Goal: Information Seeking & Learning: Check status

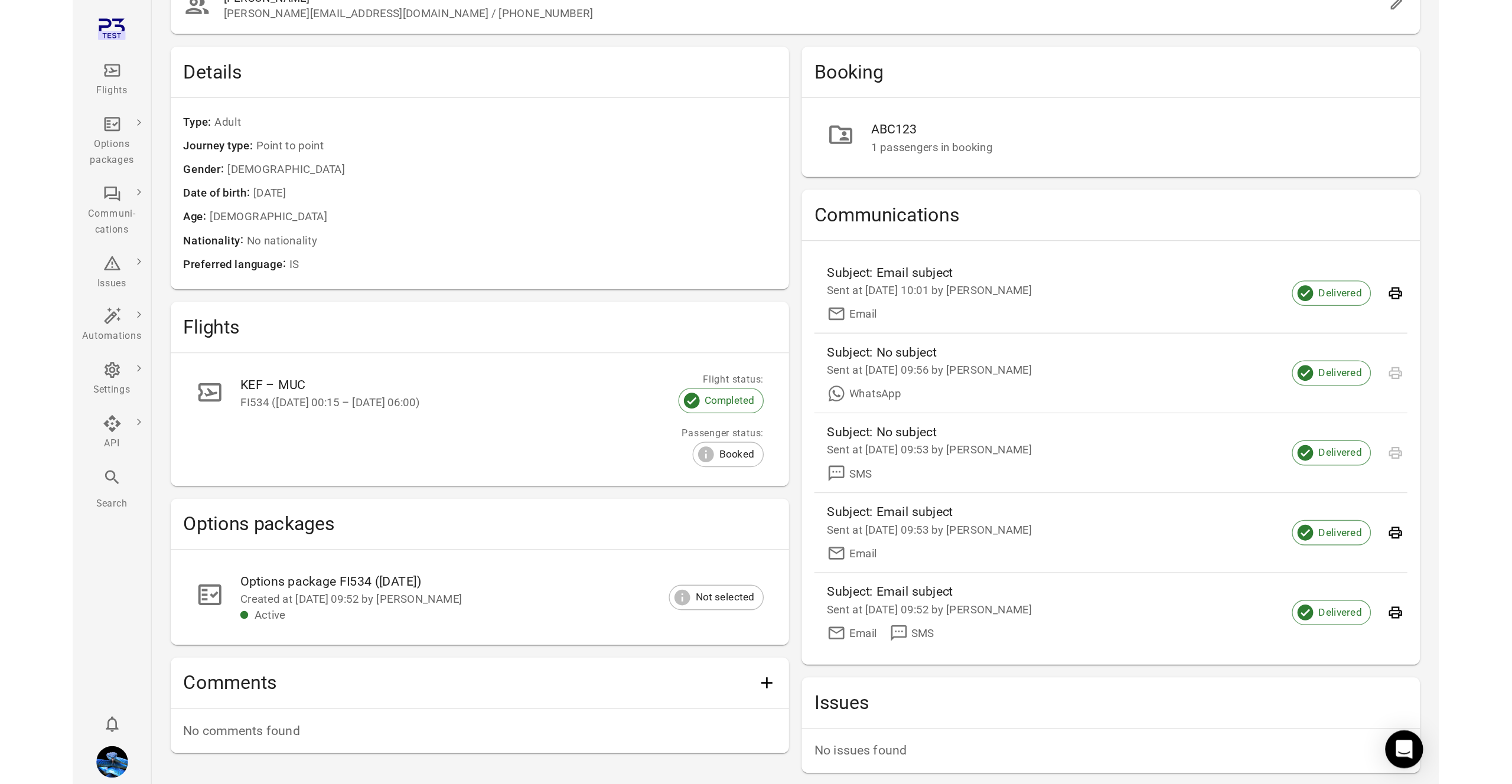
scroll to position [10, 0]
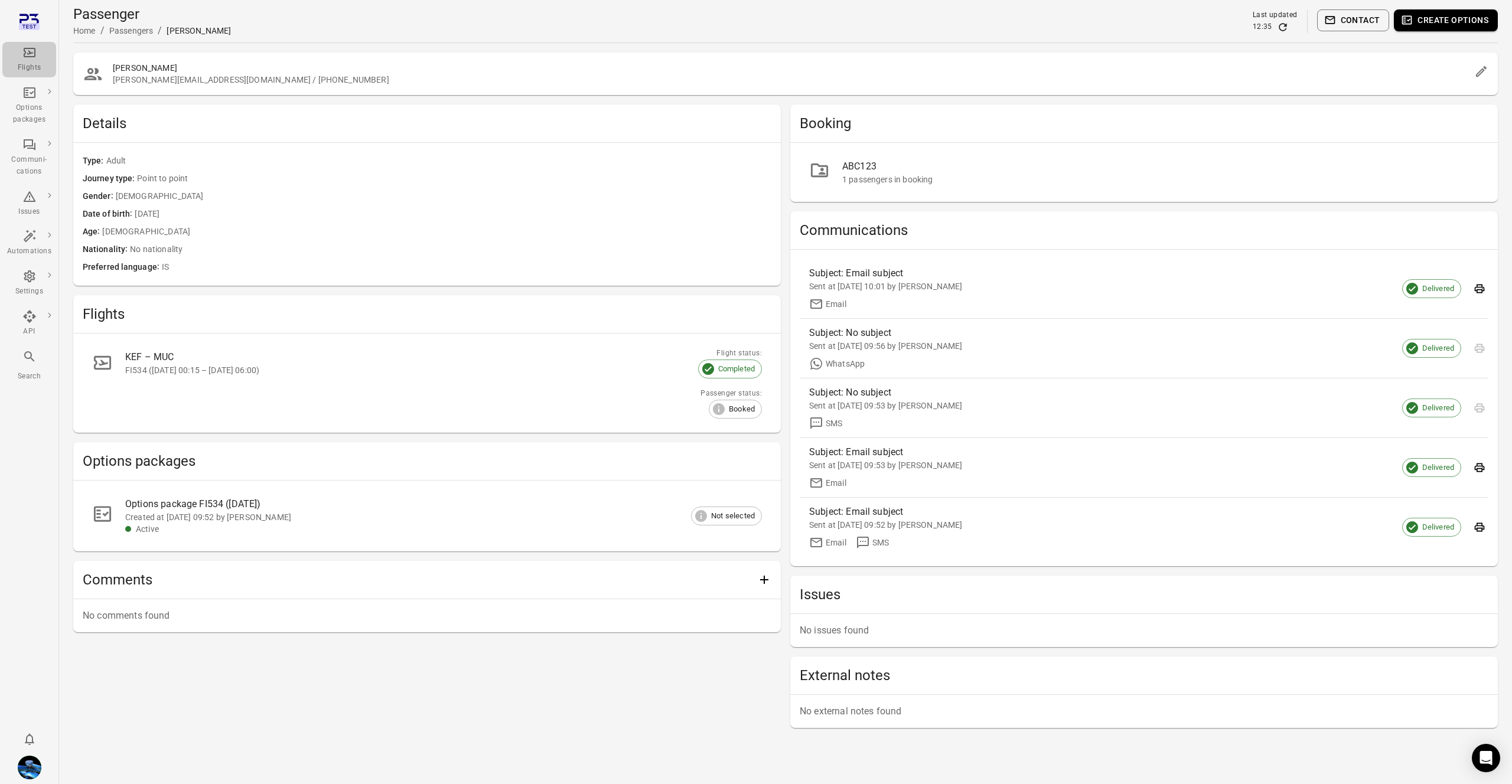
click at [27, 55] on icon "Main navigation" at bounding box center [30, 53] width 14 height 14
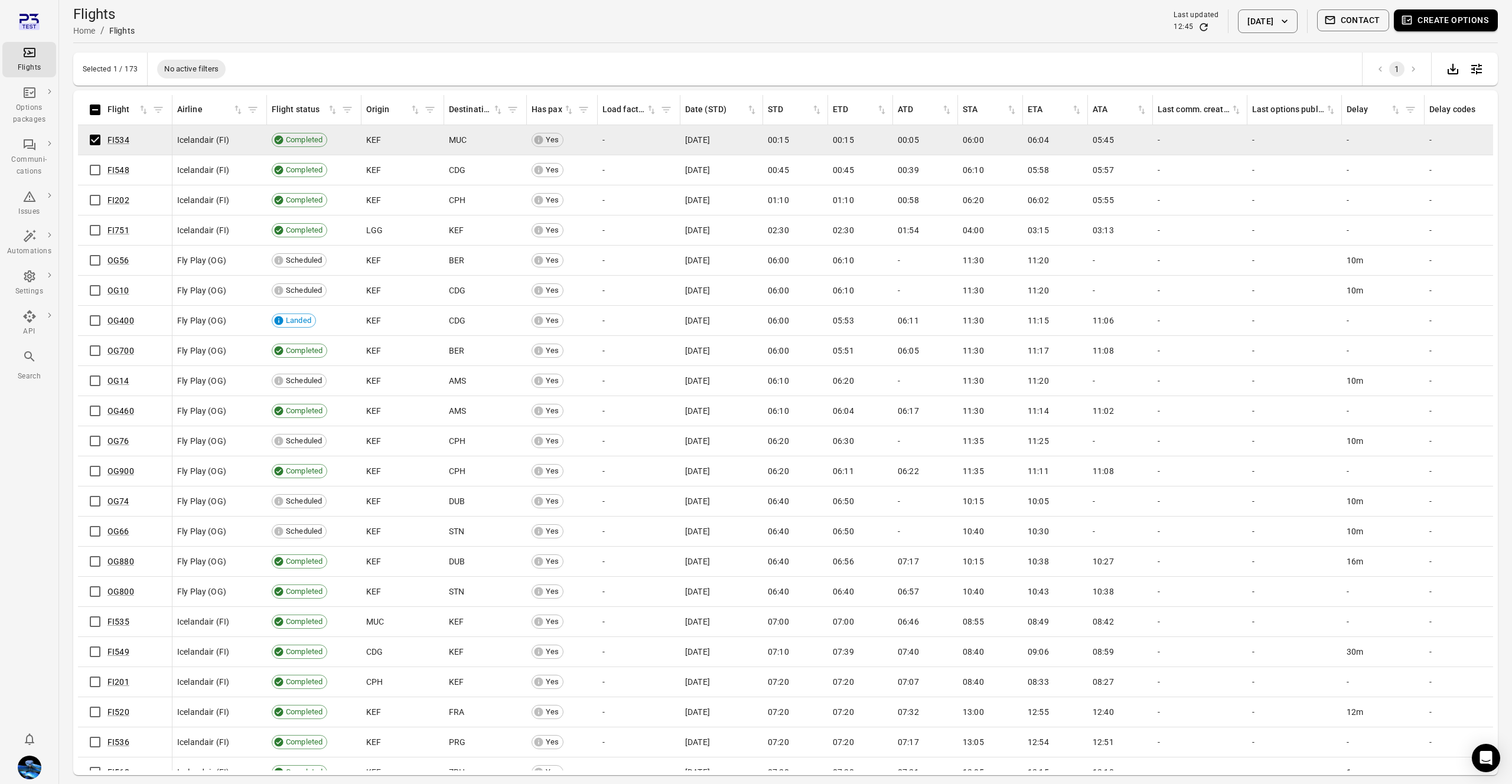
click at [1437, 11] on button "Create options" at bounding box center [1446, 20] width 104 height 22
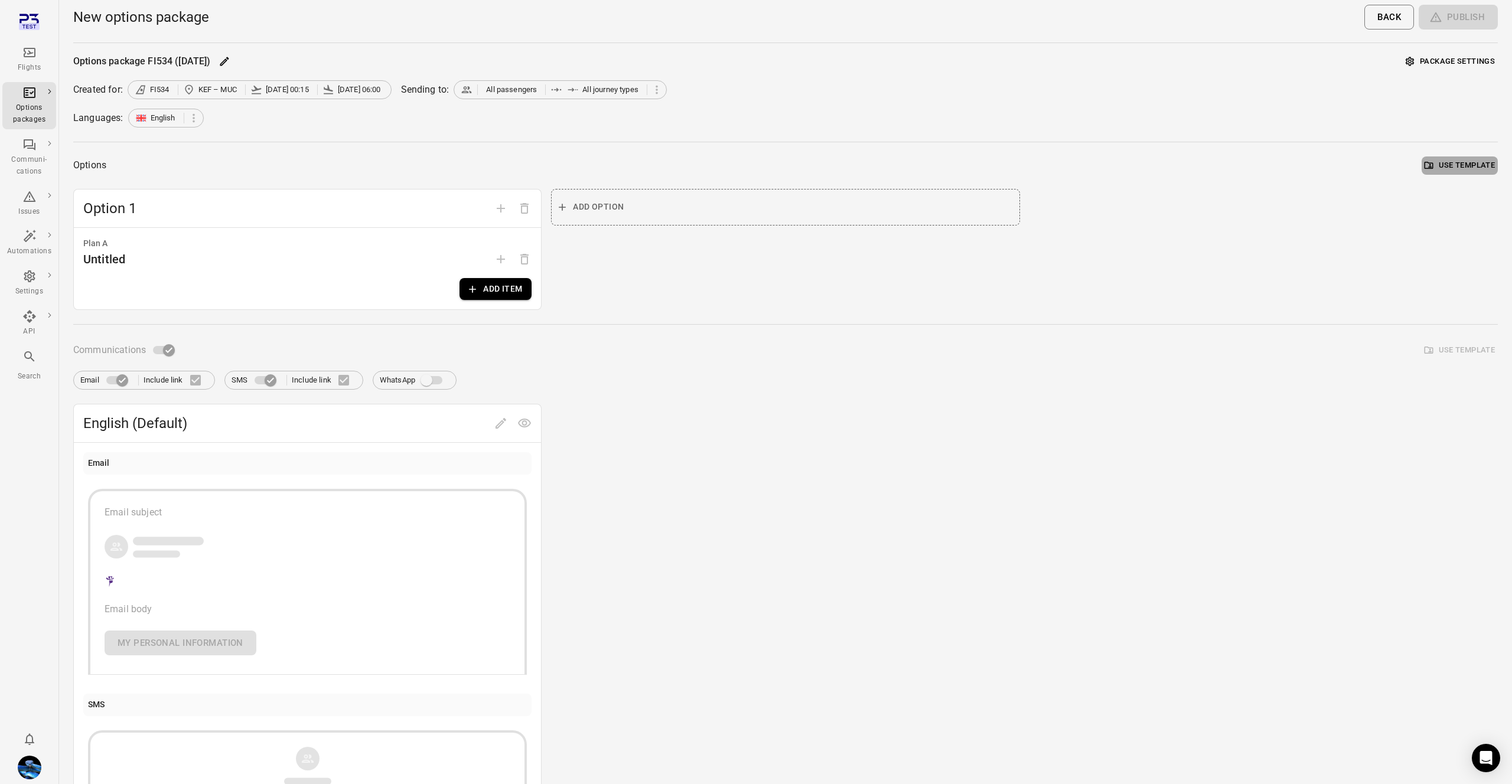
click at [1451, 164] on button "Use template" at bounding box center [1460, 165] width 76 height 18
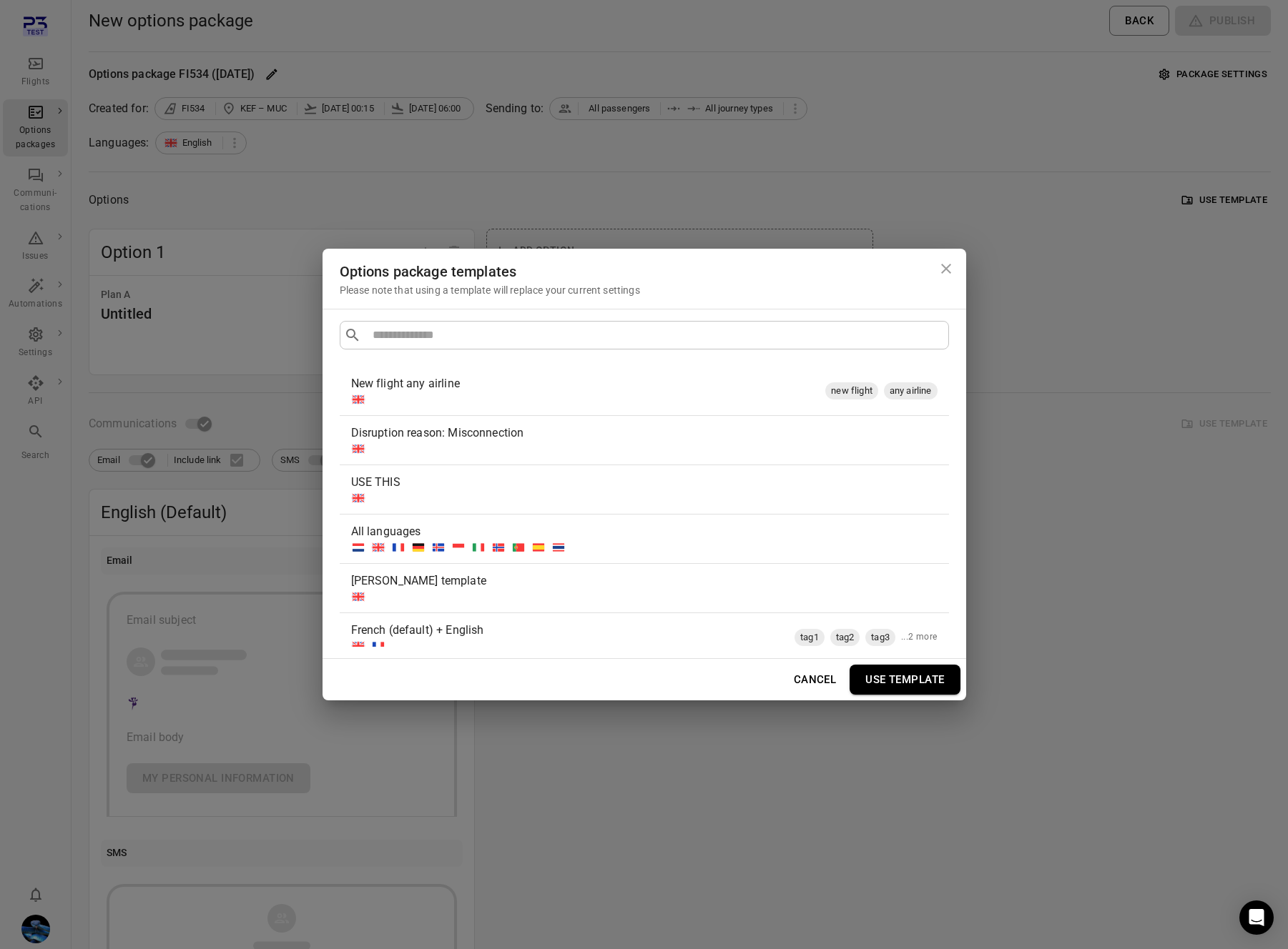
drag, startPoint x: 696, startPoint y: 384, endPoint x: 733, endPoint y: 0, distance: 385.8
click at [0, 0] on div "Options package templates Please note that using a template will replace your c…" at bounding box center [644, 474] width 1288 height 949
click at [474, 115] on div "Options package templates Please note that using a template will replace your c…" at bounding box center [644, 474] width 1288 height 949
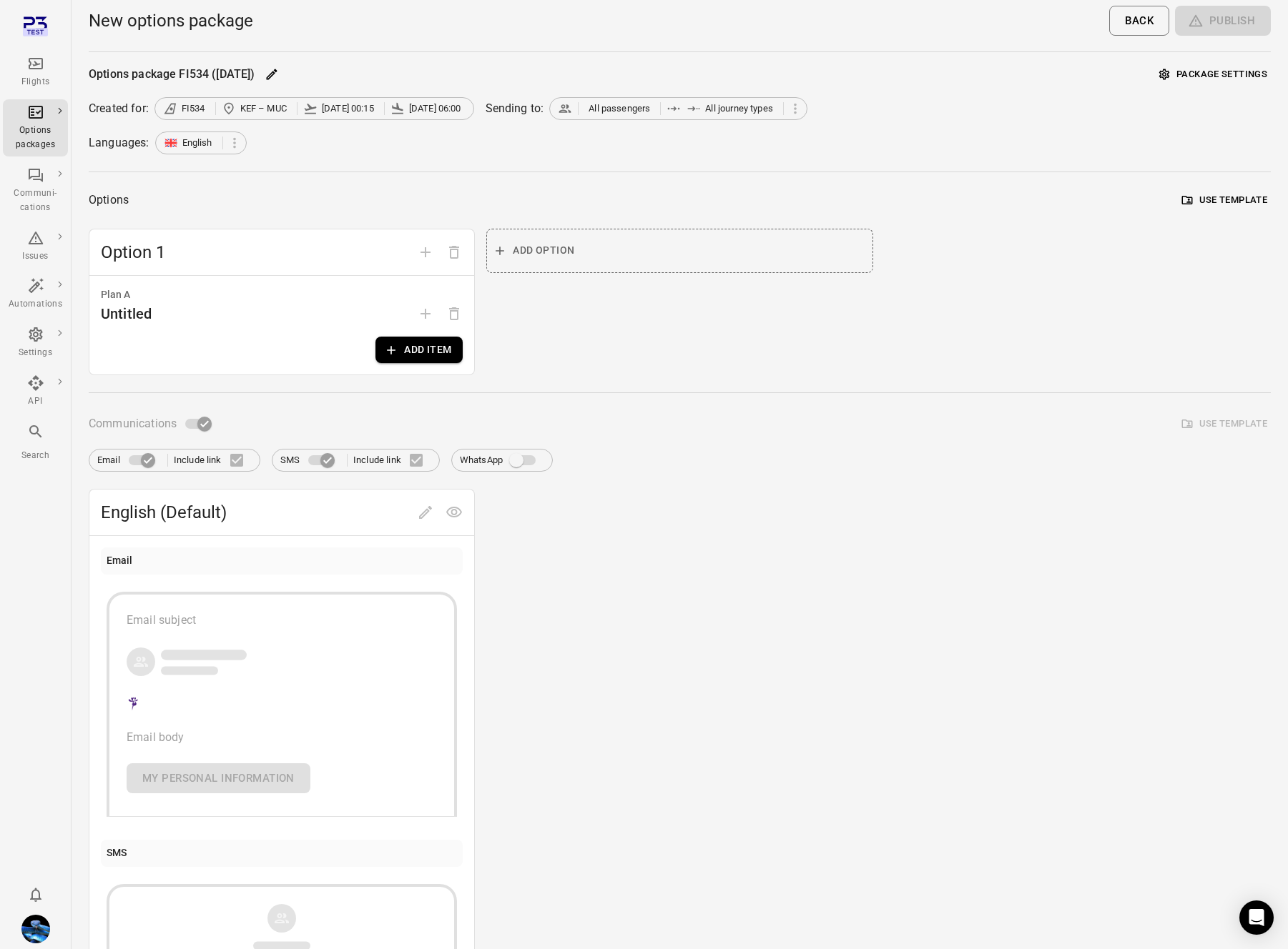
click at [1228, 197] on button "Use template" at bounding box center [1224, 200] width 93 height 22
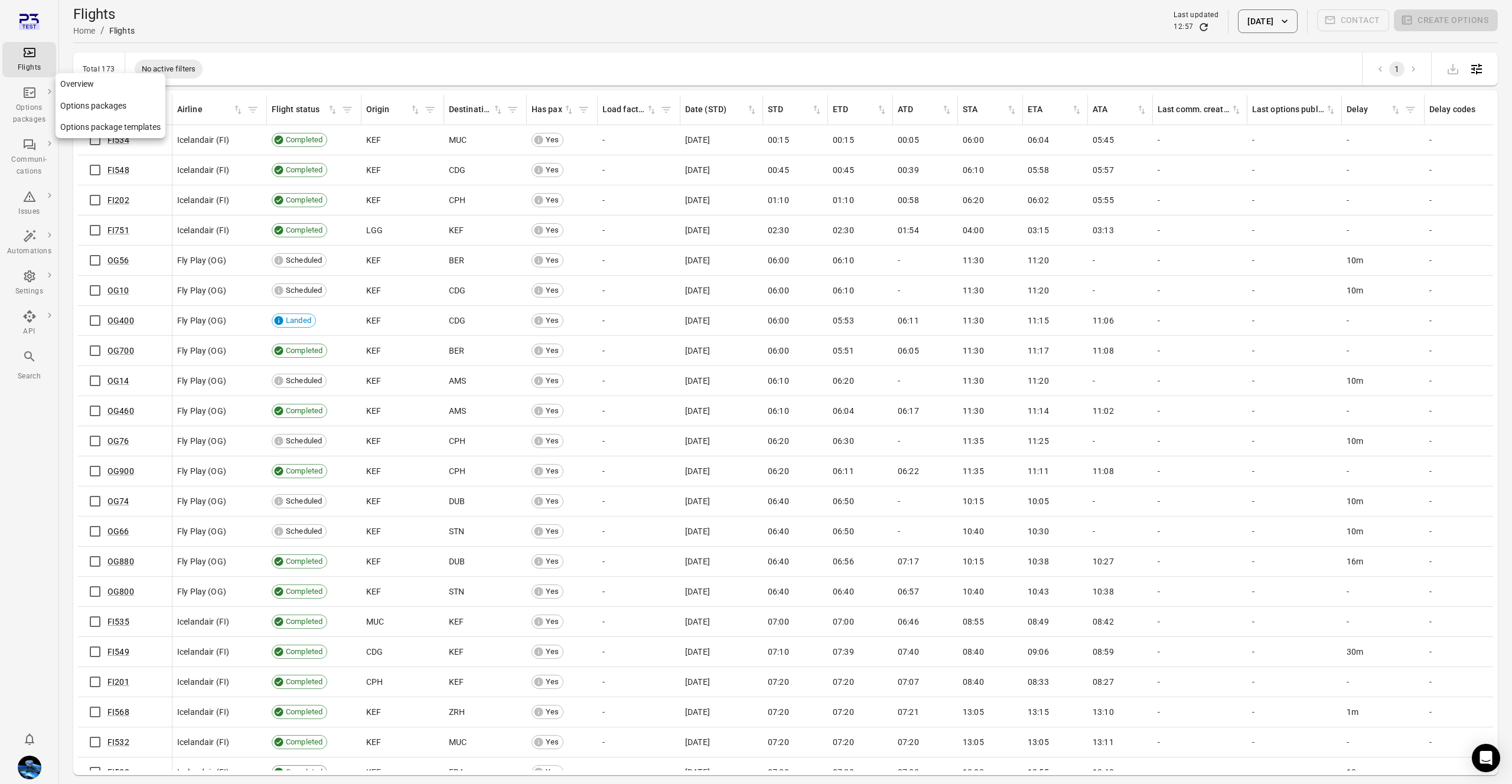
click at [31, 105] on div "Options packages" at bounding box center [29, 114] width 44 height 24
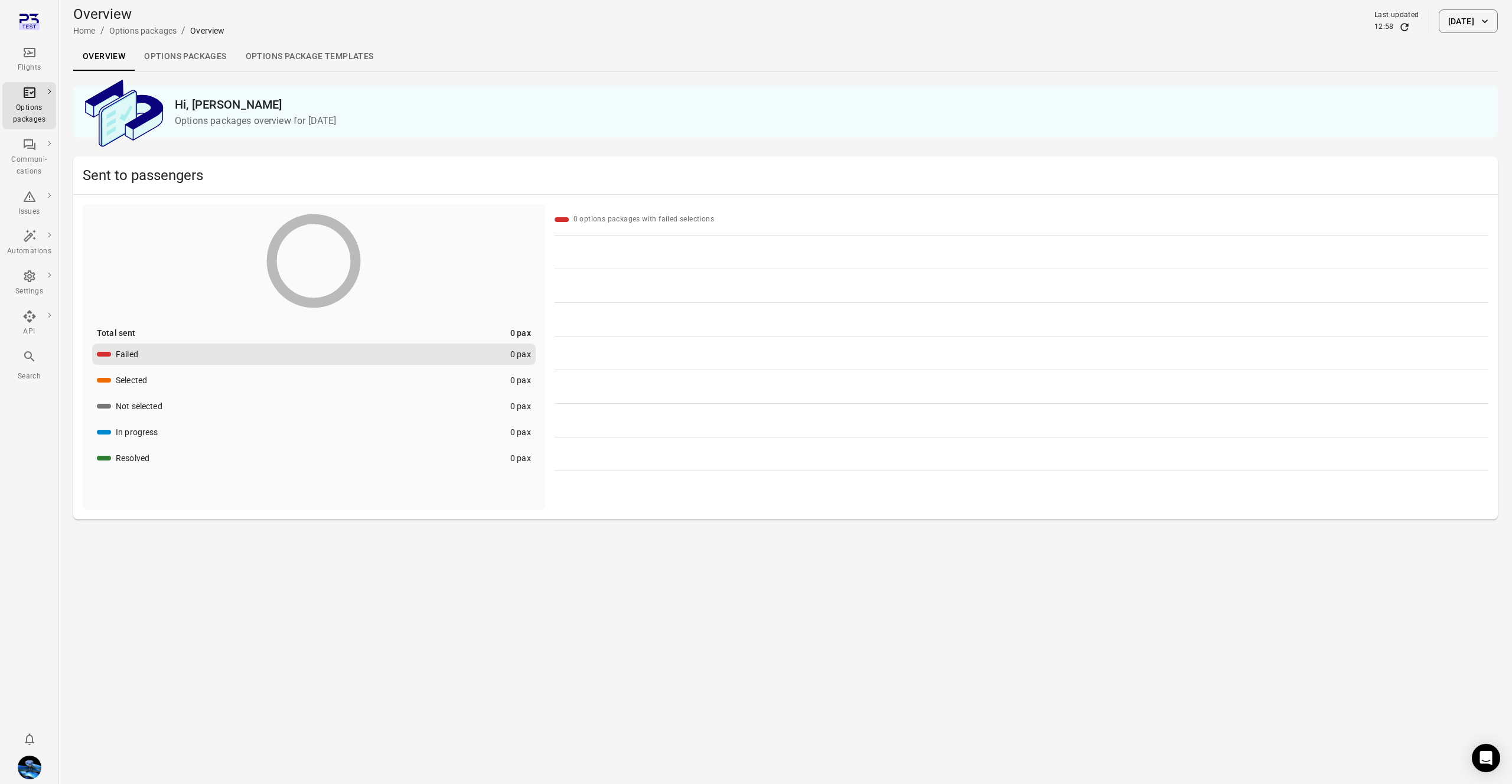
drag, startPoint x: 1481, startPoint y: 5, endPoint x: 1466, endPoint y: 19, distance: 20.5
click at [1479, 7] on div "Overview Home / Options packages / Overview Last updated 12:58 13 Aug 2025" at bounding box center [786, 21] width 1425 height 33
click at [1465, 19] on button "[DATE]" at bounding box center [1469, 21] width 59 height 24
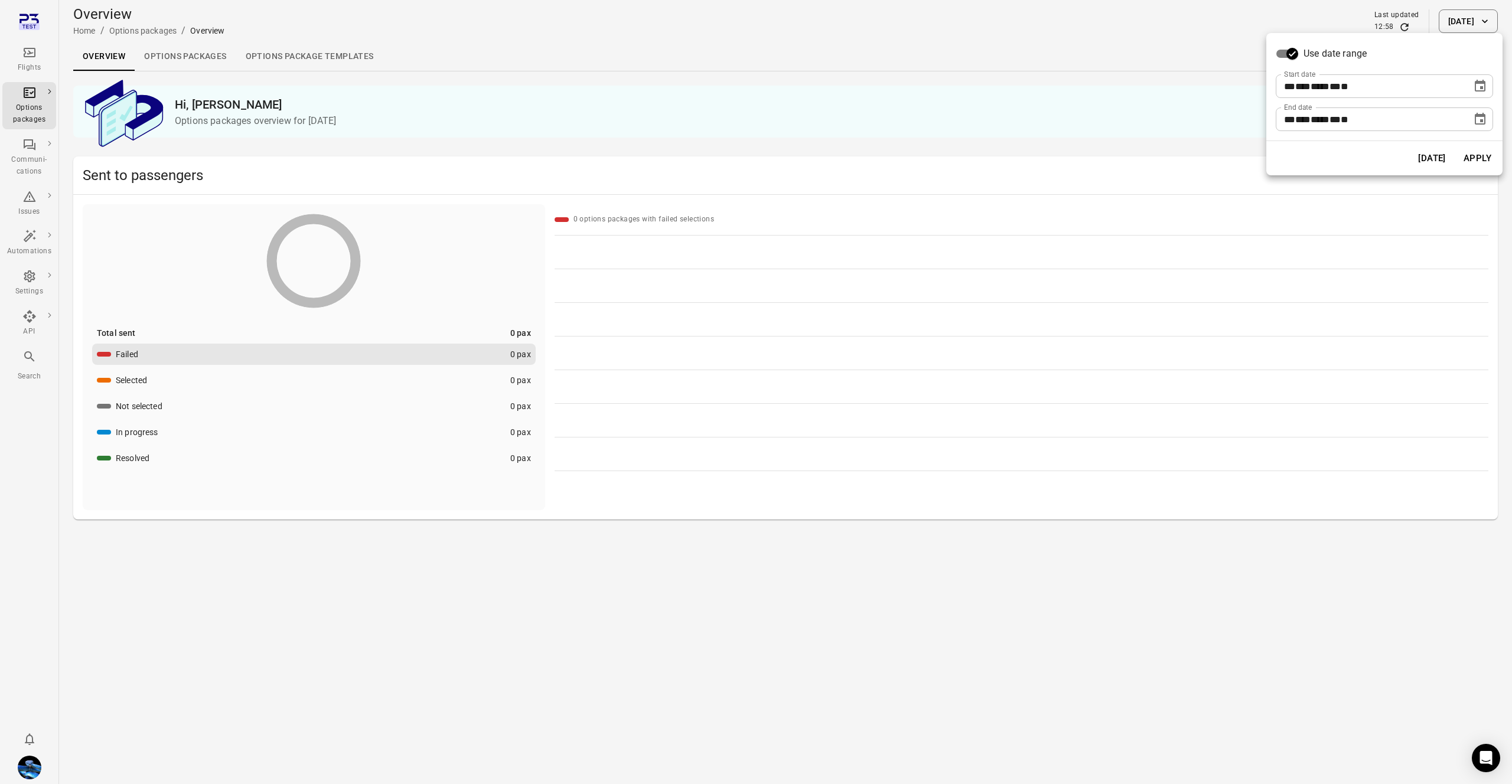
click at [1479, 94] on button "Choose date, selected date is Aug 13, 2025" at bounding box center [1481, 87] width 24 height 24
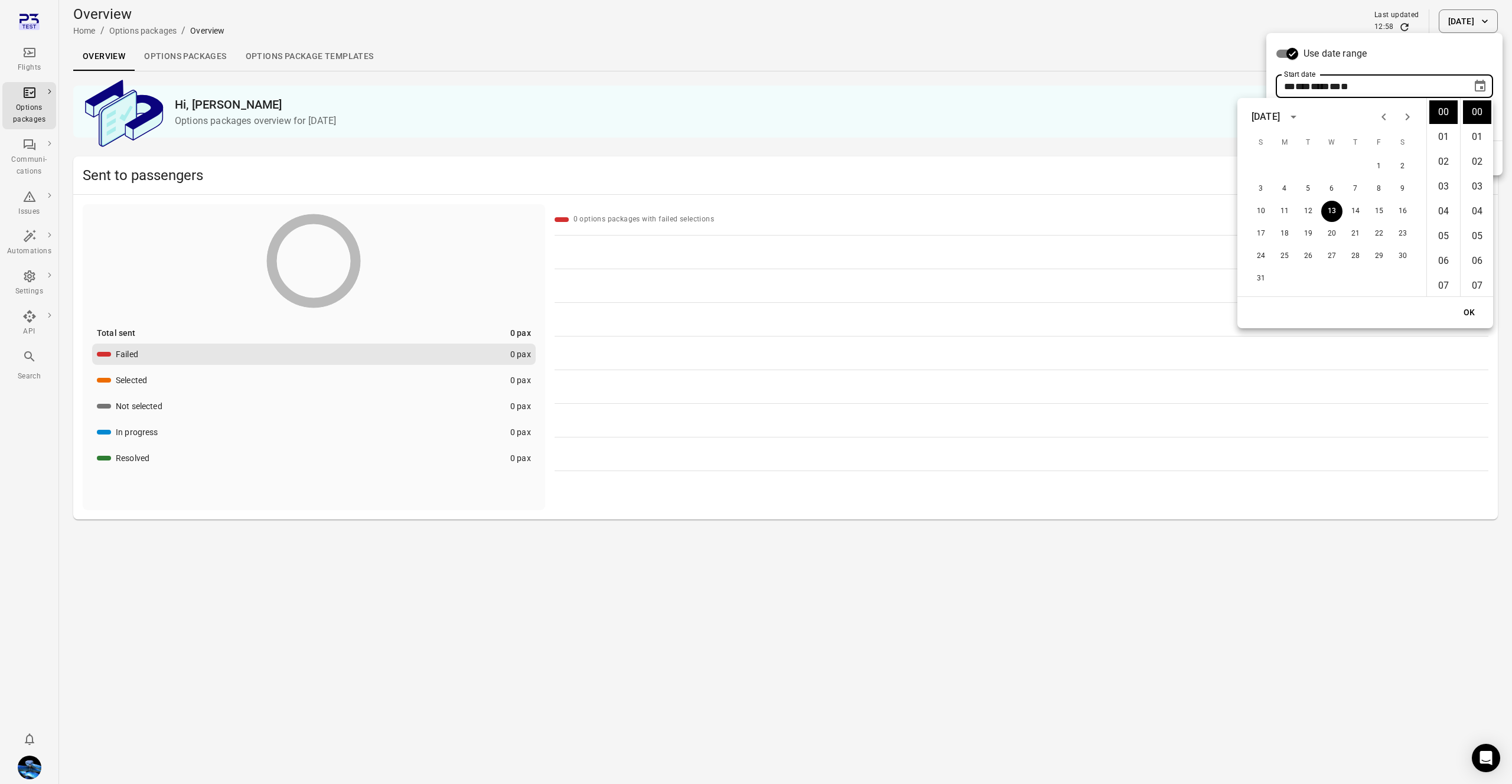
click at [1476, 84] on icon "Choose date, selected date is Aug 13, 2025" at bounding box center [1480, 86] width 11 height 12
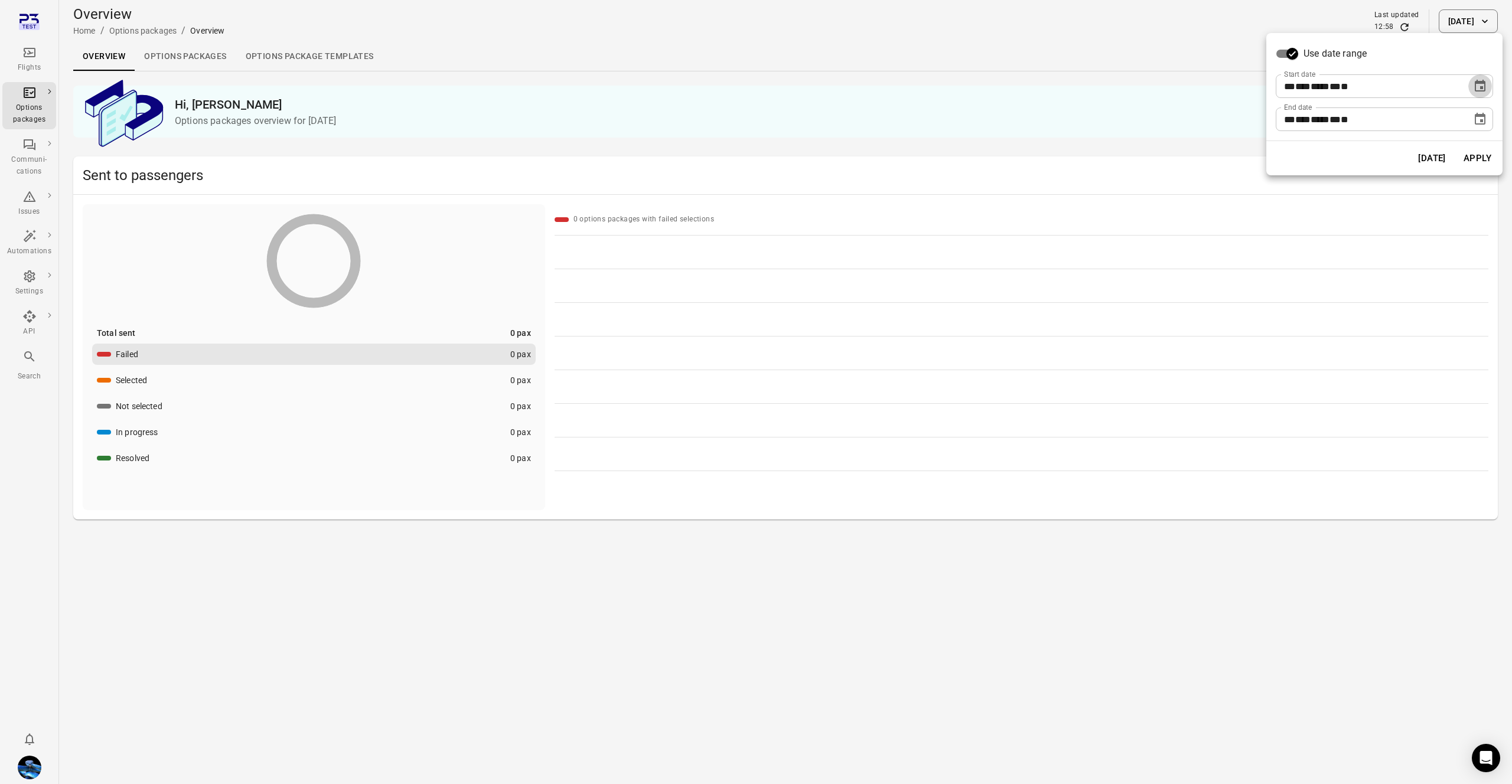
drag, startPoint x: 1487, startPoint y: 84, endPoint x: 1477, endPoint y: 92, distance: 12.8
click at [1487, 84] on button "Choose date, selected date is Aug 13, 2025" at bounding box center [1481, 87] width 24 height 24
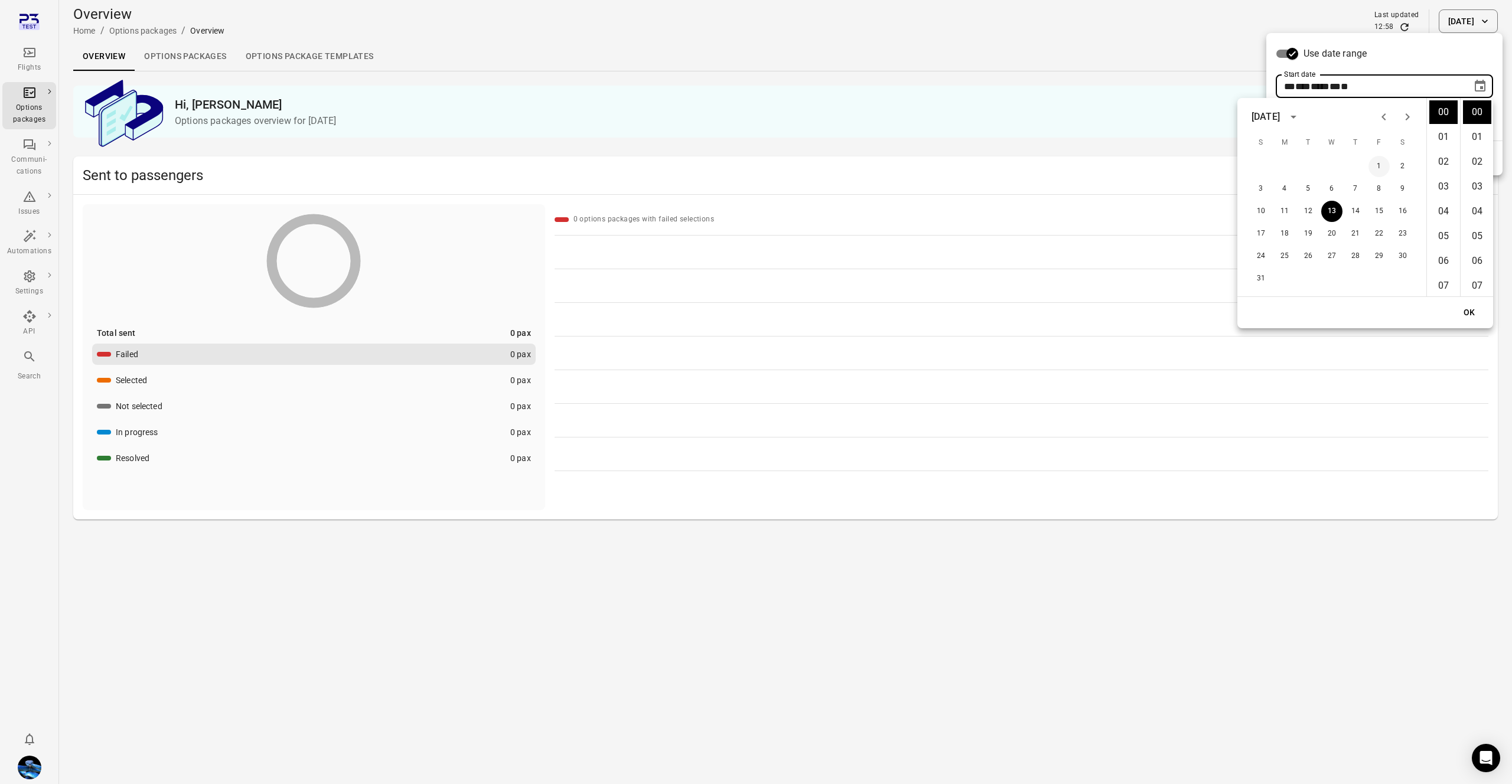
click at [1383, 159] on button "1" at bounding box center [1379, 167] width 21 height 21
type input "**********"
drag, startPoint x: 1463, startPoint y: 310, endPoint x: 1464, endPoint y: 241, distance: 69.0
click at [1463, 310] on button "OK" at bounding box center [1470, 312] width 38 height 22
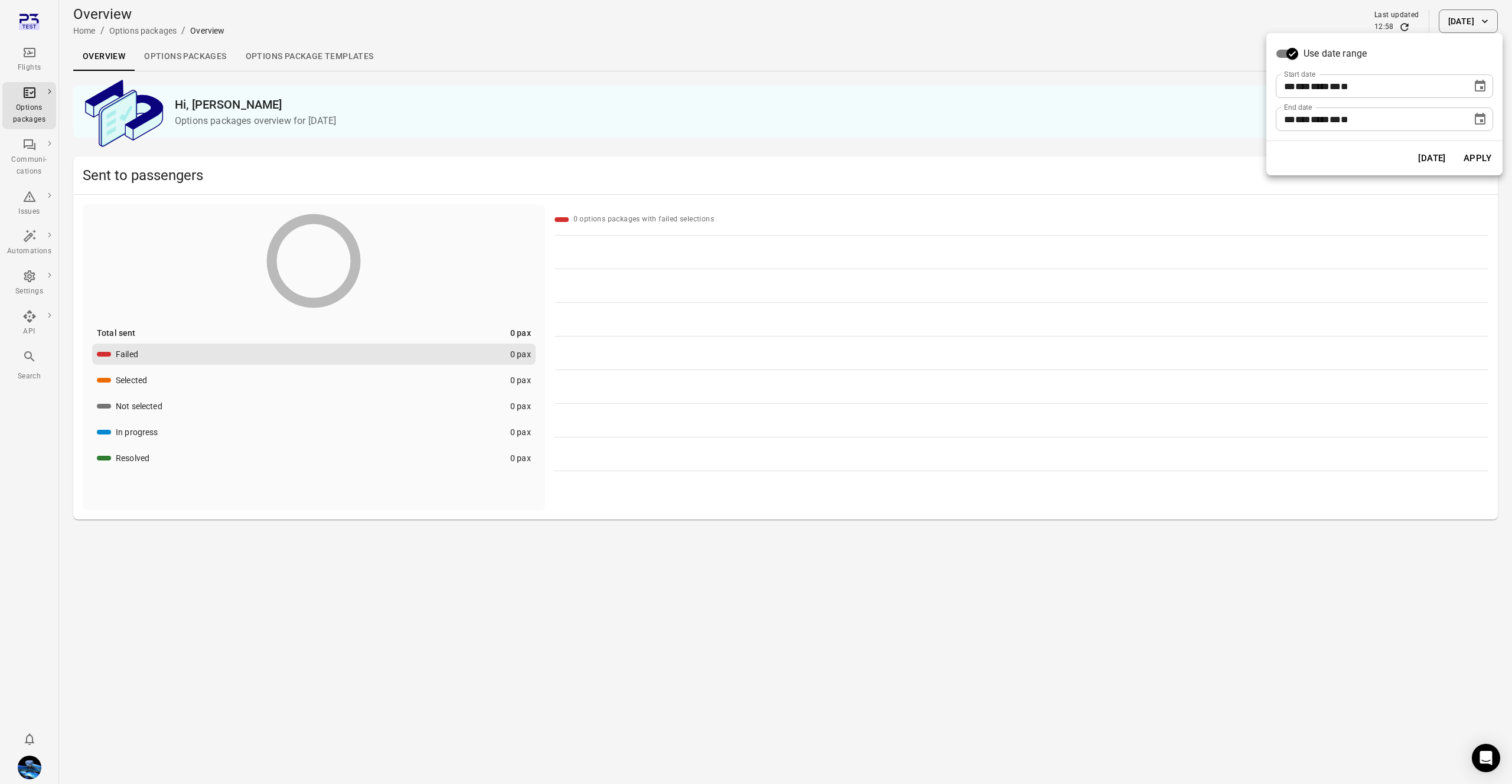
drag, startPoint x: 1473, startPoint y: 159, endPoint x: 1458, endPoint y: 163, distance: 15.5
click at [1473, 159] on button "Apply" at bounding box center [1478, 158] width 41 height 25
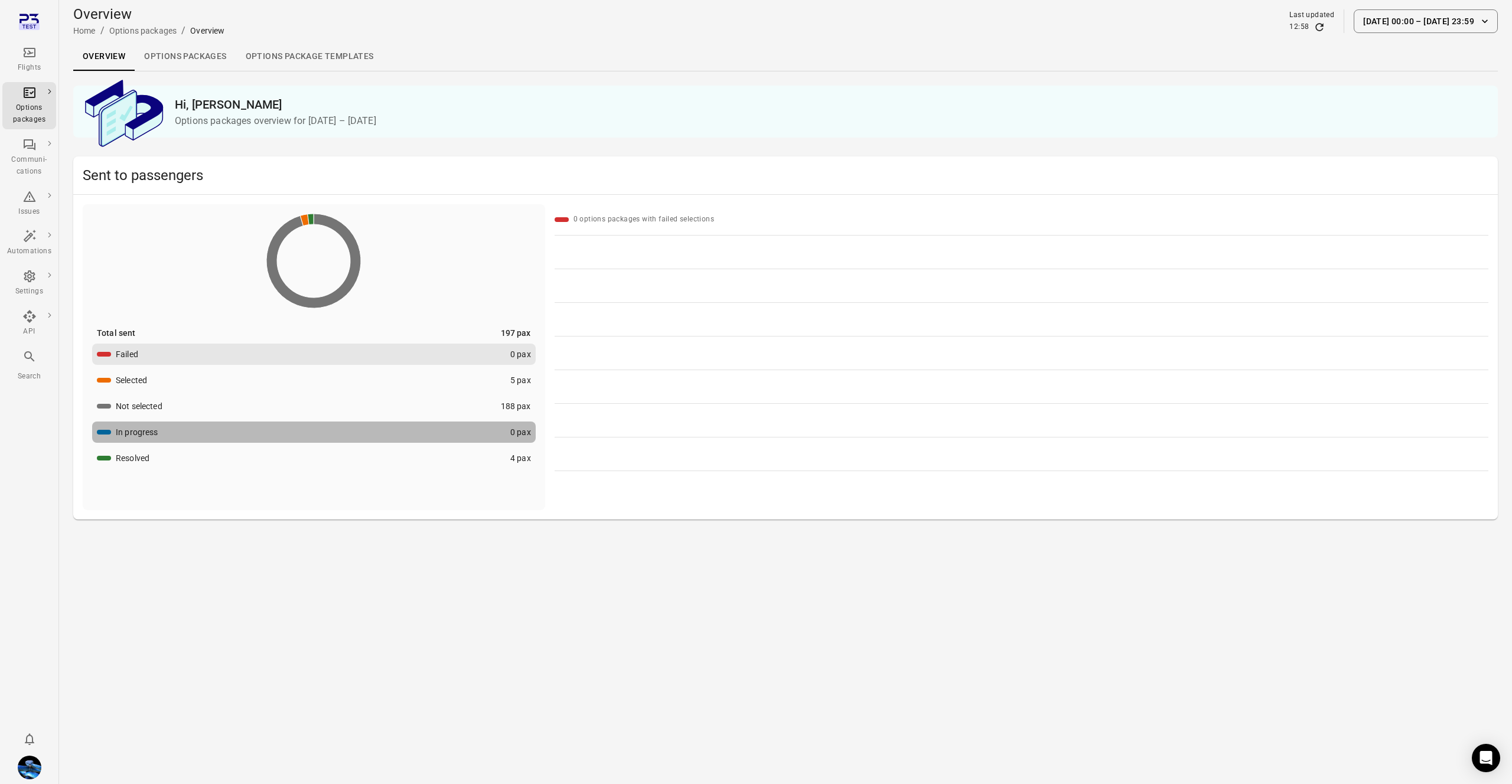
click at [470, 441] on button "In progress 0 pax" at bounding box center [314, 433] width 443 height 21
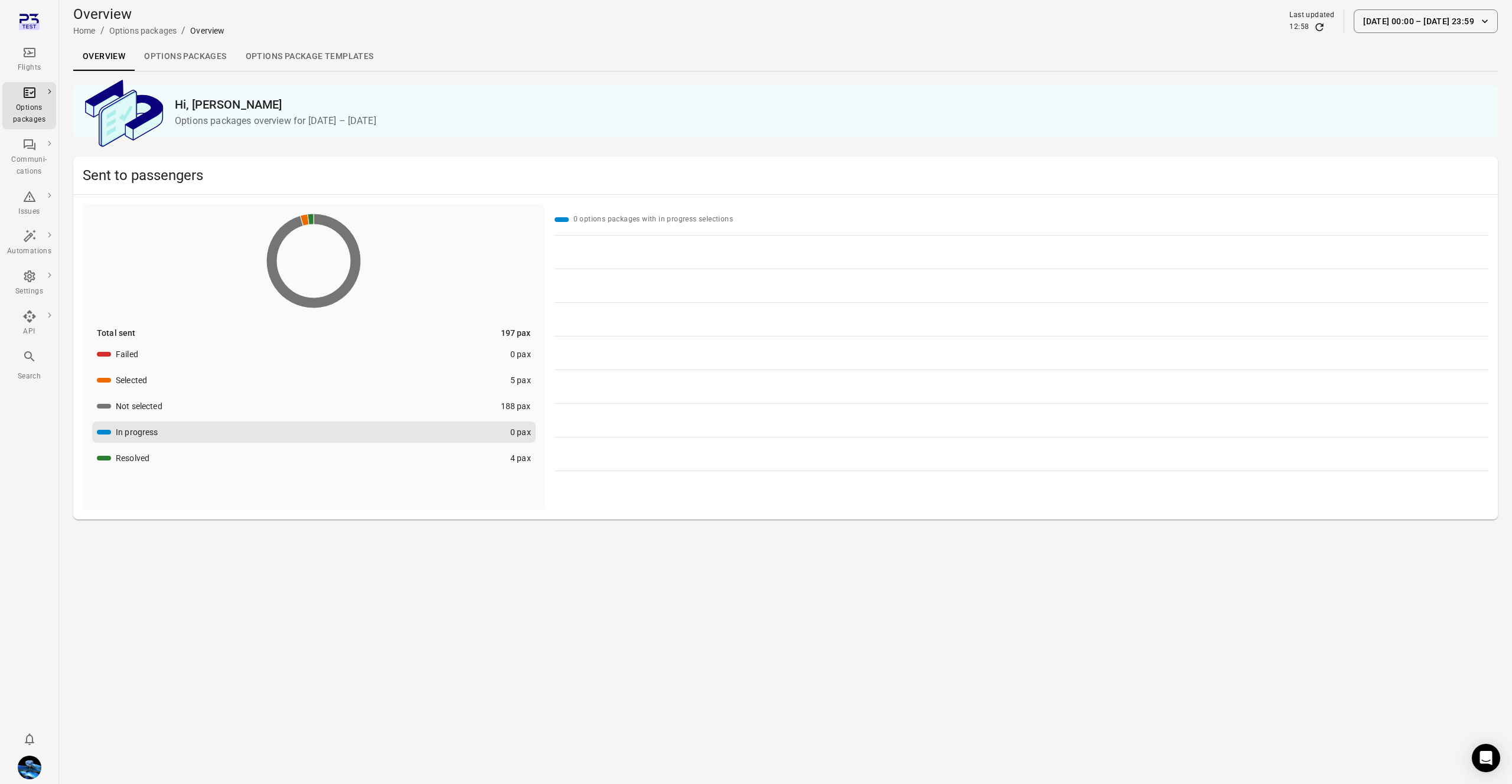
drag, startPoint x: 492, startPoint y: 462, endPoint x: 549, endPoint y: 376, distance: 103.2
click at [492, 462] on button "Resolved 4 pax" at bounding box center [314, 458] width 443 height 21
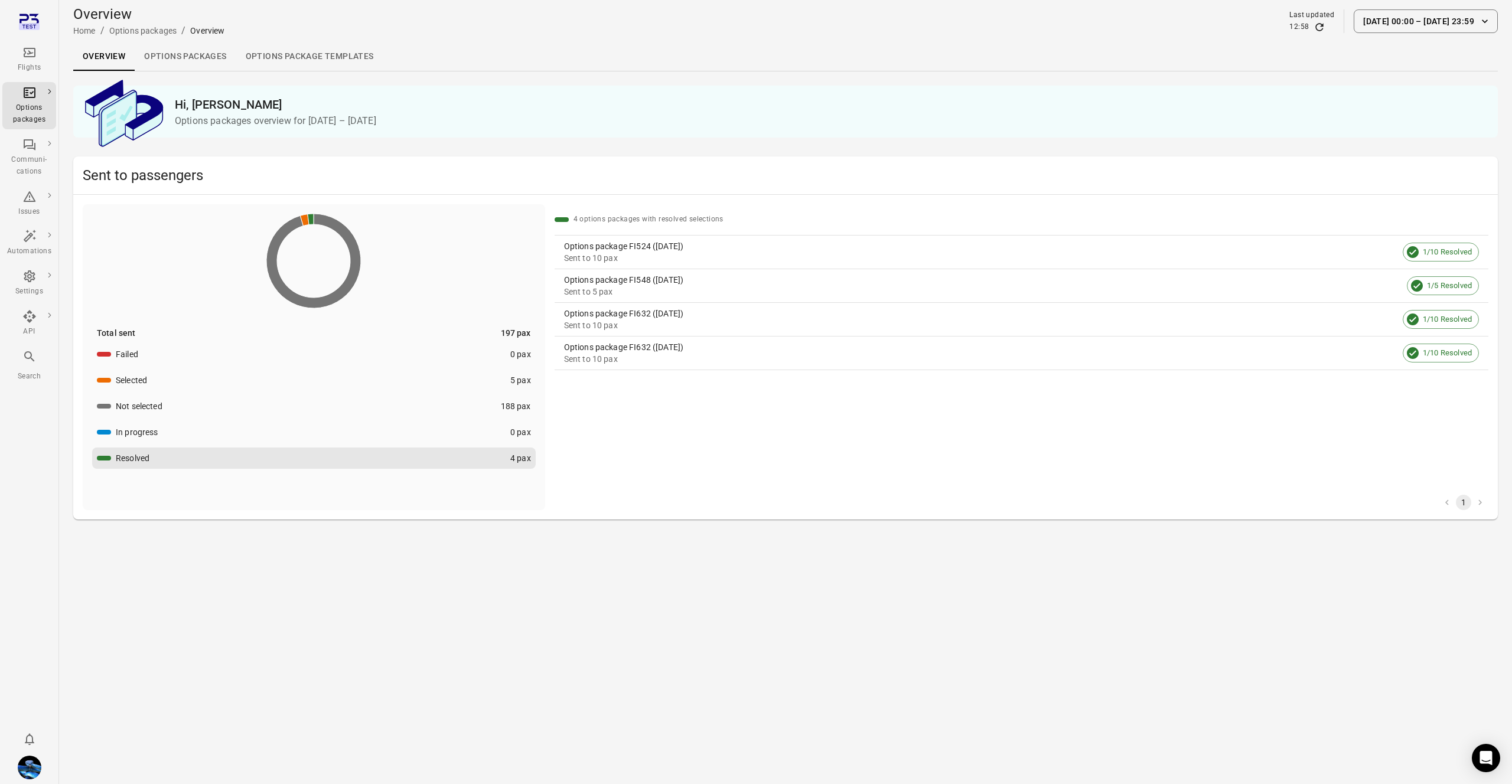
click at [611, 255] on div "Sent to 10 pax" at bounding box center [981, 258] width 834 height 12
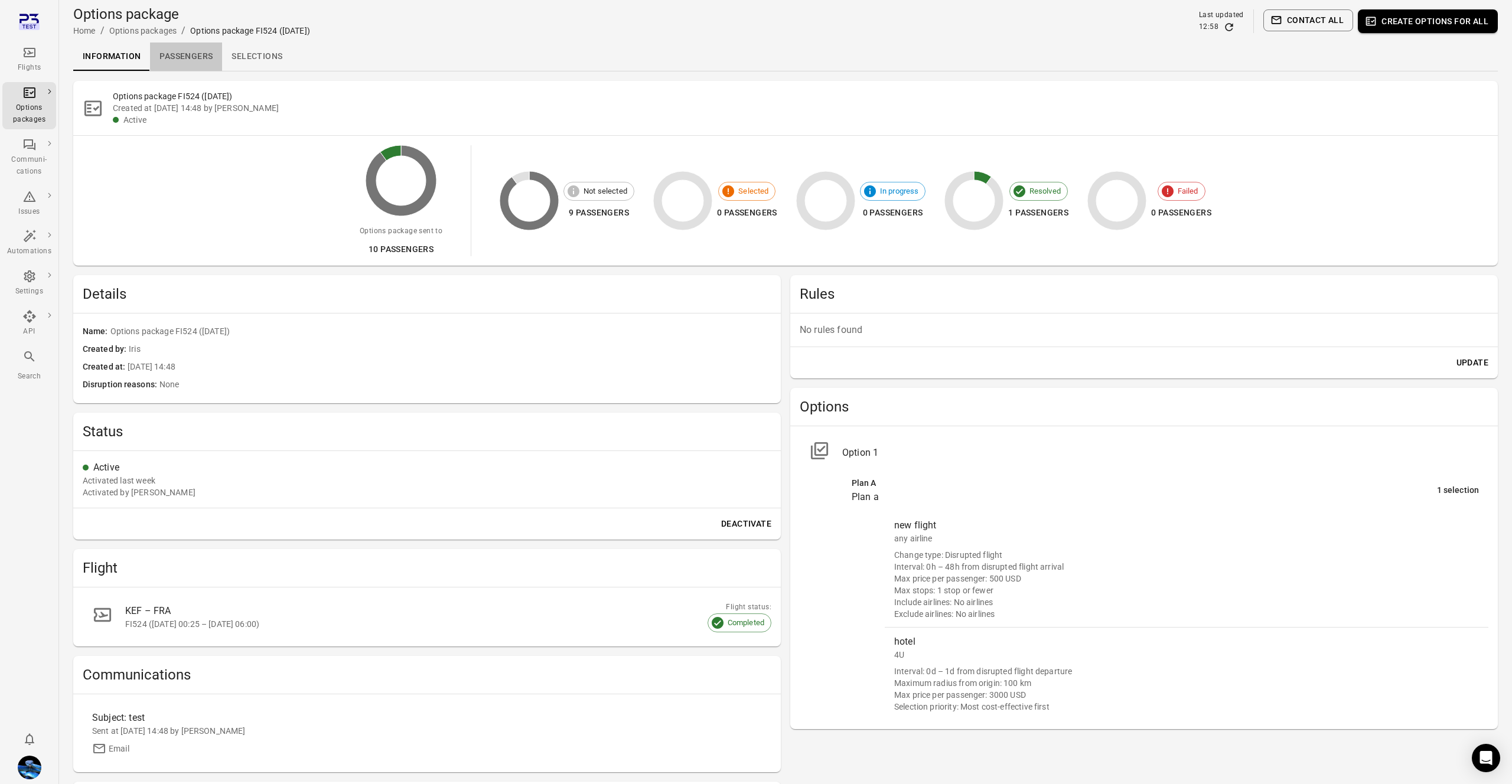
click at [181, 46] on link "Passengers" at bounding box center [186, 57] width 72 height 28
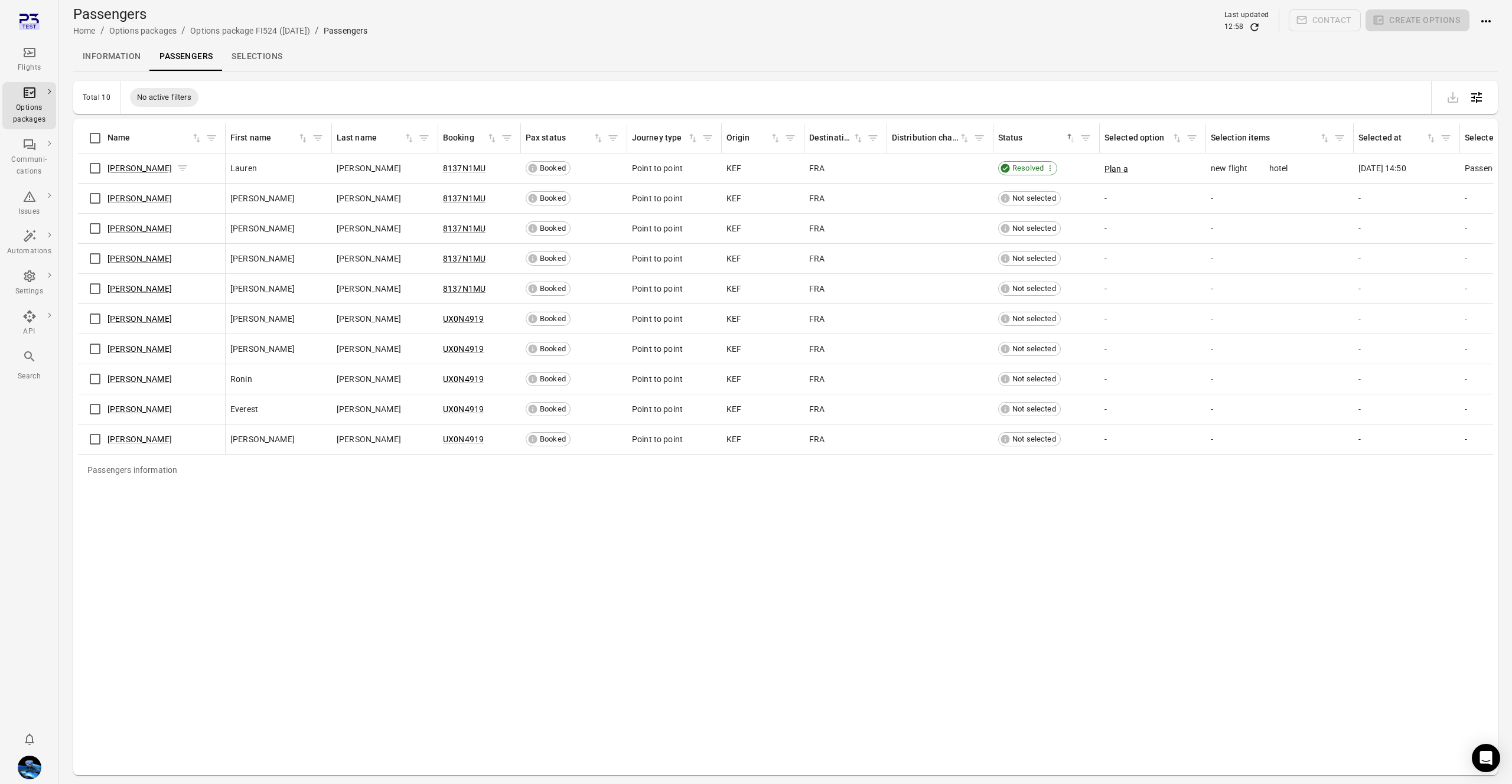
click at [151, 167] on link "Lauren Curtis" at bounding box center [139, 168] width 65 height 9
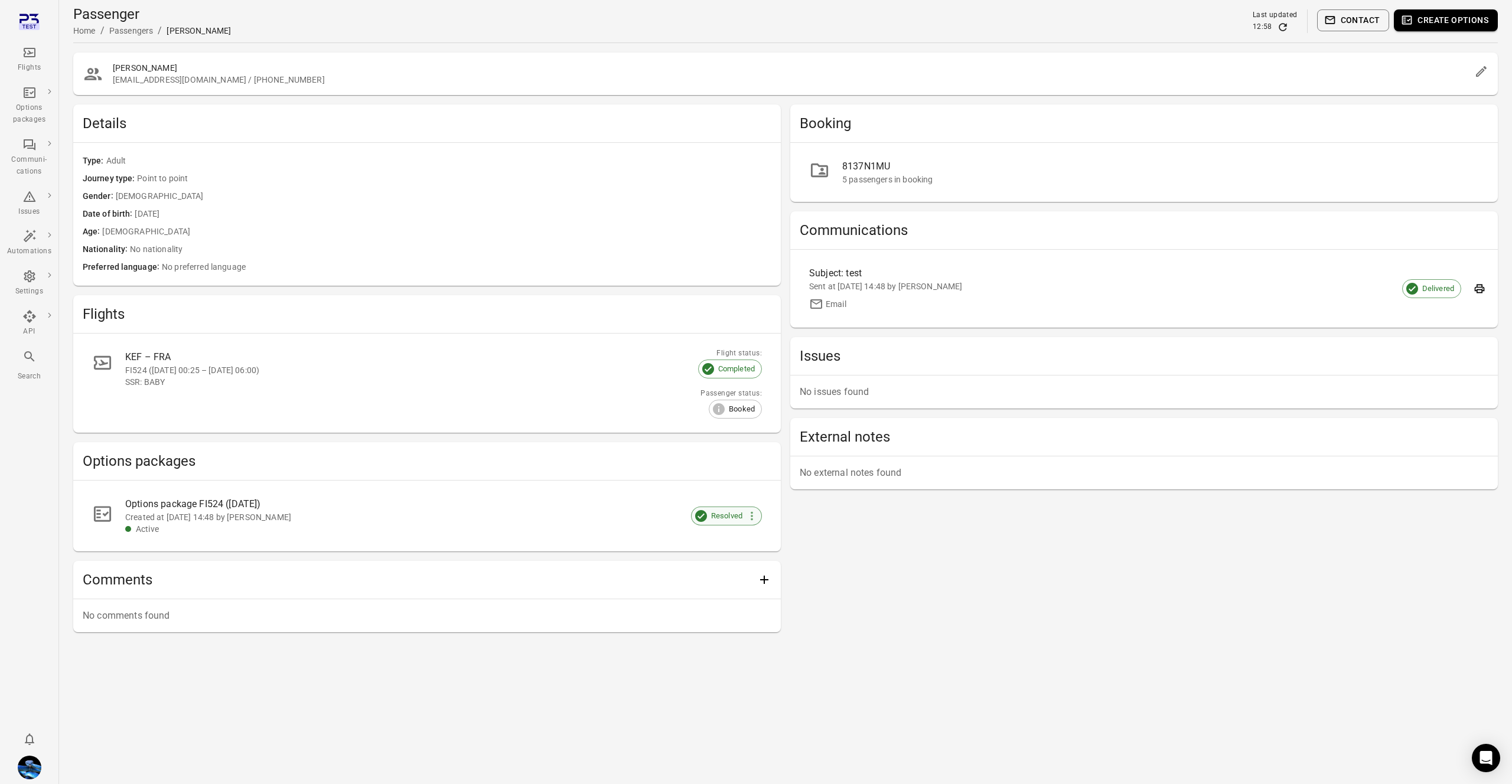
click at [728, 516] on span "Resolved" at bounding box center [727, 516] width 44 height 12
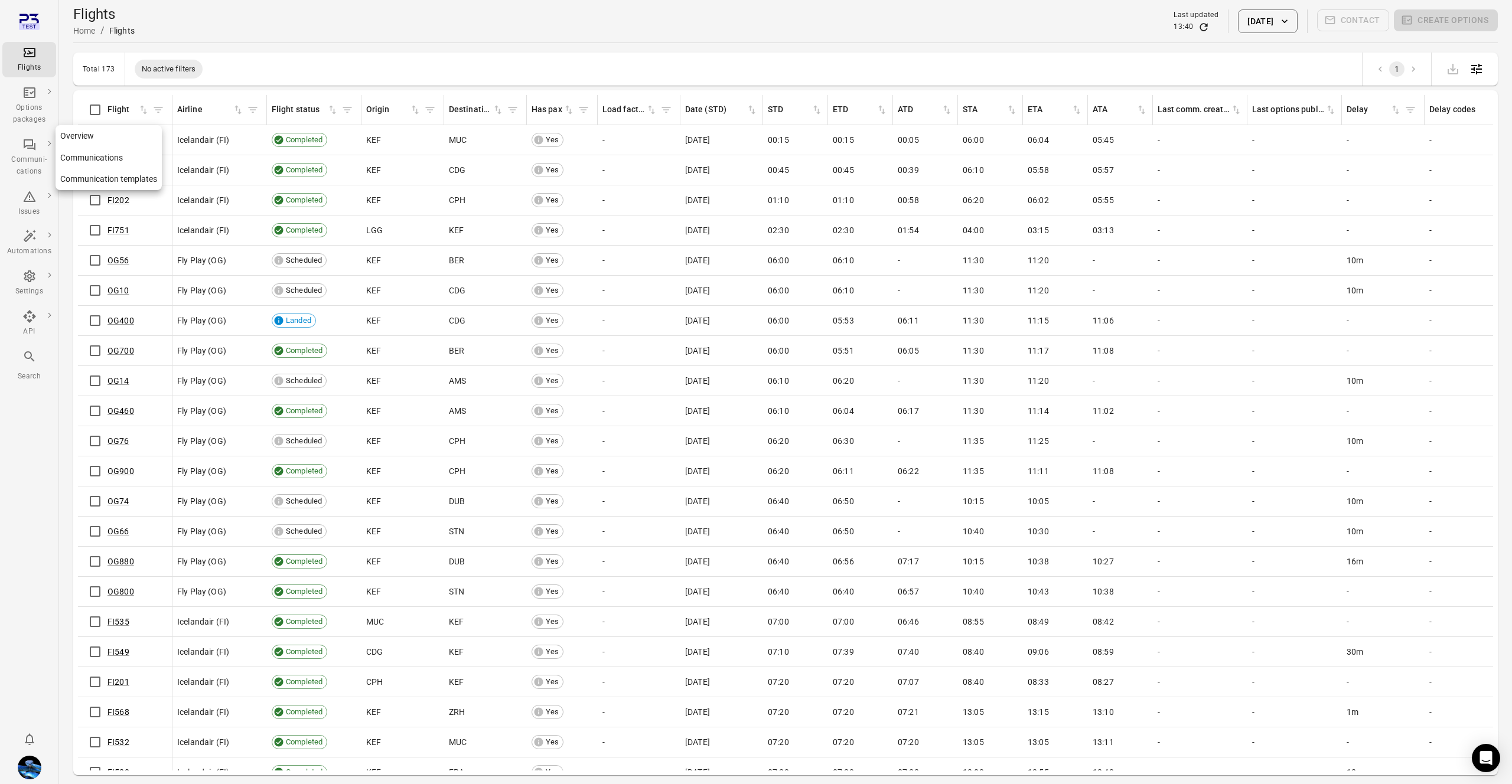
click at [21, 148] on div "Communi-cations" at bounding box center [29, 158] width 44 height 40
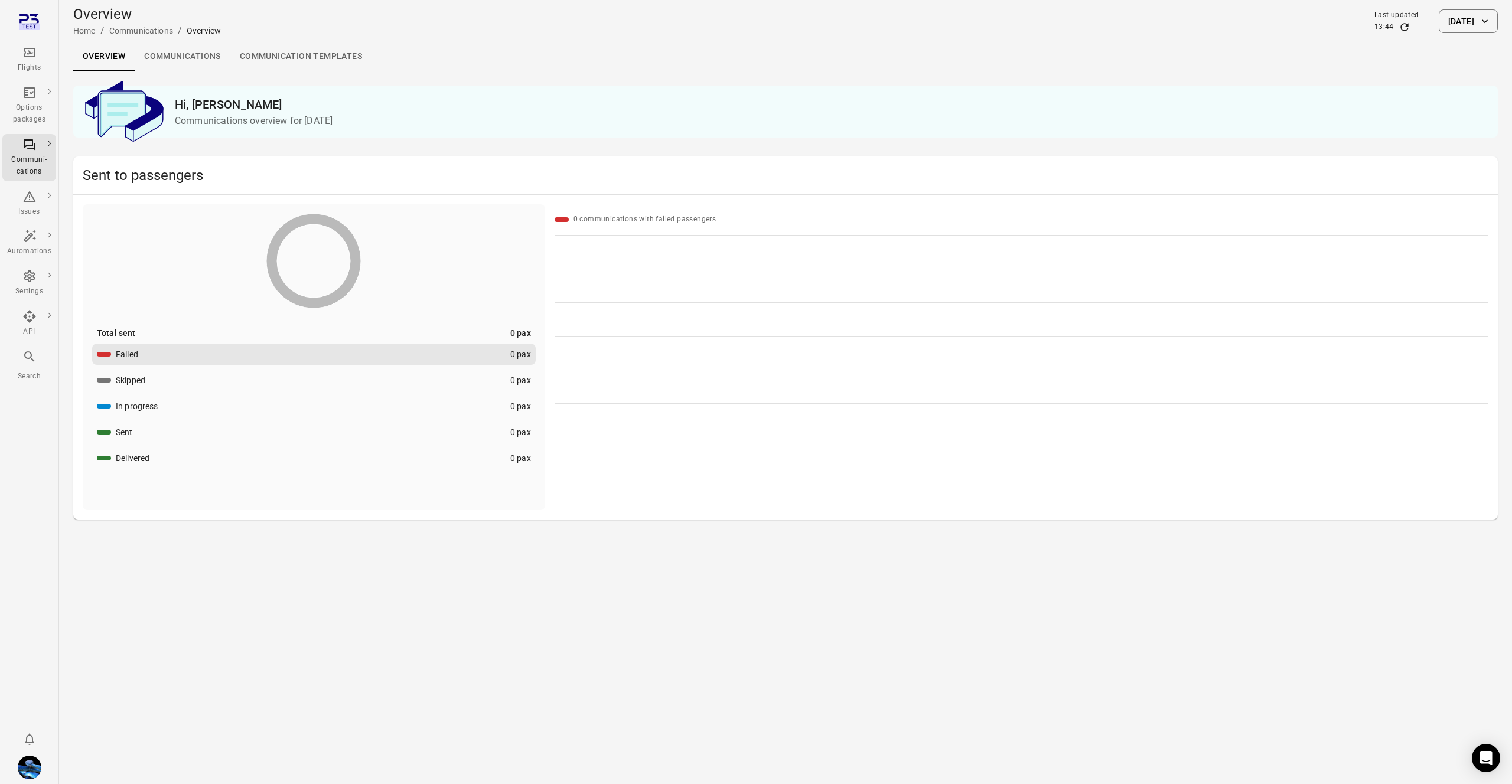
click at [169, 63] on link "Communications" at bounding box center [182, 57] width 95 height 28
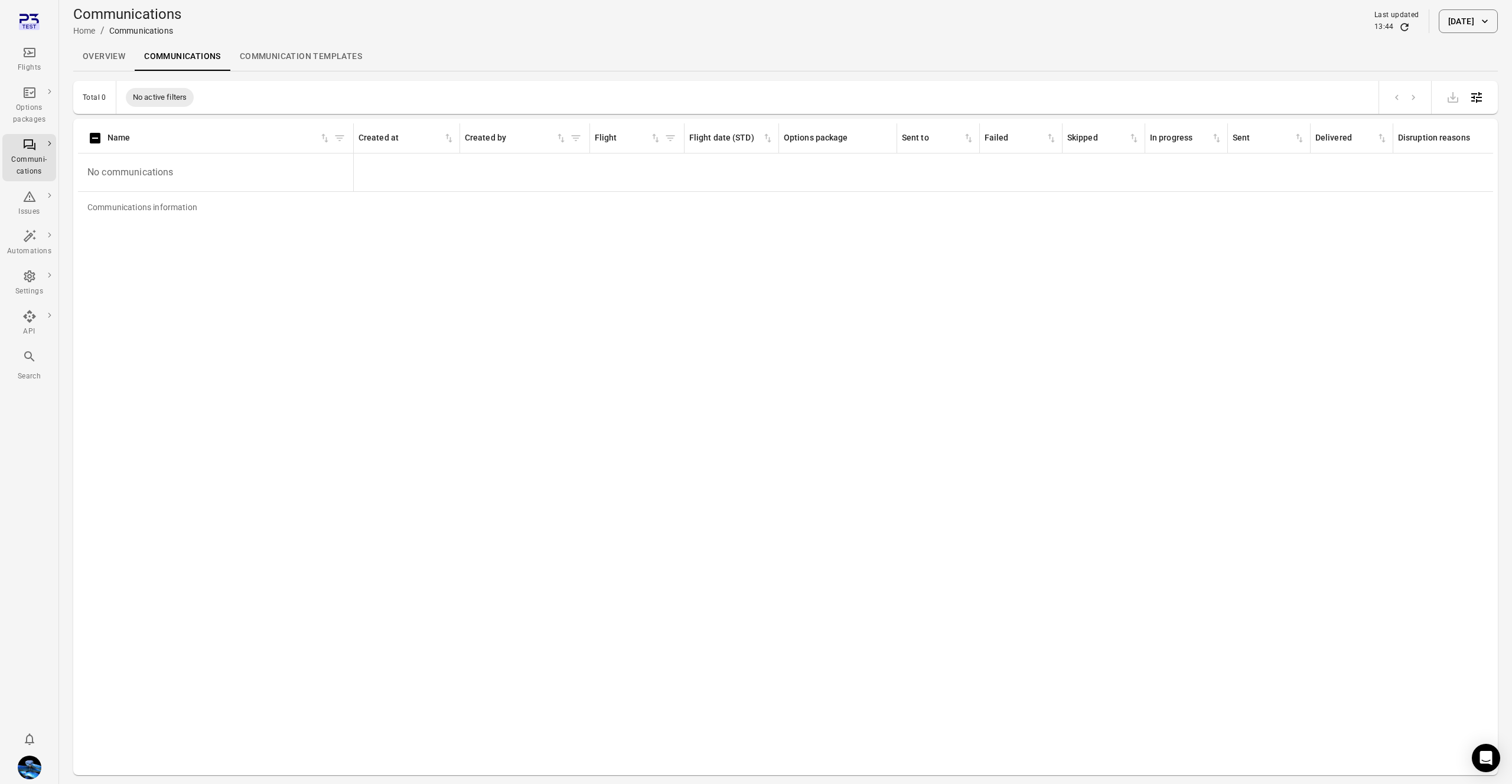
click at [1475, 8] on div "Communications Home / Communications Last updated 13:44 13 Aug 2025" at bounding box center [786, 21] width 1425 height 33
click at [1471, 15] on button "[DATE]" at bounding box center [1469, 21] width 59 height 24
drag, startPoint x: 1482, startPoint y: 85, endPoint x: 1449, endPoint y: 97, distance: 35.1
click at [1482, 85] on icon "Choose date, selected date is Aug 13, 2025" at bounding box center [1481, 87] width 14 height 14
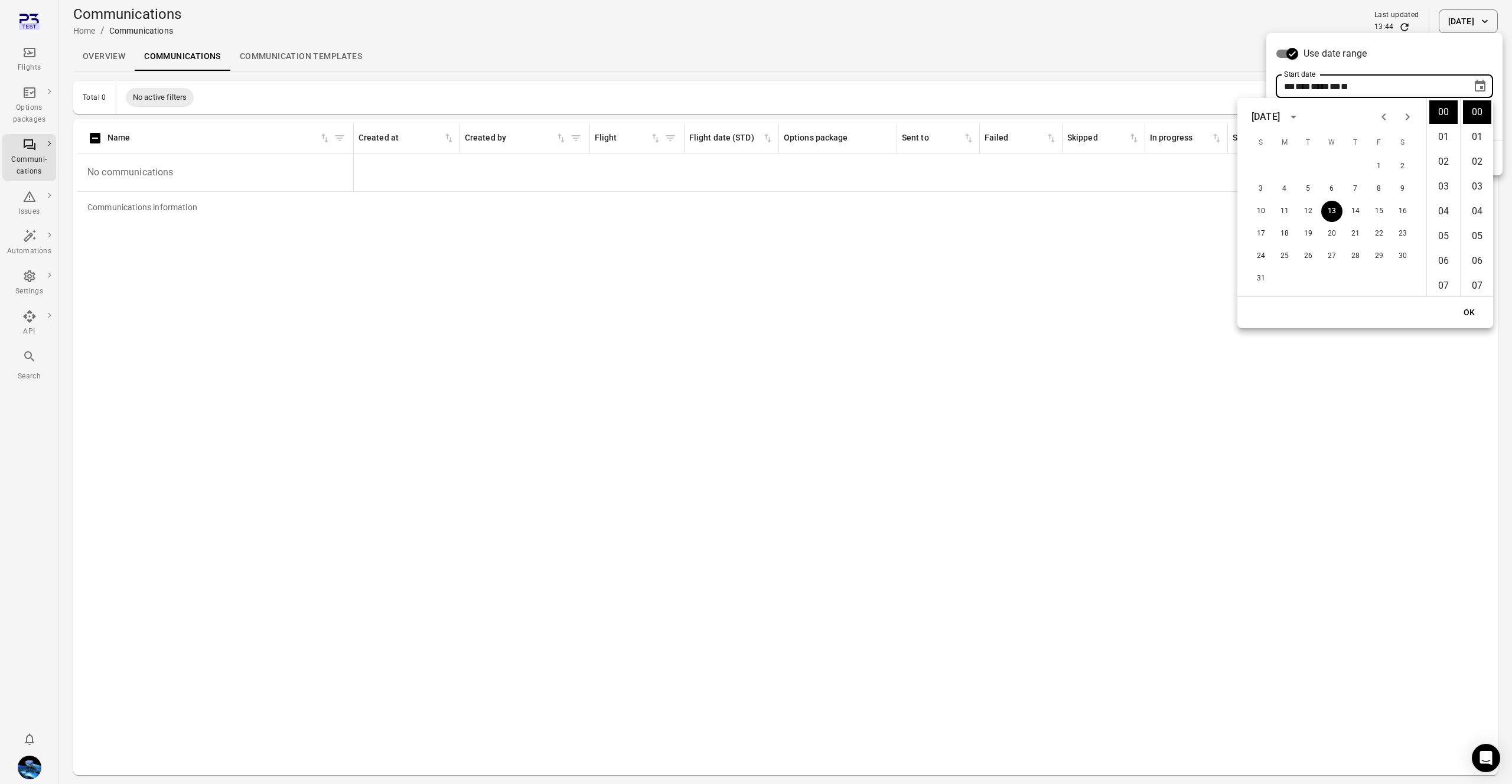
click at [1379, 117] on icon "Previous month" at bounding box center [1384, 117] width 14 height 14
drag, startPoint x: 1379, startPoint y: 117, endPoint x: 1379, endPoint y: 129, distance: 12.0
click at [1379, 117] on icon "Previous month" at bounding box center [1384, 117] width 14 height 14
drag, startPoint x: 1261, startPoint y: 169, endPoint x: 1345, endPoint y: 232, distance: 105.0
click at [1265, 168] on button "1" at bounding box center [1261, 167] width 21 height 21
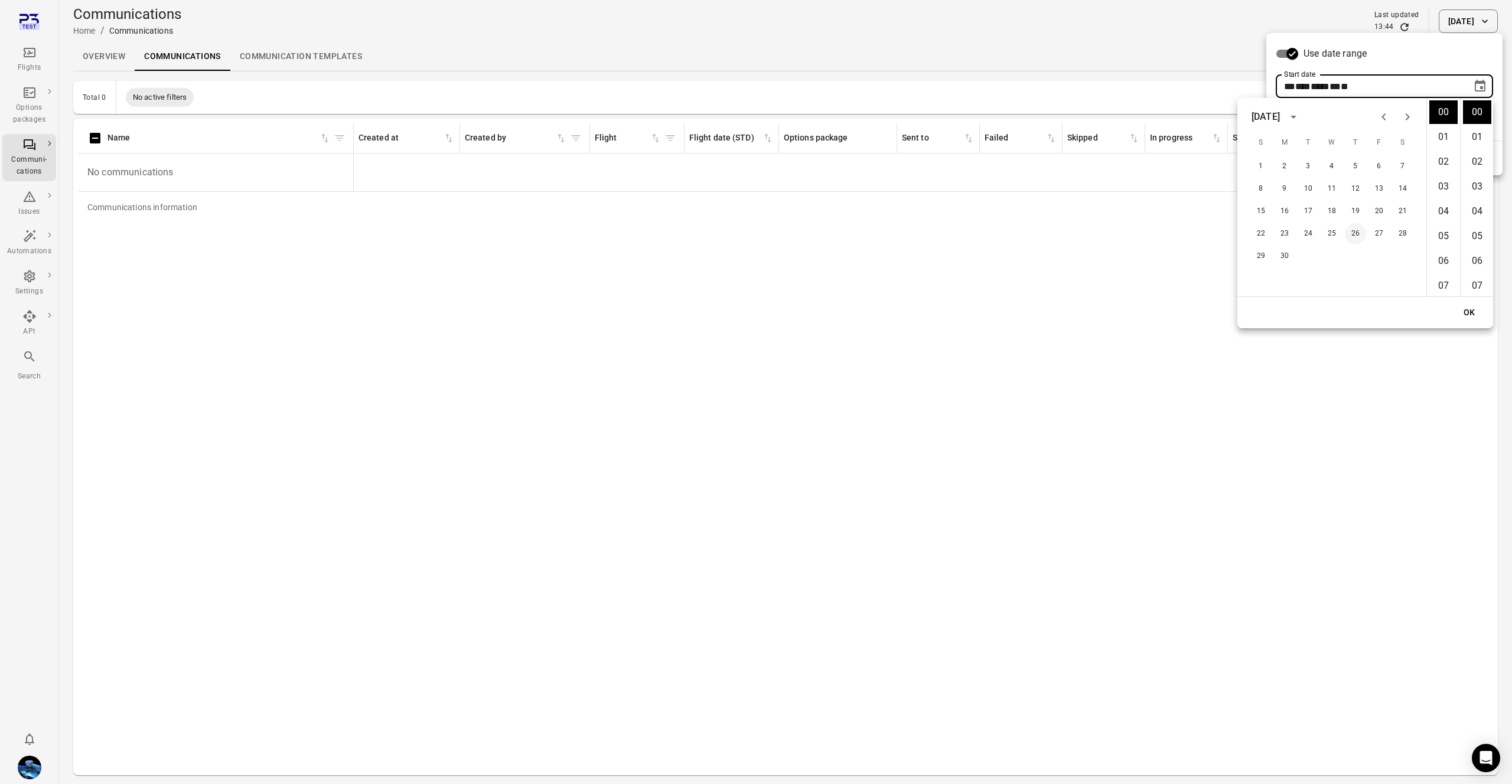
type input "**********"
drag, startPoint x: 1478, startPoint y: 313, endPoint x: 1478, endPoint y: 229, distance: 84.0
click at [1478, 312] on button "OK" at bounding box center [1470, 312] width 38 height 22
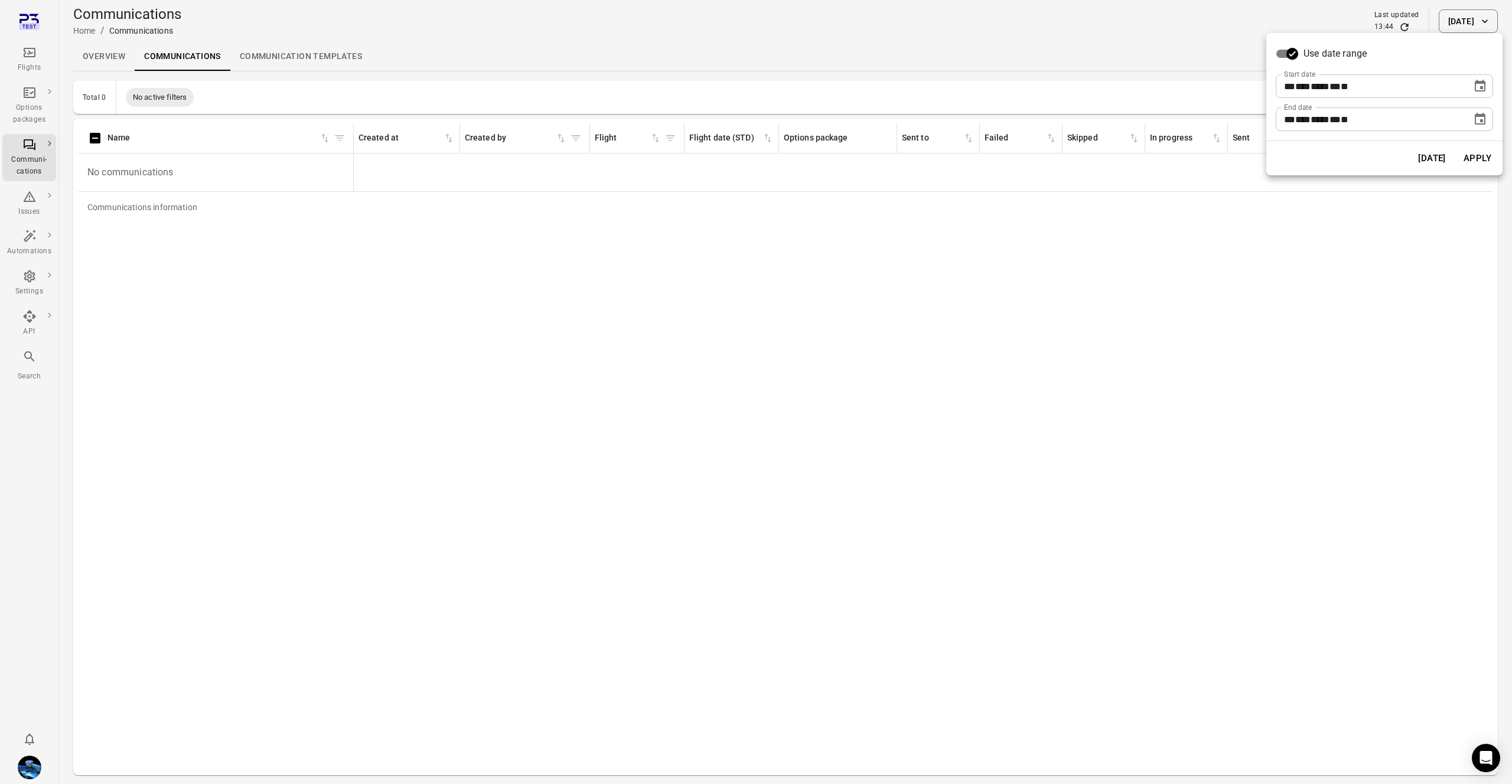
click at [1476, 160] on button "Apply" at bounding box center [1478, 158] width 41 height 25
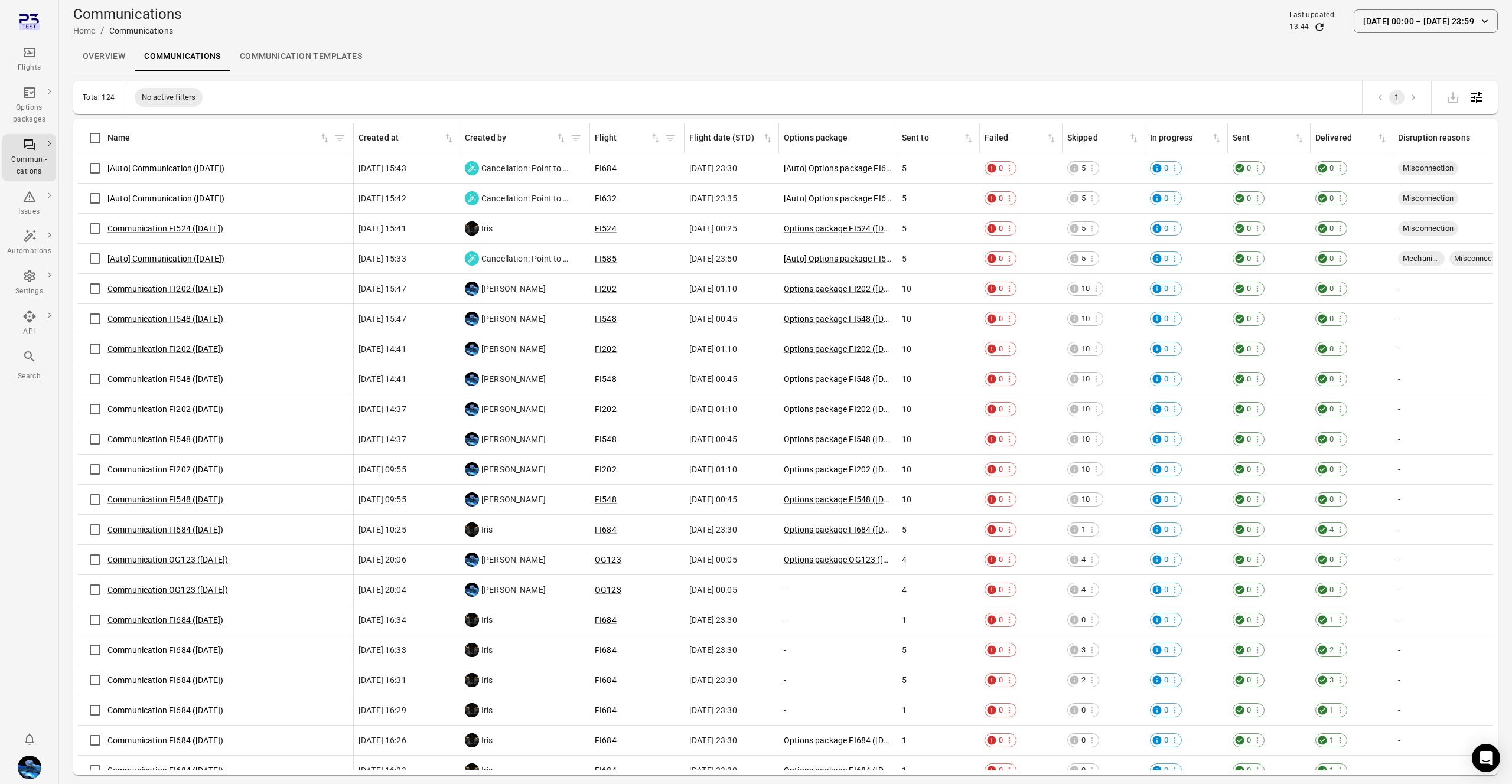
click at [1400, 20] on button "1 Jun 00:00 – 13 Aug 23:59" at bounding box center [1425, 21] width 144 height 24
click at [1070, 58] on div at bounding box center [756, 392] width 1512 height 784
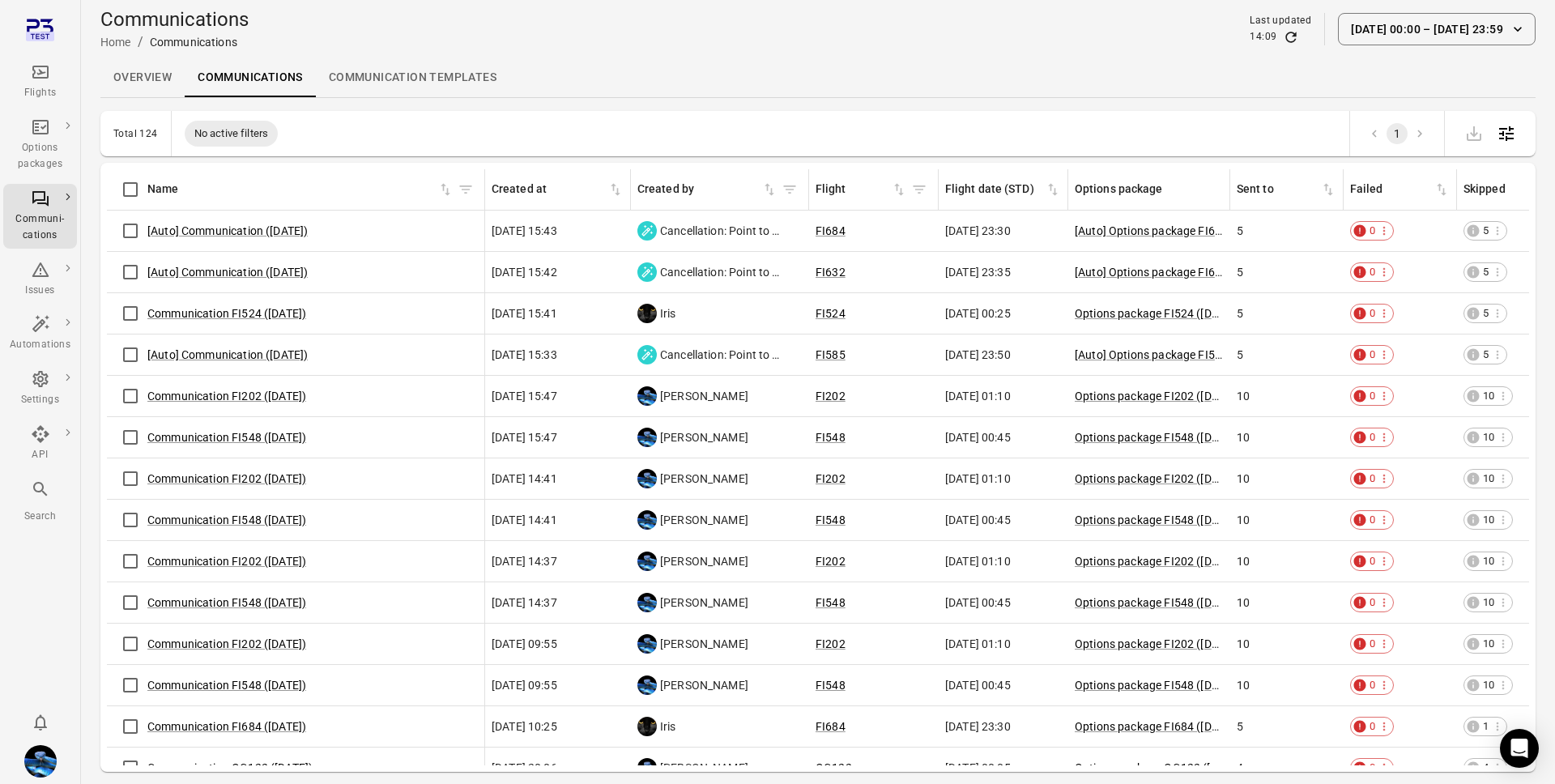
drag, startPoint x: 545, startPoint y: 225, endPoint x: 551, endPoint y: 451, distance: 226.1
click at [551, 451] on tbody "[Auto] Communication (12 Aug) 12 Aug 2025 15:43 Cancellation: Point to point FI…" at bounding box center [1090, 561] width 1966 height 702
click at [550, 450] on td "11 Aug 2025 15:47" at bounding box center [558, 437] width 146 height 41
click at [45, 84] on div "Flights" at bounding box center [40, 82] width 61 height 39
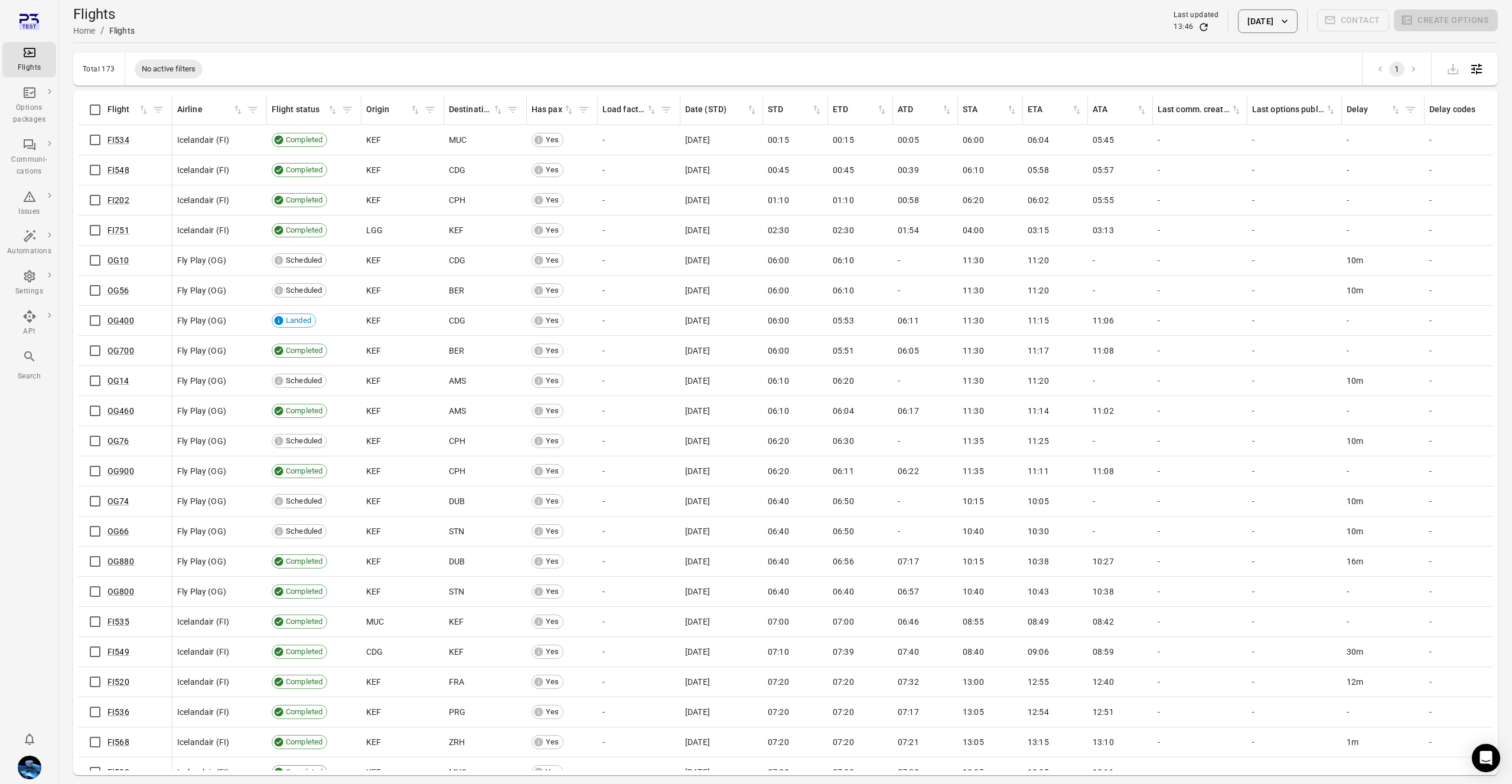
scroll to position [0, 156]
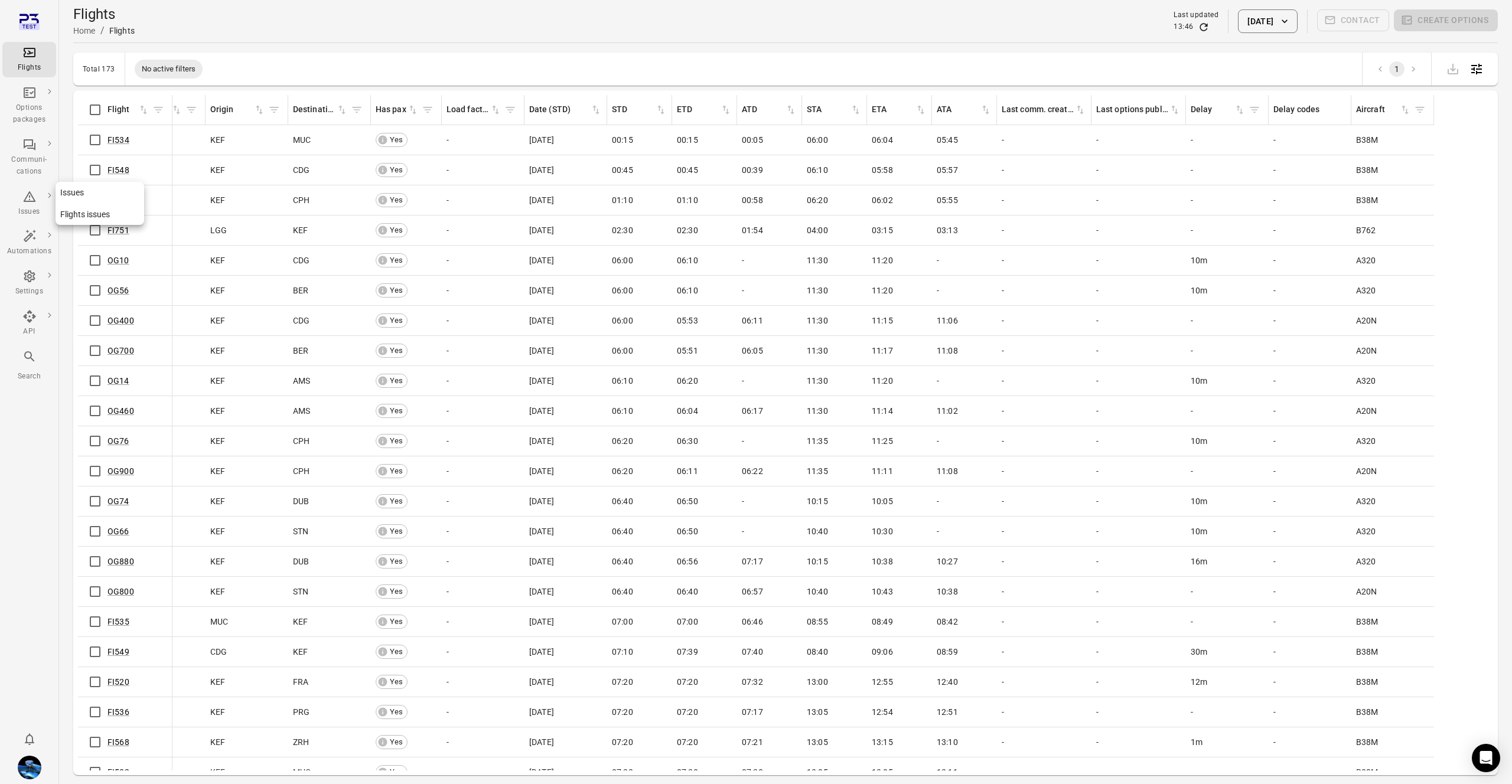
click at [36, 212] on div "Issues" at bounding box center [29, 212] width 44 height 12
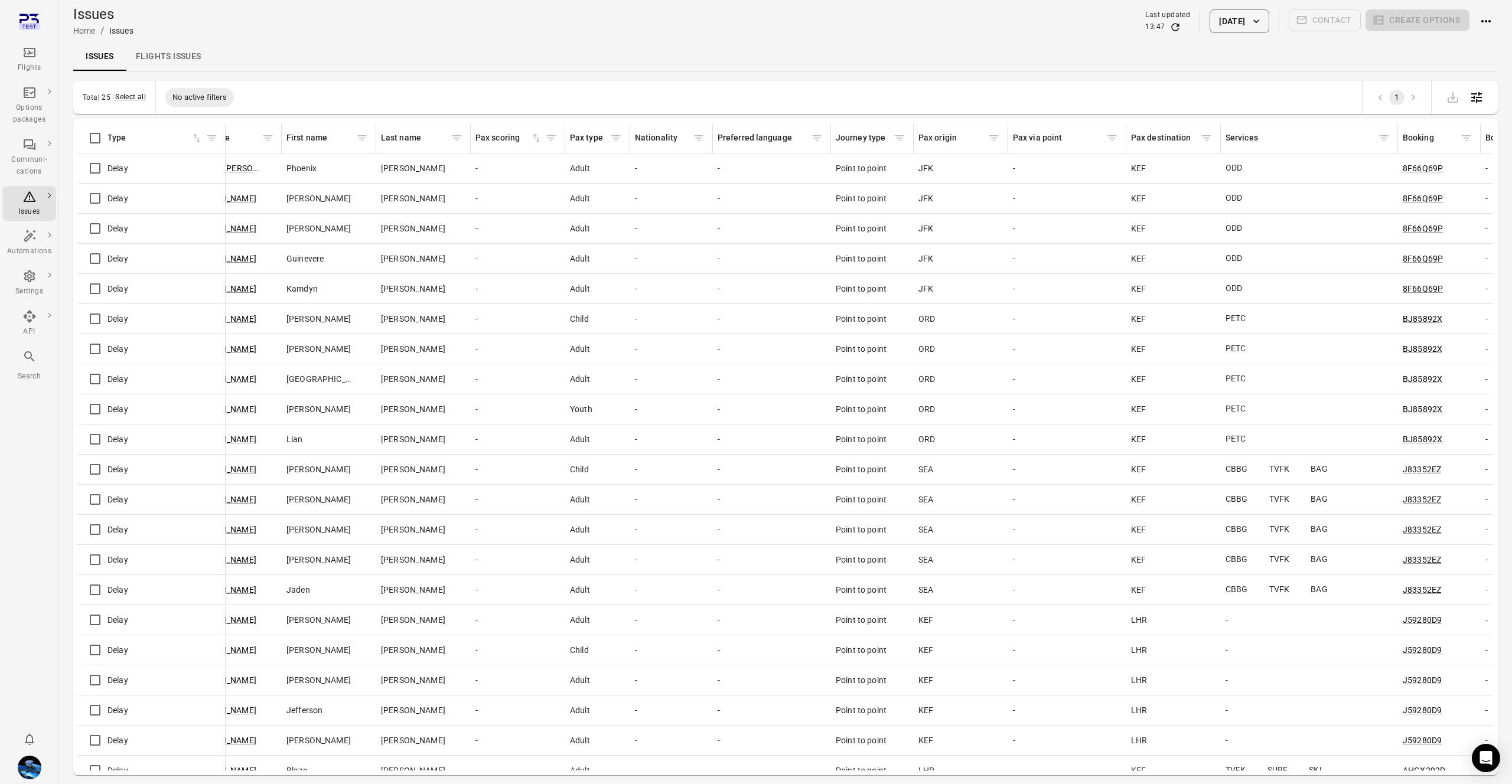
scroll to position [0, 918]
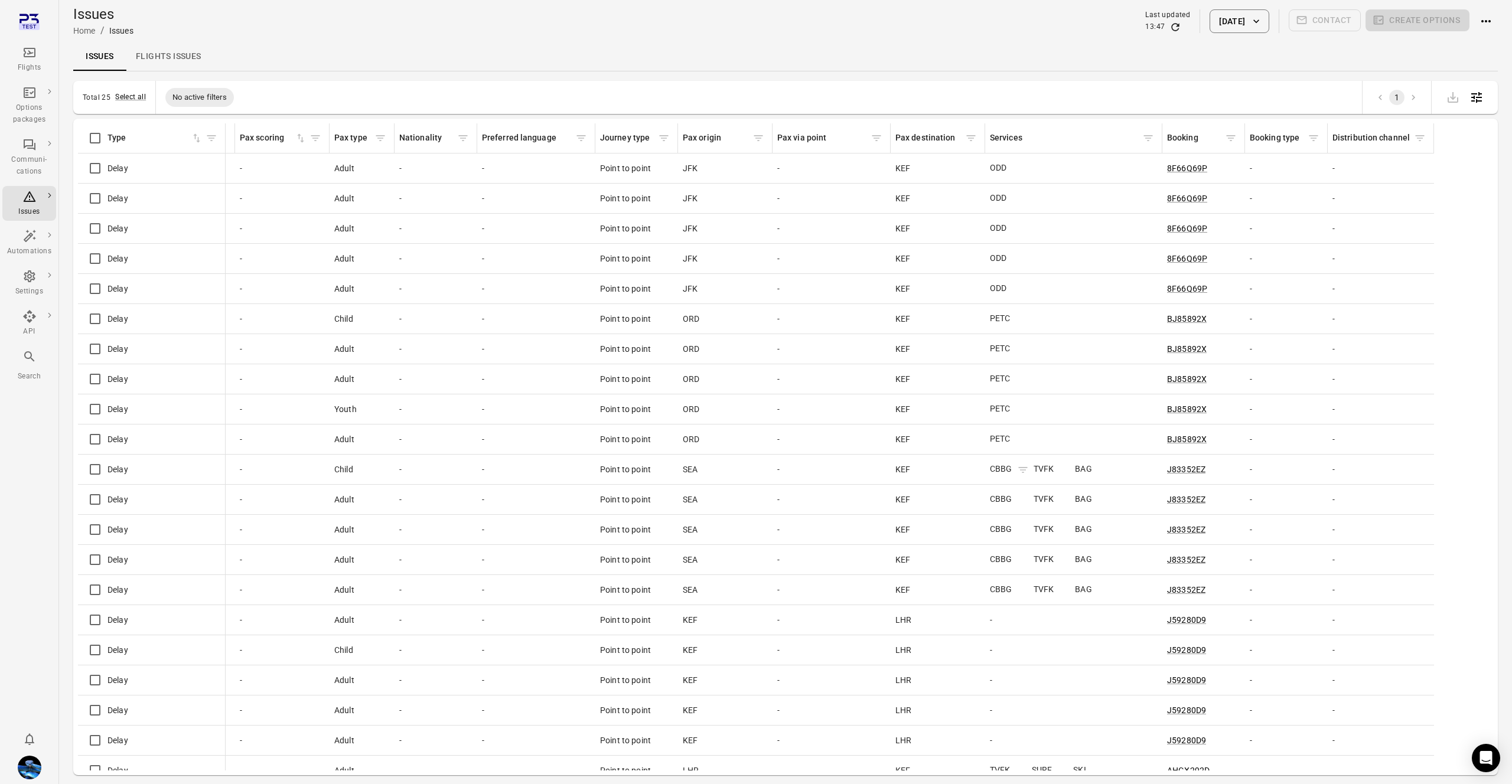
click at [1018, 175] on icon "Issues information" at bounding box center [1017, 169] width 12 height 12
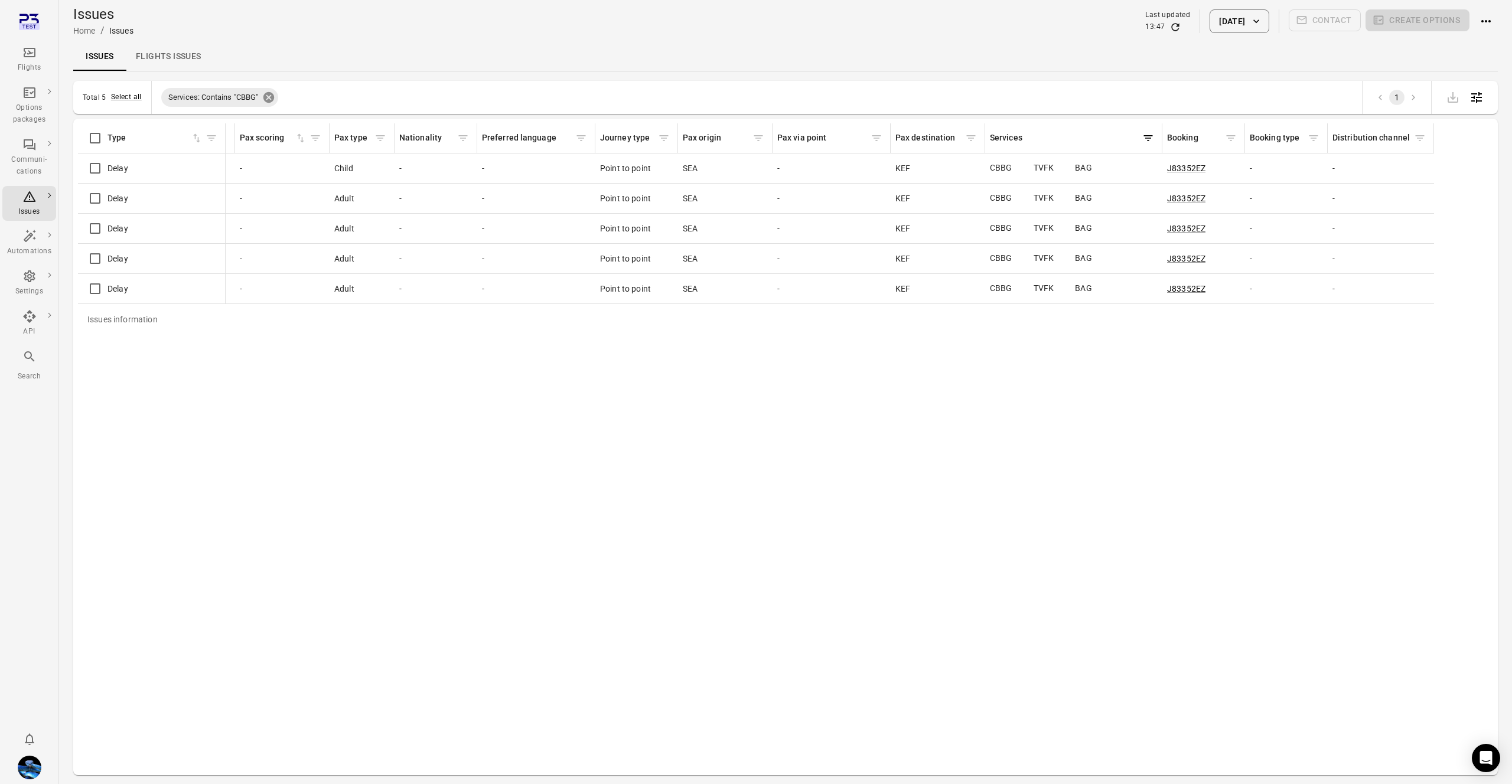
click at [271, 95] on icon at bounding box center [268, 97] width 13 height 13
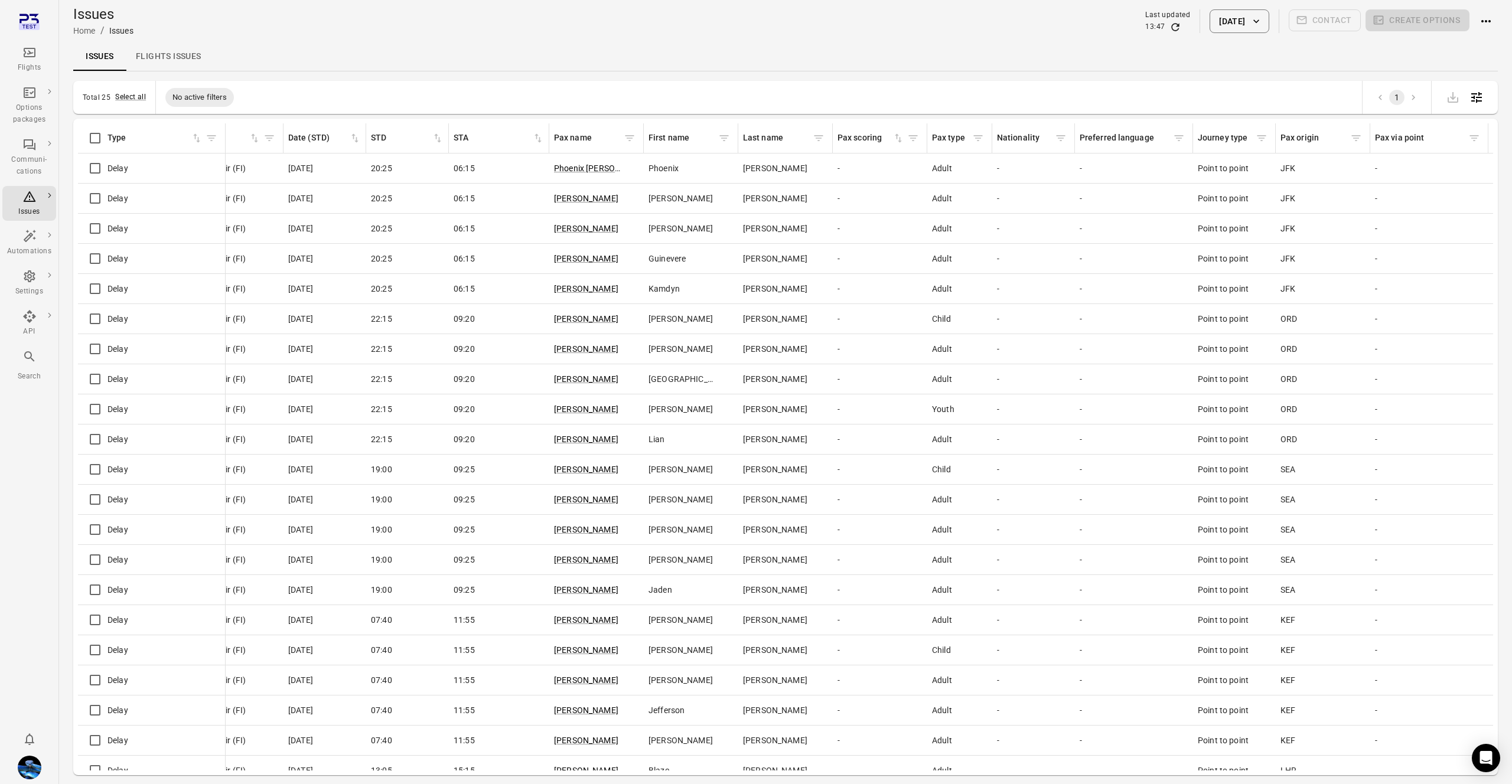
scroll to position [0, 334]
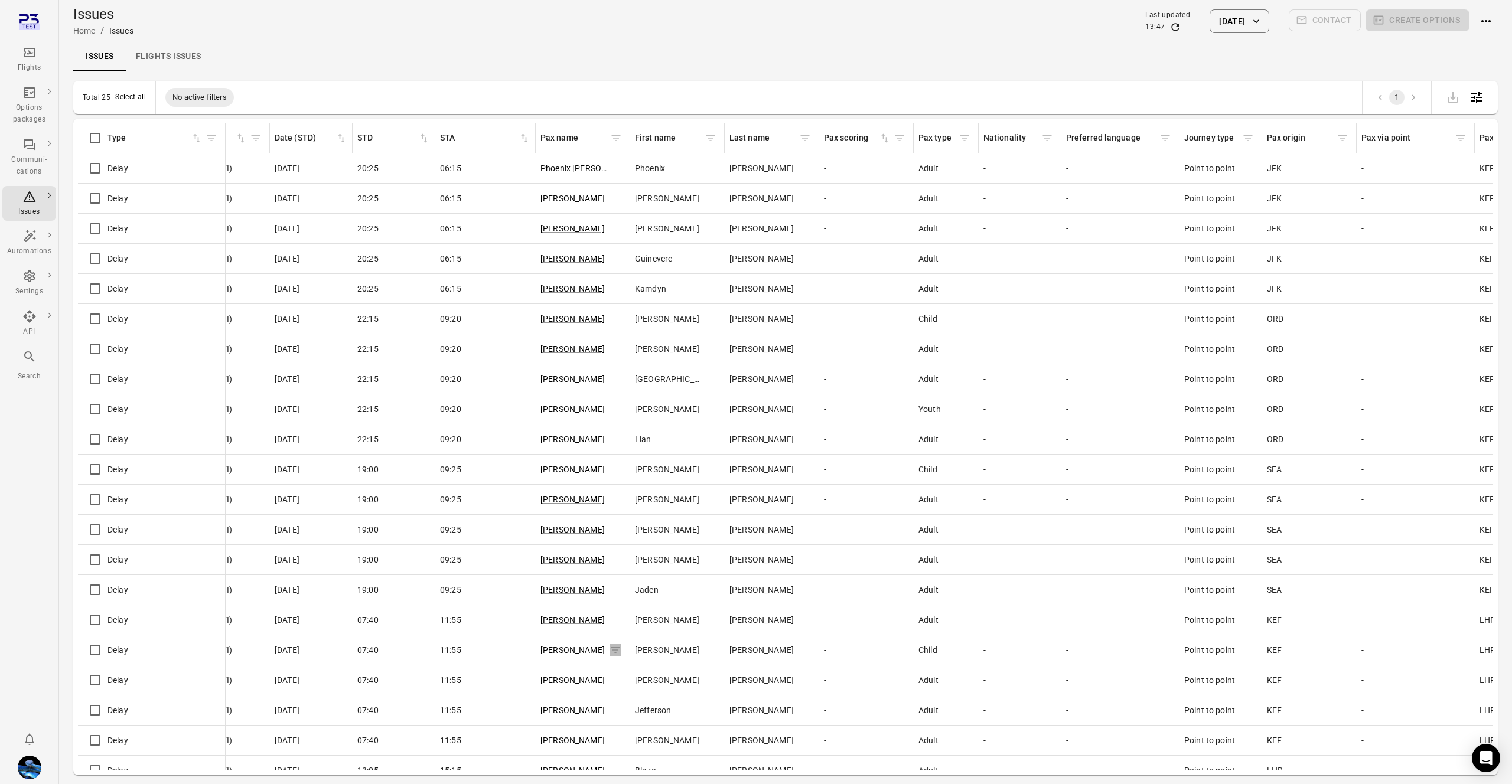
click at [145, 174] on icon "Issues information" at bounding box center [139, 168] width 12 height 12
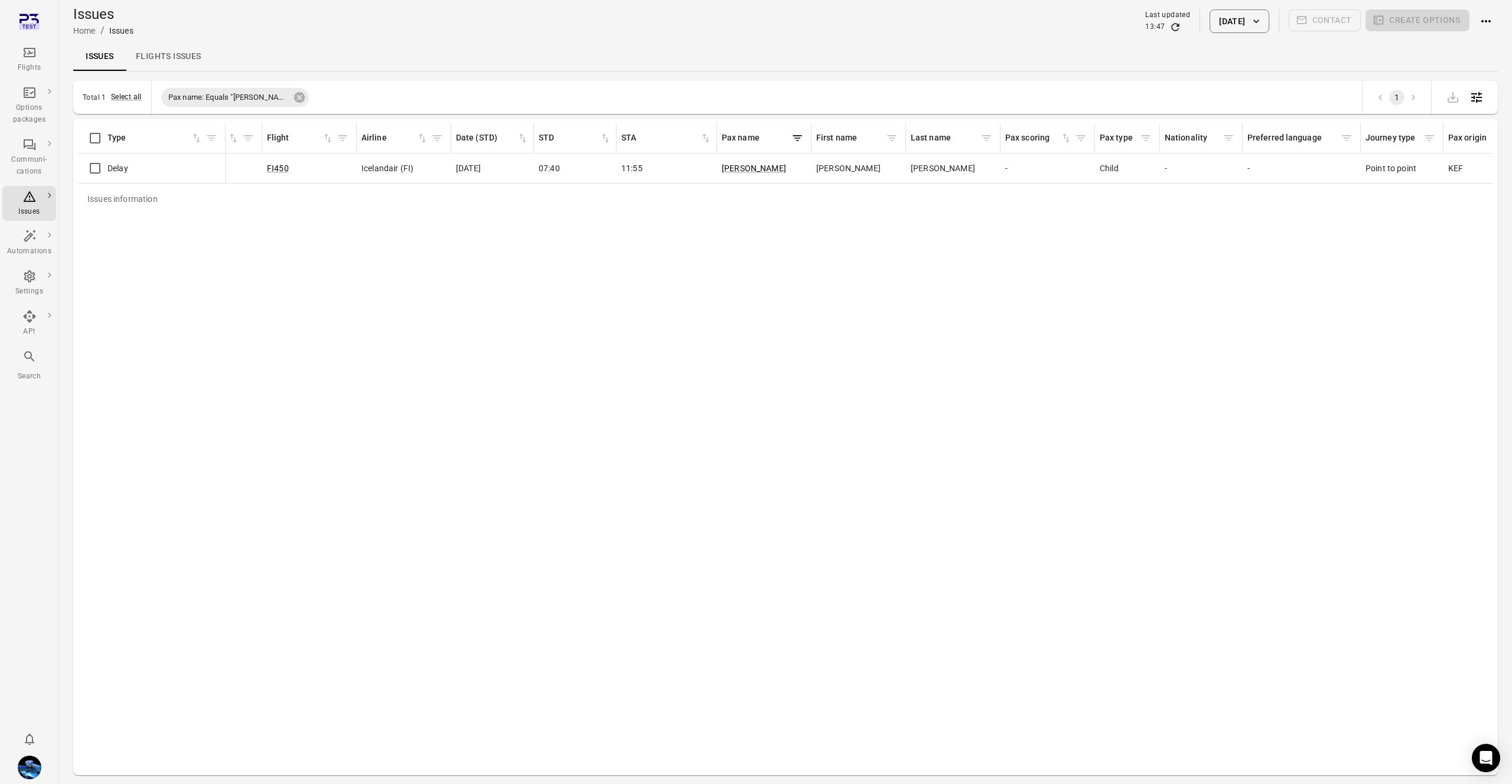
scroll to position [0, 273]
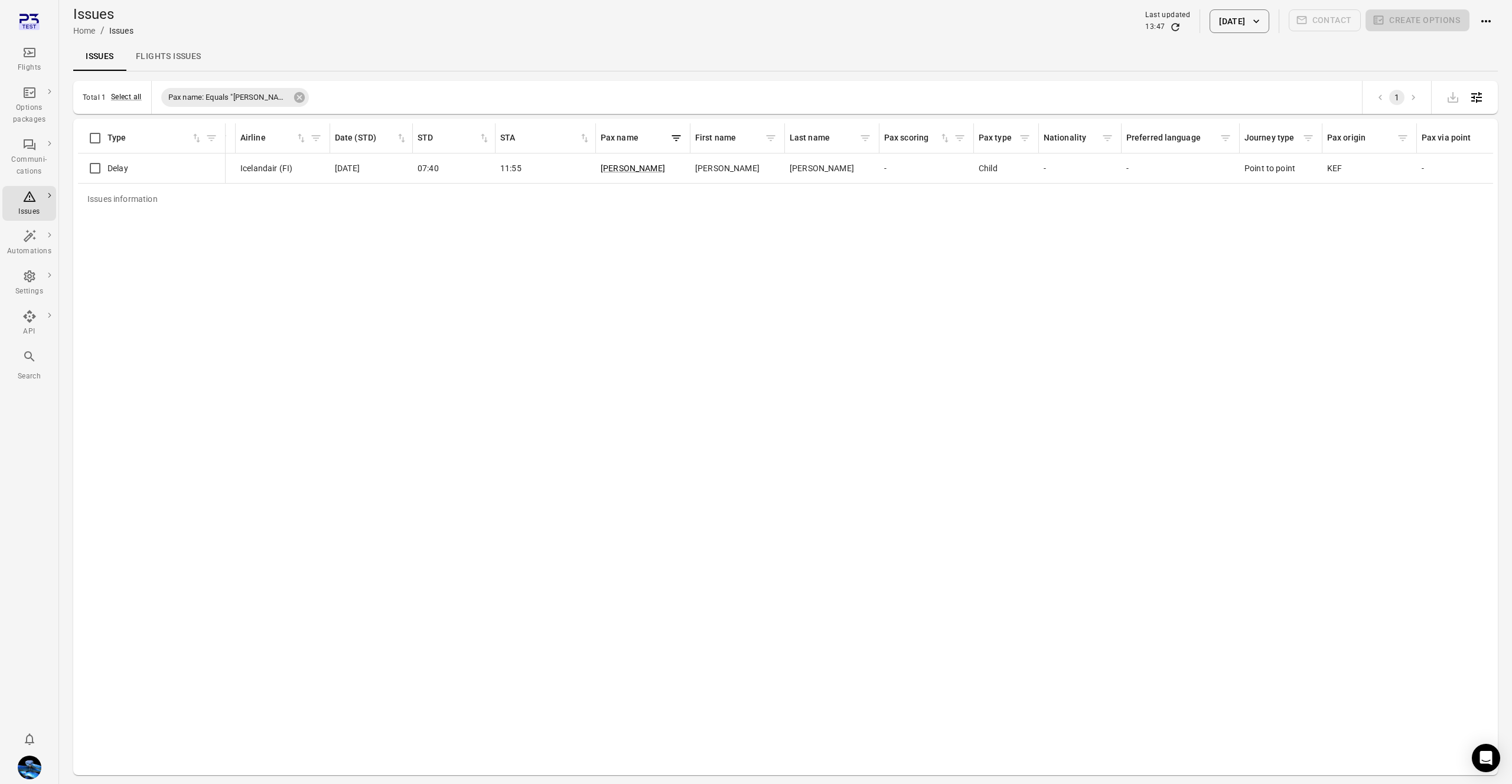
click at [1311, 139] on icon "Filter by pax journey type" at bounding box center [1308, 138] width 12 height 12
click at [1239, 235] on body "Flights Options packages Communi-cations Issues Automations Settings API Search…" at bounding box center [756, 411] width 1512 height 823
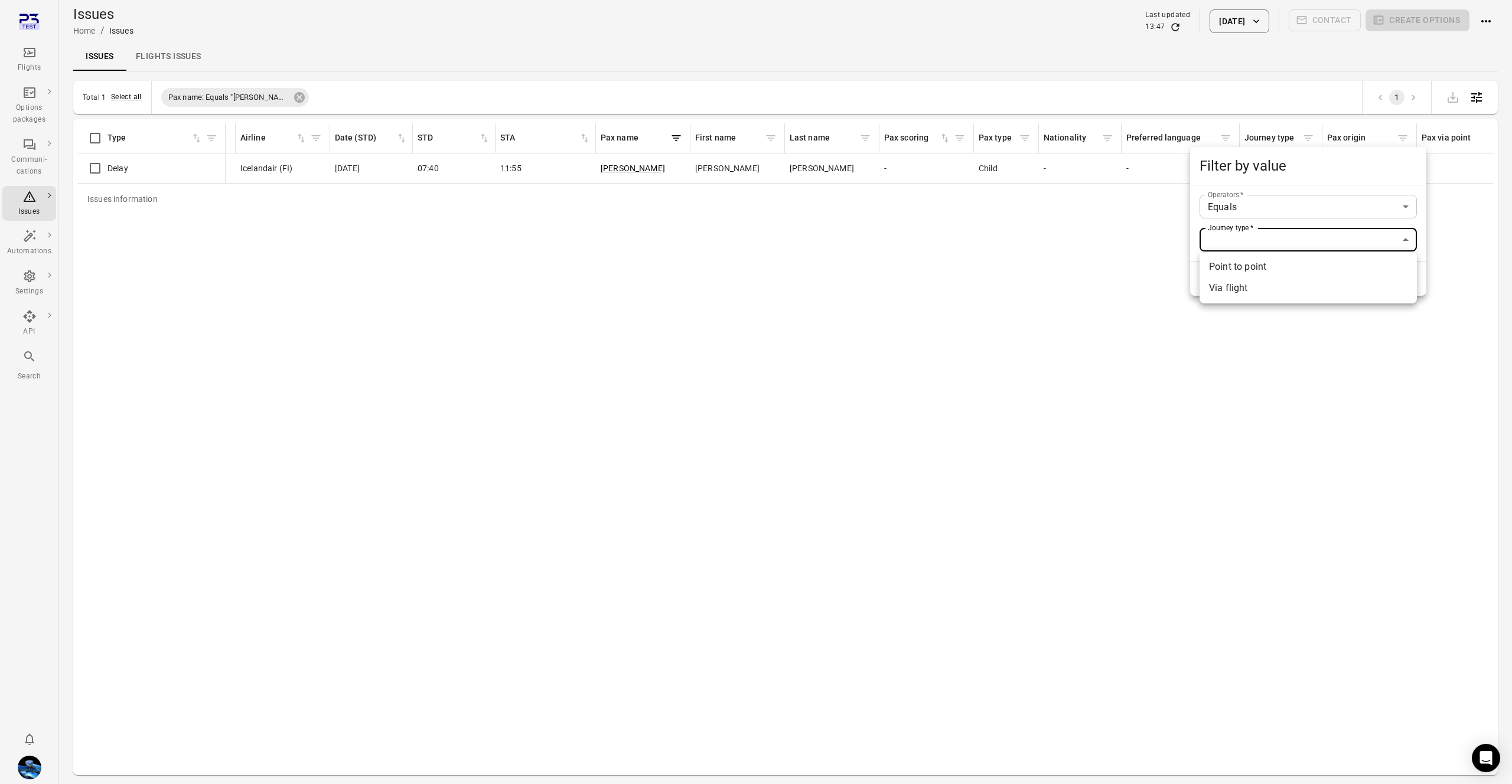
click at [1238, 266] on li "Point to point" at bounding box center [1308, 267] width 218 height 21
type input "**********"
click at [1299, 283] on button "Filter" at bounding box center [1306, 279] width 41 height 25
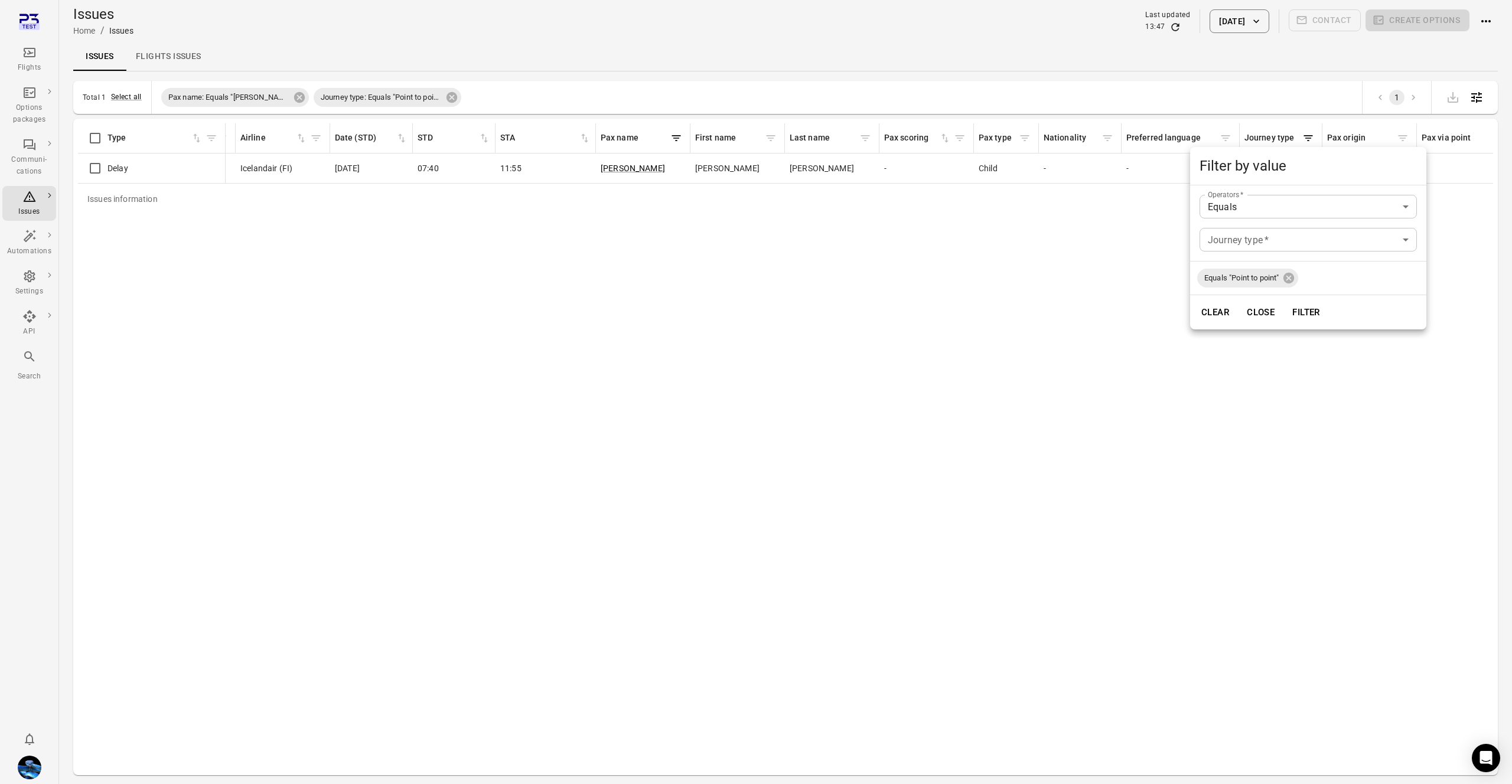
click at [918, 354] on div at bounding box center [756, 392] width 1512 height 784
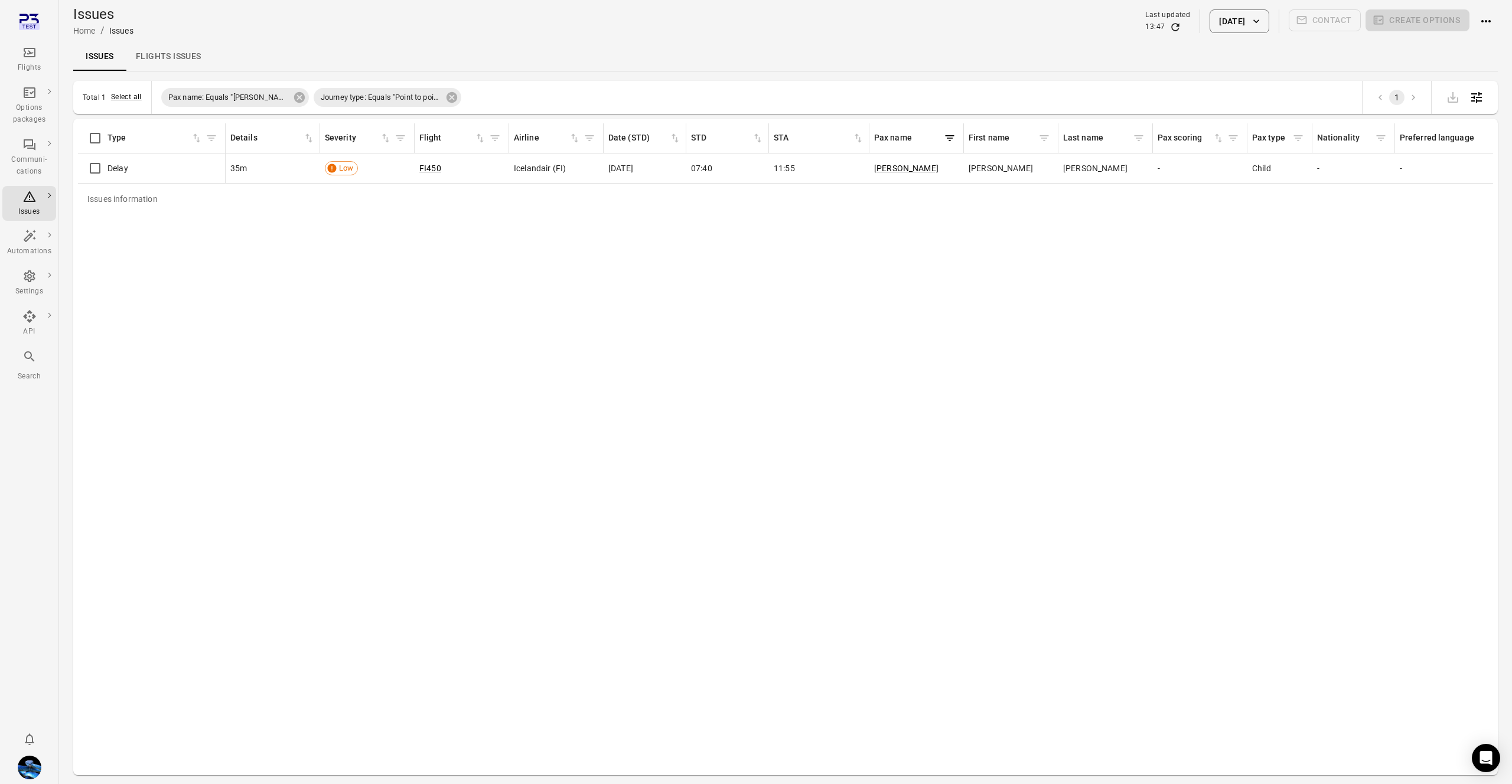
drag, startPoint x: 442, startPoint y: 102, endPoint x: 346, endPoint y: 91, distance: 96.6
click at [446, 102] on icon at bounding box center [452, 97] width 11 height 11
drag, startPoint x: 291, startPoint y: 98, endPoint x: 319, endPoint y: 107, distance: 29.4
click at [293, 98] on icon at bounding box center [299, 97] width 13 height 13
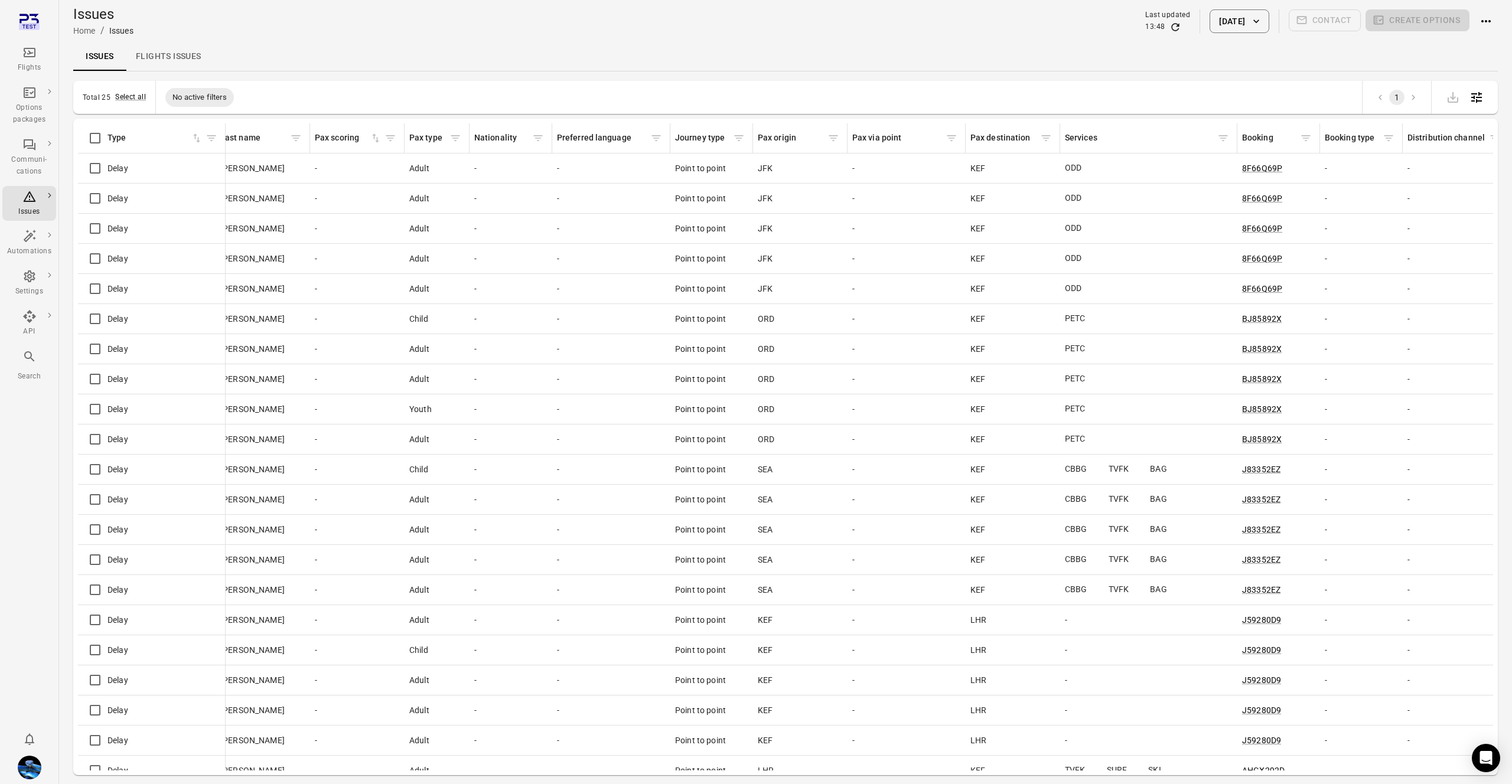
scroll to position [0, 918]
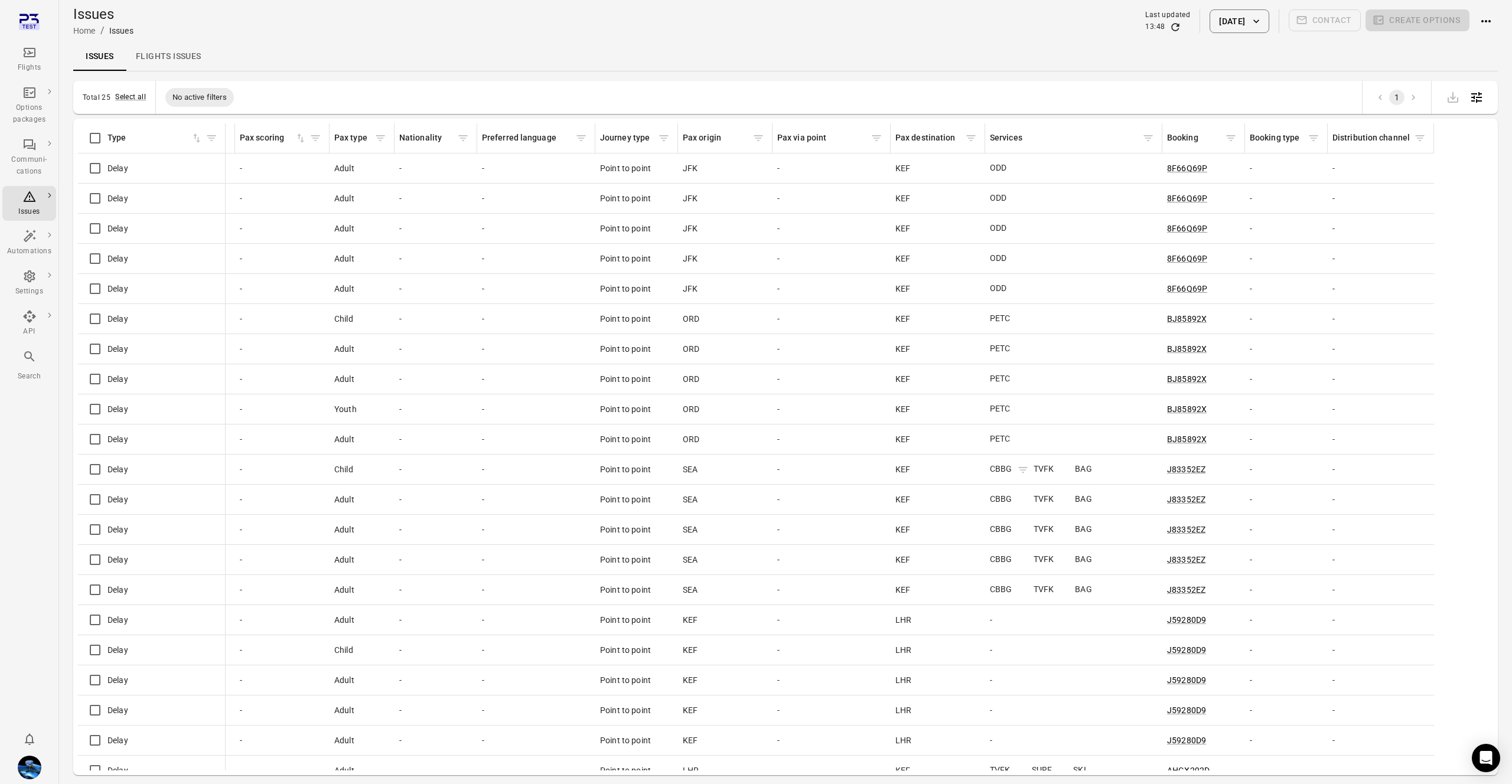
click at [1006, 470] on span "CBBG" at bounding box center [1009, 469] width 39 height 12
copy span "CBBG"
click at [1023, 175] on icon "Issues information" at bounding box center [1017, 169] width 12 height 12
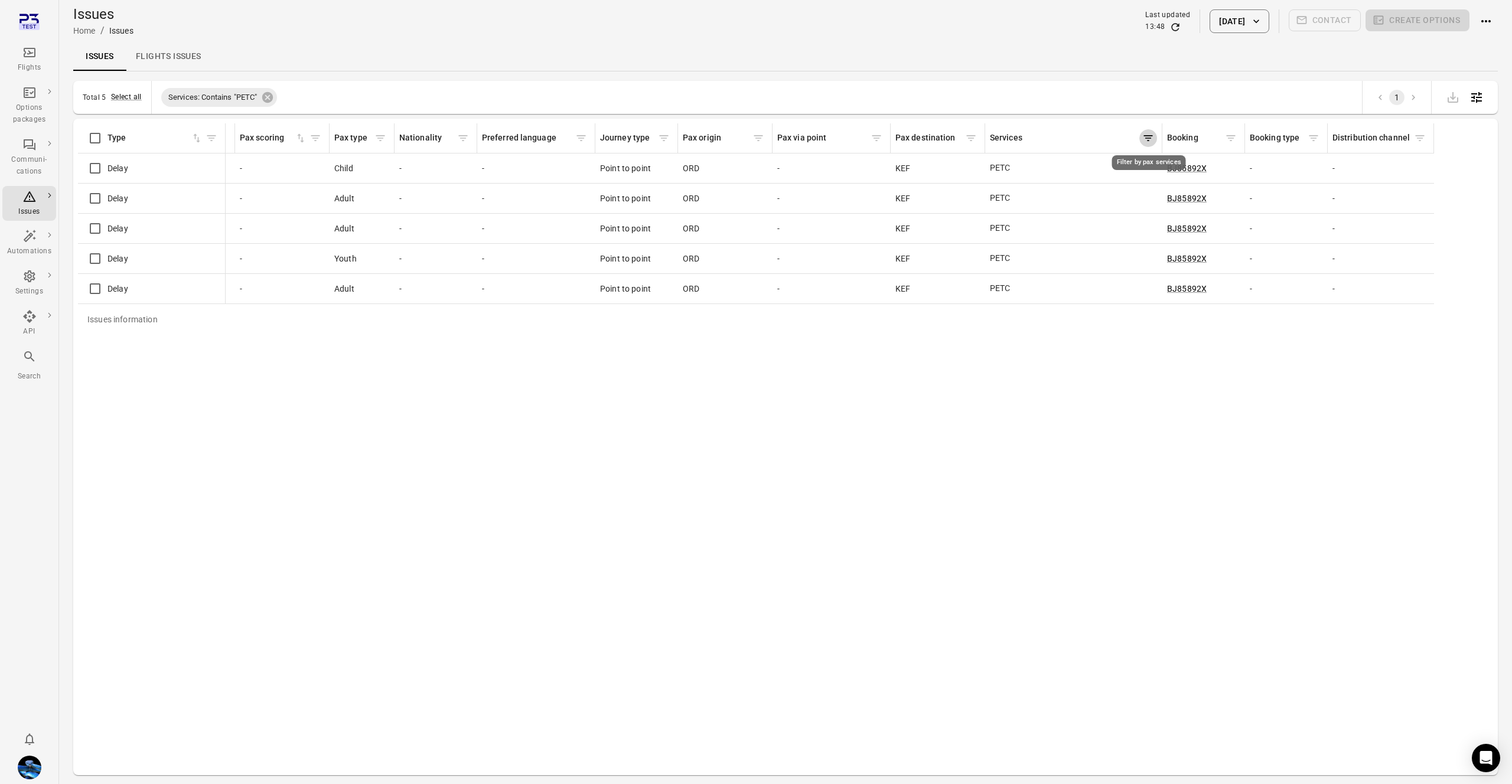
click at [1149, 136] on icon "Filter by pax services" at bounding box center [1148, 138] width 12 height 12
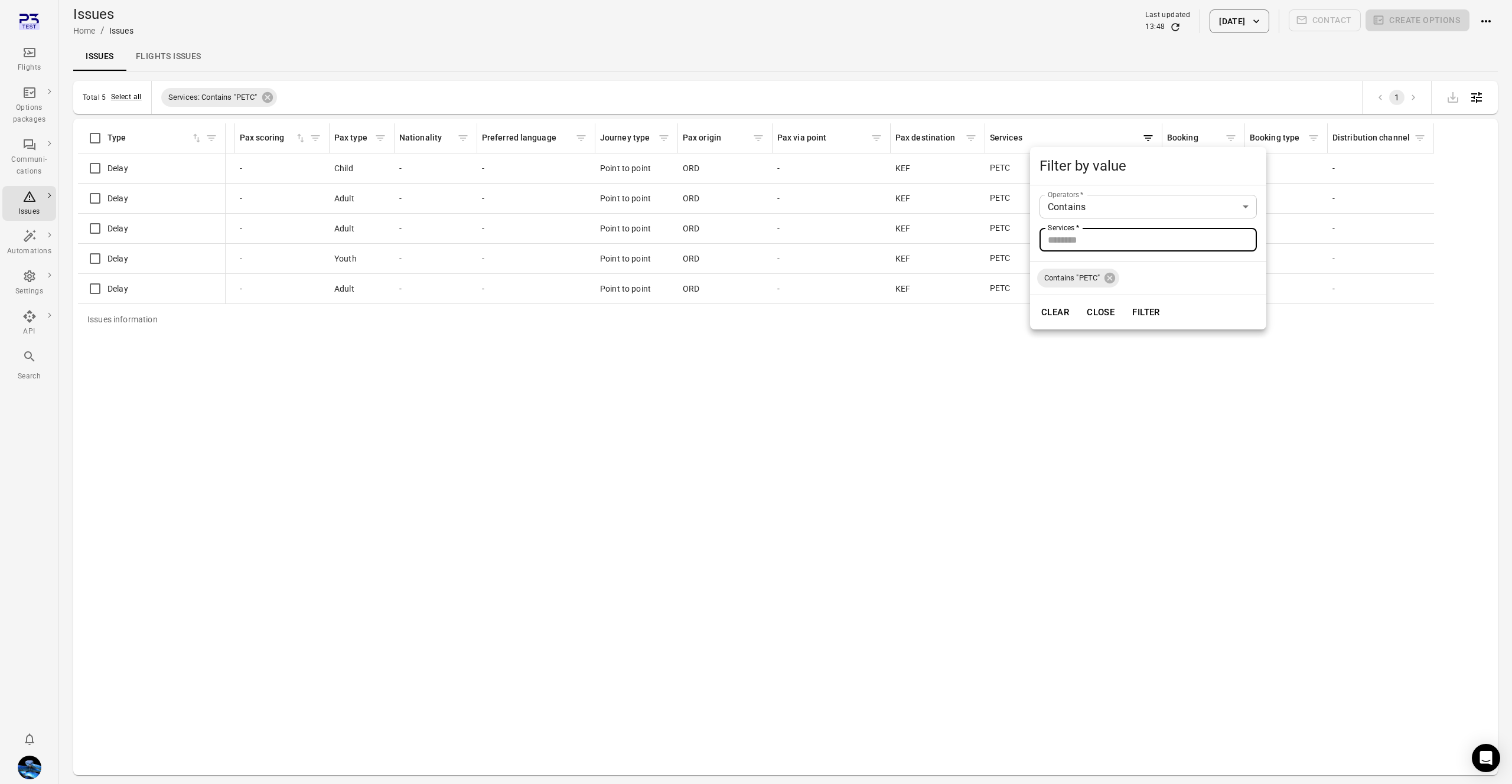
click at [1073, 244] on input "Services   *" at bounding box center [1148, 240] width 218 height 24
paste input "****"
type input "****"
click at [1146, 313] on button "Filter" at bounding box center [1146, 312] width 41 height 25
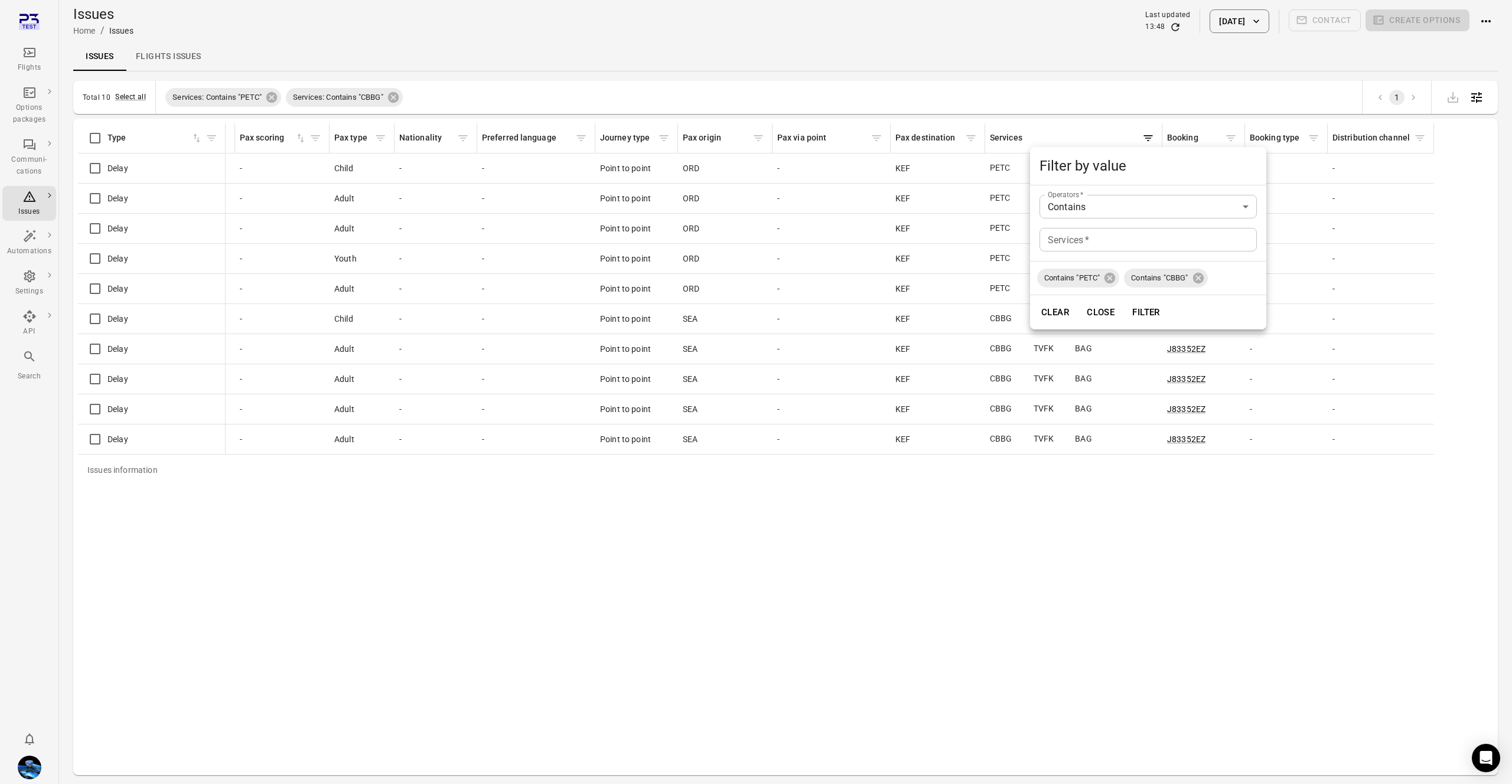
drag, startPoint x: 886, startPoint y: 462, endPoint x: 916, endPoint y: 444, distance: 35.0
click at [886, 460] on div at bounding box center [756, 392] width 1512 height 784
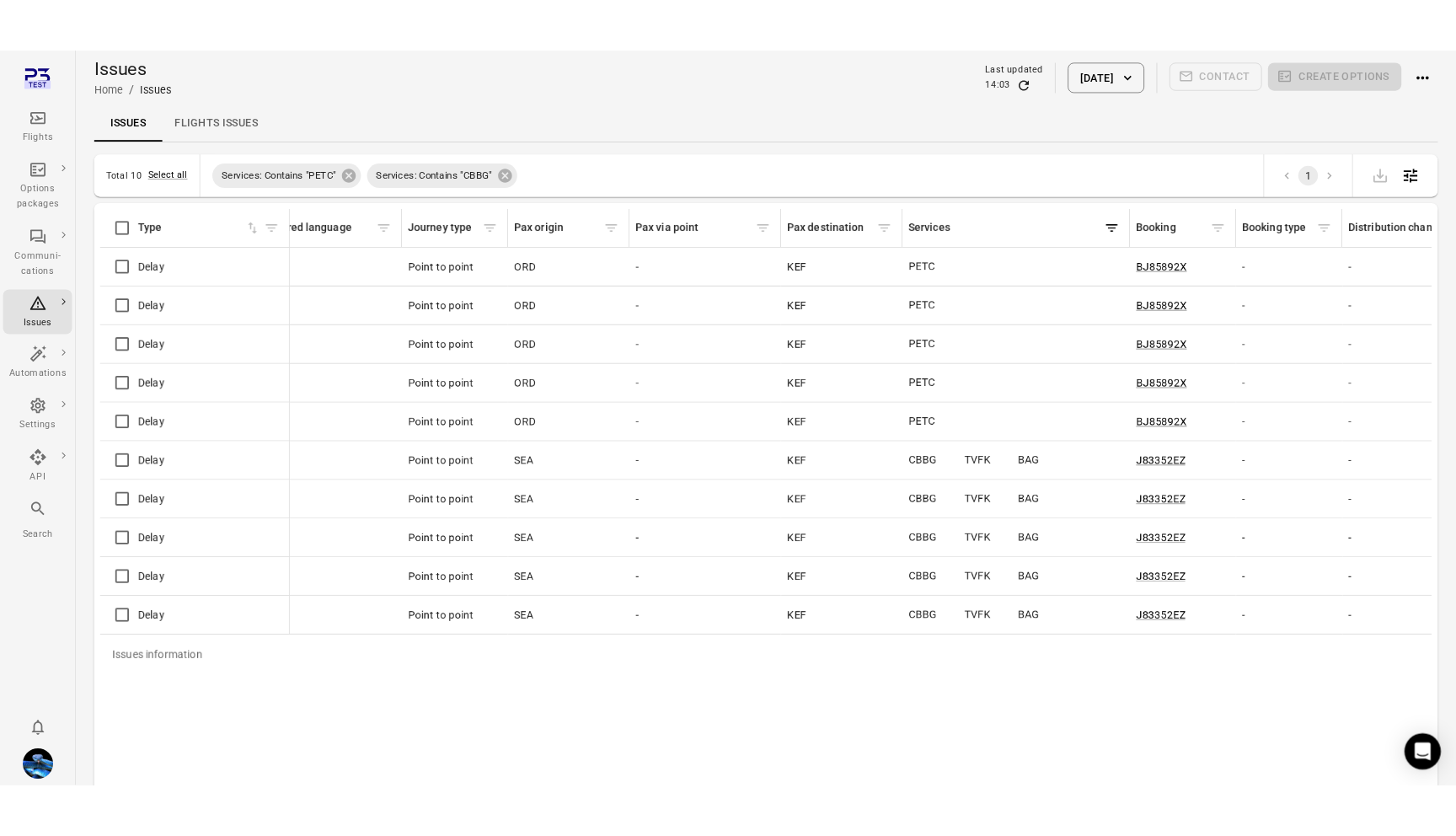
scroll to position [0, 1721]
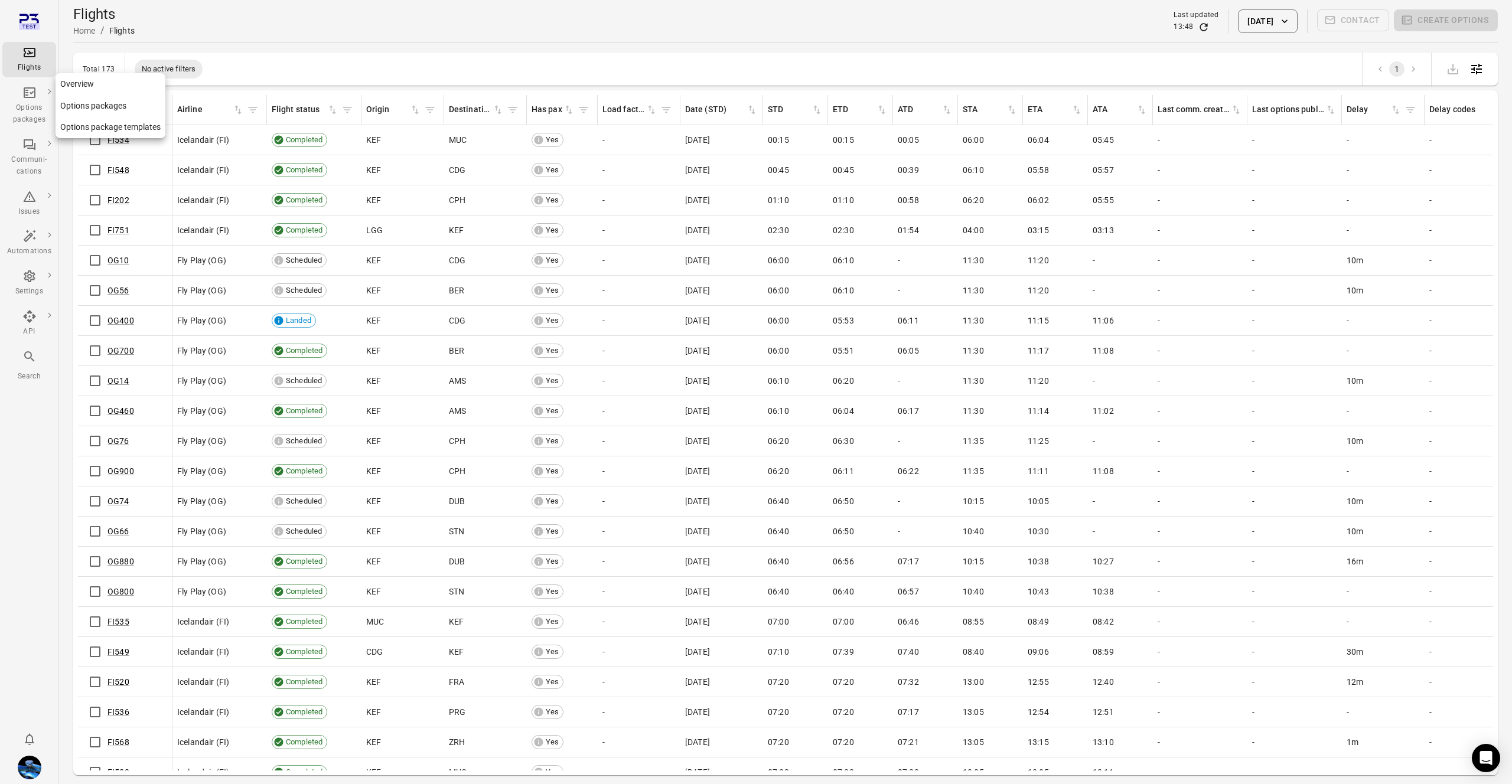
click at [24, 120] on div "Options packages" at bounding box center [29, 114] width 44 height 24
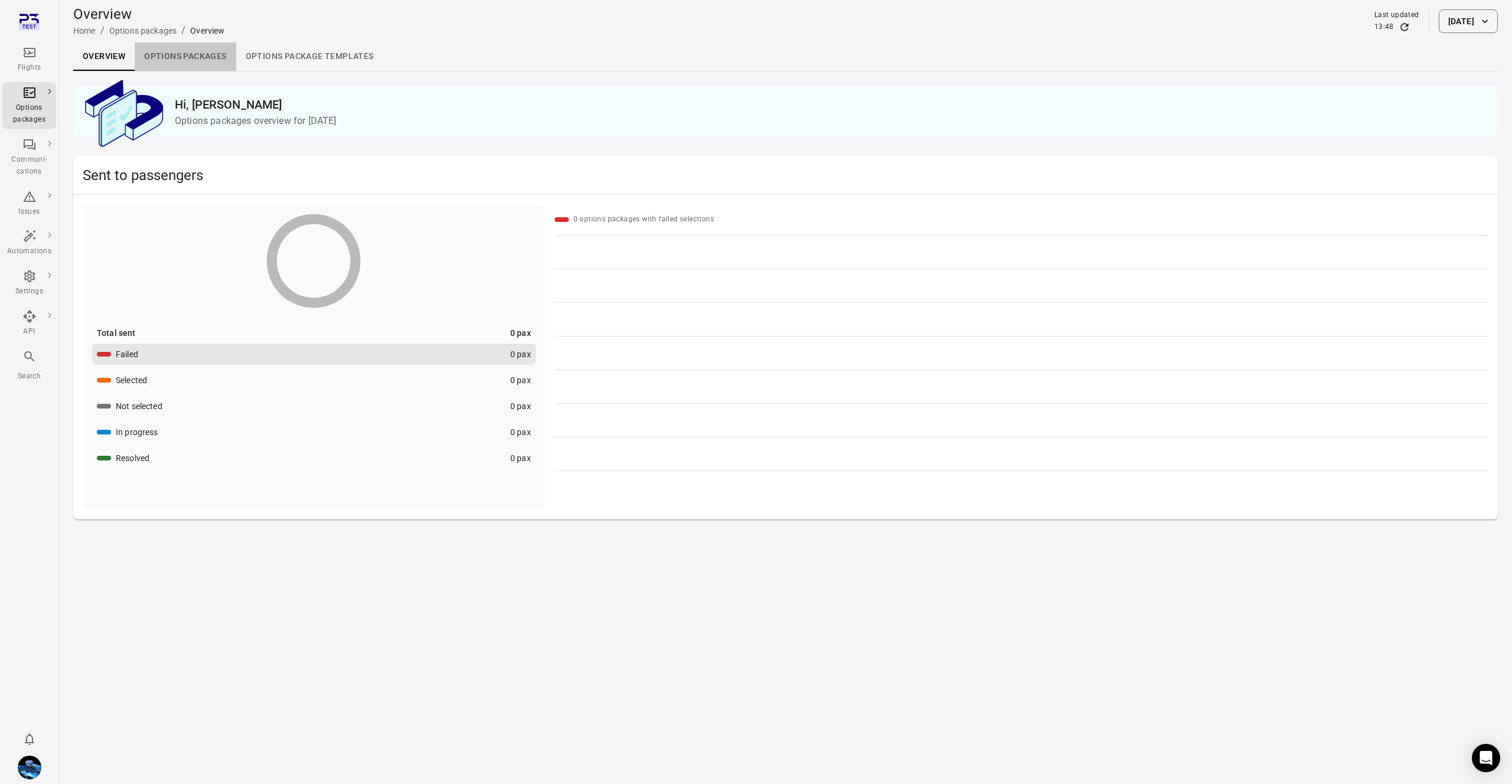
click at [197, 55] on link "Options packages" at bounding box center [185, 57] width 101 height 28
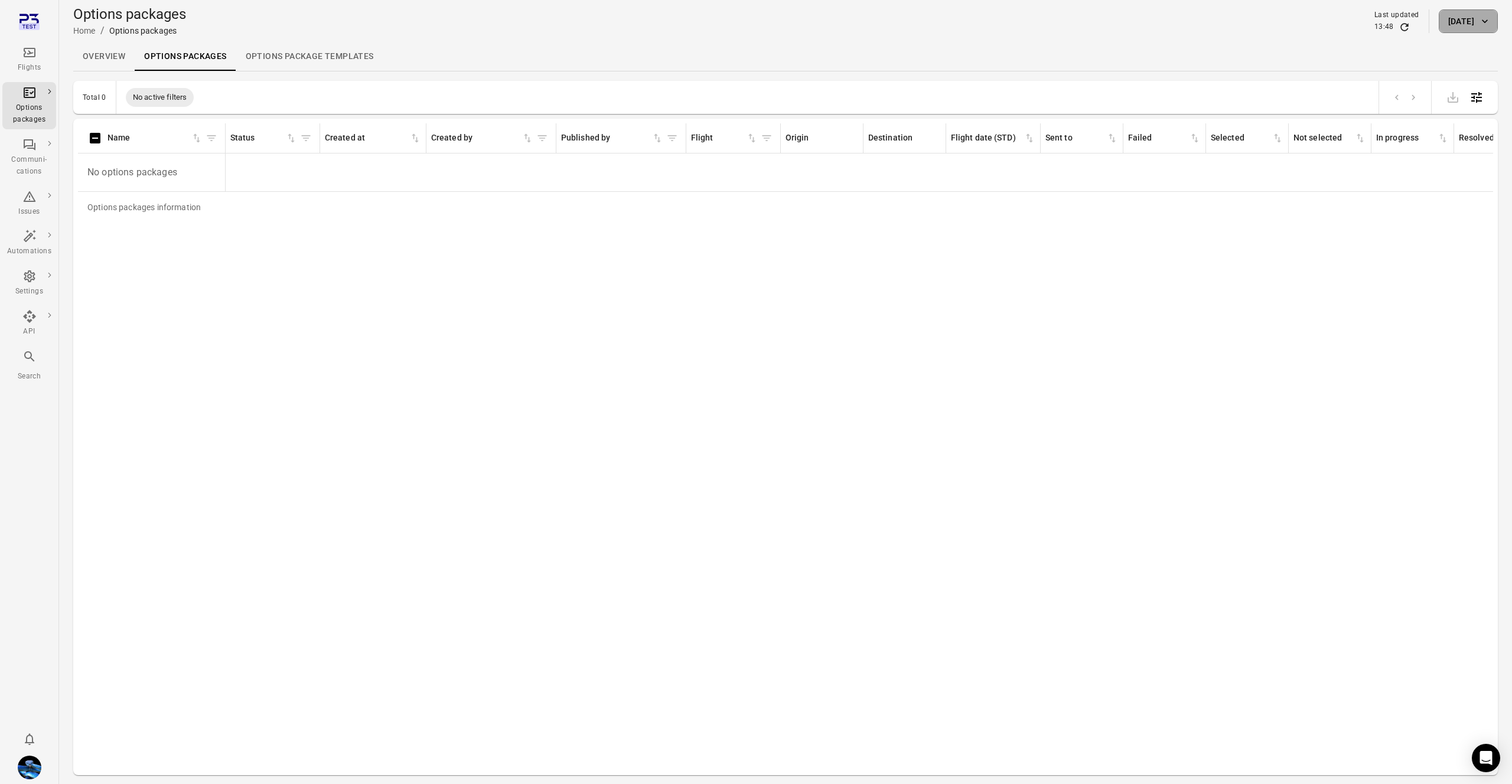
click at [1439, 11] on button "[DATE]" at bounding box center [1469, 21] width 59 height 24
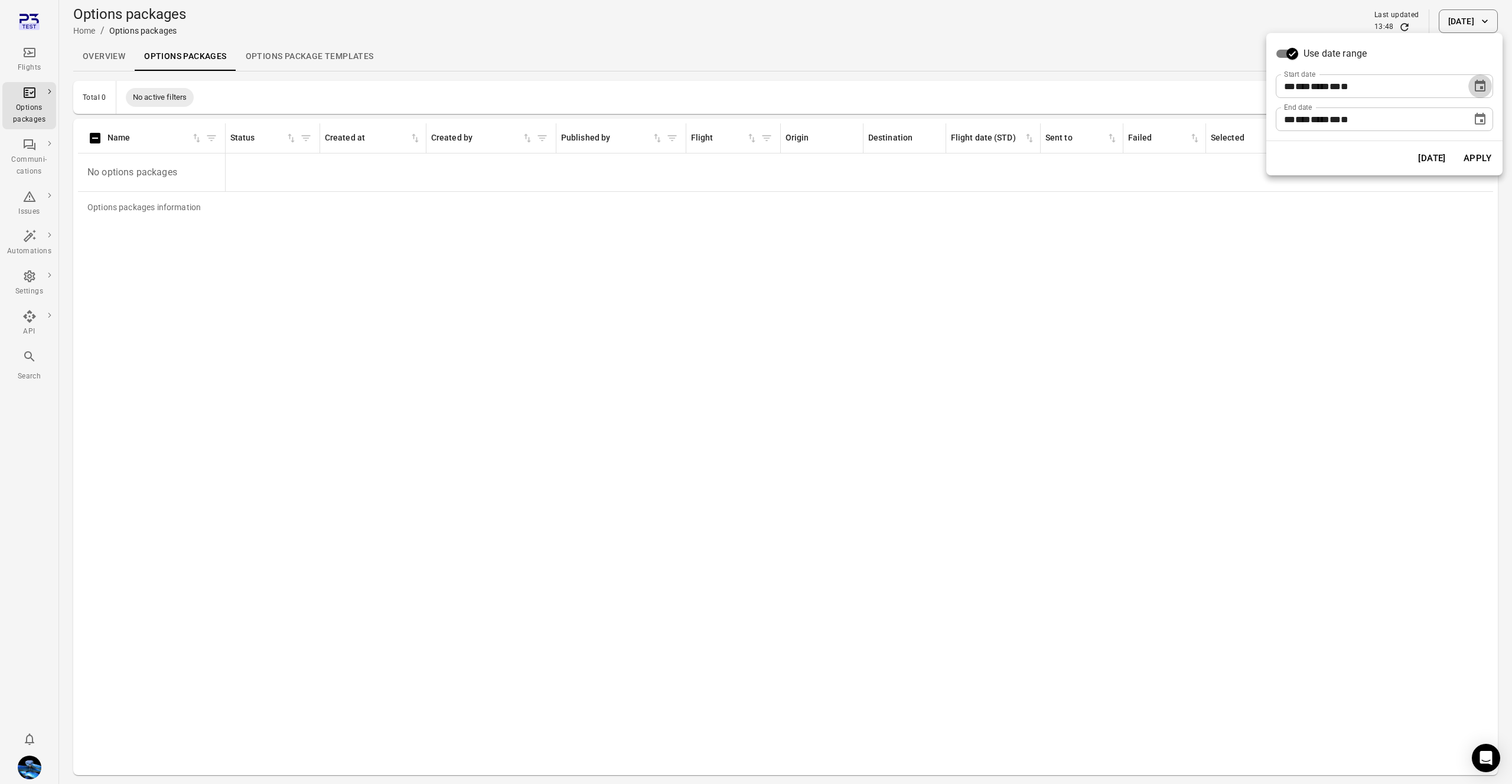
click at [1473, 83] on icon "Choose date, selected date is Aug 13, 2025" at bounding box center [1481, 87] width 14 height 14
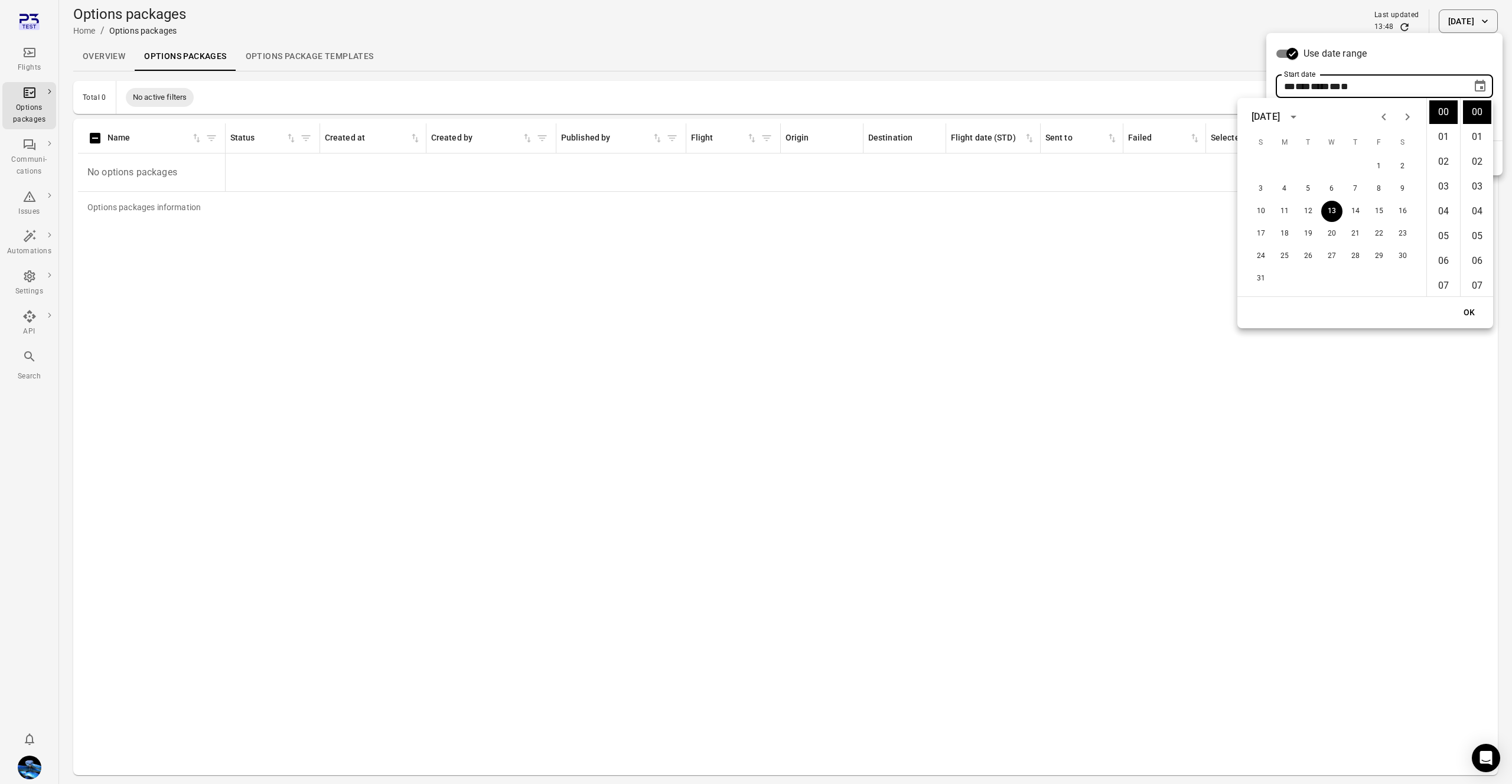
click at [1378, 116] on icon "Previous month" at bounding box center [1384, 117] width 14 height 14
drag, startPoint x: 1304, startPoint y: 167, endPoint x: 1401, endPoint y: 281, distance: 149.7
click at [1314, 174] on button "1" at bounding box center [1309, 167] width 21 height 21
type input "**********"
drag, startPoint x: 1469, startPoint y: 311, endPoint x: 1463, endPoint y: 244, distance: 67.3
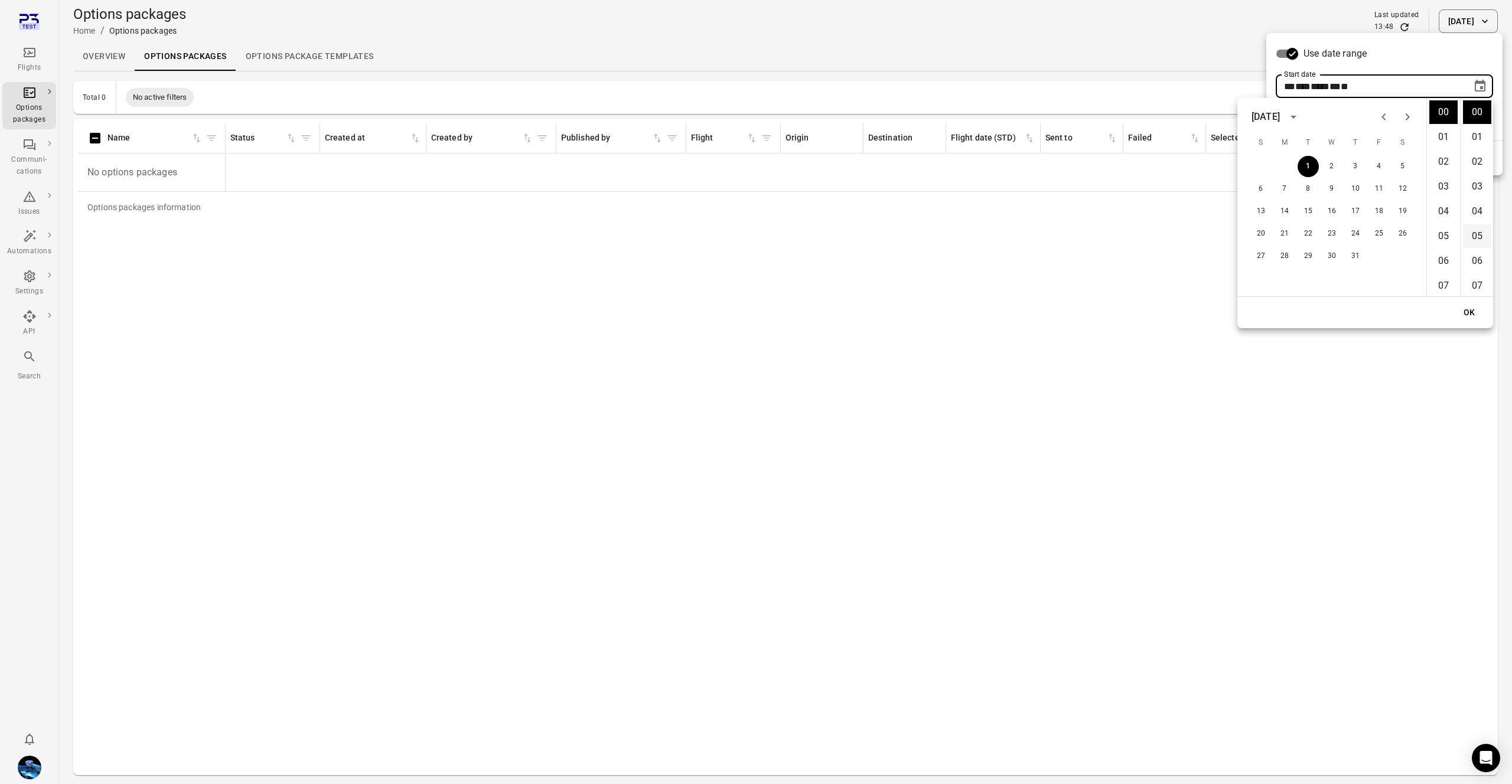
click at [1469, 311] on button "OK" at bounding box center [1470, 312] width 38 height 22
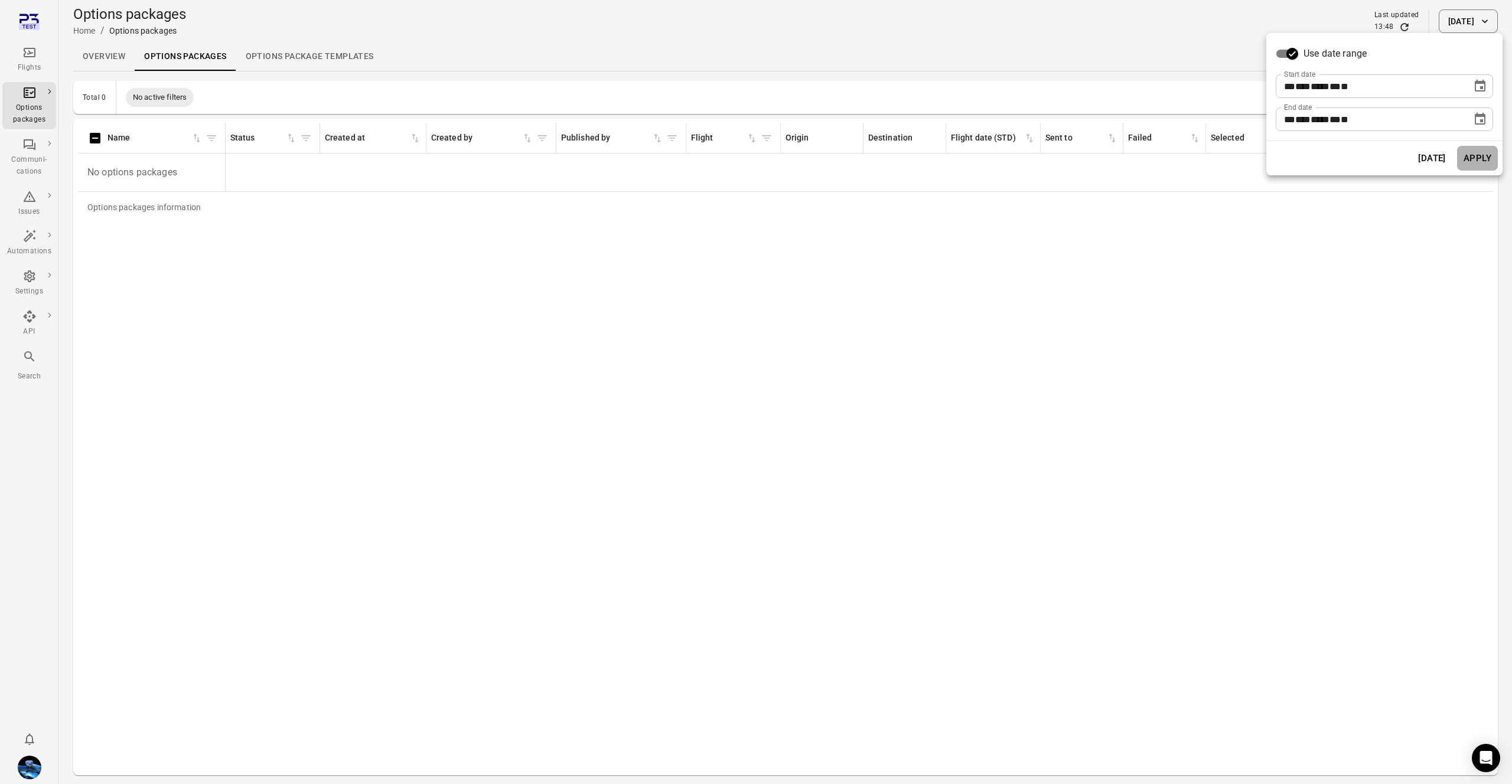
drag, startPoint x: 1479, startPoint y: 161, endPoint x: 1475, endPoint y: 171, distance: 10.8
click at [1479, 161] on button "Apply" at bounding box center [1478, 158] width 41 height 25
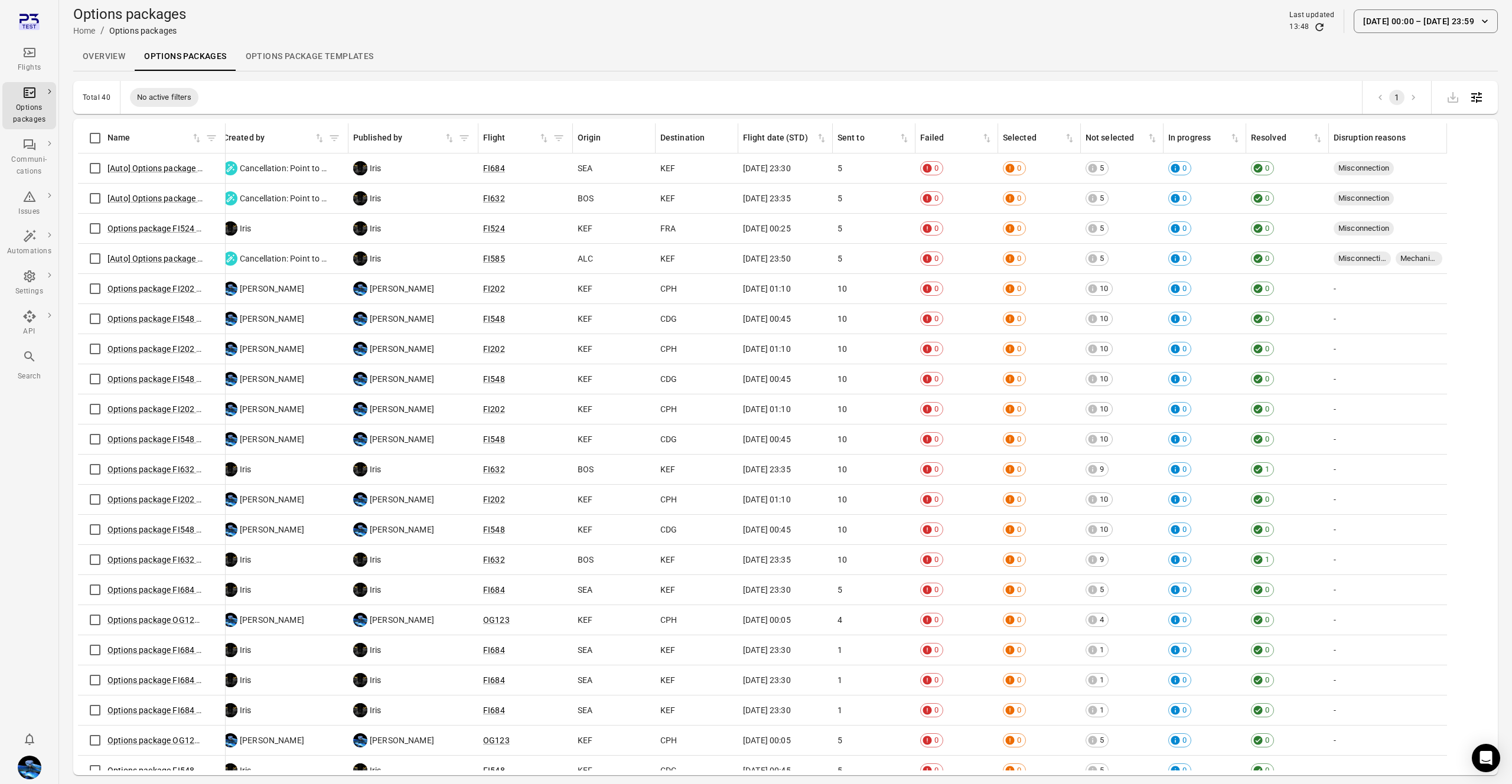
scroll to position [0, 221]
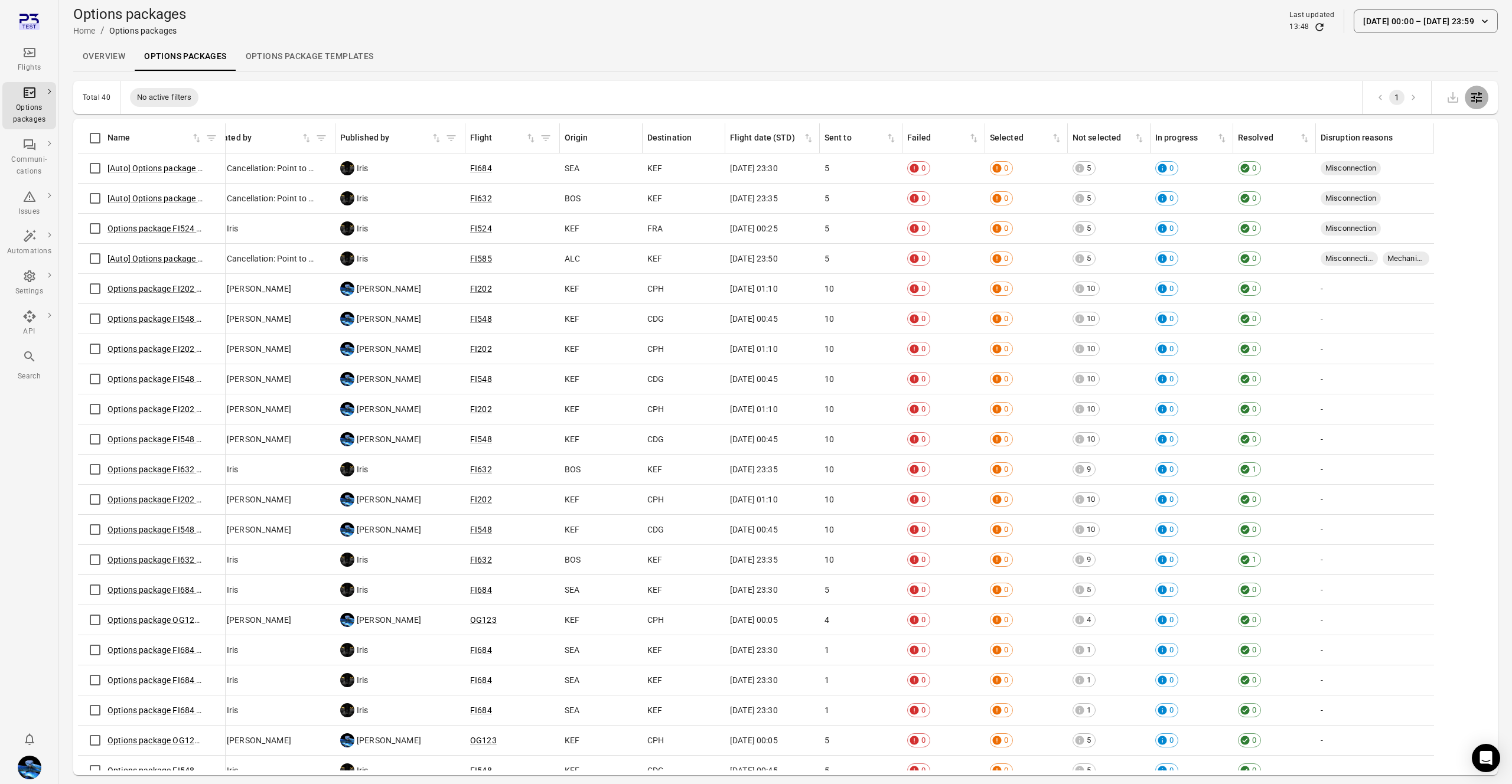
click at [1469, 98] on button "Open table configuration" at bounding box center [1477, 98] width 24 height 24
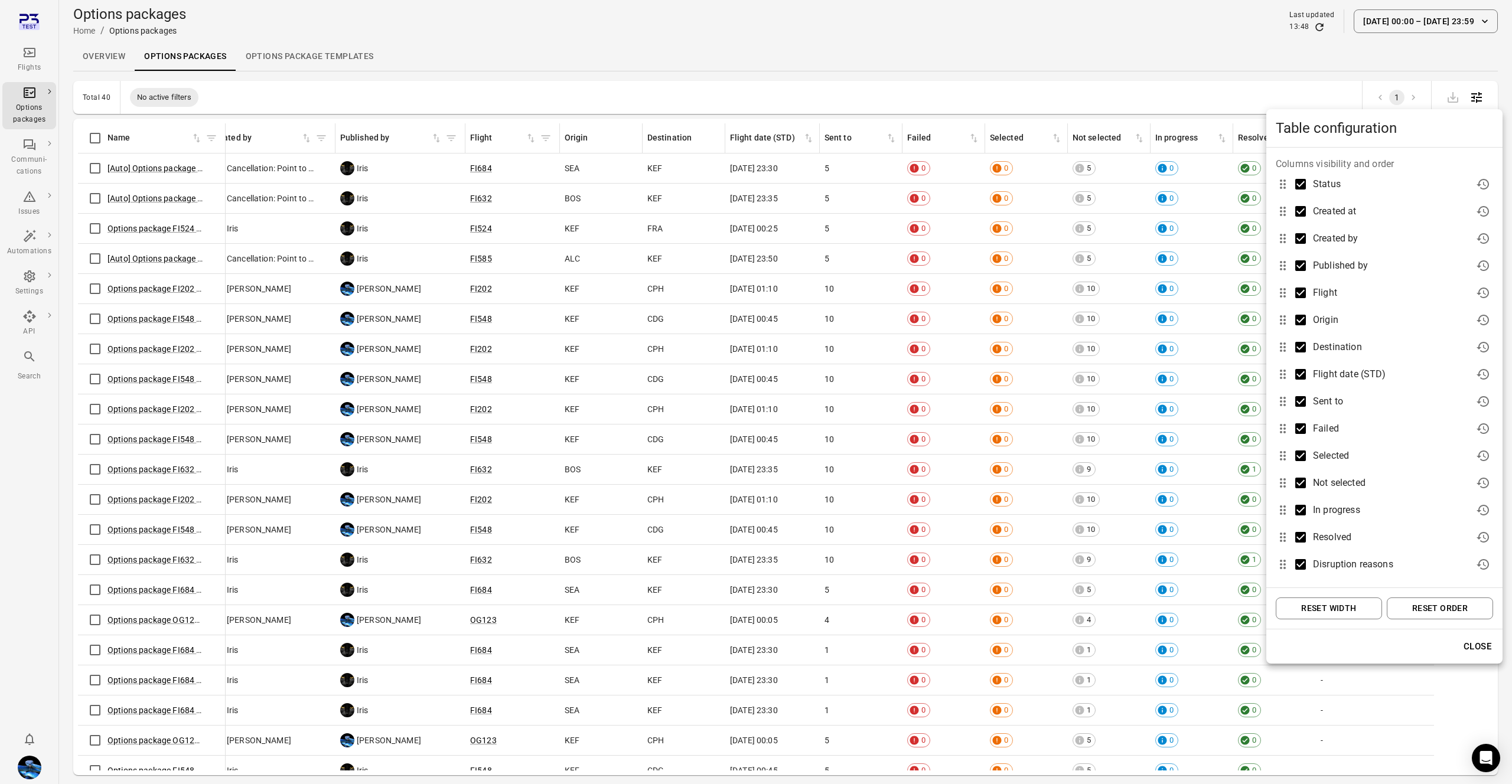
drag, startPoint x: 1327, startPoint y: 602, endPoint x: 1347, endPoint y: 607, distance: 20.6
click at [1328, 602] on button "Reset width" at bounding box center [1329, 609] width 106 height 22
click at [1426, 608] on button "Reset order" at bounding box center [1440, 609] width 106 height 22
click at [1161, 520] on div at bounding box center [756, 392] width 1512 height 784
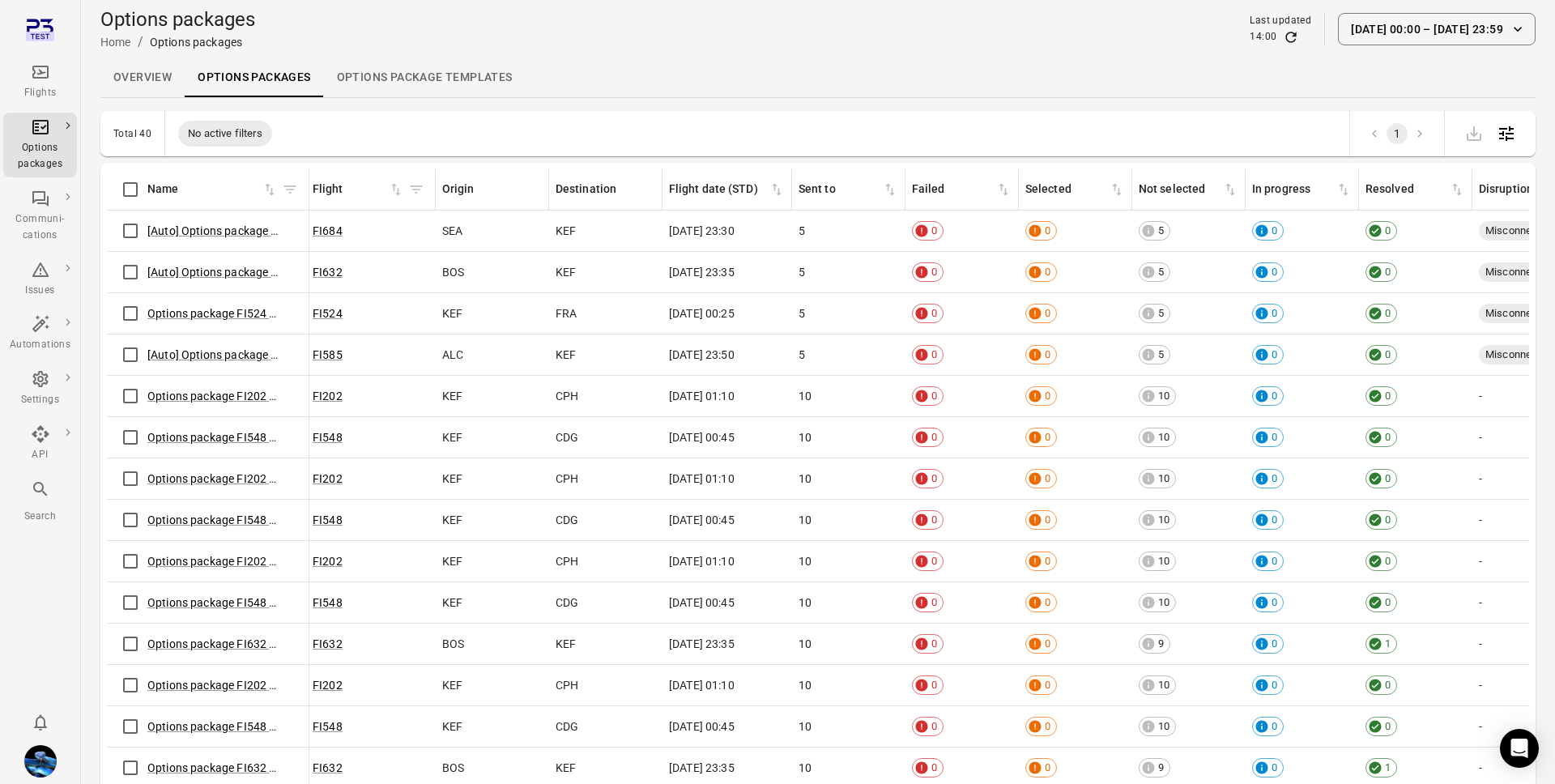
scroll to position [0, 822]
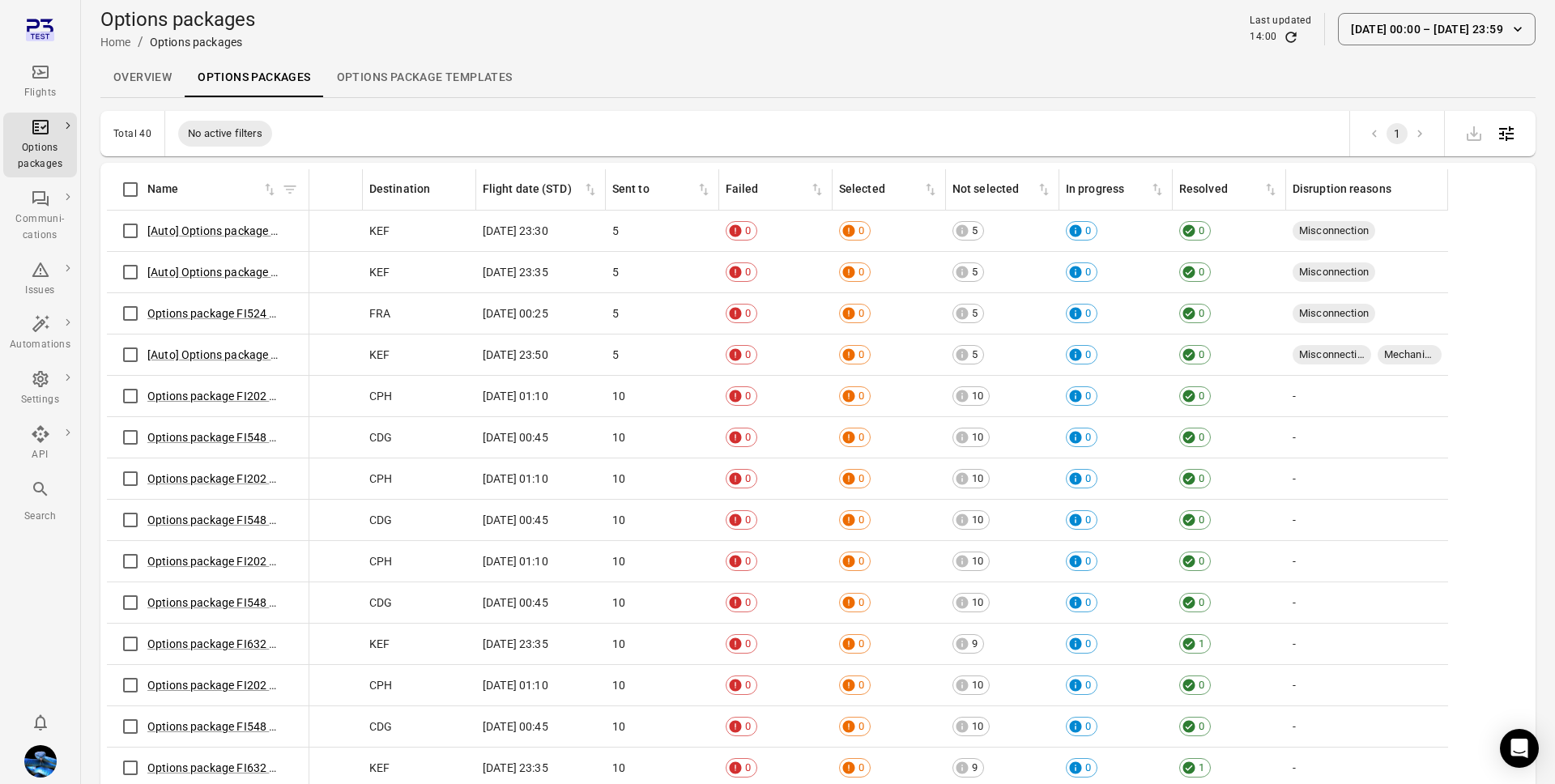
click at [1347, 227] on span "Misconnection" at bounding box center [1335, 231] width 83 height 15
click at [1347, 236] on span "Misconnection" at bounding box center [1335, 231] width 83 height 15
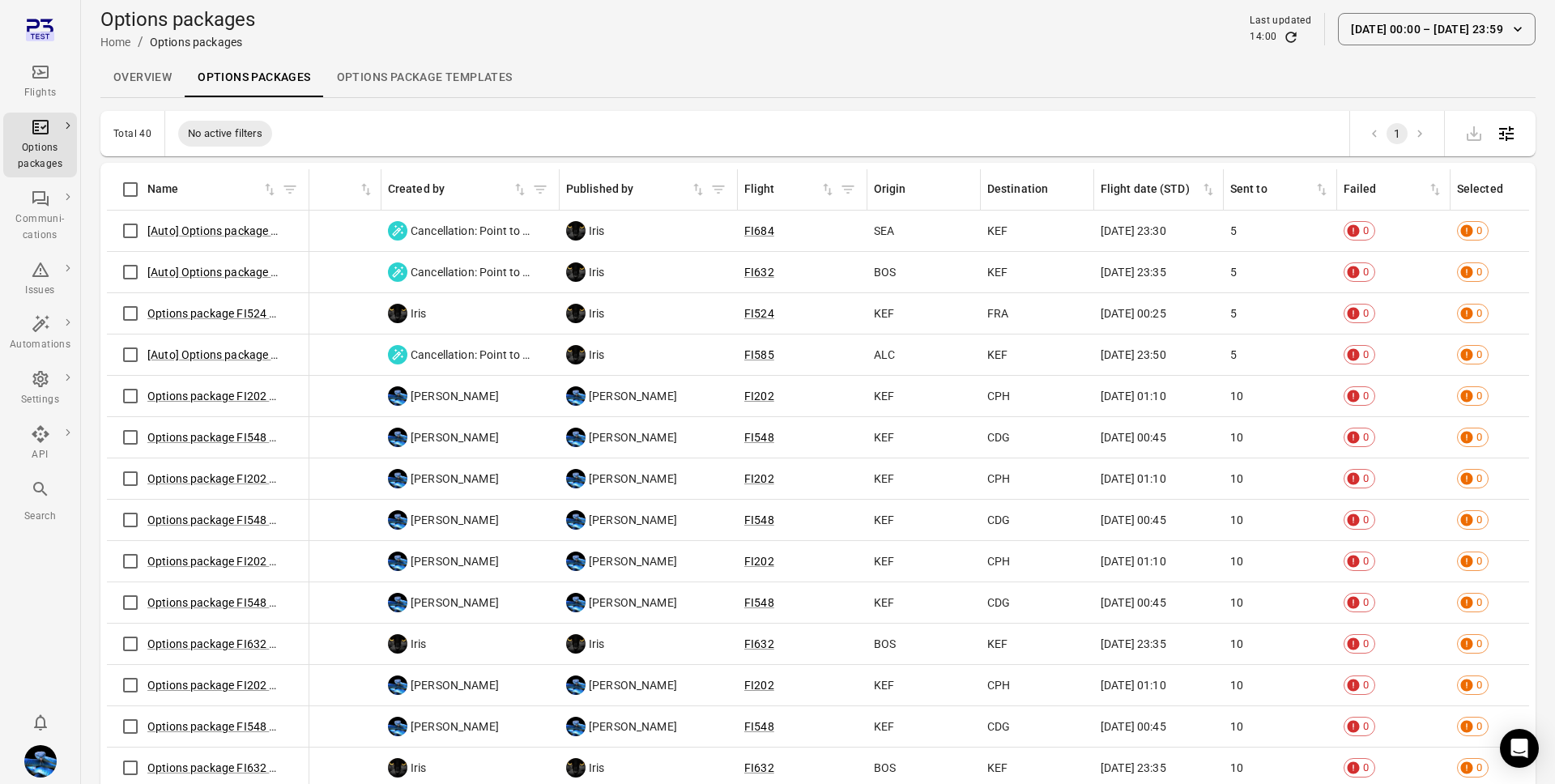
scroll to position [0, 0]
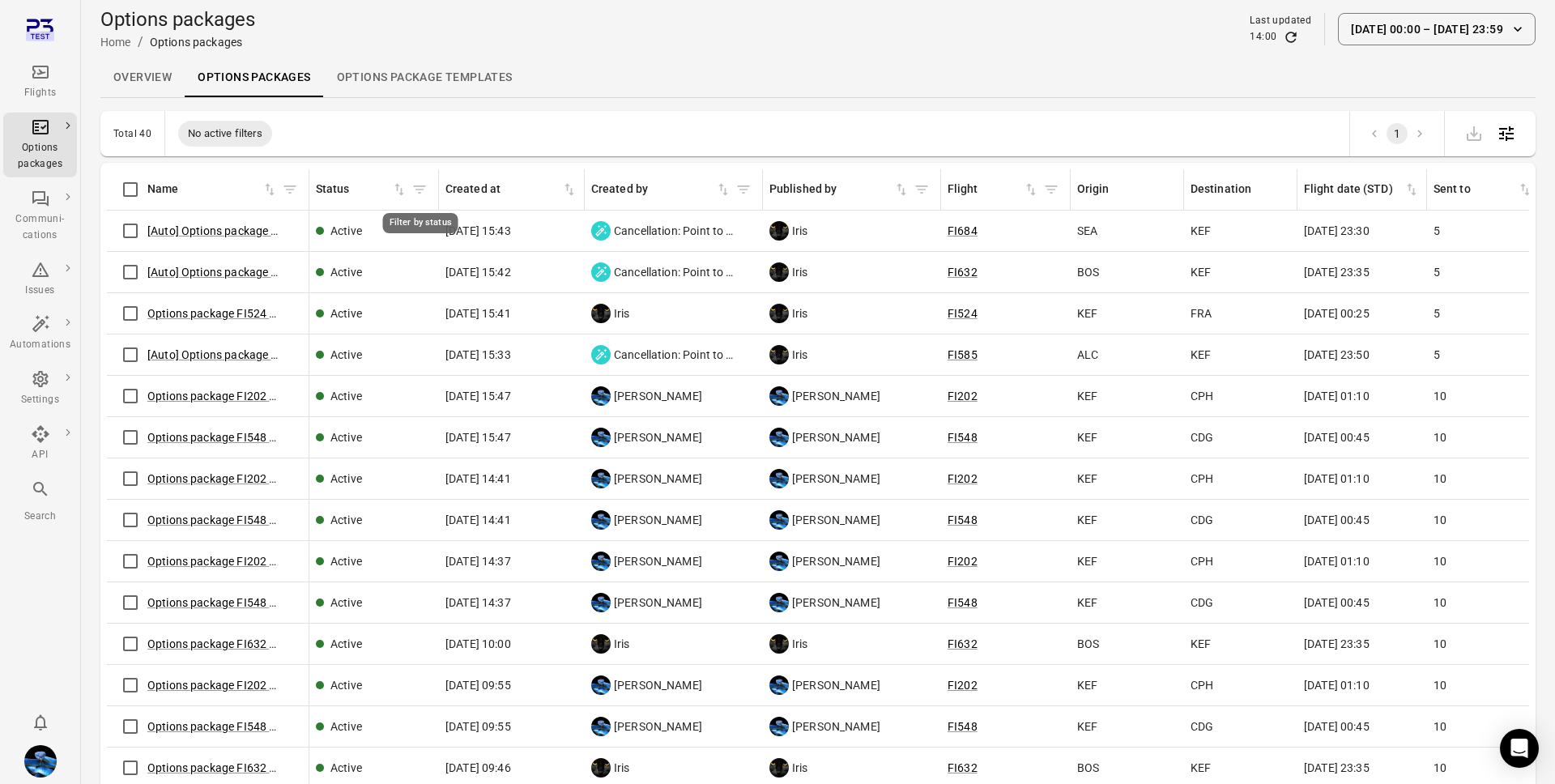
click at [423, 188] on icon "Filter by status" at bounding box center [419, 189] width 16 height 16
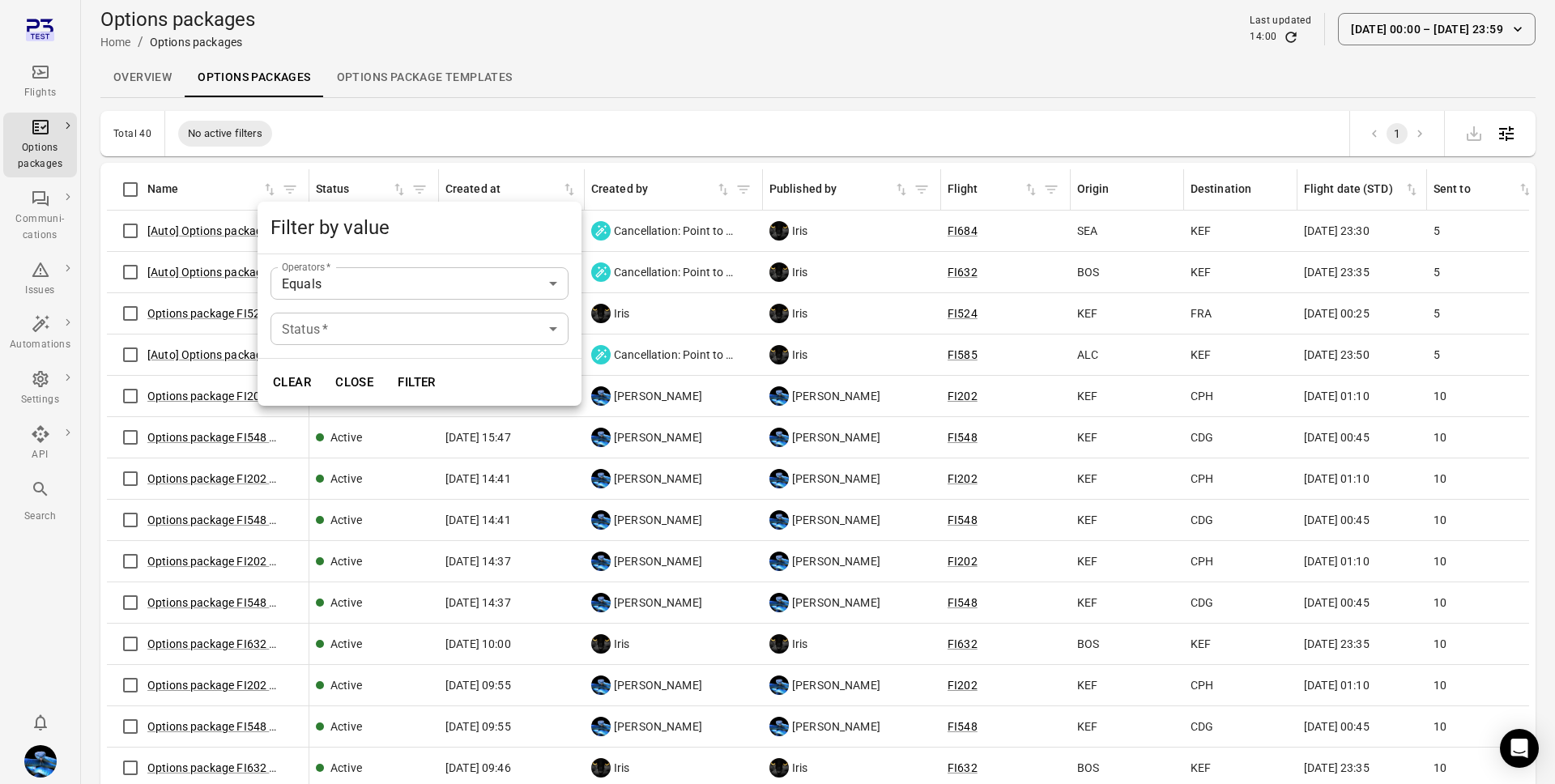
click at [411, 328] on body "Flights Options packages Communi-cations Issues Automations Settings API Search…" at bounding box center [777, 564] width 1555 height 1128
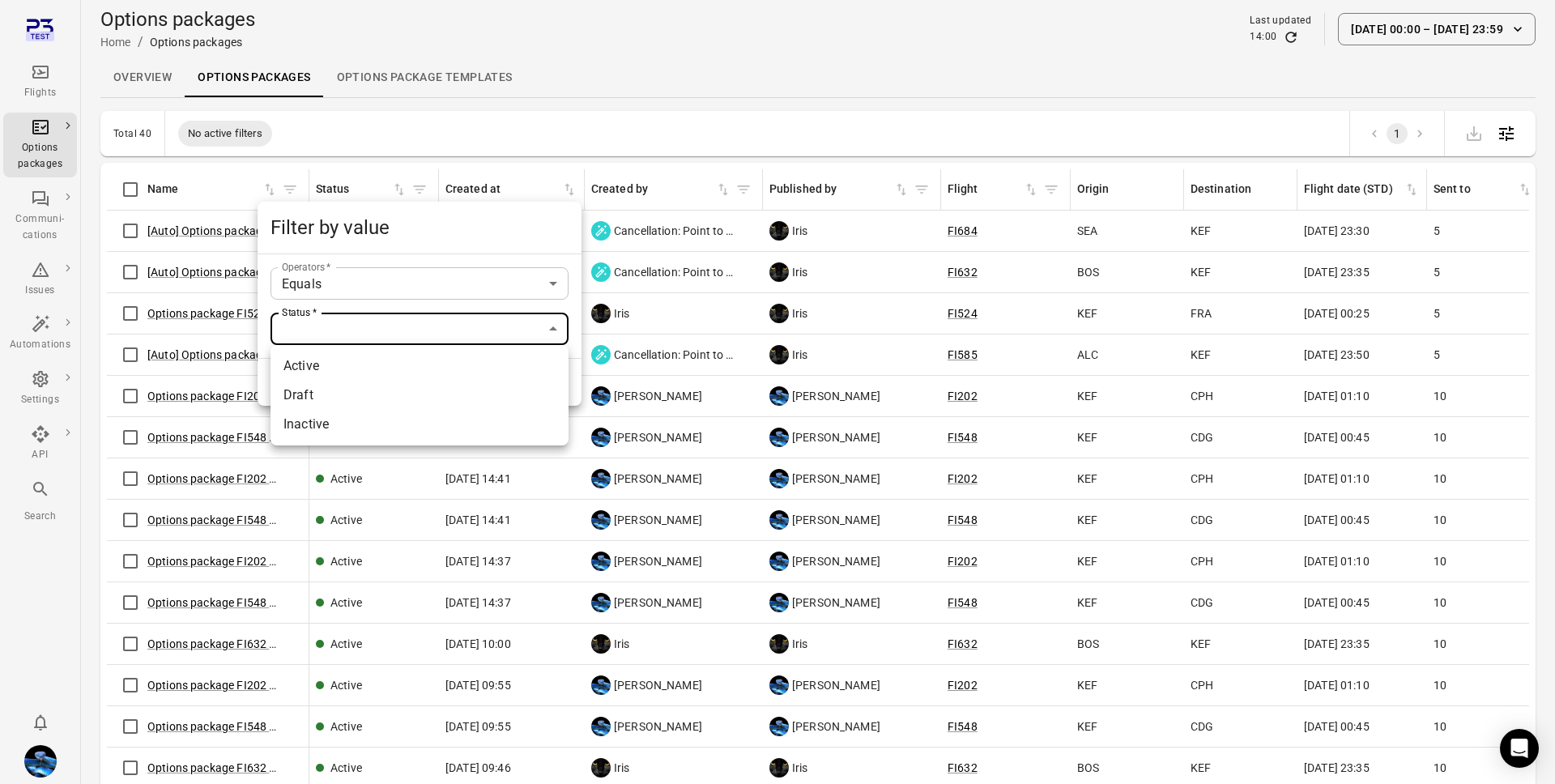
click at [1041, 144] on div at bounding box center [777, 392] width 1555 height 784
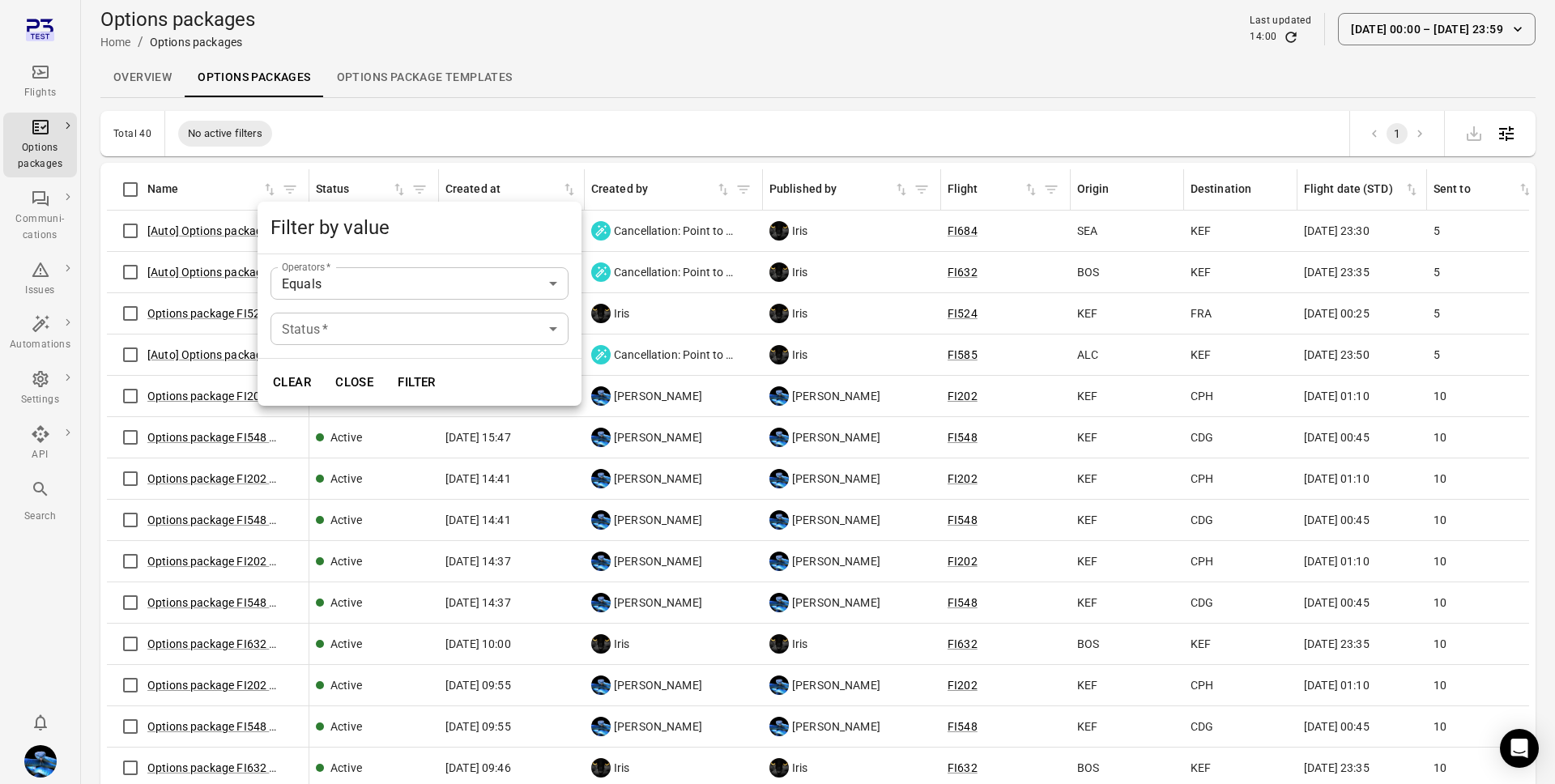
click at [1074, 110] on div at bounding box center [777, 392] width 1555 height 784
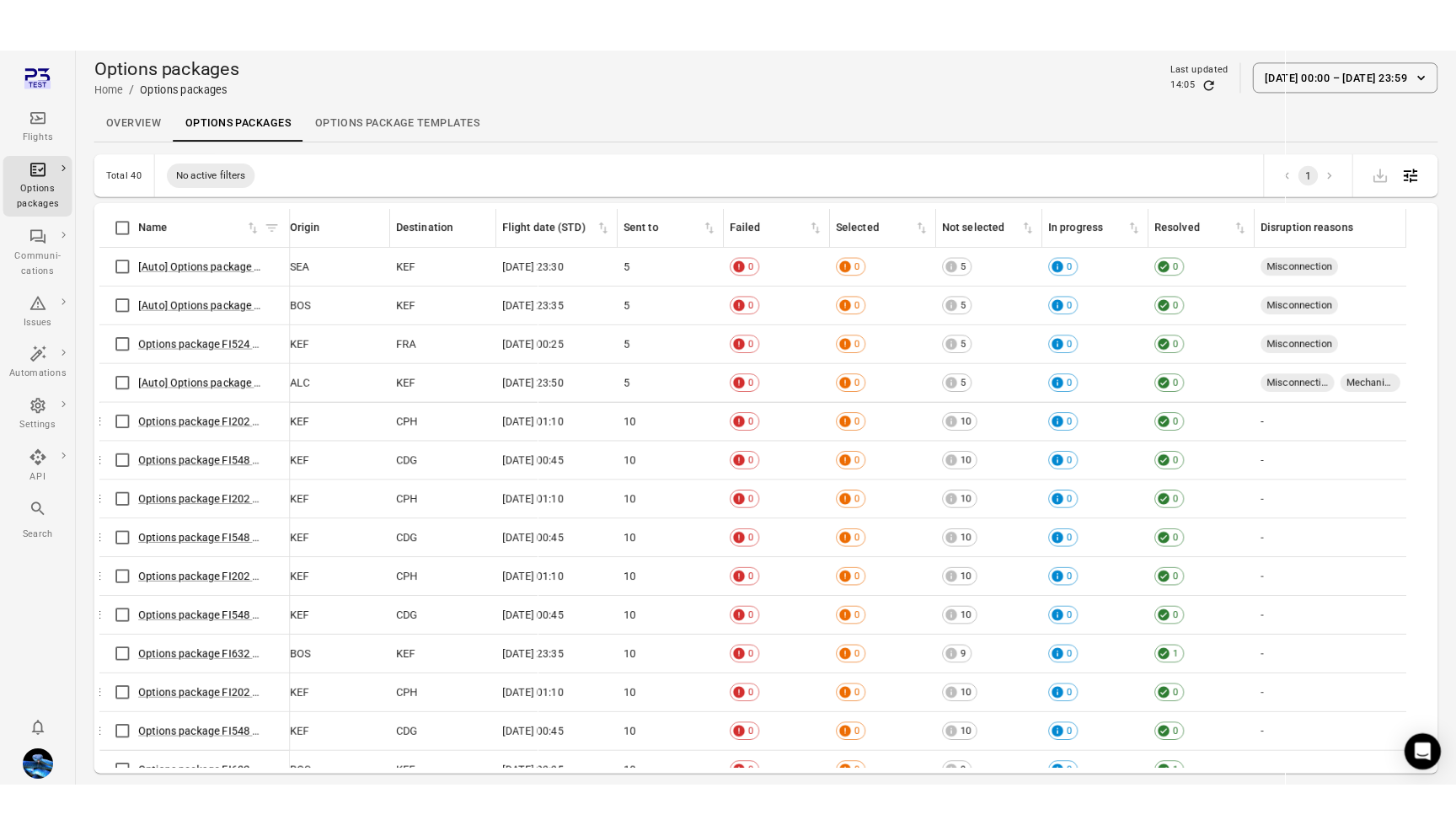
scroll to position [0, 855]
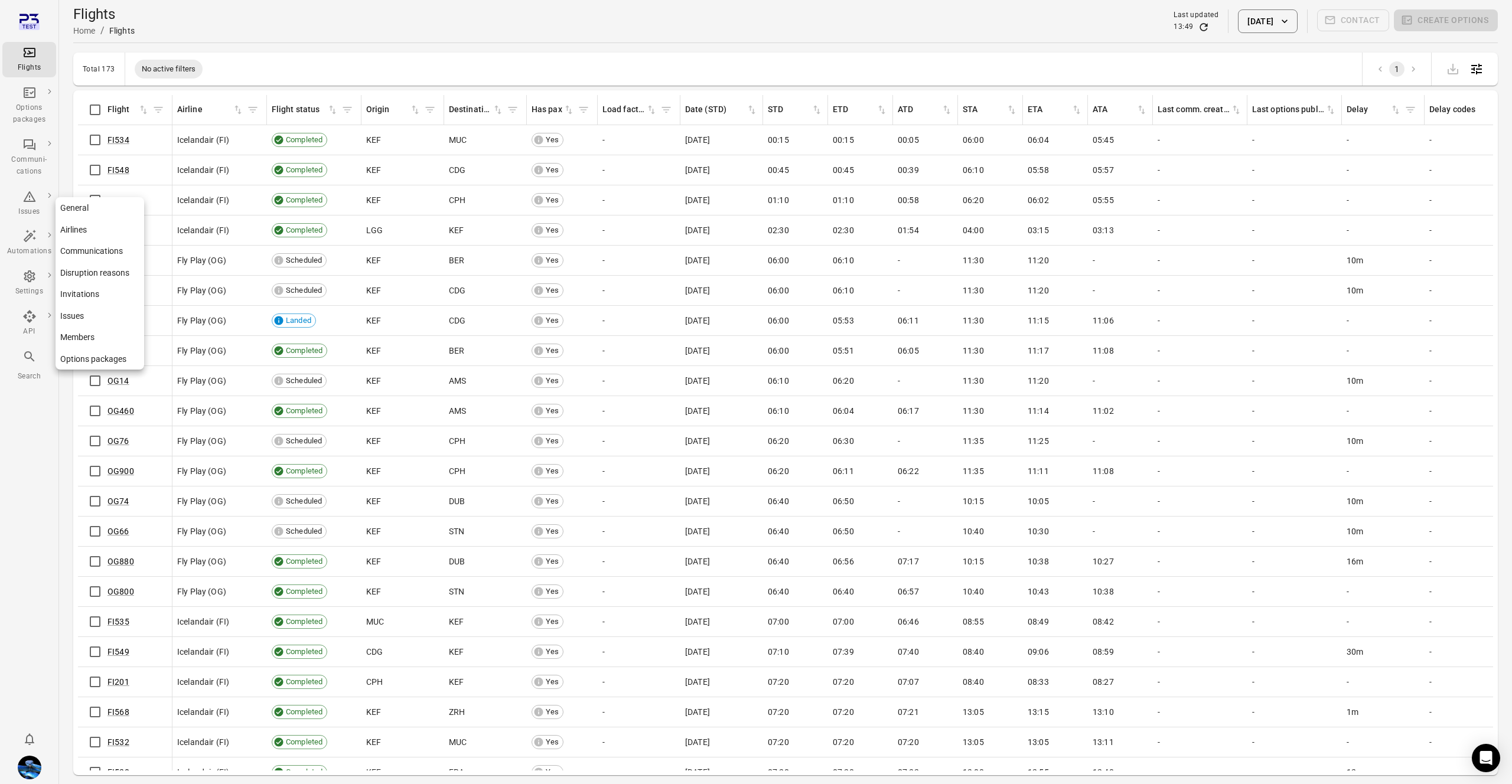
click at [84, 271] on link "Disruption reasons" at bounding box center [100, 273] width 88 height 22
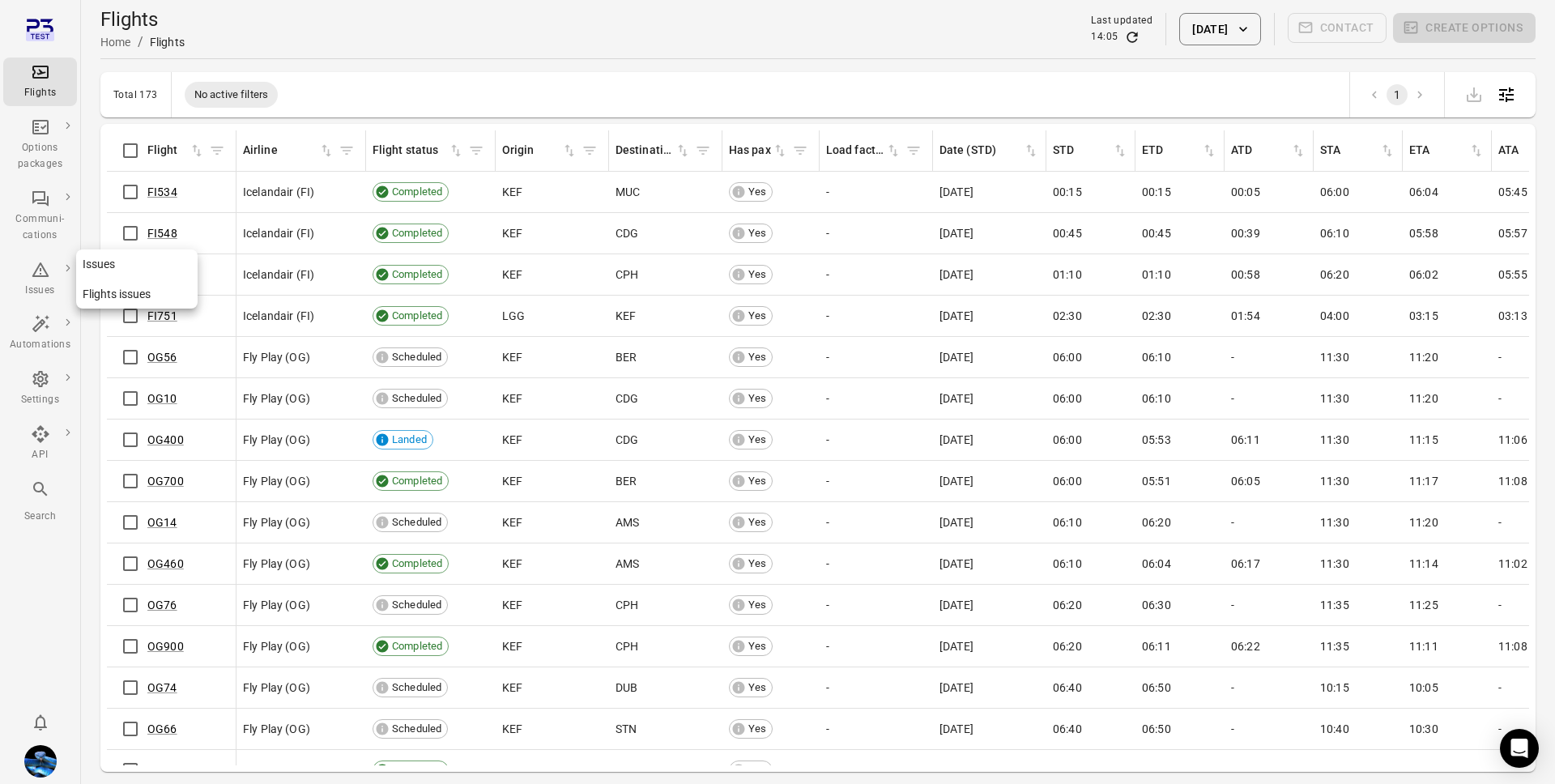
click at [41, 284] on div "Issues" at bounding box center [40, 291] width 61 height 16
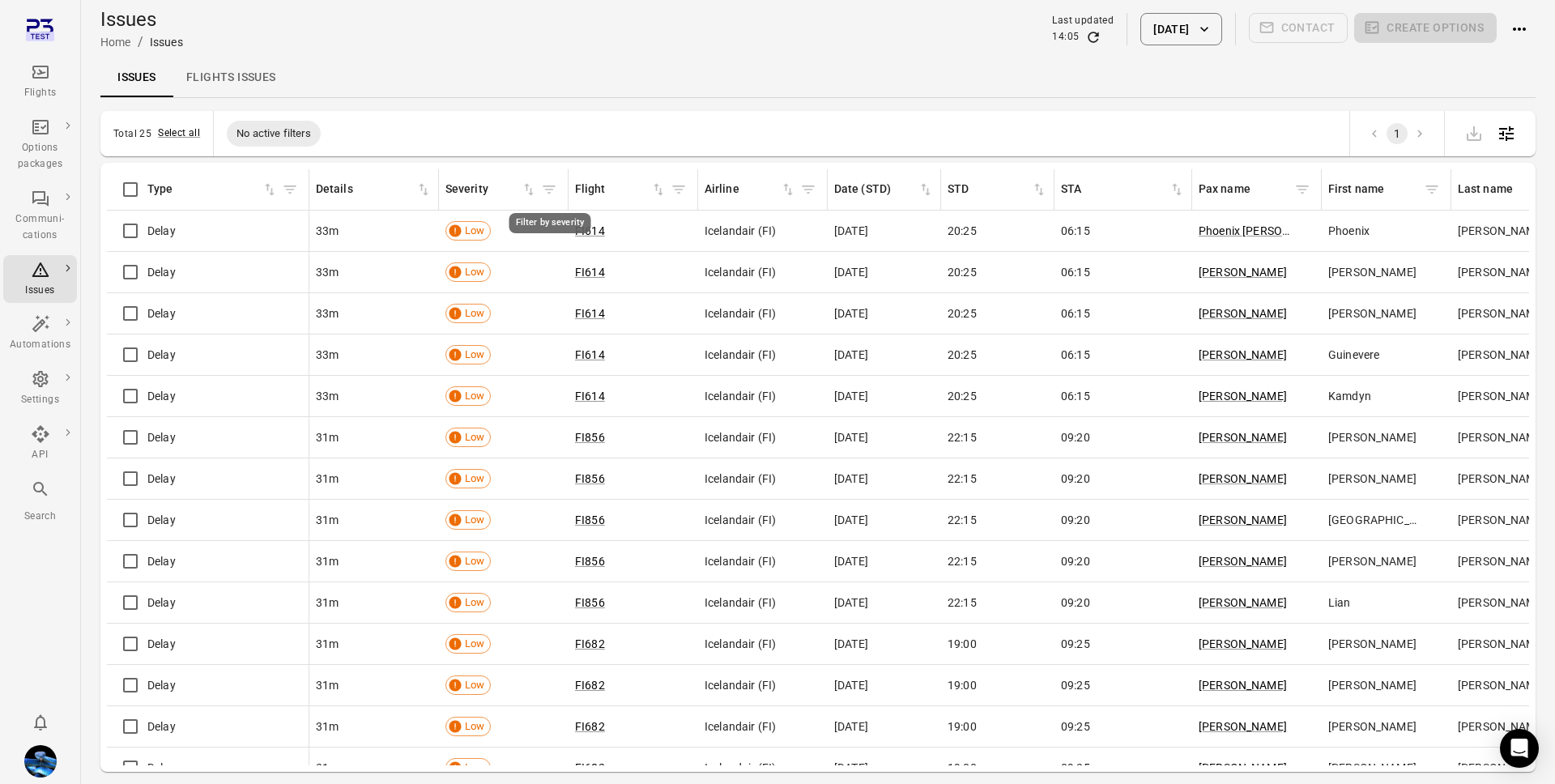
click at [546, 189] on icon "Filter by severity" at bounding box center [549, 189] width 16 height 16
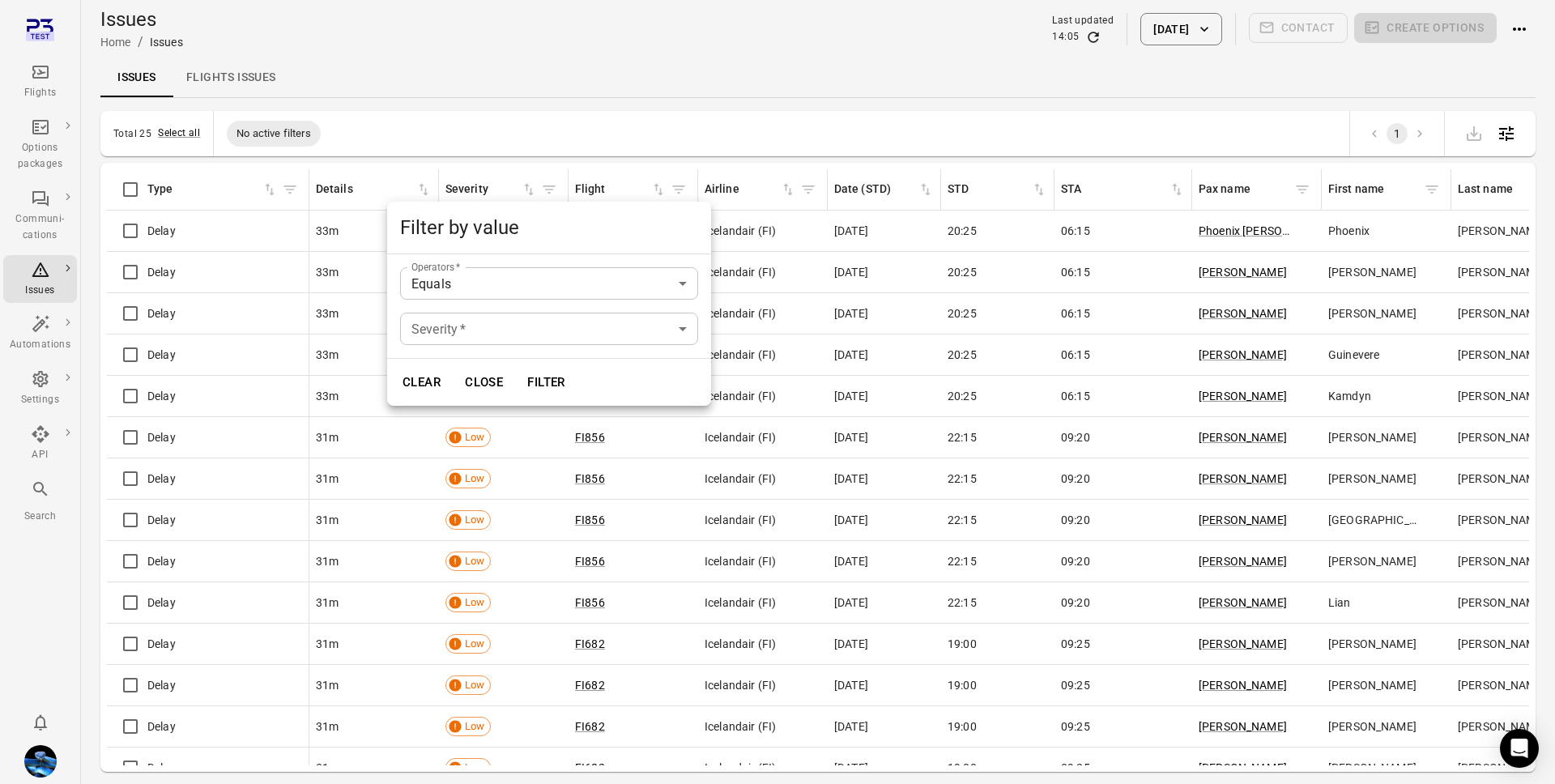
click at [492, 331] on body "Flights Options packages Communi-cations Issues Automations Settings API Search…" at bounding box center [777, 418] width 1555 height 836
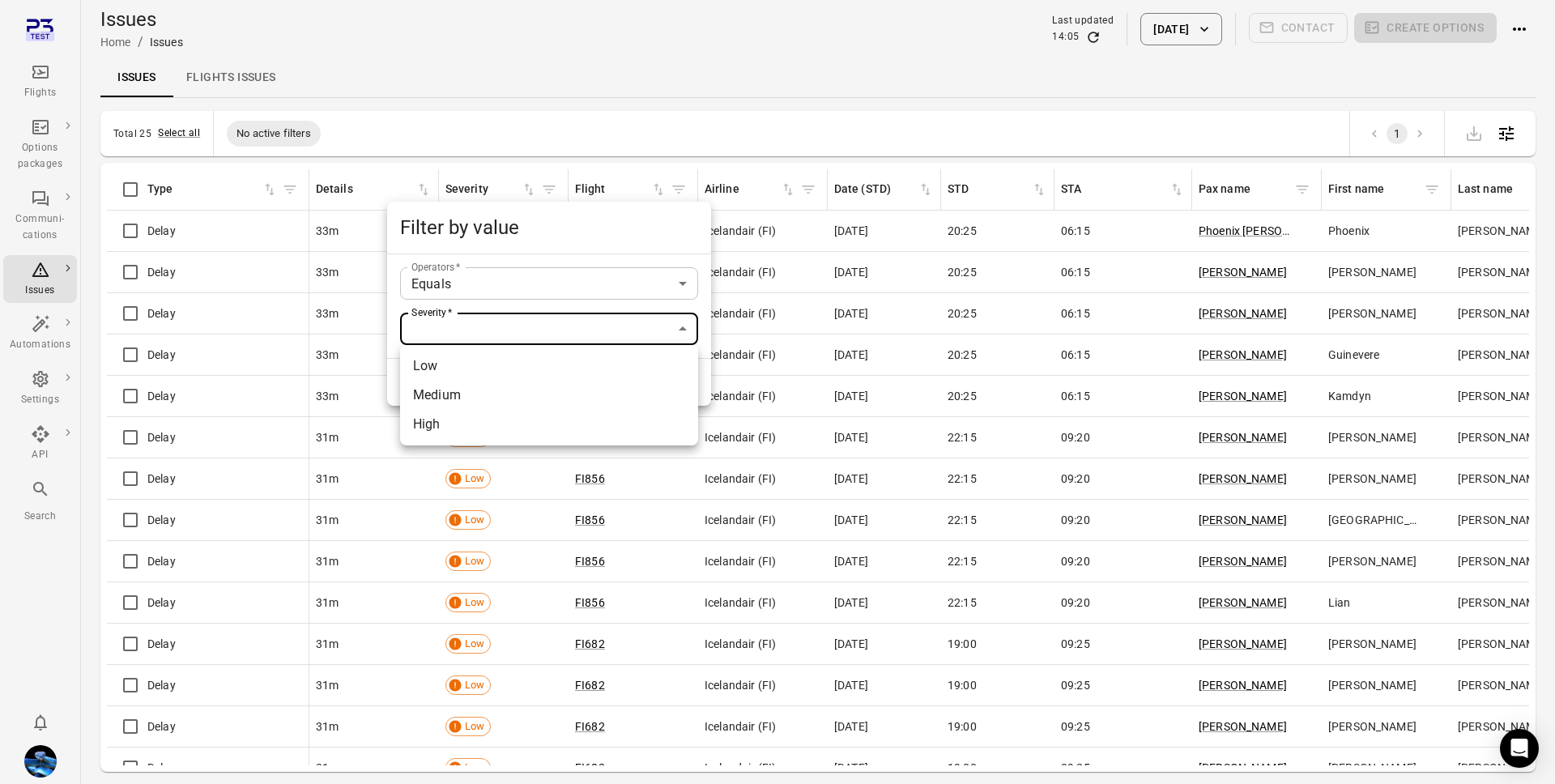
click at [872, 466] on div at bounding box center [777, 392] width 1555 height 784
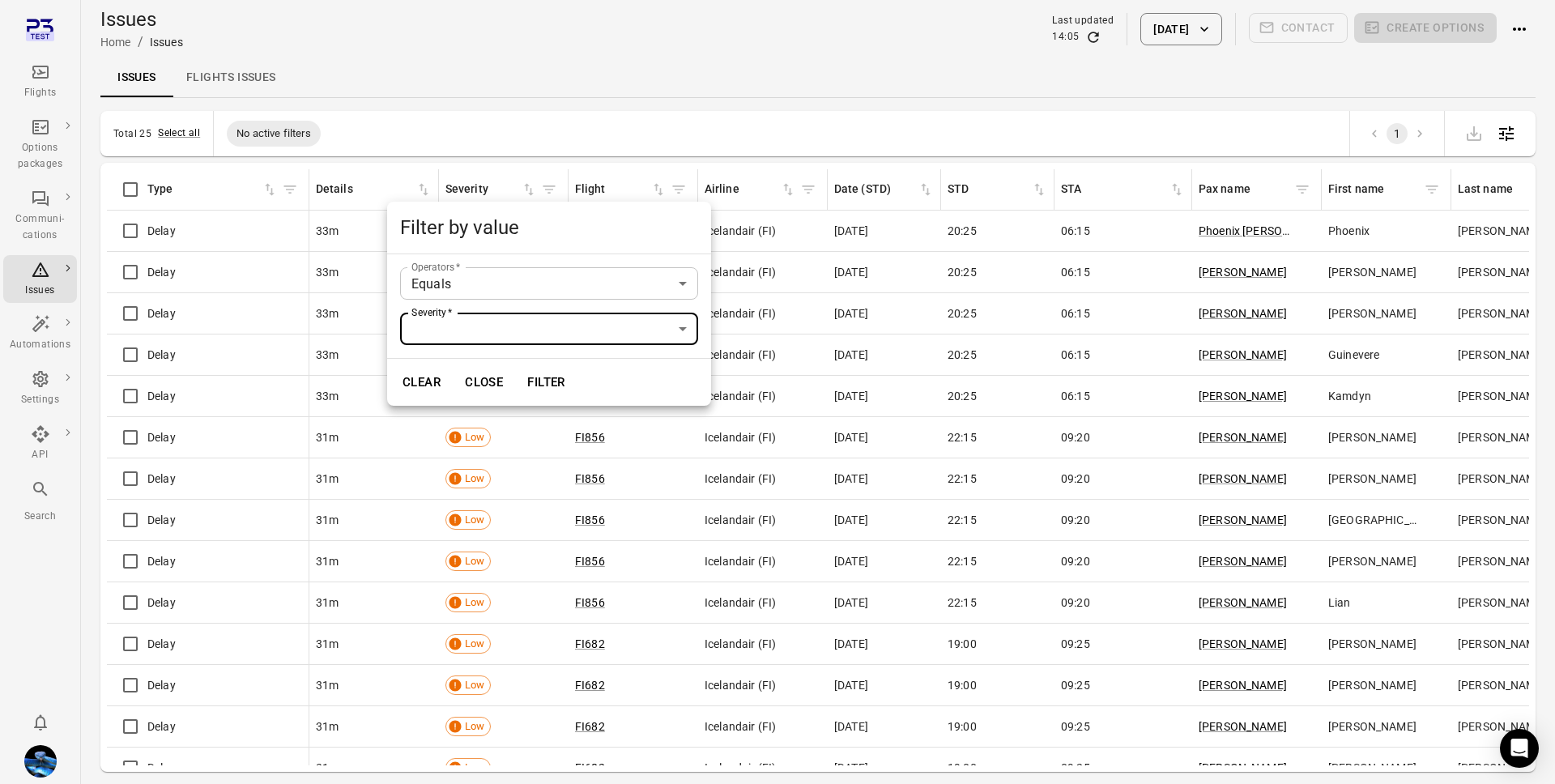
click at [872, 466] on div at bounding box center [777, 392] width 1555 height 784
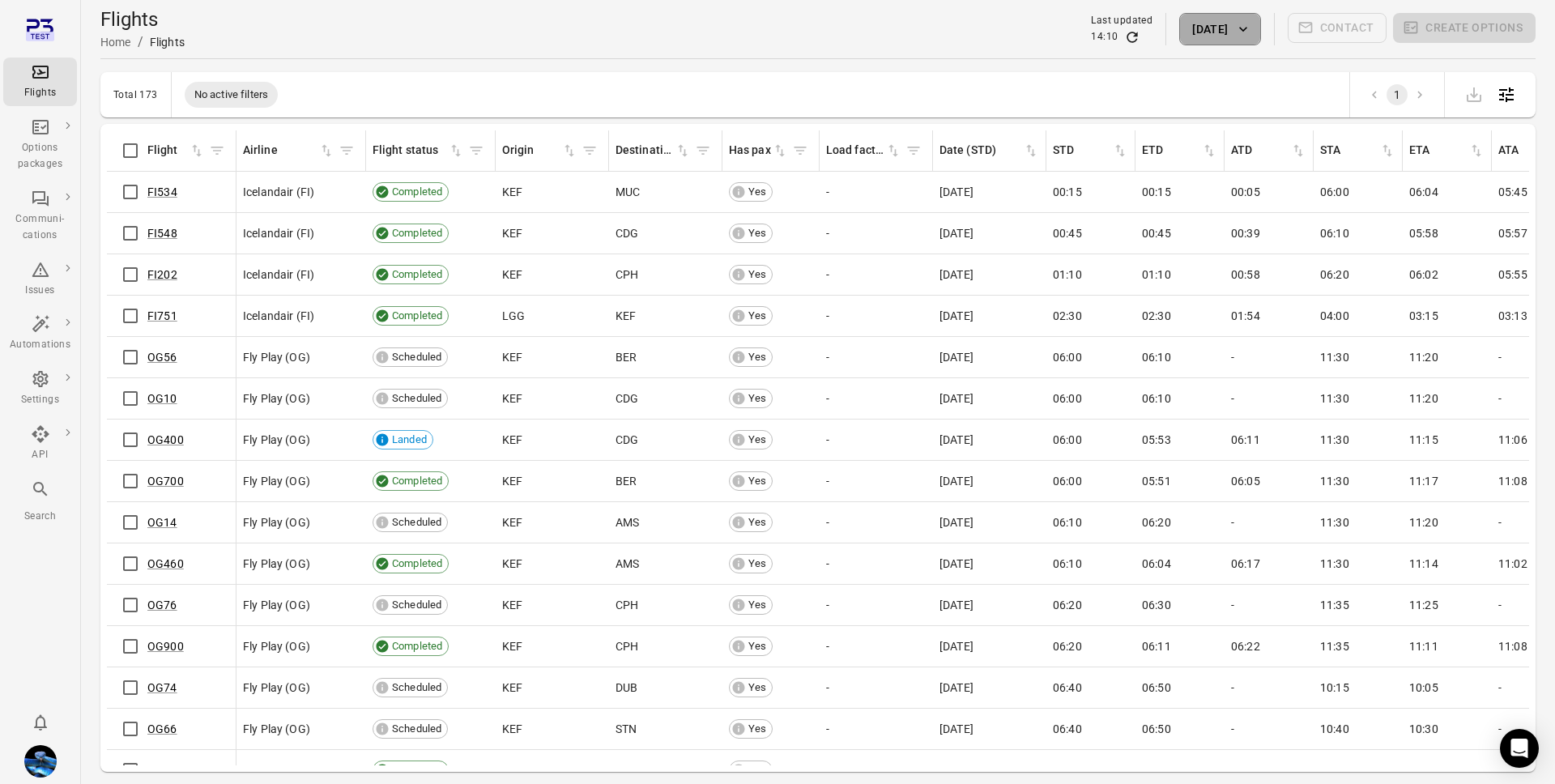
click at [1195, 32] on button "[DATE]" at bounding box center [1220, 29] width 81 height 32
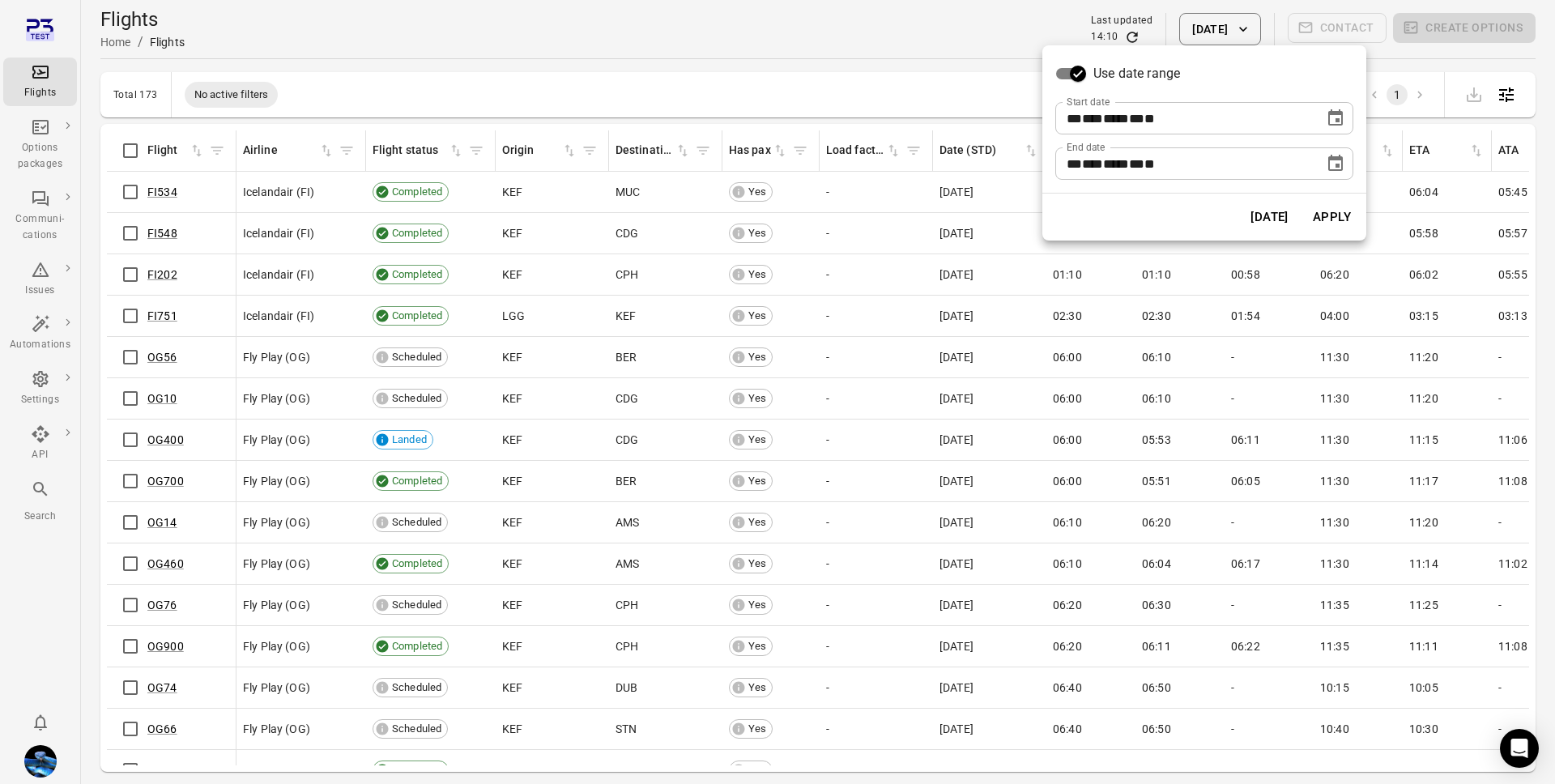
click at [1342, 169] on icon "Choose date, selected date is Aug 13, 2025" at bounding box center [1336, 162] width 15 height 16
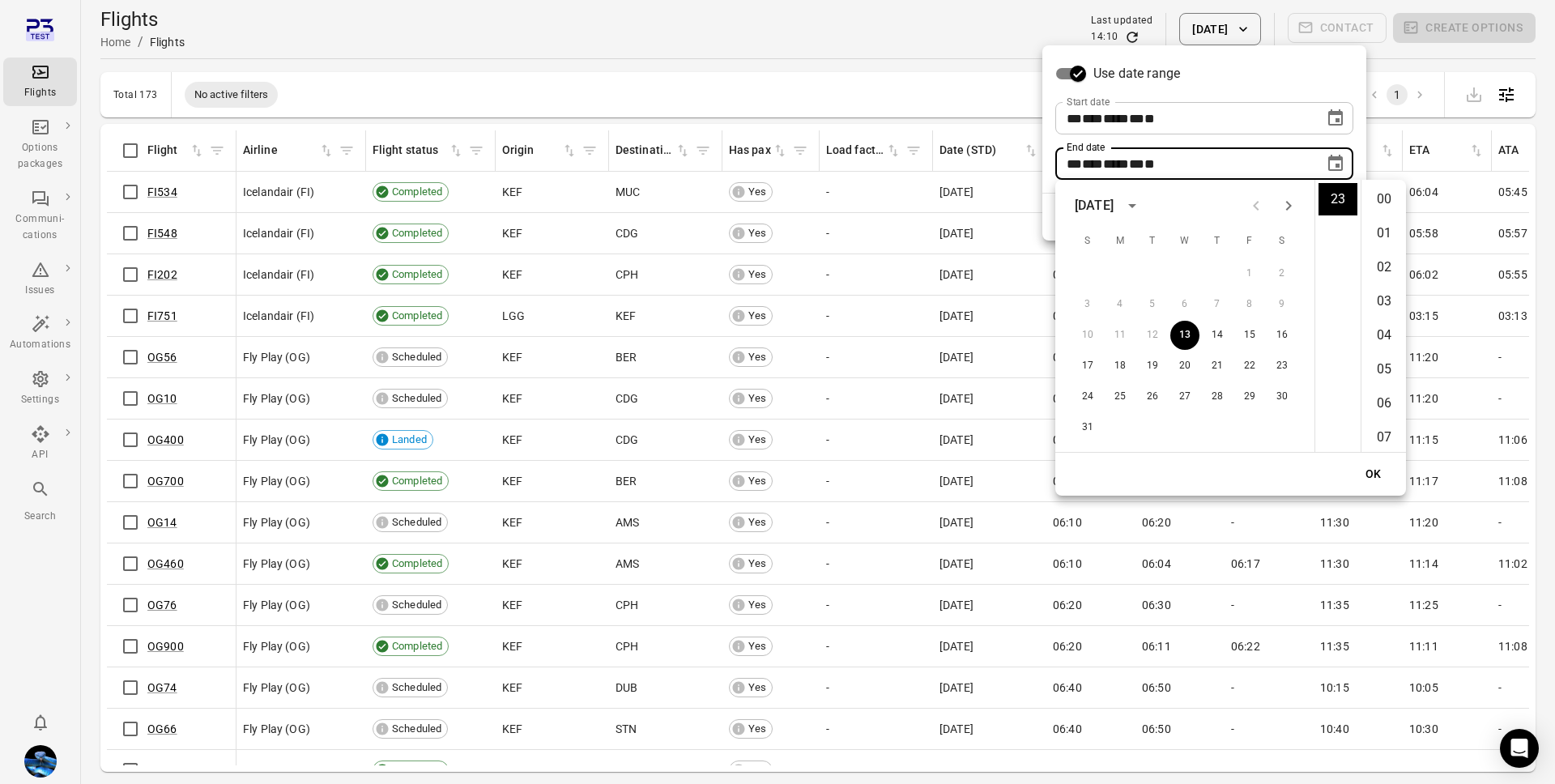
scroll to position [2007, 0]
click at [1086, 427] on button "31" at bounding box center [1088, 427] width 29 height 29
type input "**********"
click at [1375, 474] on button "OK" at bounding box center [1374, 474] width 52 height 30
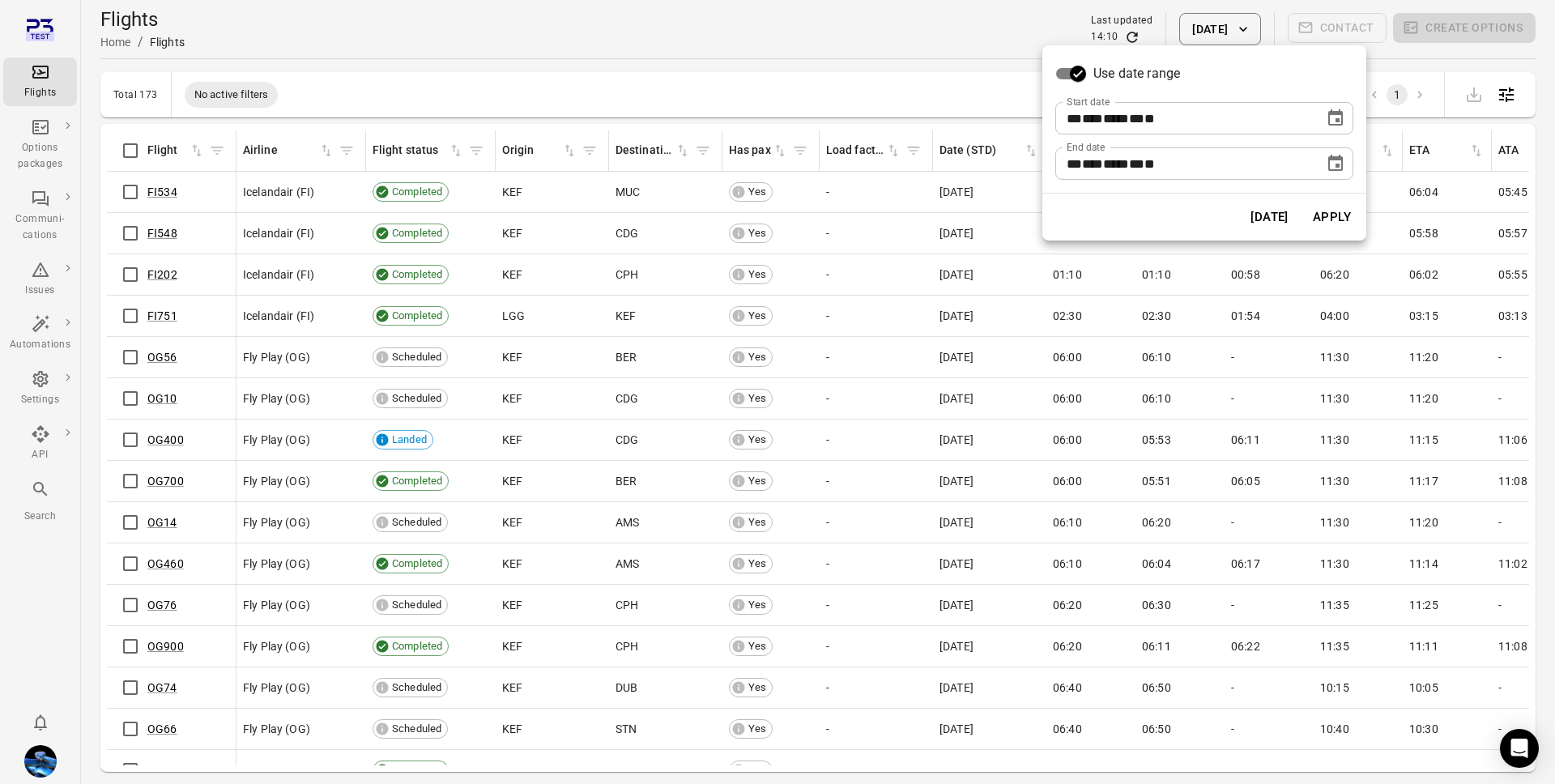
click at [1338, 223] on button "Apply" at bounding box center [1332, 217] width 56 height 34
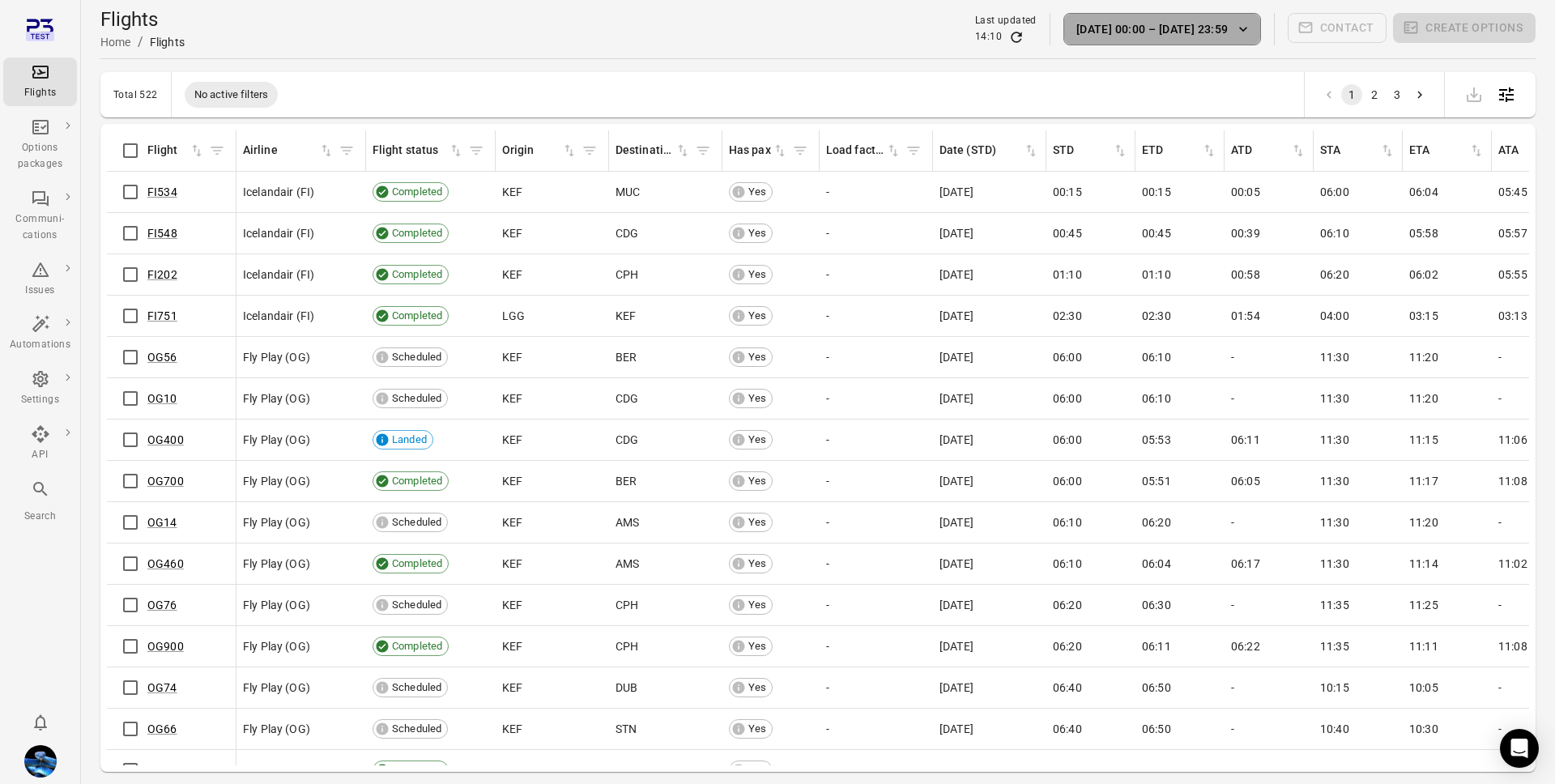
click at [1178, 26] on button "13 Aug 00:00 – 31 Aug 23:59" at bounding box center [1162, 29] width 198 height 32
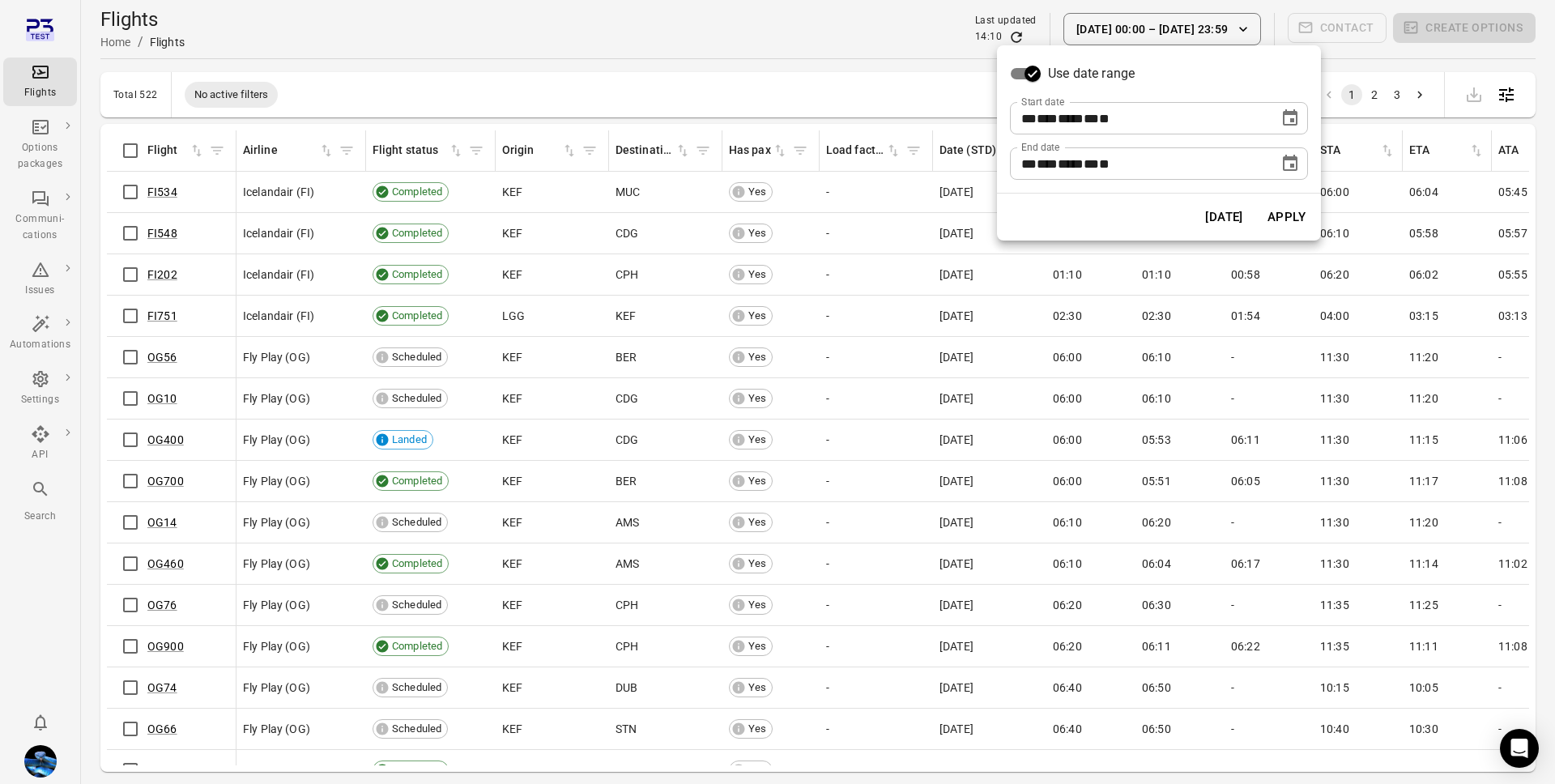
click at [1238, 222] on button "Today" at bounding box center [1224, 217] width 56 height 34
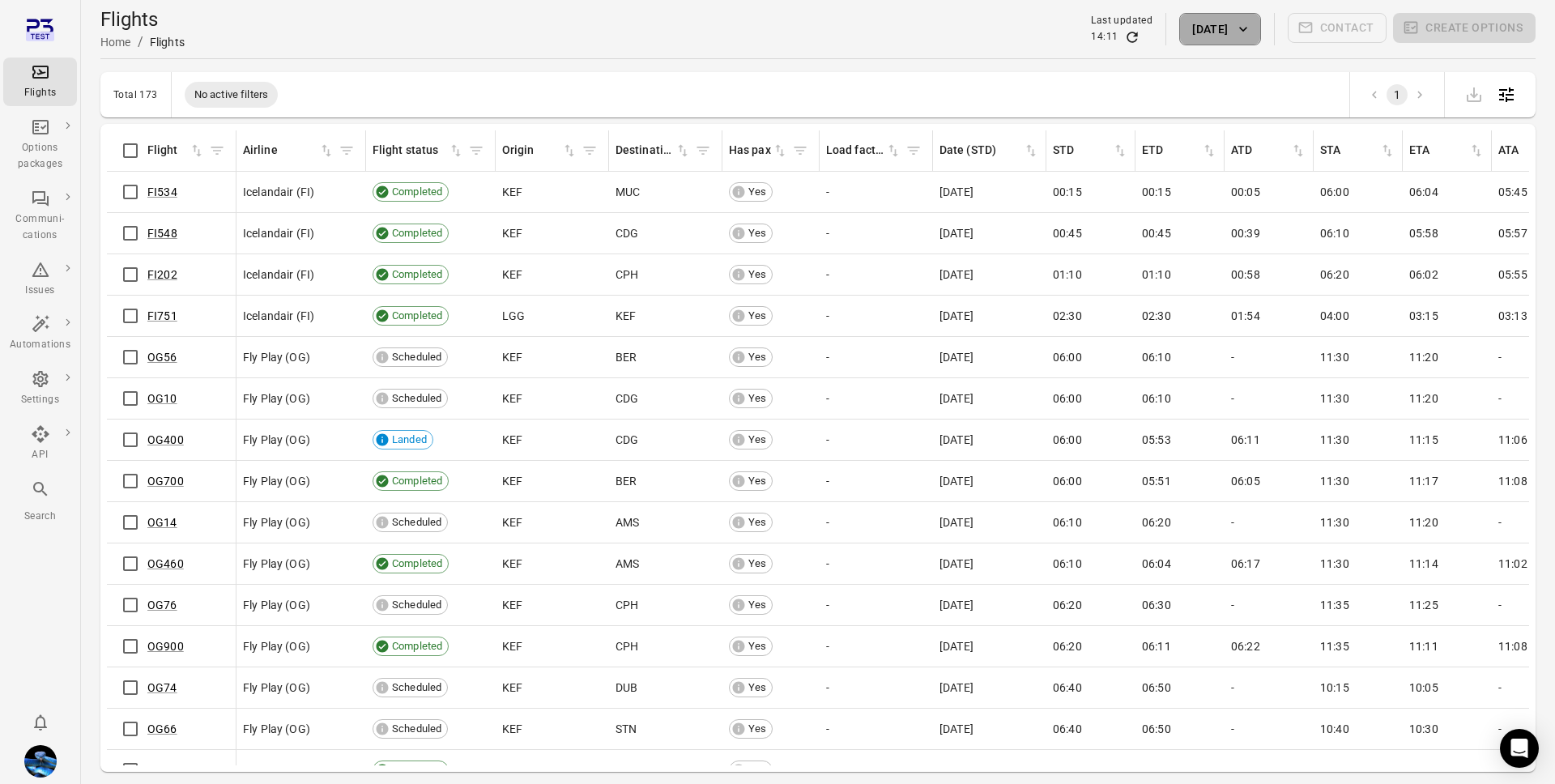
click at [1227, 25] on button "13 Aug 2025" at bounding box center [1220, 29] width 81 height 32
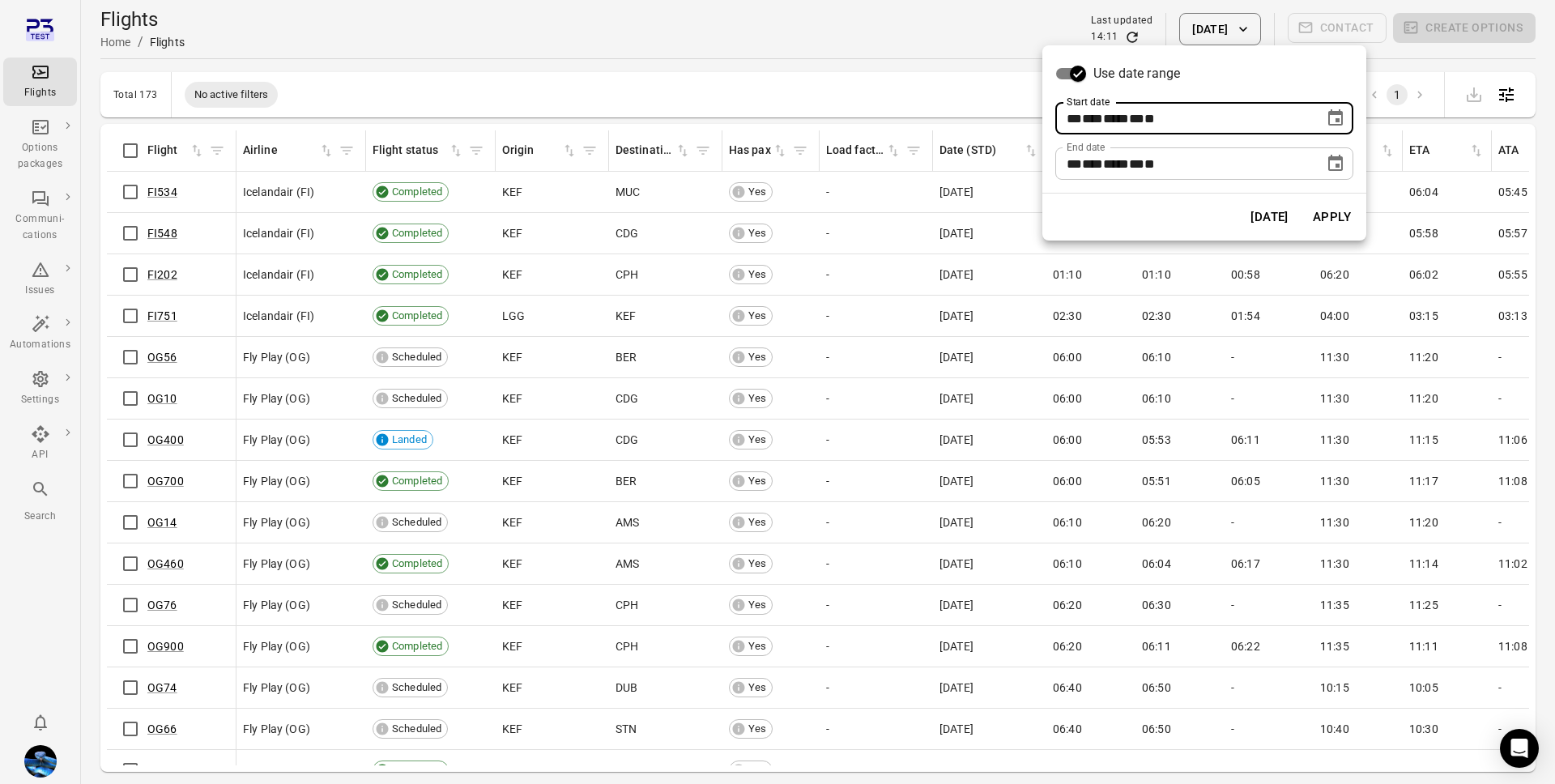
click at [1155, 118] on span "**" at bounding box center [1149, 119] width 11 height 12
click at [1342, 127] on icon "Choose date, selected date is Aug 13, 2025" at bounding box center [1336, 119] width 20 height 19
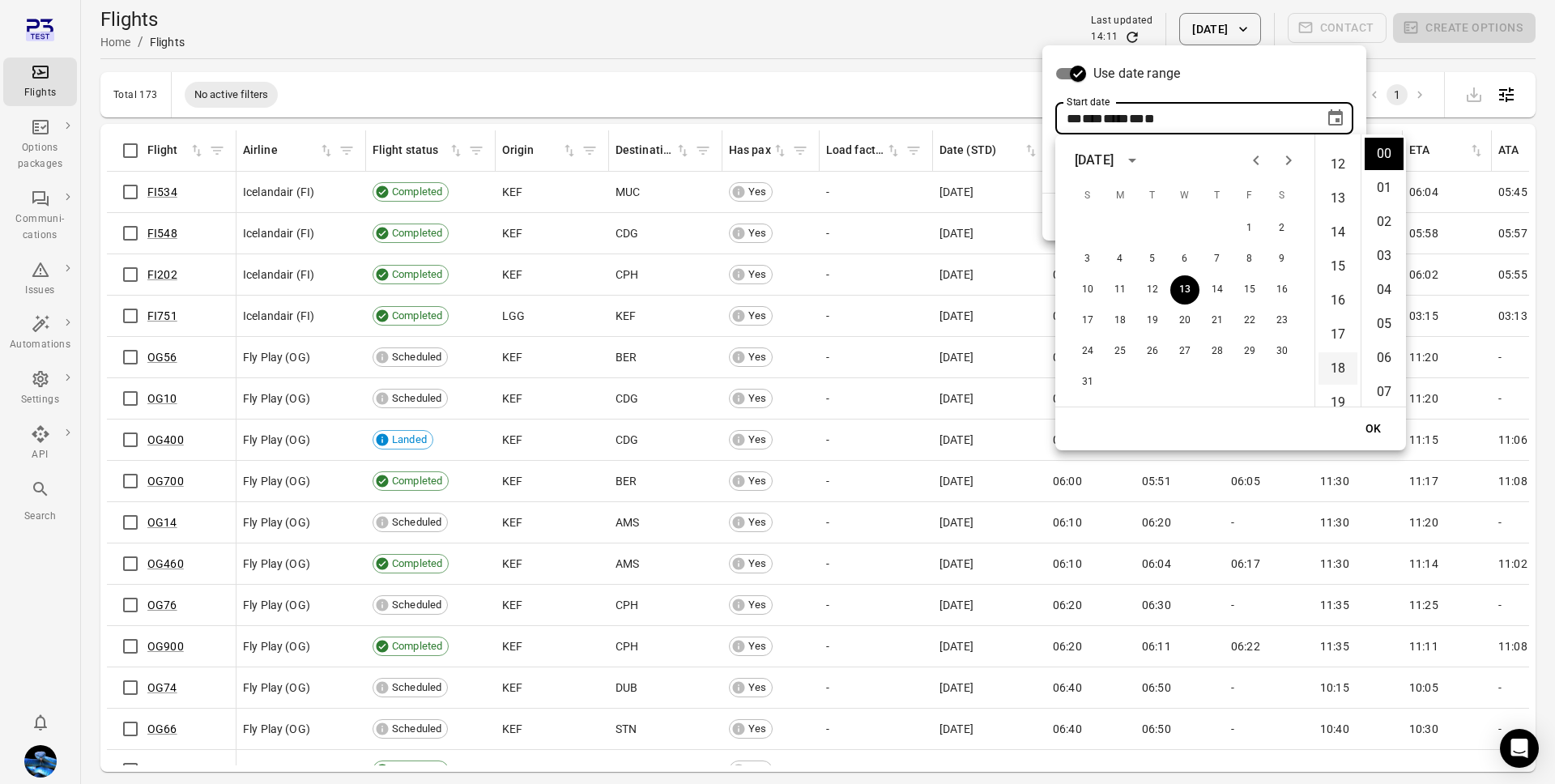
click at [1338, 365] on li "18" at bounding box center [1338, 369] width 39 height 32
type input "**********"
click at [1380, 432] on button "OK" at bounding box center [1374, 428] width 52 height 30
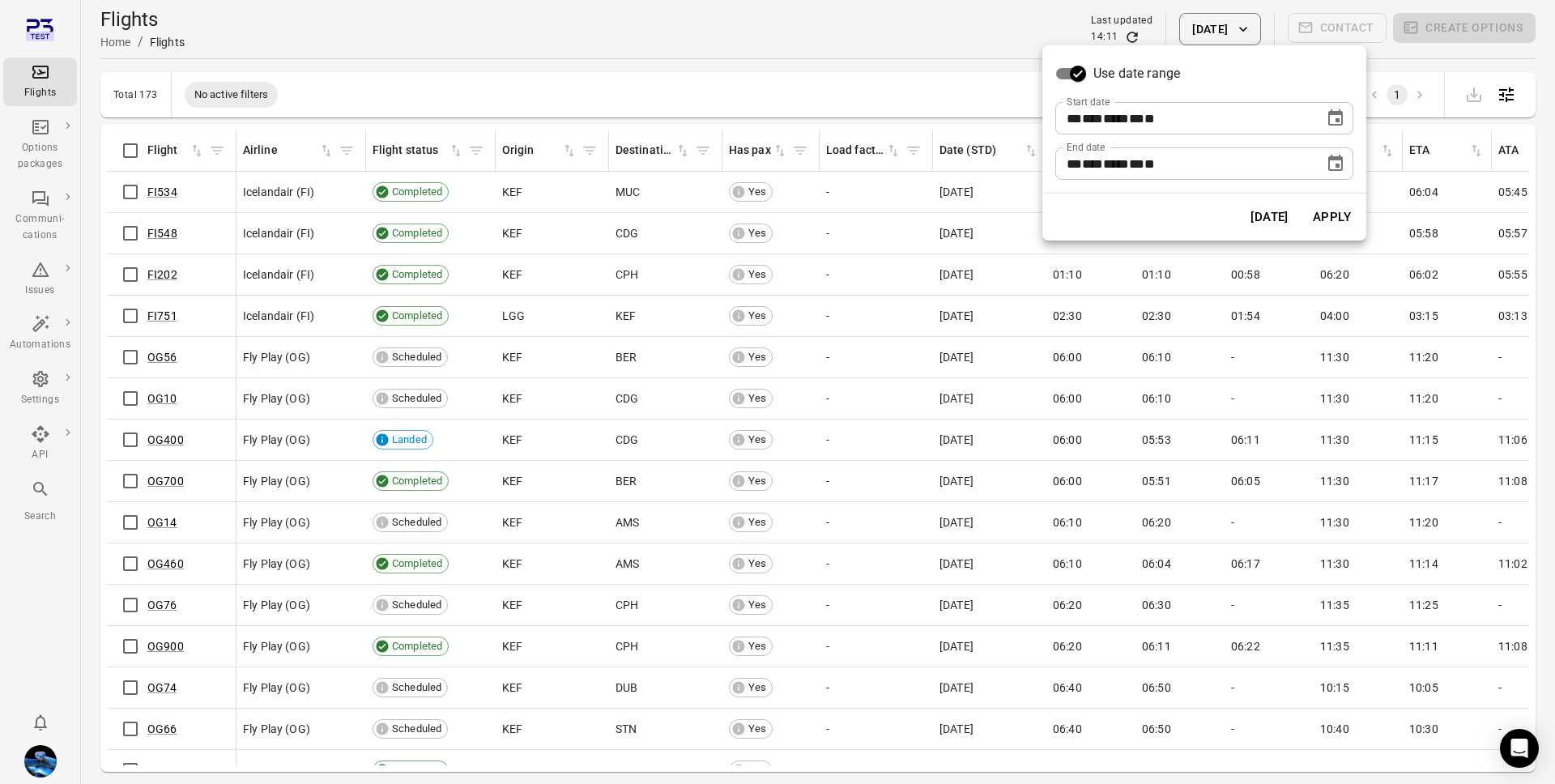
click at [1338, 164] on icon "Choose date, selected date is Aug 13, 2025" at bounding box center [1336, 162] width 15 height 16
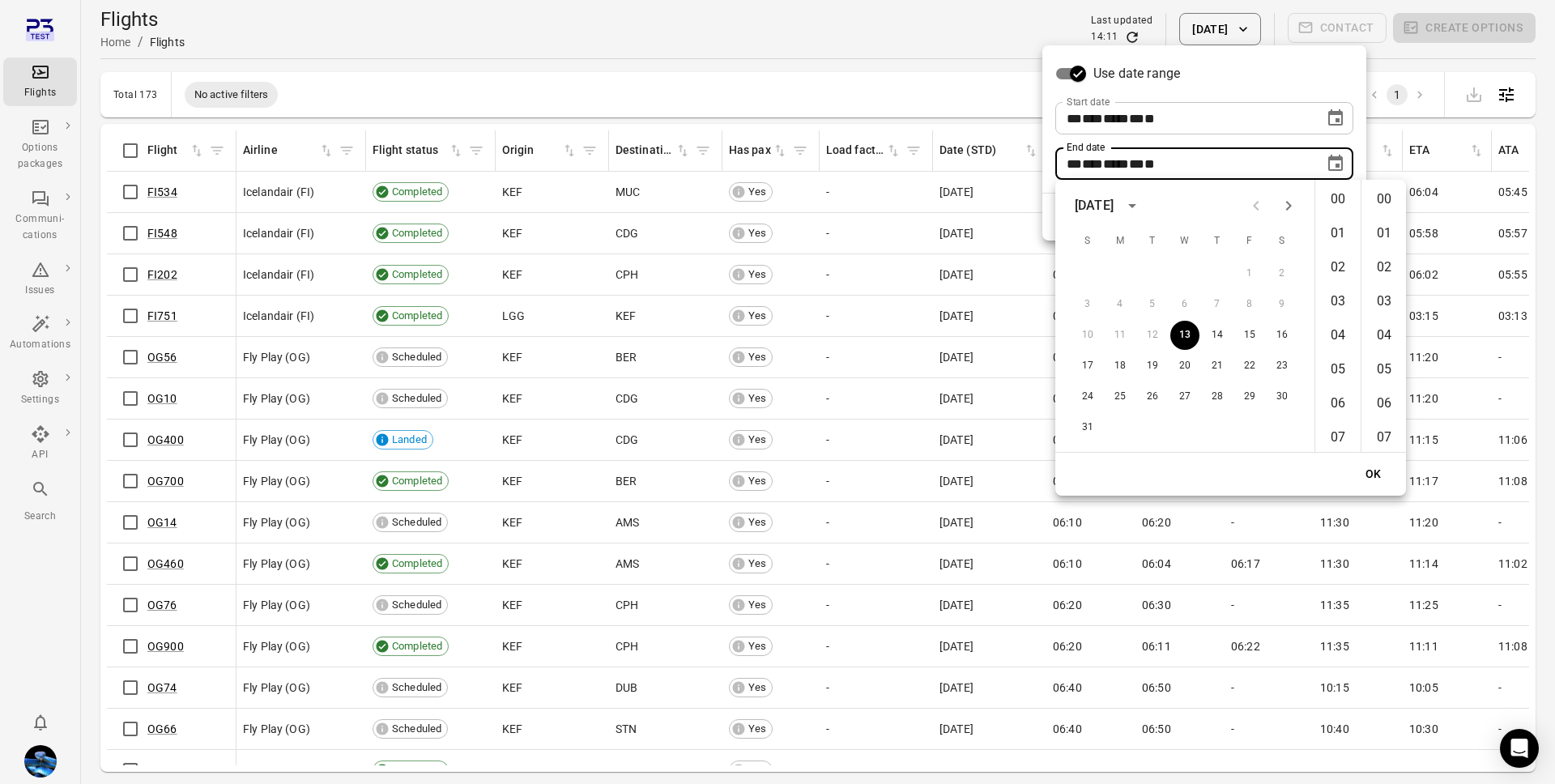
scroll to position [2007, 0]
click at [1337, 271] on li "18" at bounding box center [1338, 281] width 39 height 32
click at [1384, 202] on li "00" at bounding box center [1384, 199] width 39 height 32
type input "**********"
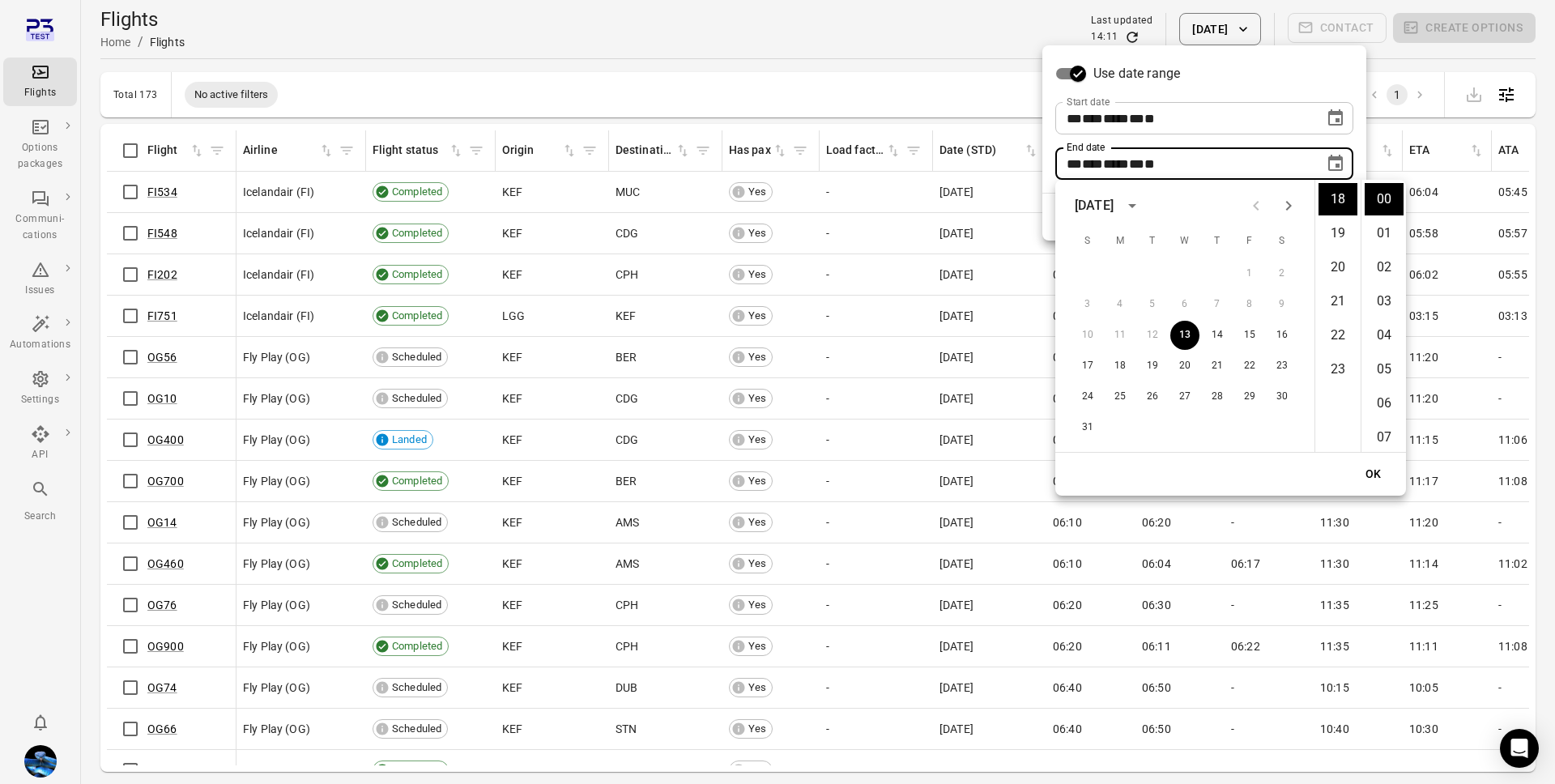
click at [1378, 473] on button "OK" at bounding box center [1374, 474] width 52 height 30
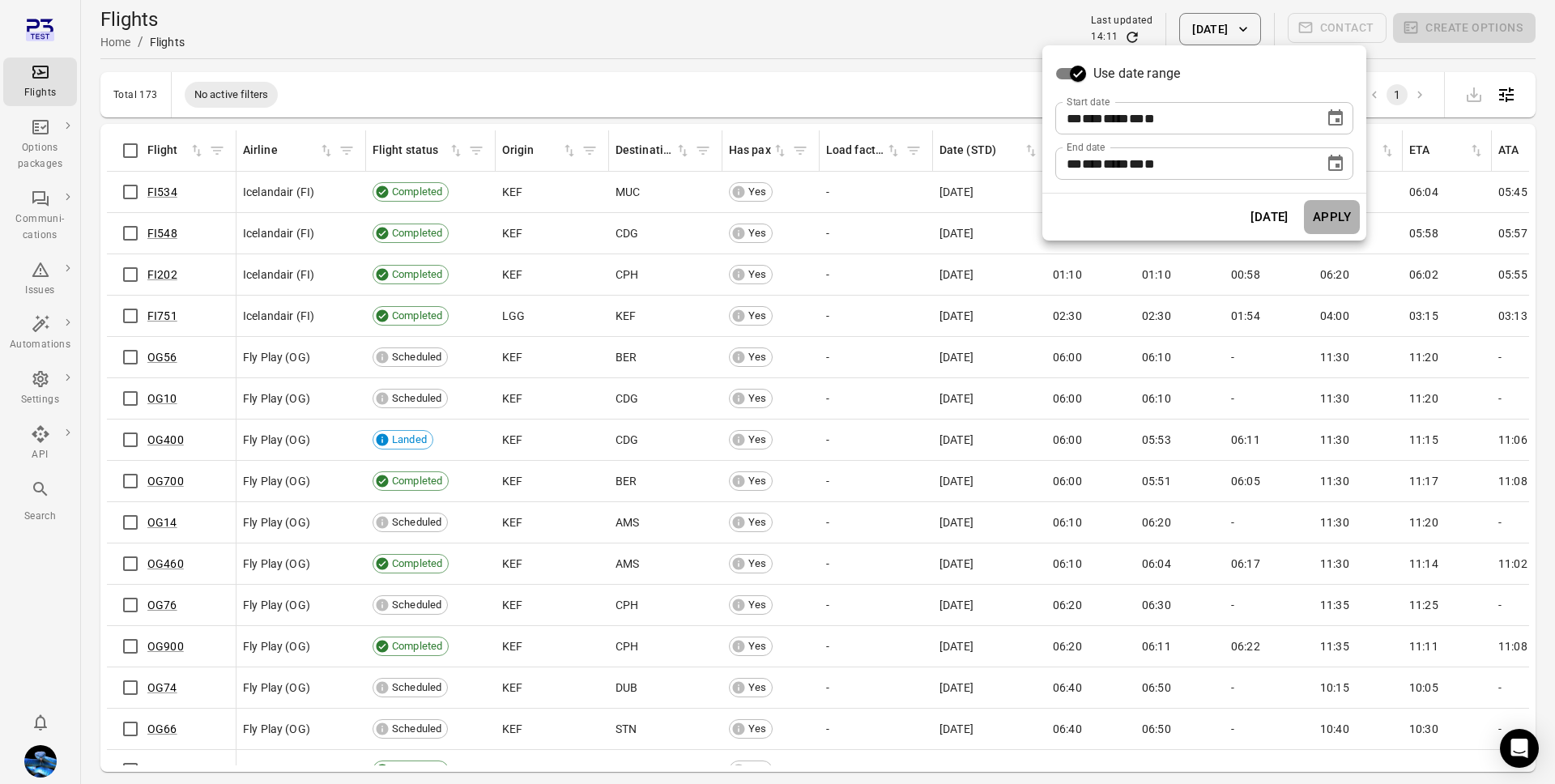
click at [1336, 210] on button "Apply" at bounding box center [1332, 217] width 56 height 34
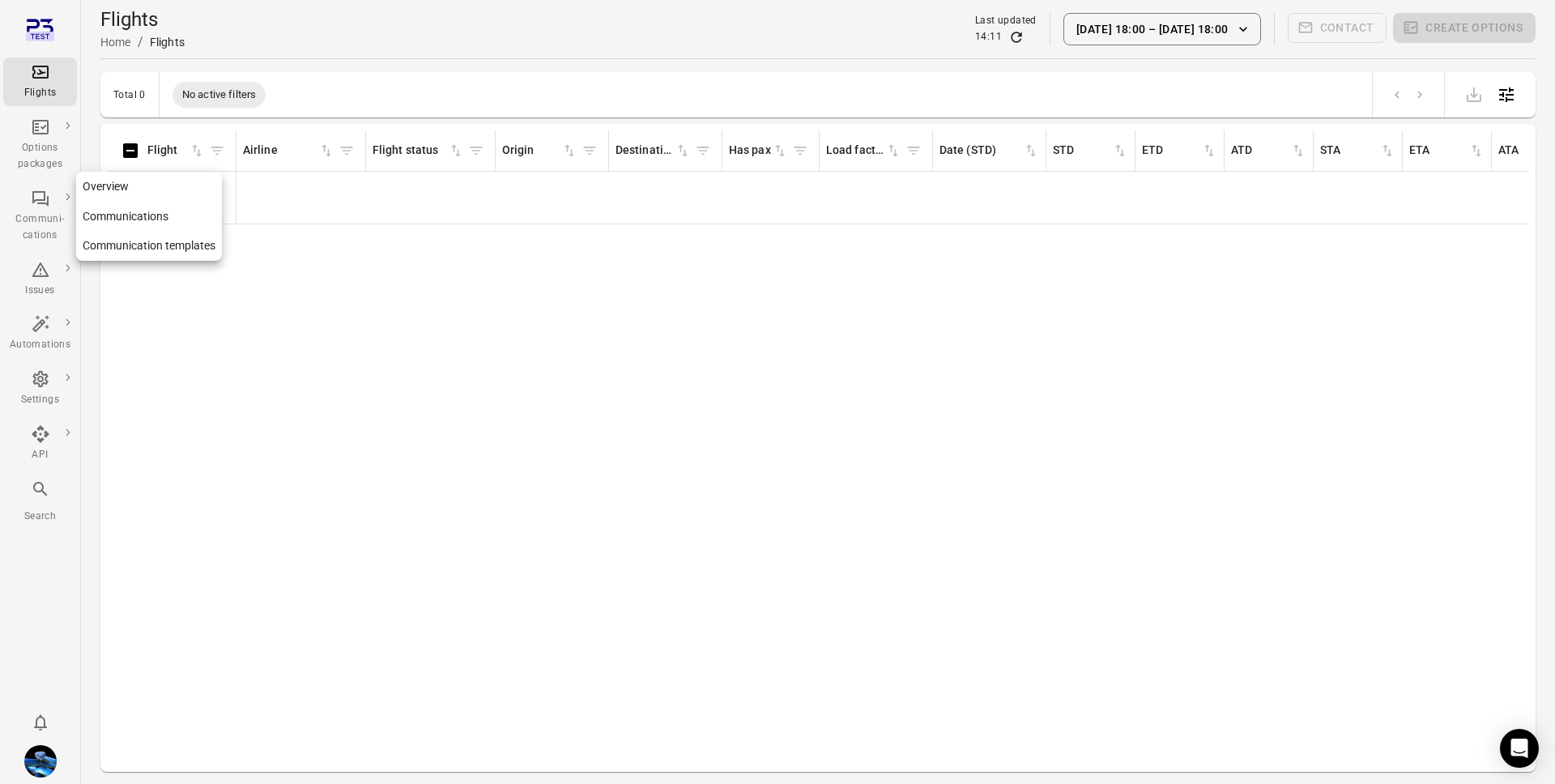
click at [29, 206] on div "Communi-cations" at bounding box center [40, 216] width 61 height 55
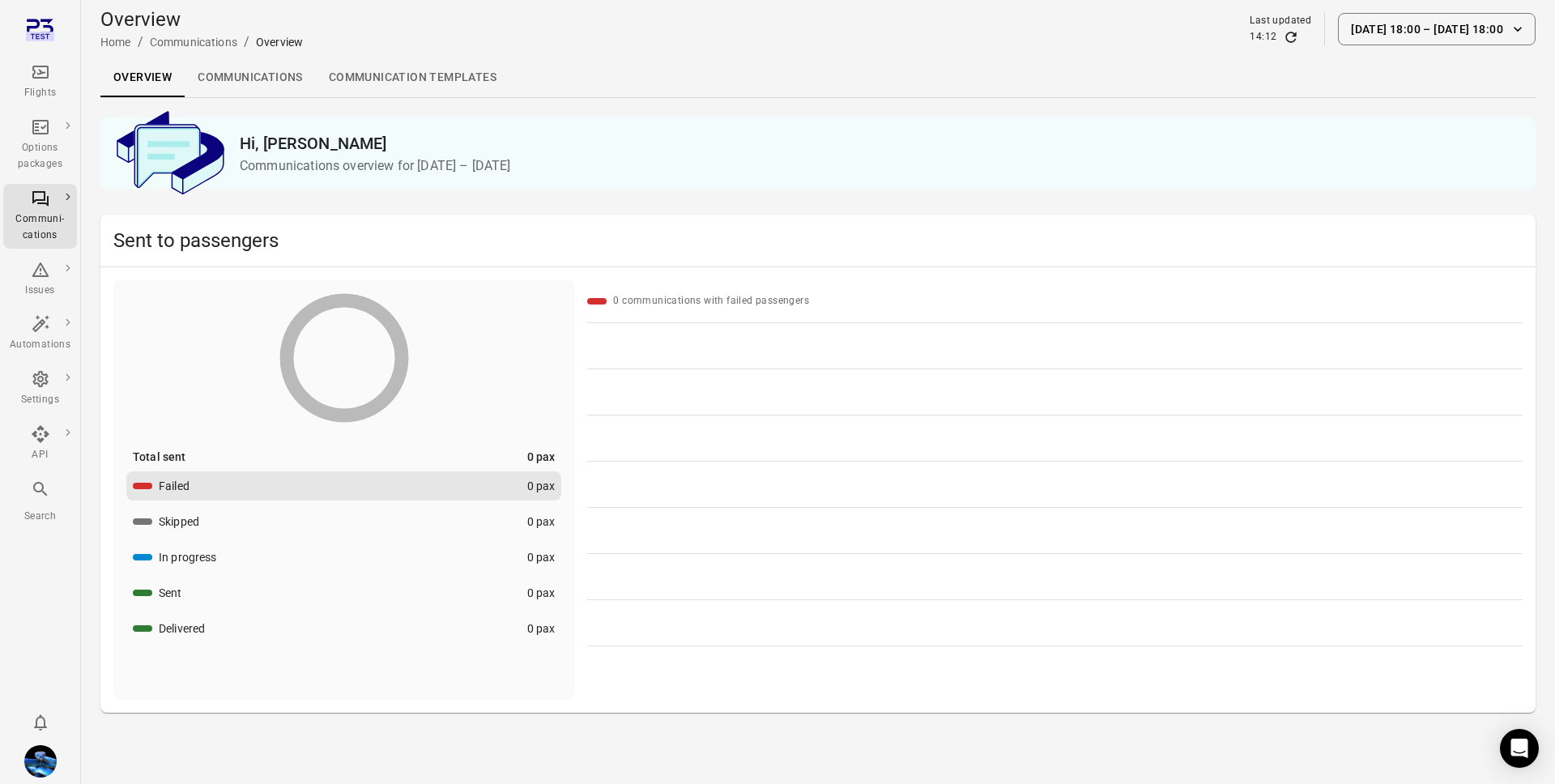
click at [1417, 40] on button "13 Aug 18:00 – 13 Aug 18:00" at bounding box center [1436, 29] width 198 height 32
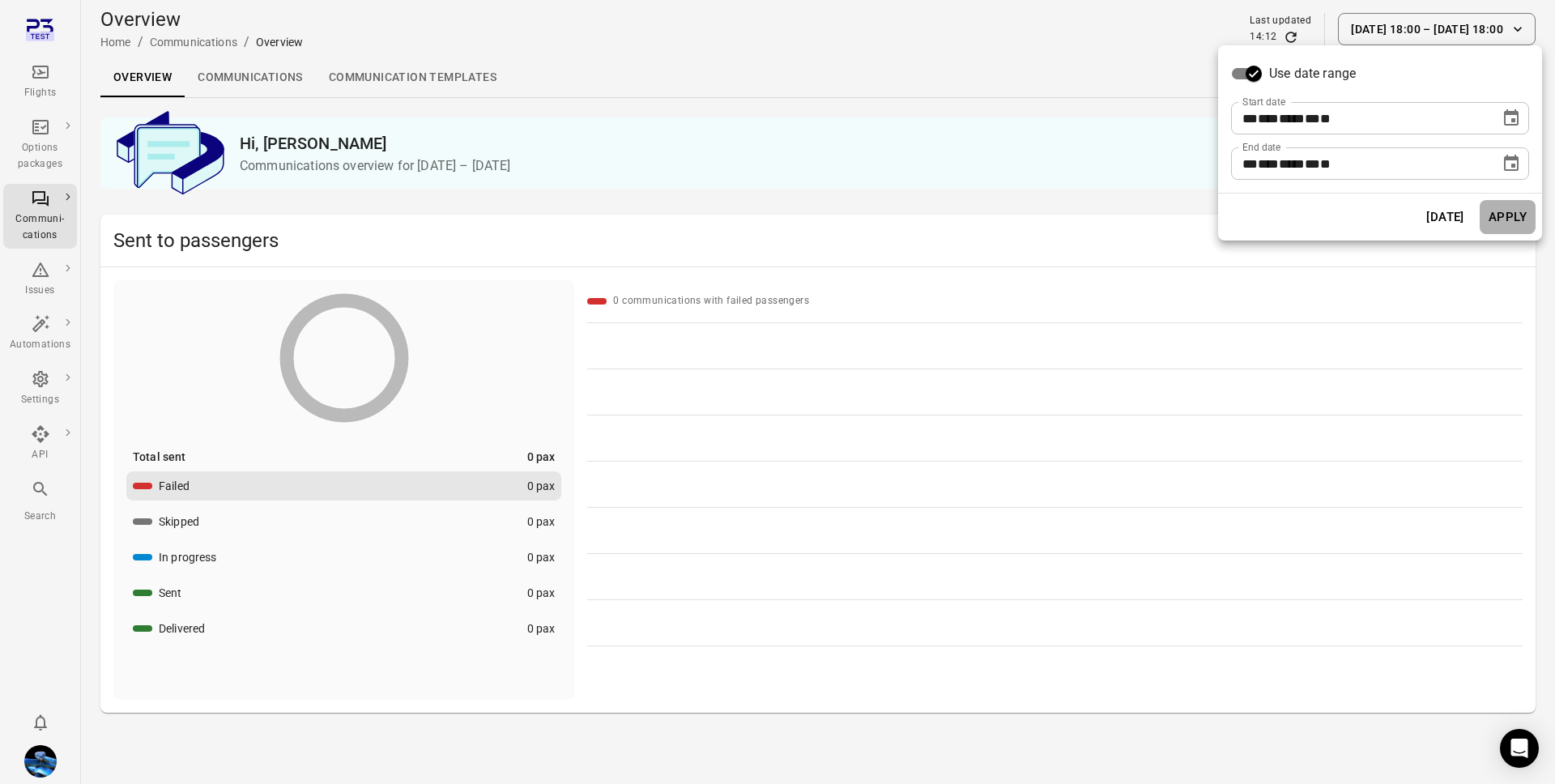
click at [1522, 216] on button "Apply" at bounding box center [1508, 217] width 56 height 34
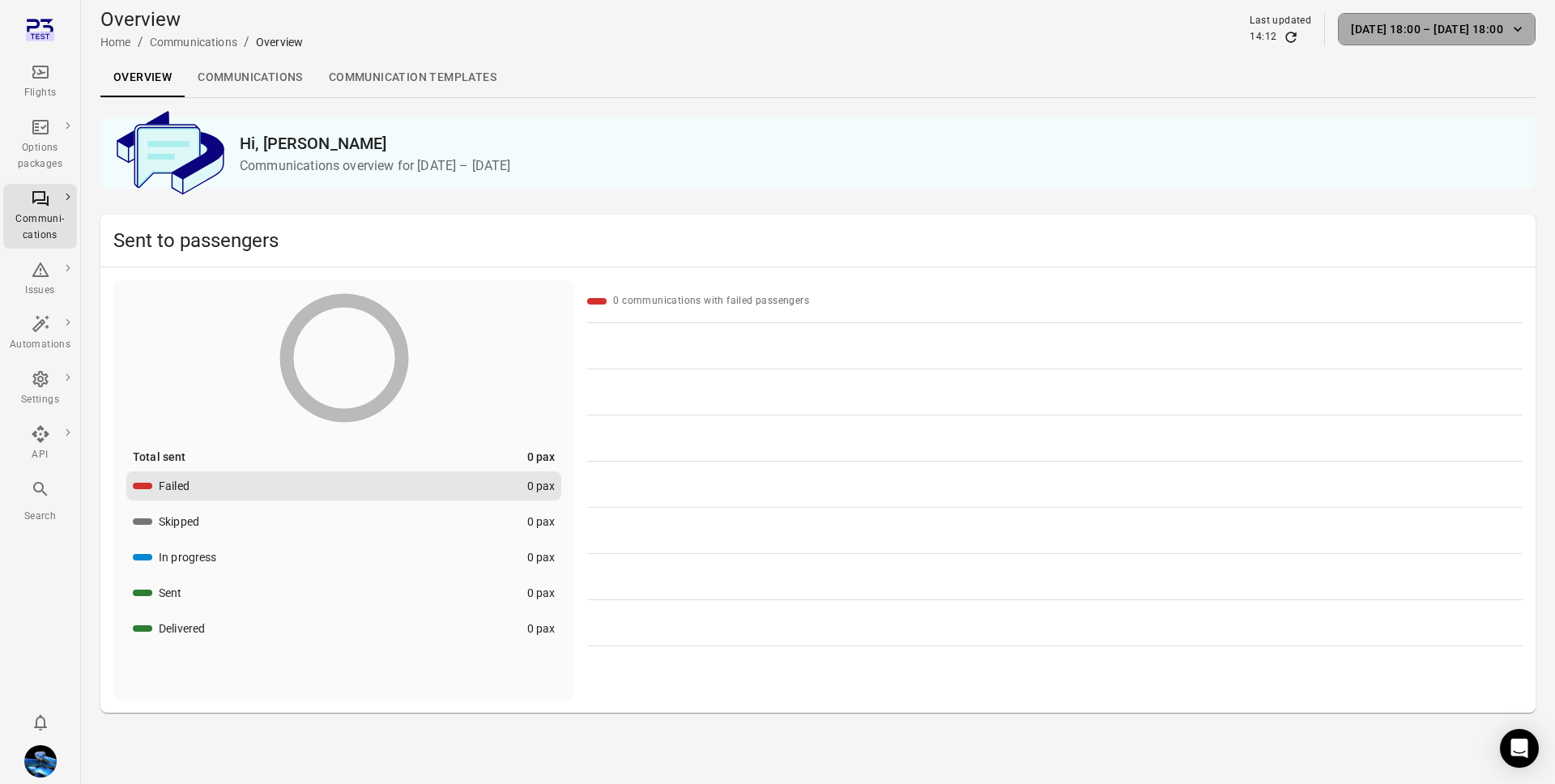
click at [1452, 29] on button "13 Aug 18:00 – 13 Aug 18:00" at bounding box center [1436, 29] width 198 height 32
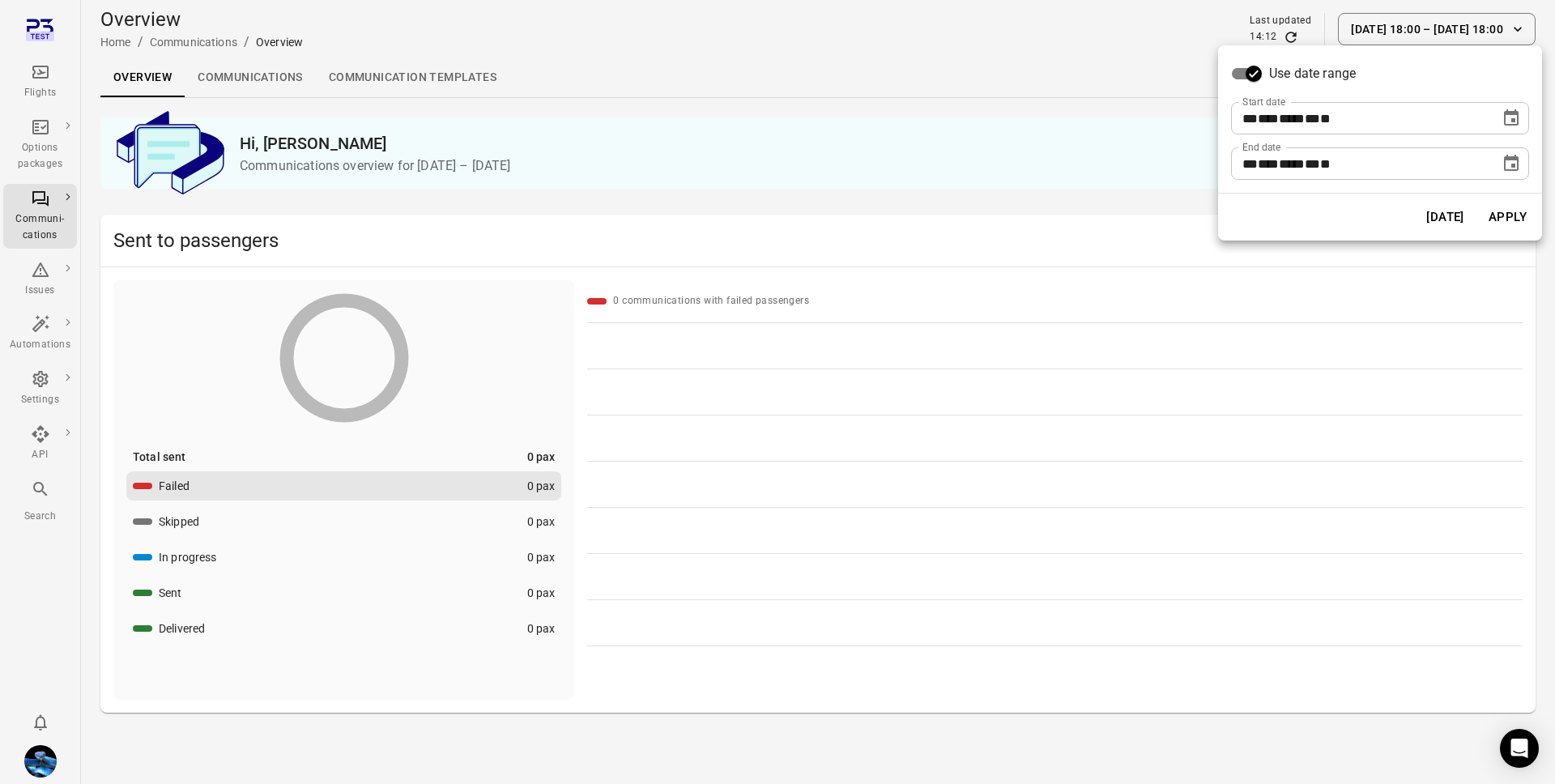
click at [1426, 215] on button "Today" at bounding box center [1445, 217] width 56 height 34
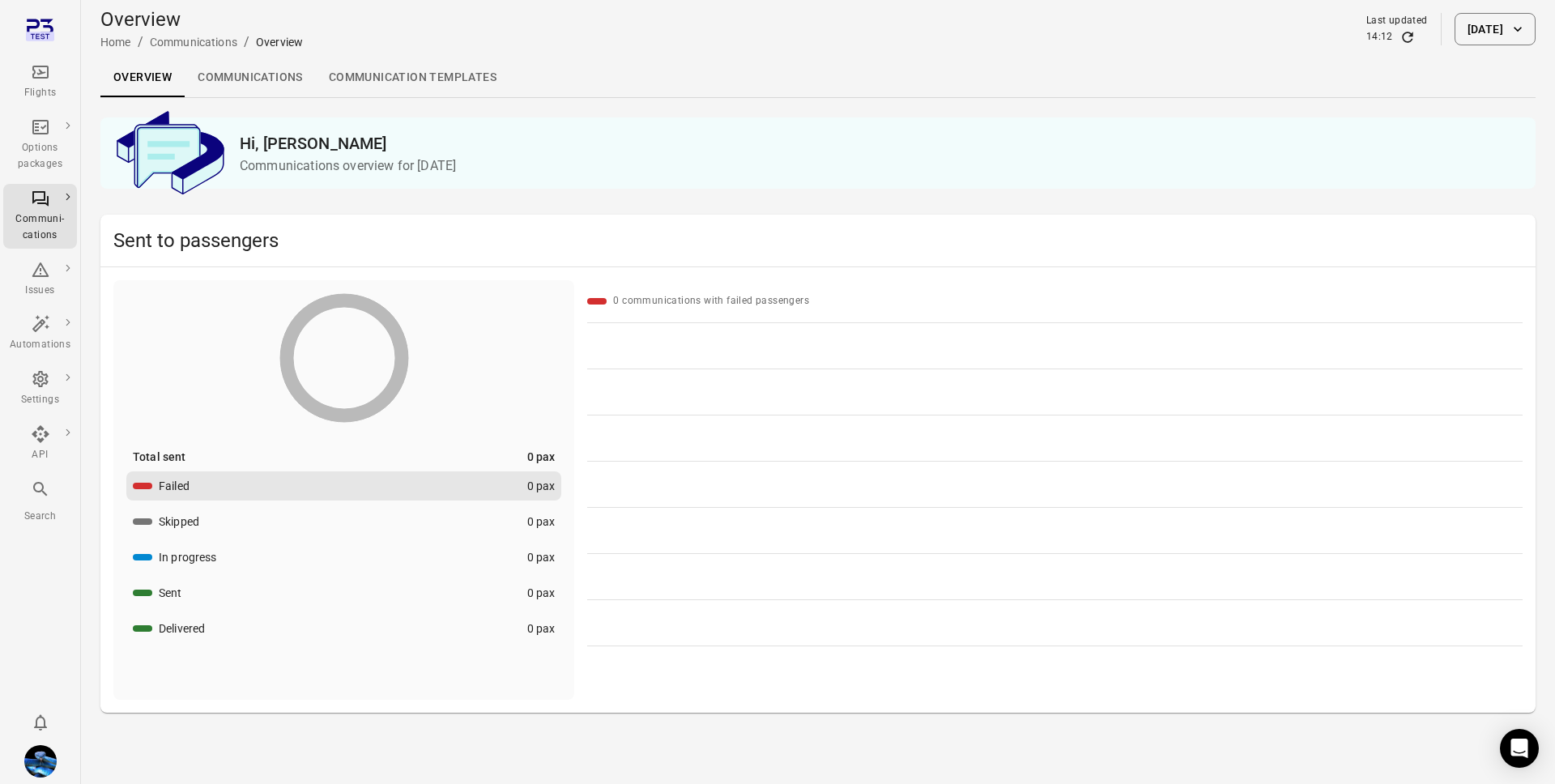
click at [972, 11] on div "Overview Home / Communications / Overview Last updated 14:12 13 Aug 2025" at bounding box center [819, 29] width 1436 height 45
click at [224, 80] on link "Communications" at bounding box center [250, 78] width 131 height 39
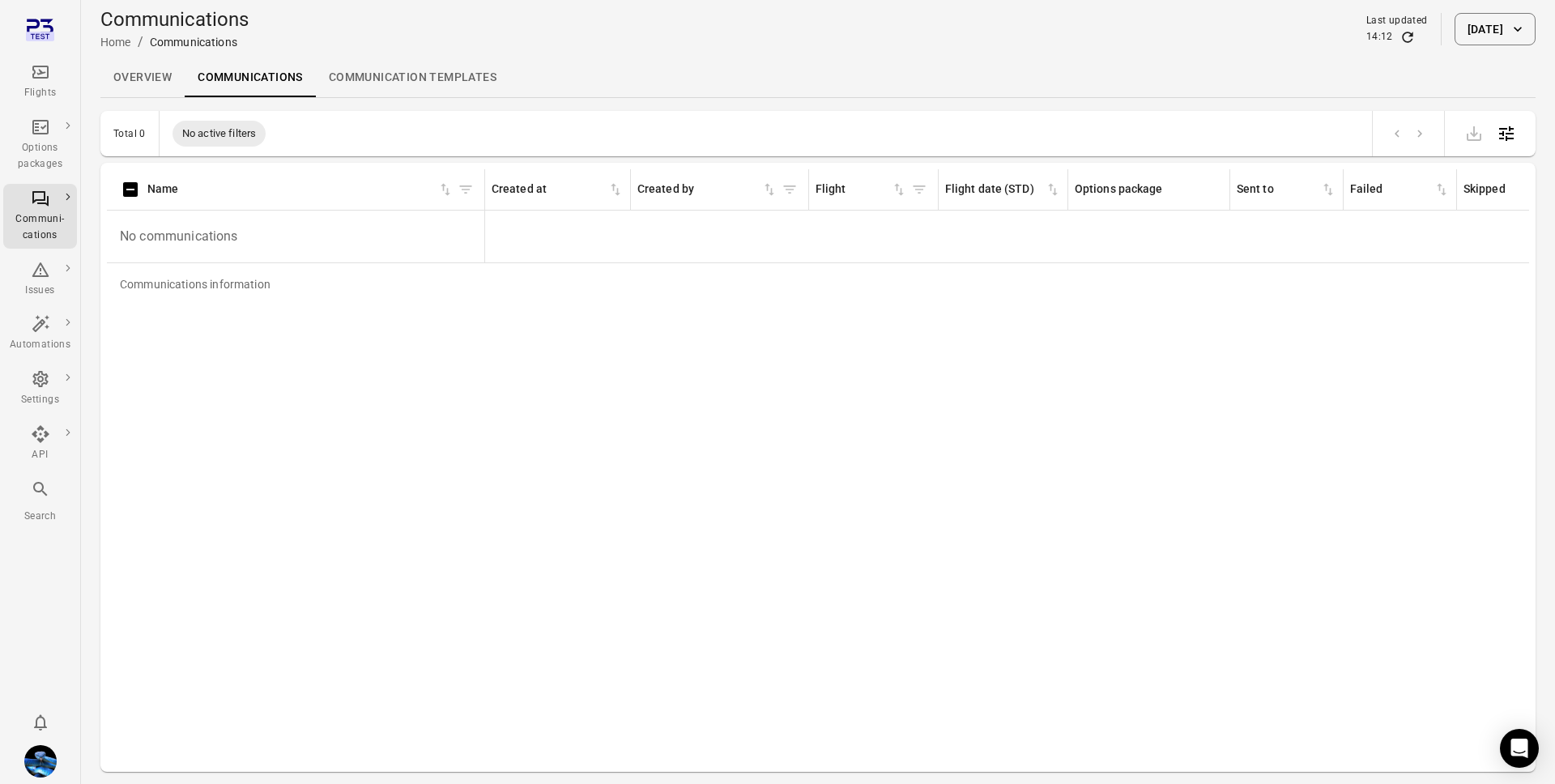
click at [1502, 15] on button "13 Aug 2025" at bounding box center [1496, 29] width 81 height 32
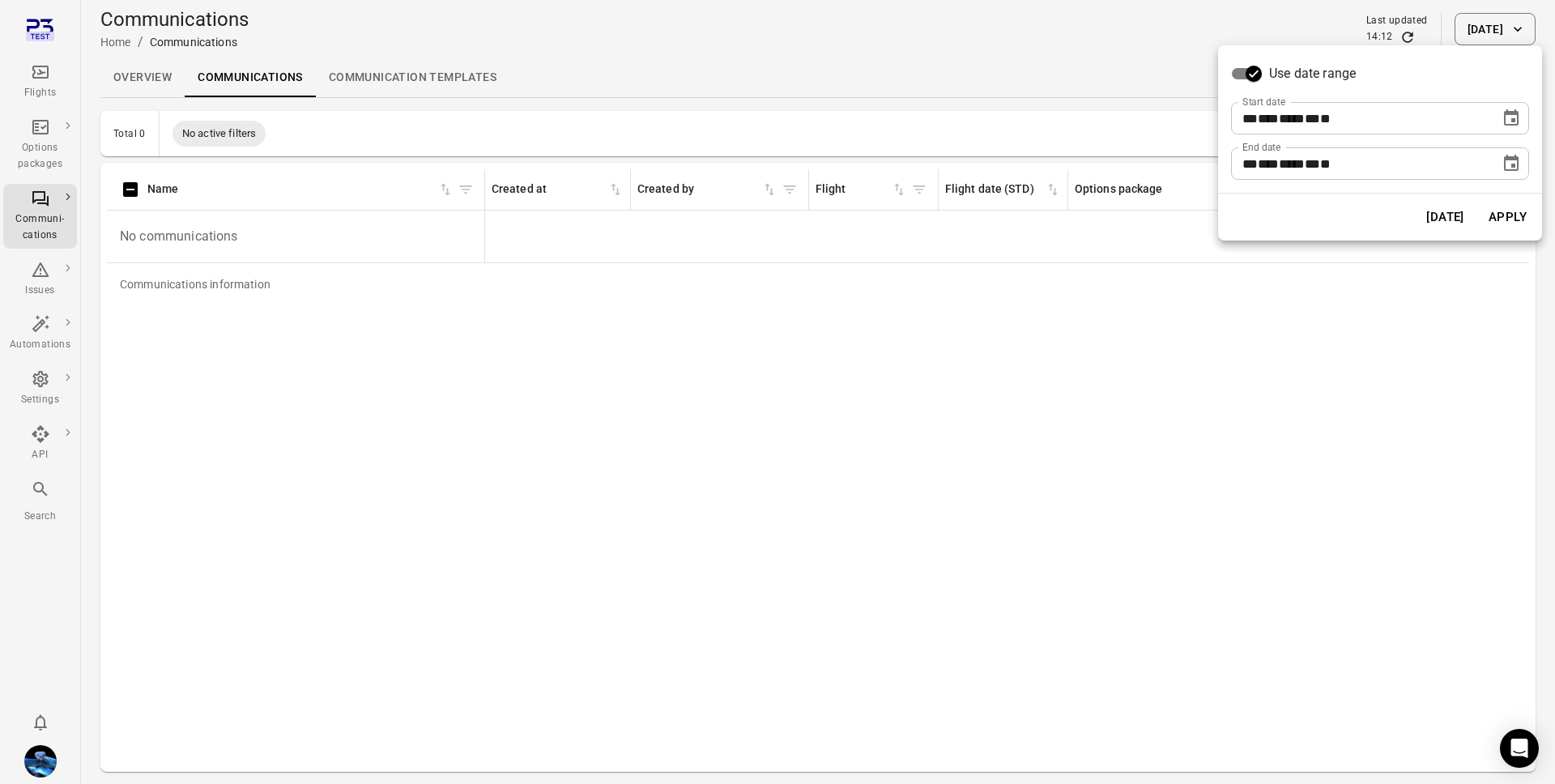
click at [1530, 119] on div "**********" at bounding box center [1380, 119] width 324 height 147
click at [1521, 119] on icon "Choose date, selected date is Aug 13, 2025" at bounding box center [1512, 119] width 20 height 19
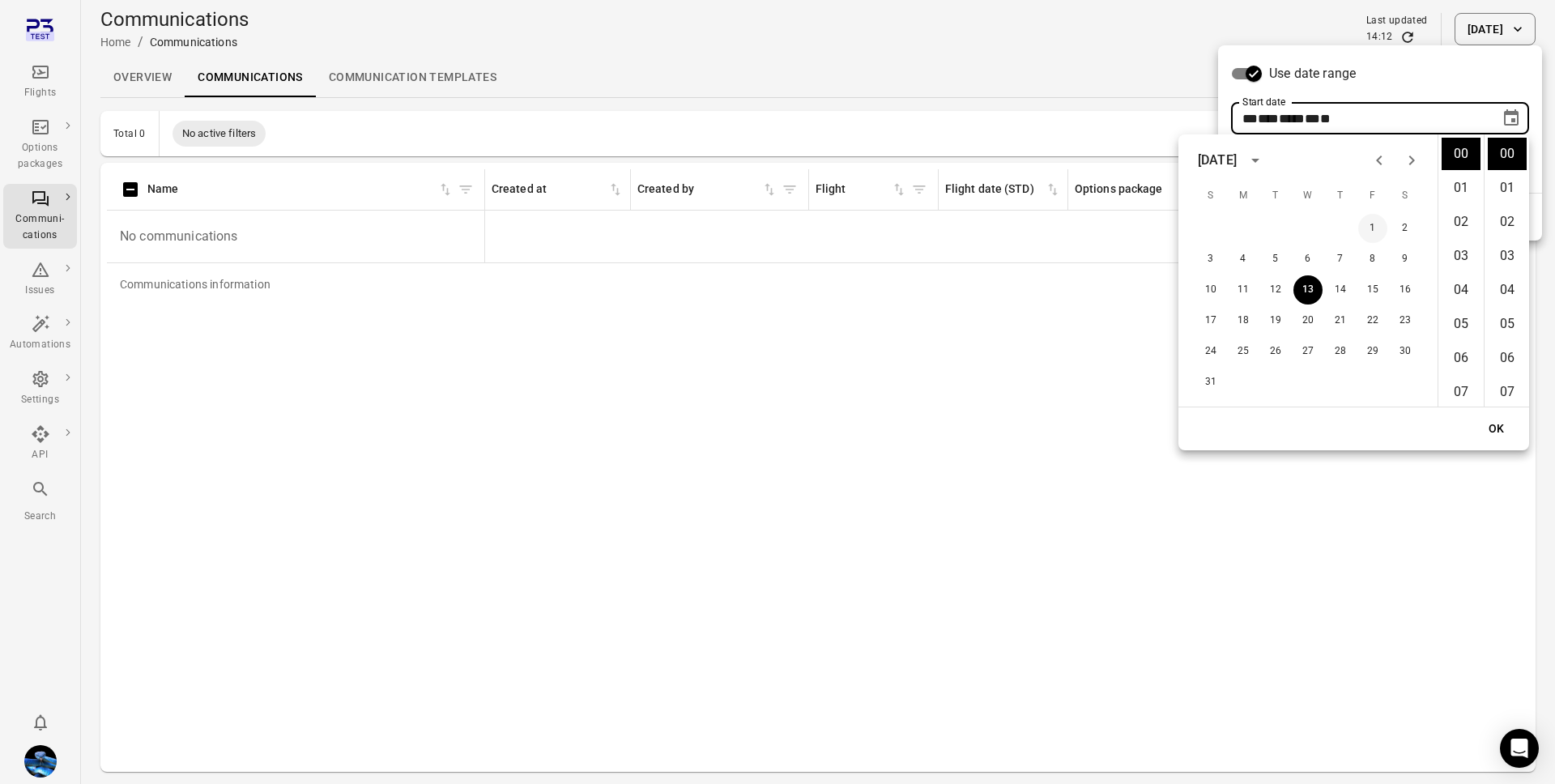
click at [1380, 225] on button "1" at bounding box center [1373, 228] width 29 height 29
type input "**********"
click at [1490, 426] on button "OK" at bounding box center [1497, 428] width 52 height 30
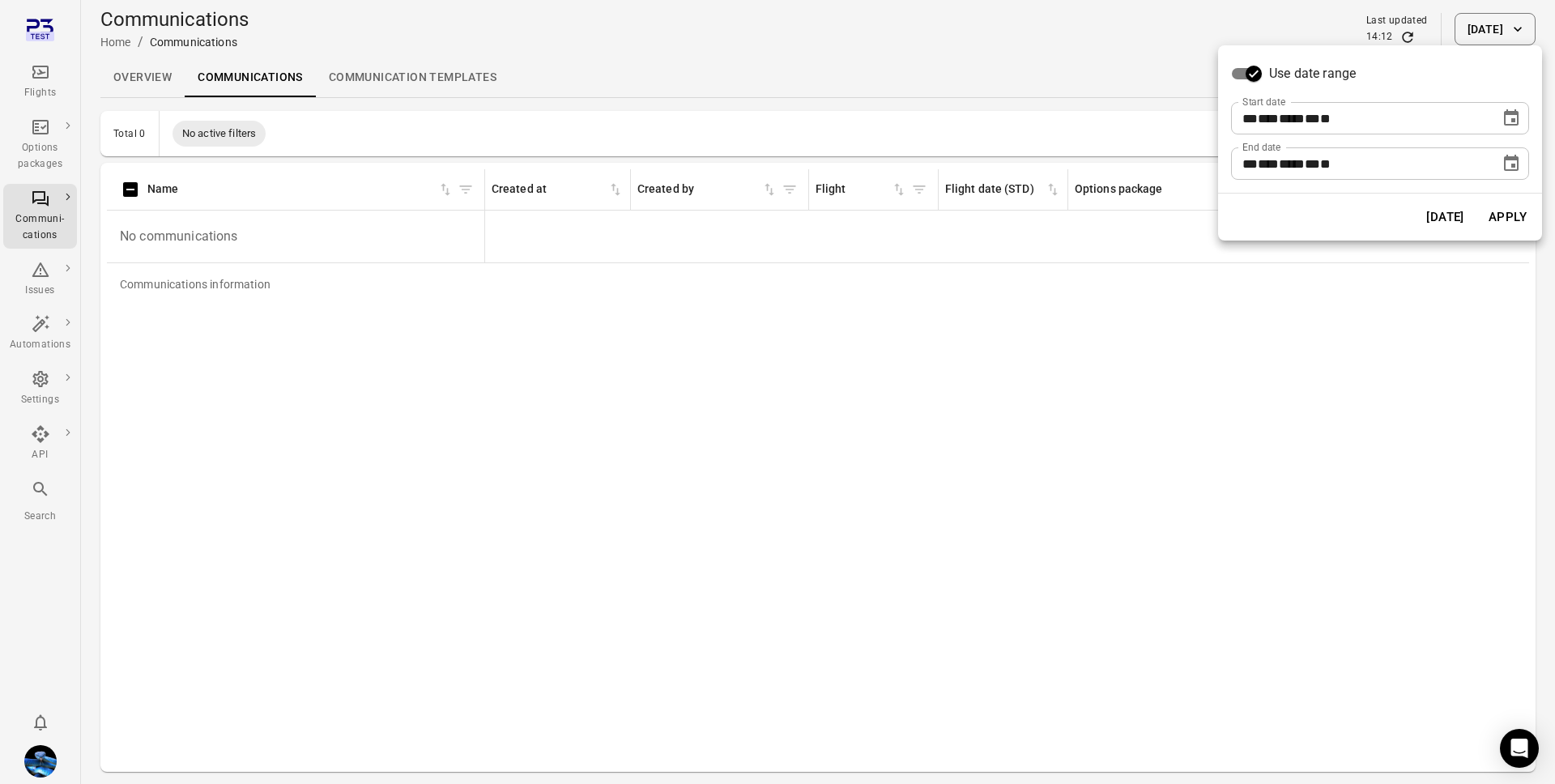
click at [1493, 206] on button "Apply" at bounding box center [1508, 217] width 56 height 34
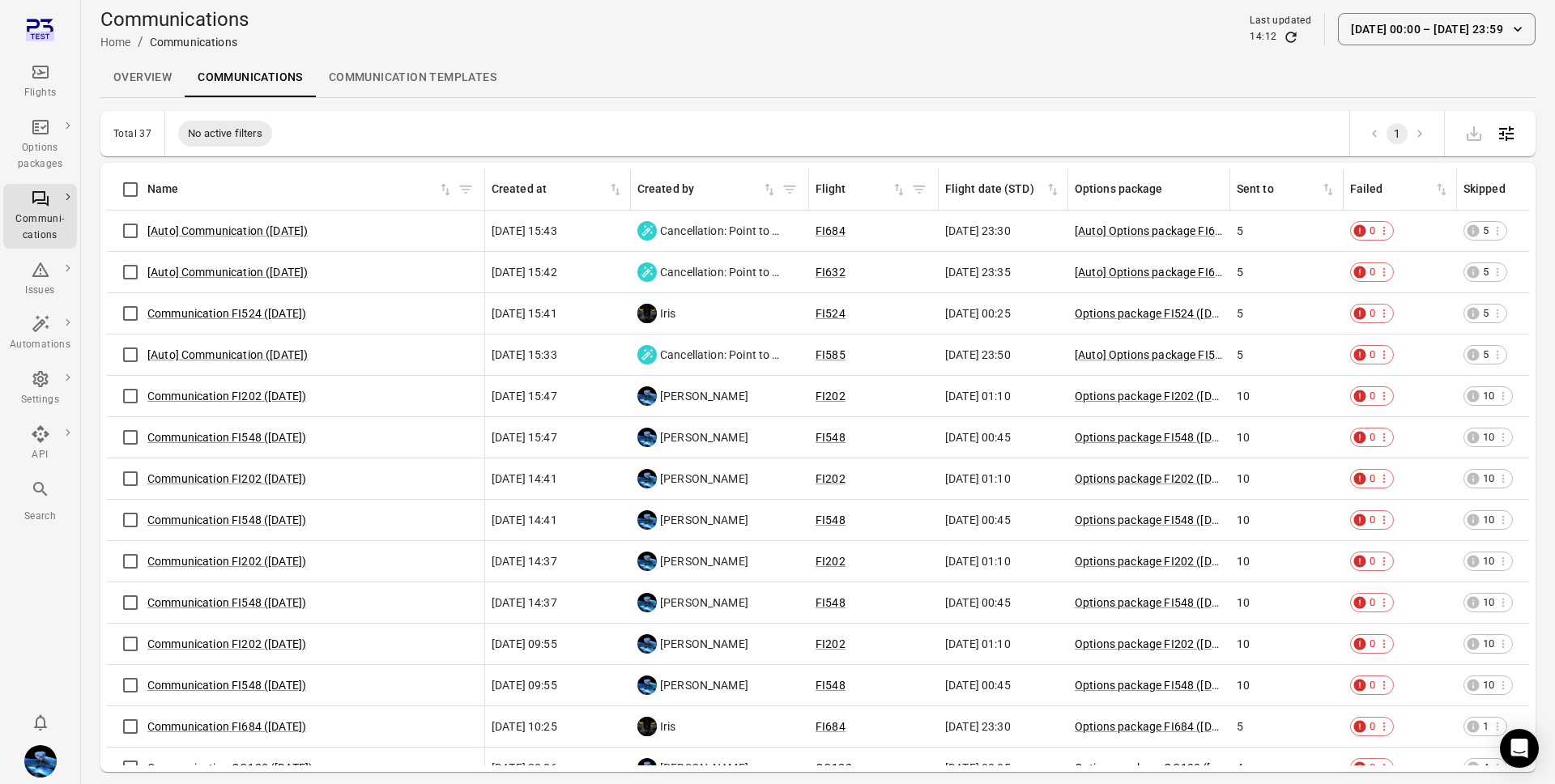
scroll to position [0, 18]
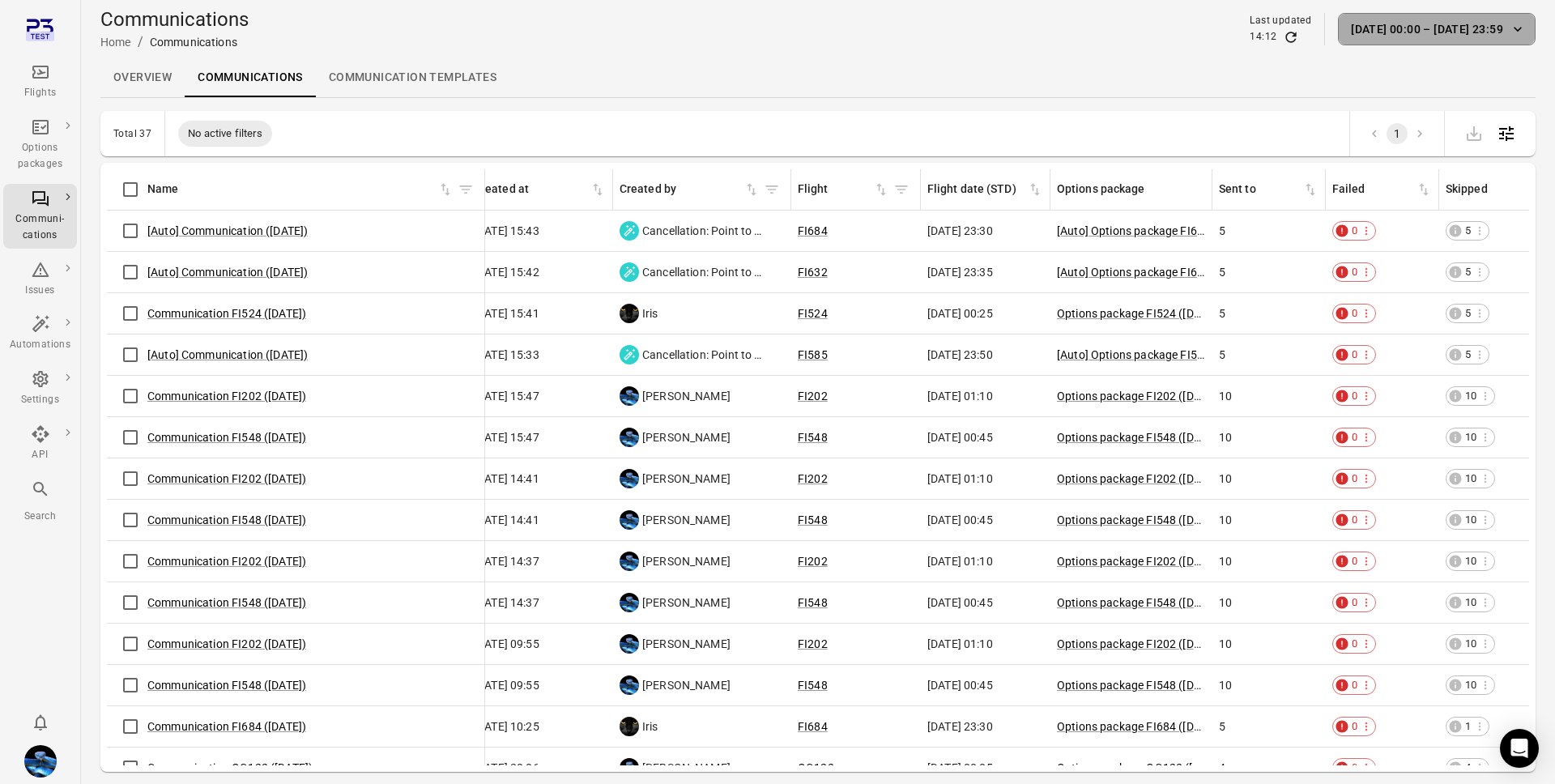
click at [1404, 14] on button "[DATE] 00:00 – [DATE] 23:59" at bounding box center [1436, 29] width 198 height 32
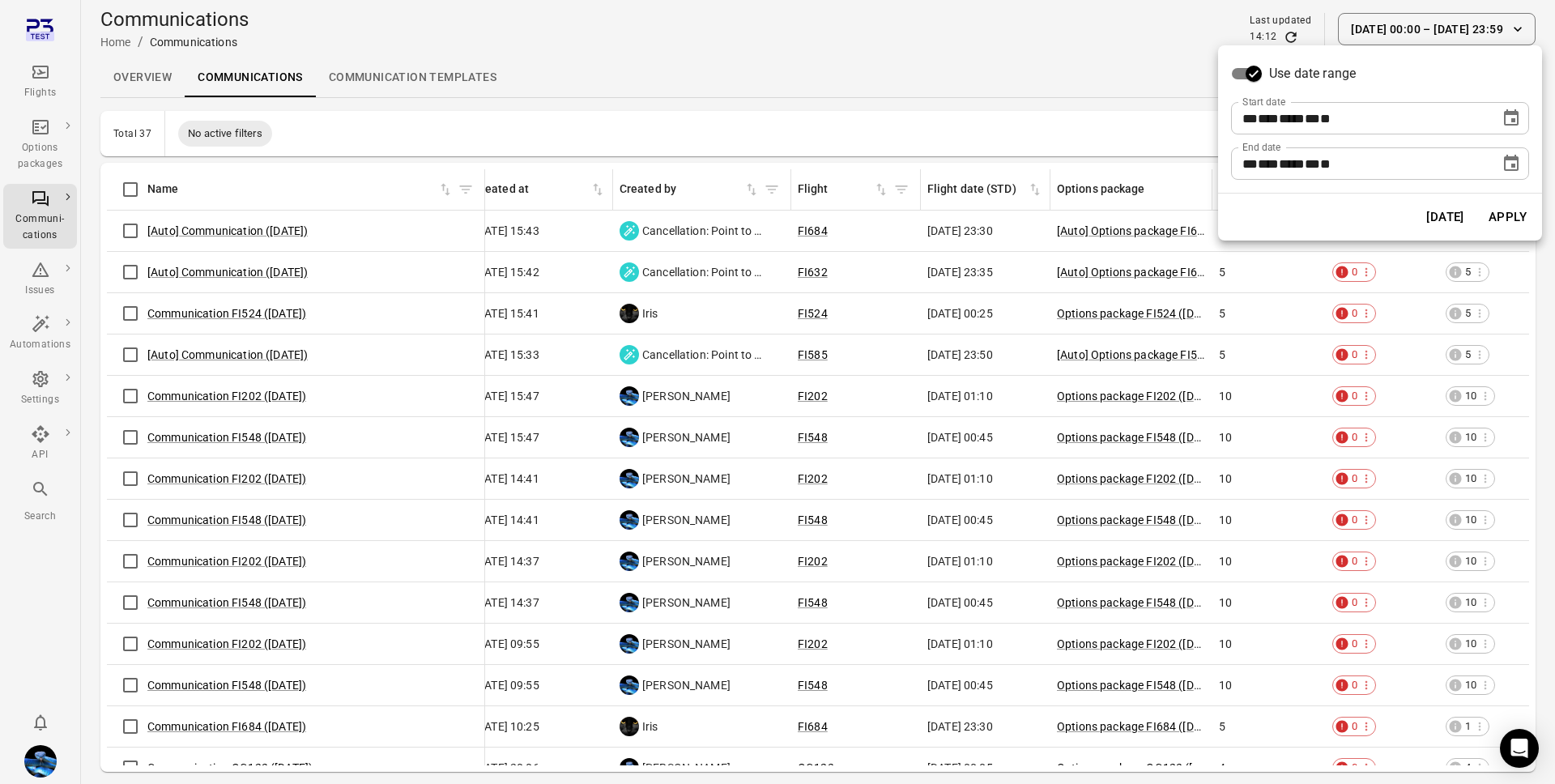
click at [734, 320] on div at bounding box center [777, 392] width 1555 height 784
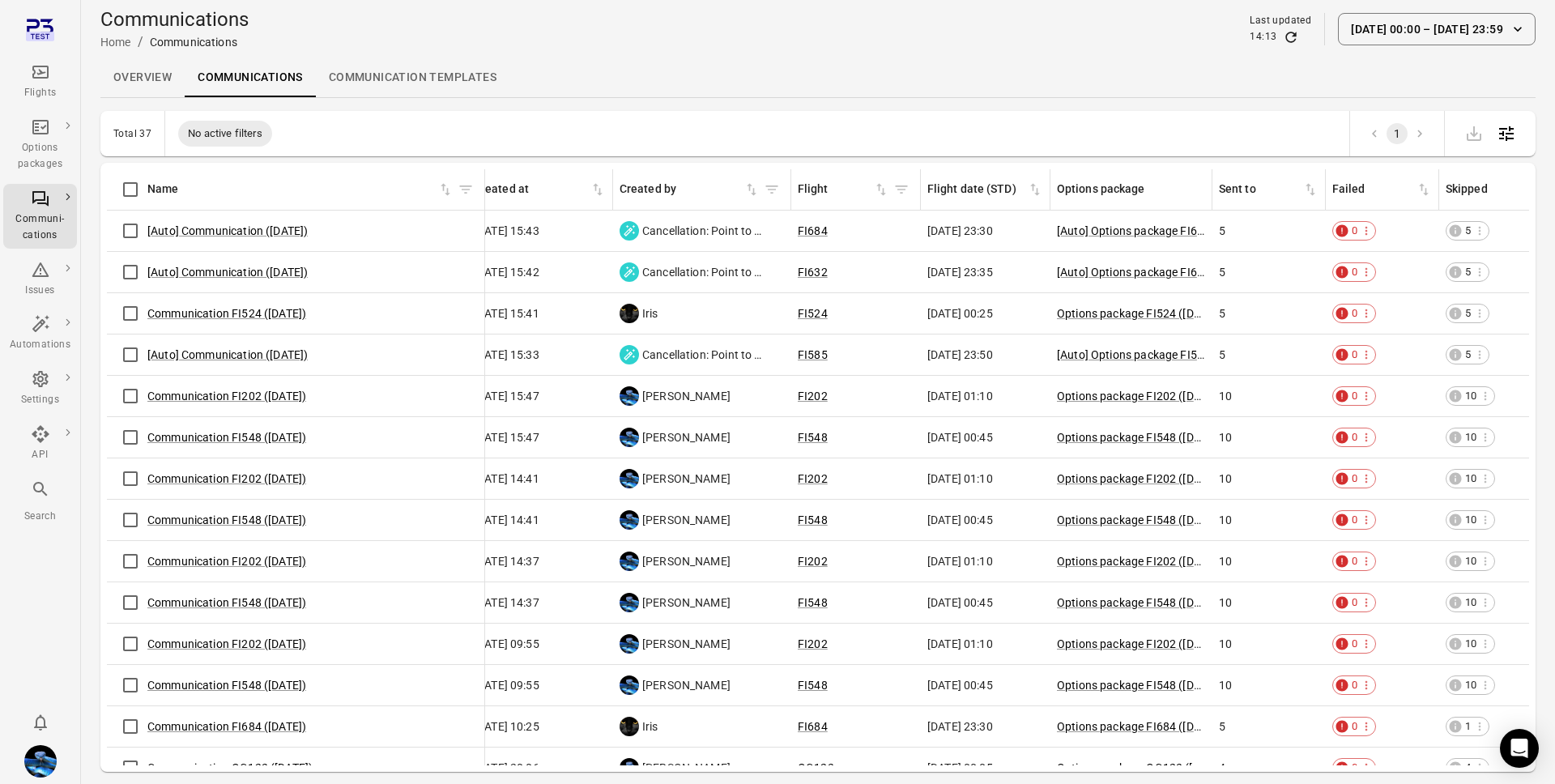
scroll to position [0, 0]
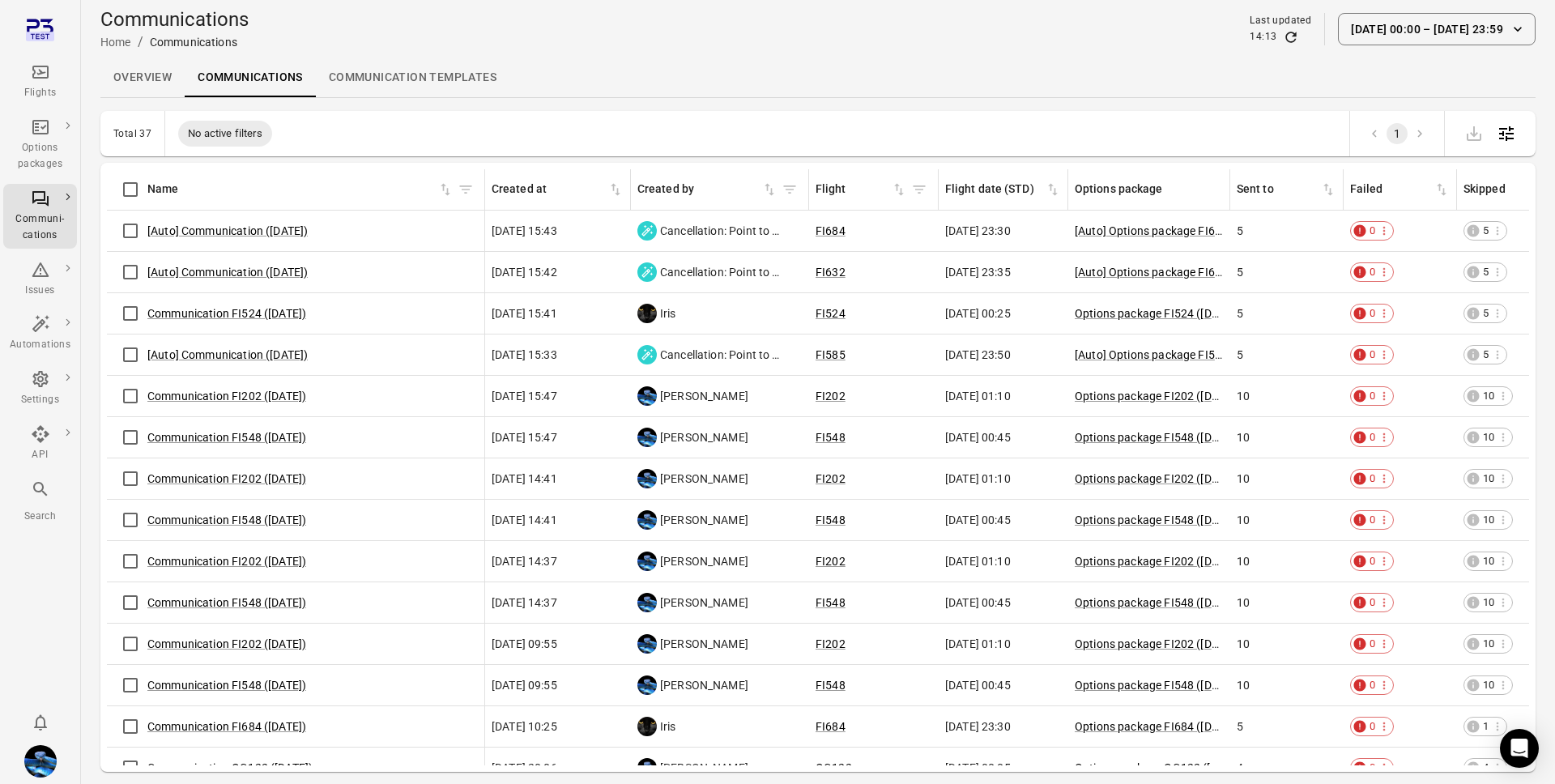
click at [36, 76] on icon "Main navigation" at bounding box center [41, 72] width 20 height 19
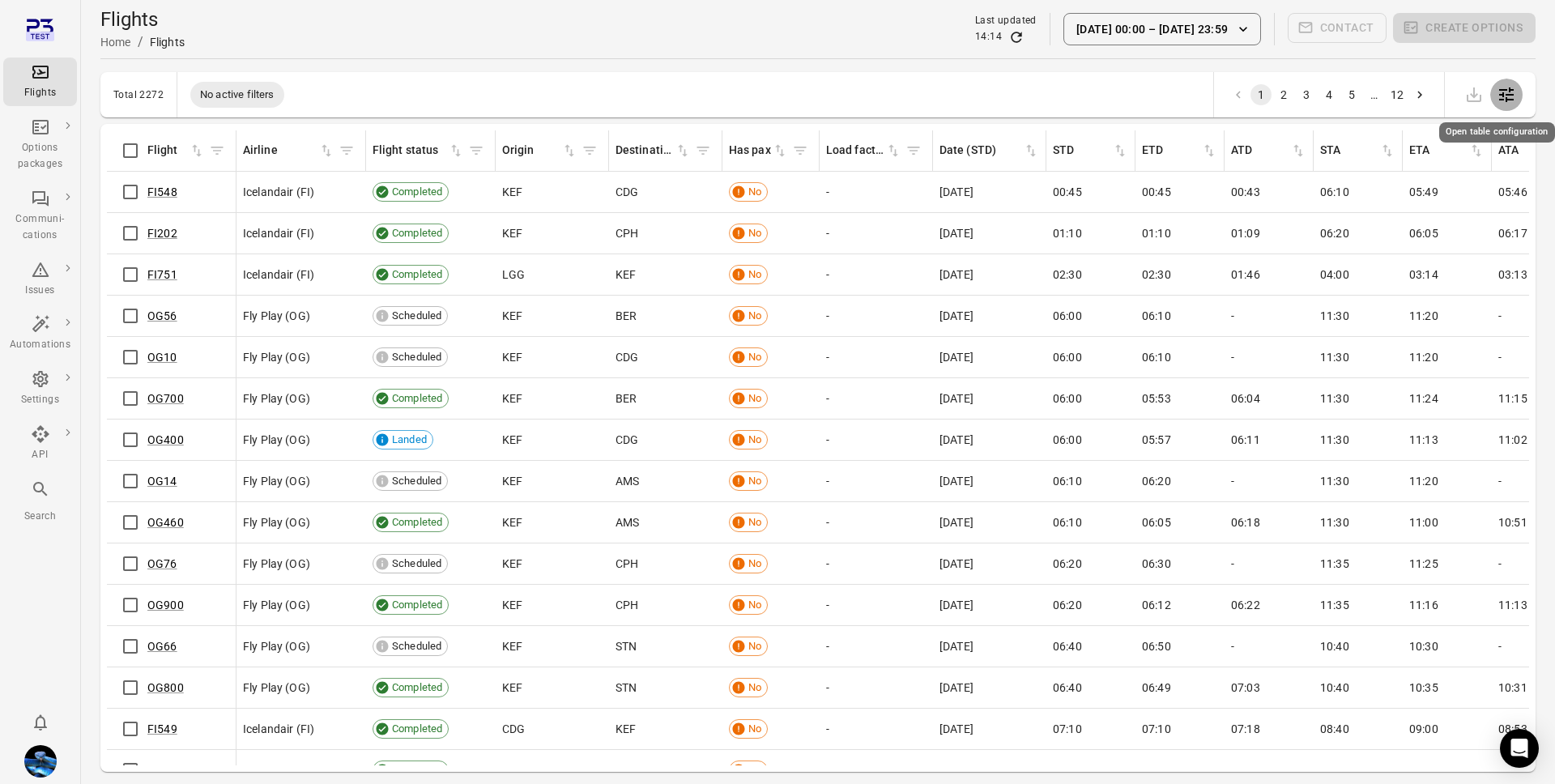
click at [1516, 102] on icon "Open table configuration" at bounding box center [1507, 95] width 20 height 19
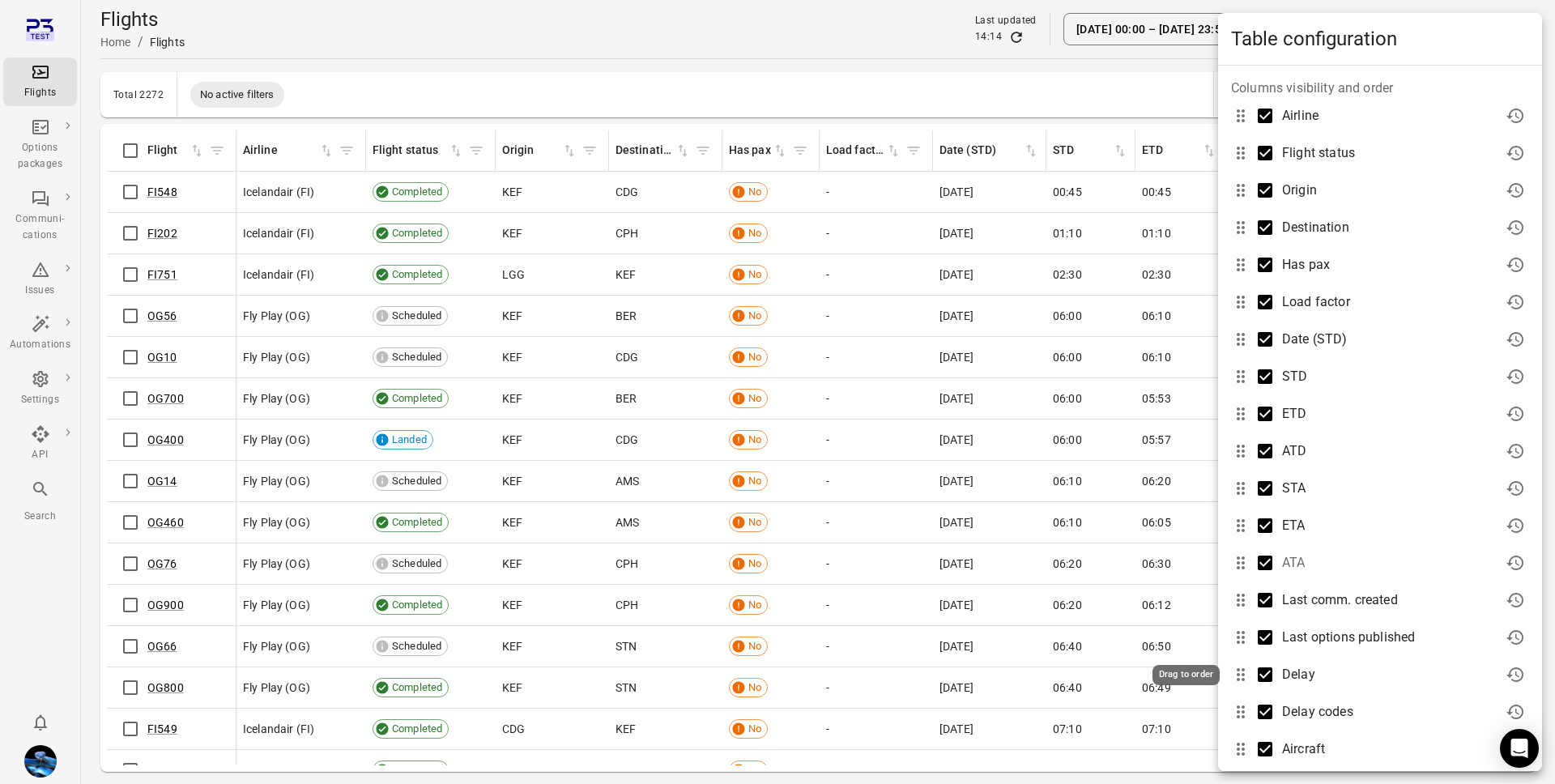
scroll to position [115, 0]
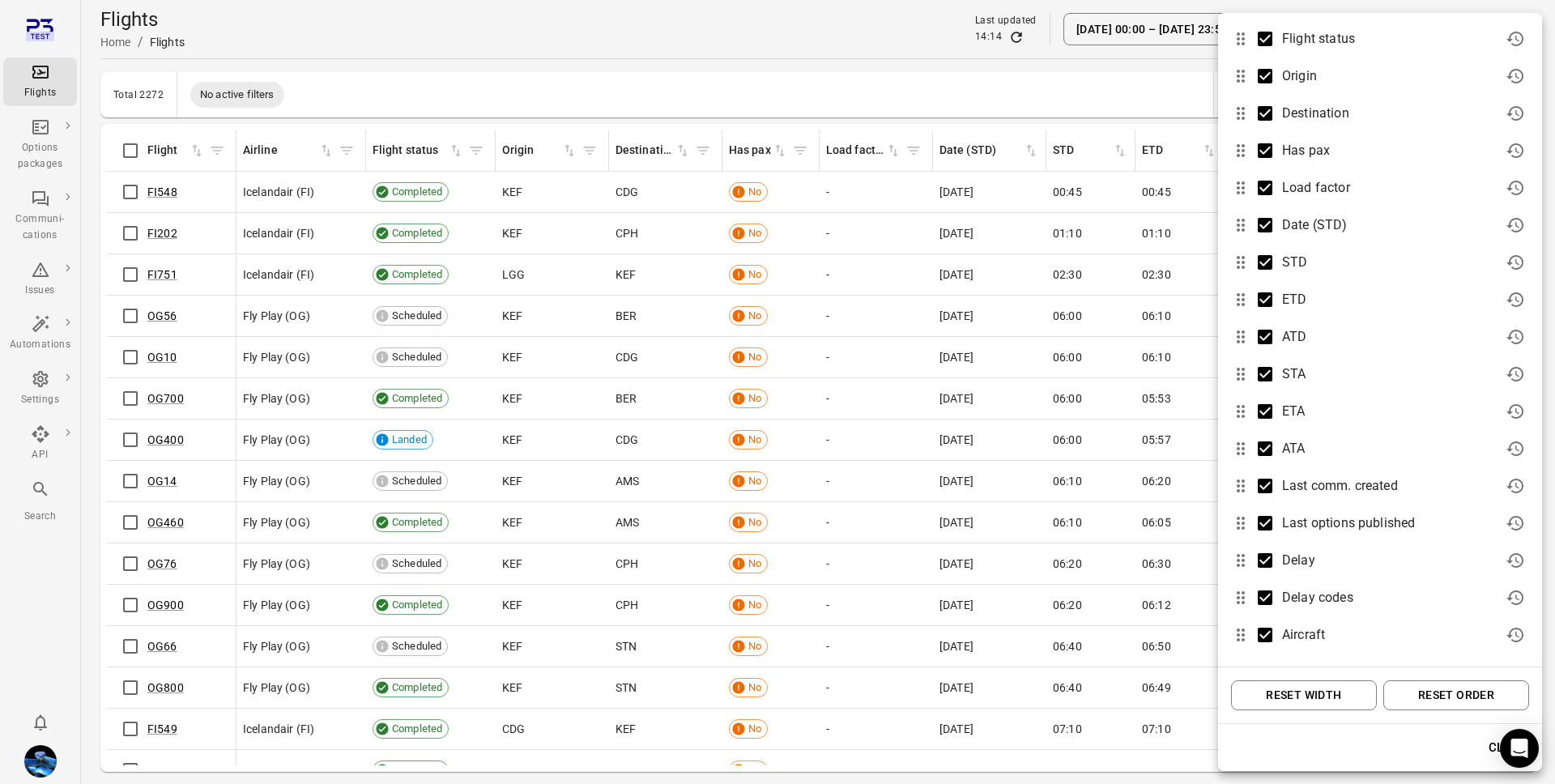
click at [1327, 699] on button "Reset width" at bounding box center [1304, 695] width 146 height 30
drag, startPoint x: 1457, startPoint y: 686, endPoint x: 1437, endPoint y: 686, distance: 20.0
click at [1457, 686] on button "Reset order" at bounding box center [1456, 695] width 146 height 30
click at [1044, 640] on div at bounding box center [777, 392] width 1555 height 784
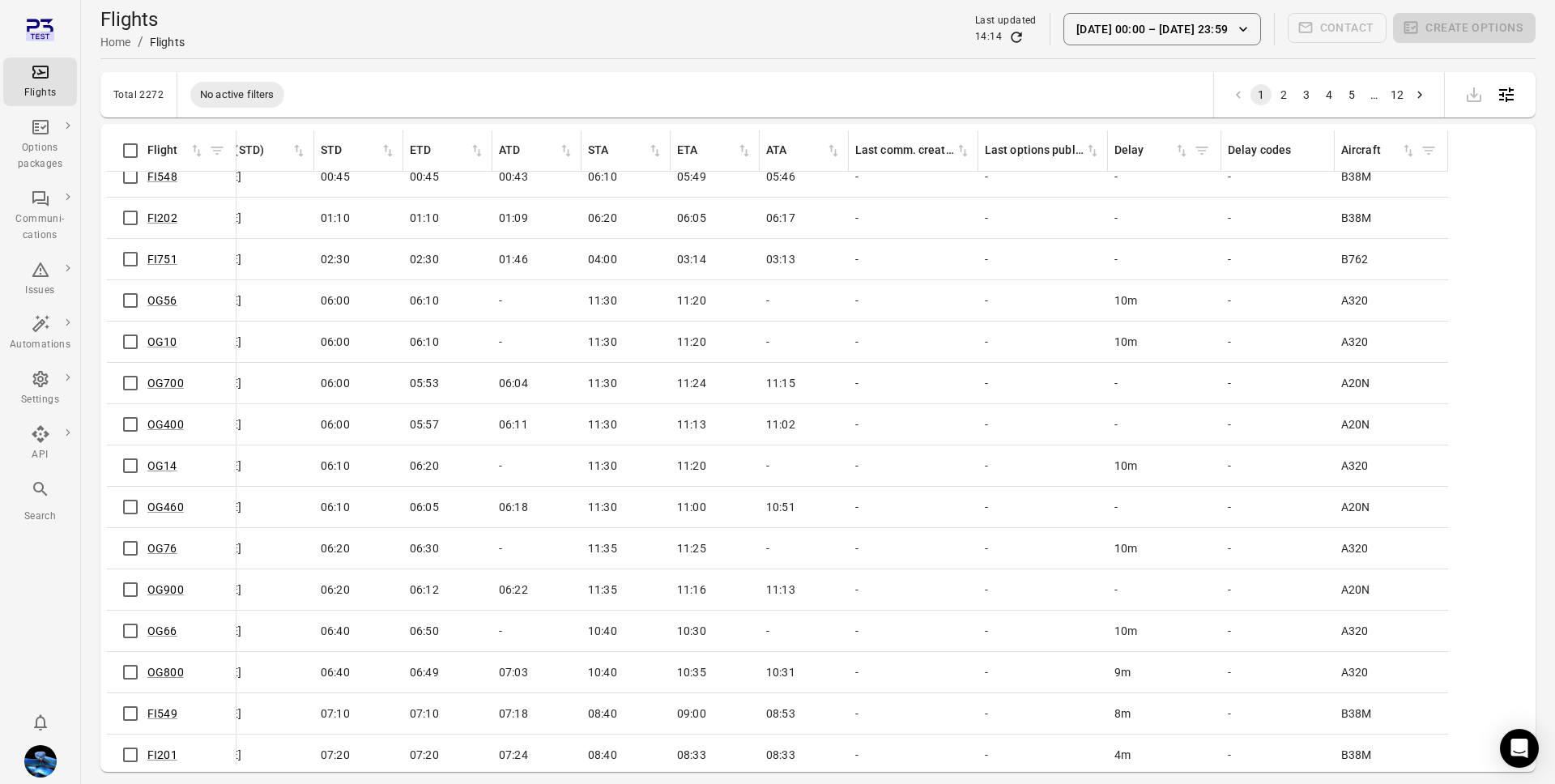
scroll to position [0, 732]
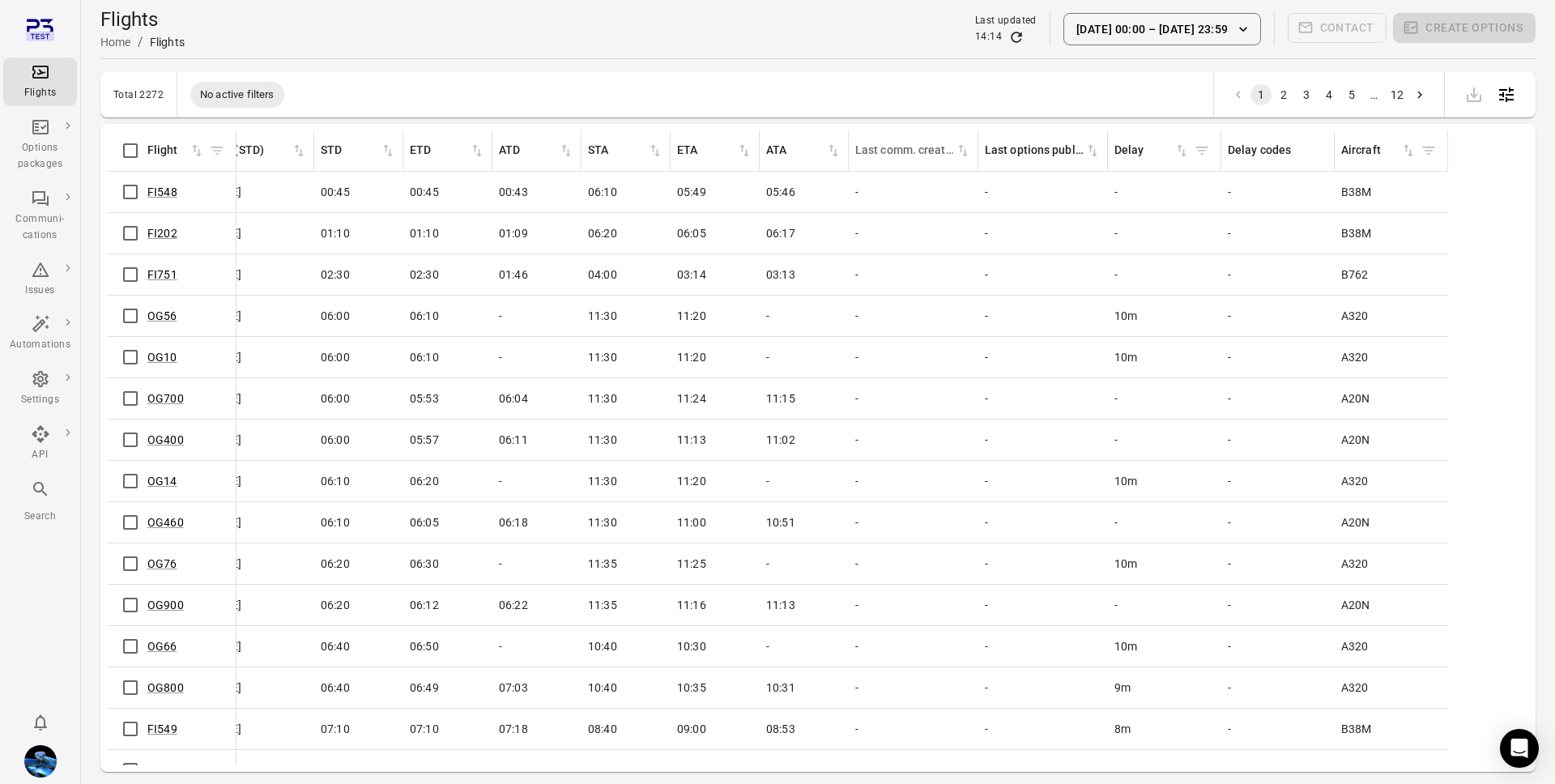
click at [909, 142] on div "Last comm. created" at bounding box center [905, 150] width 100 height 18
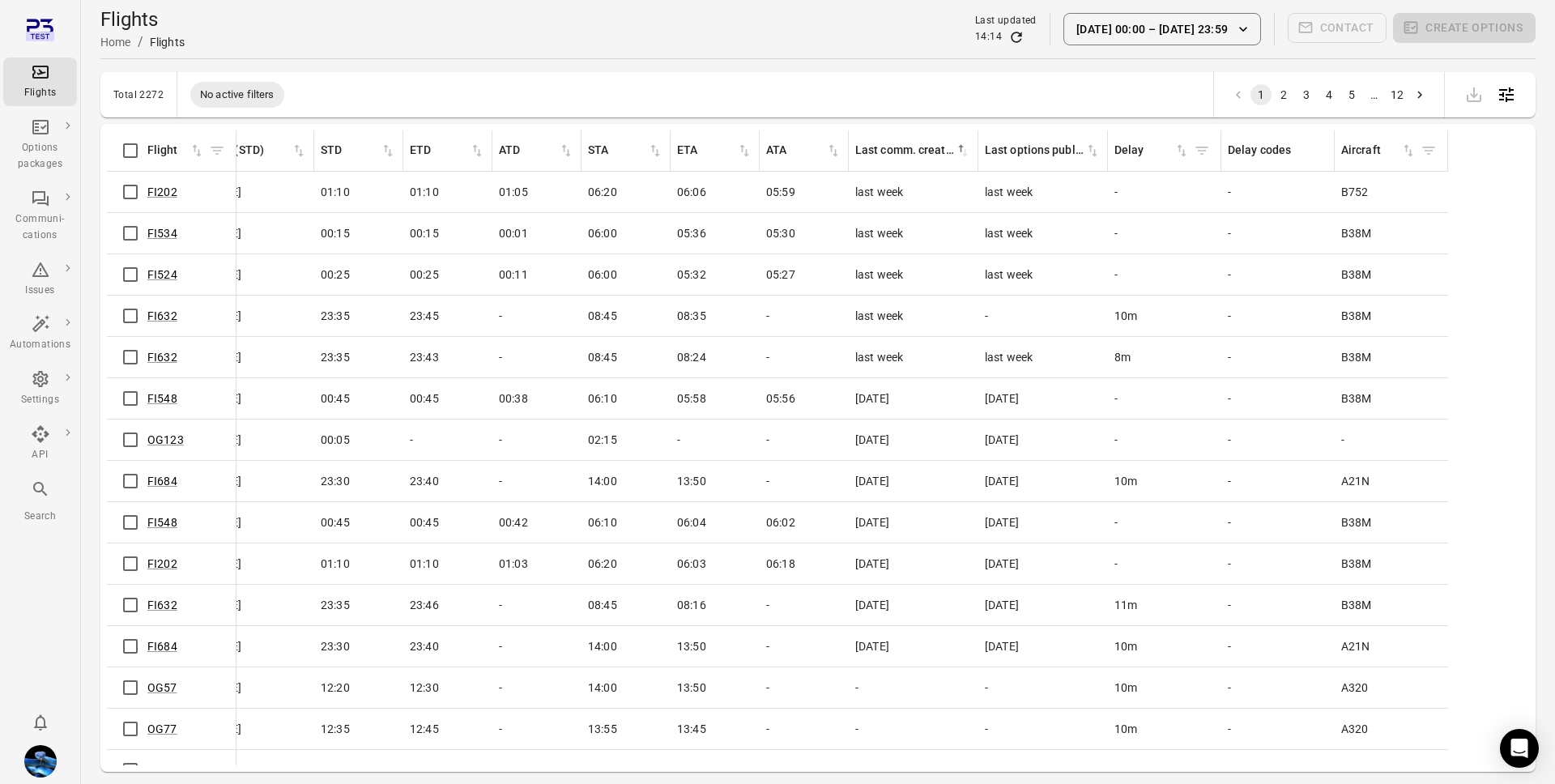
click at [1169, 27] on button "[DATE] 00:00 – [DATE] 23:59" at bounding box center [1162, 29] width 198 height 32
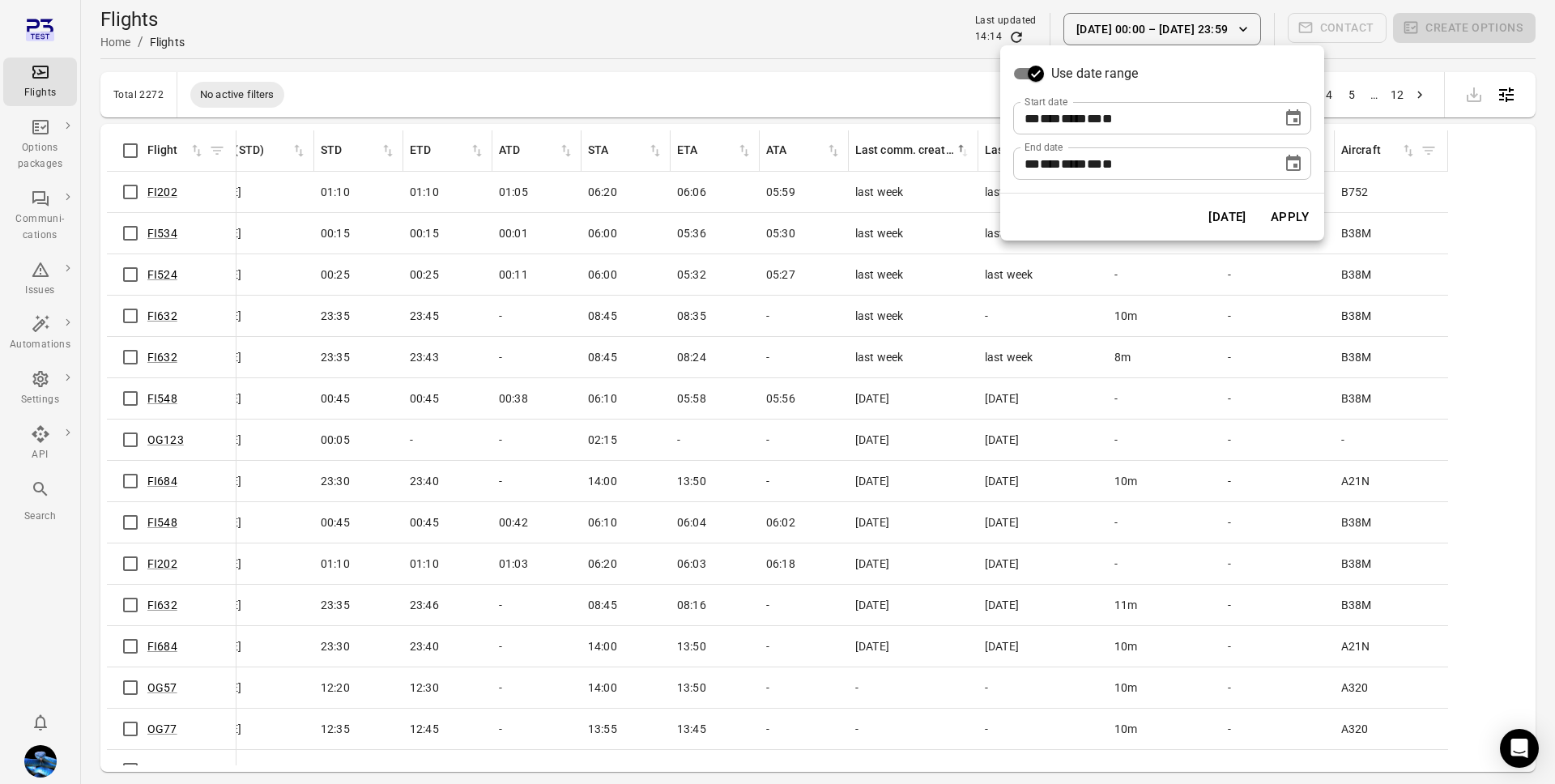
click at [919, 55] on div at bounding box center [777, 392] width 1555 height 784
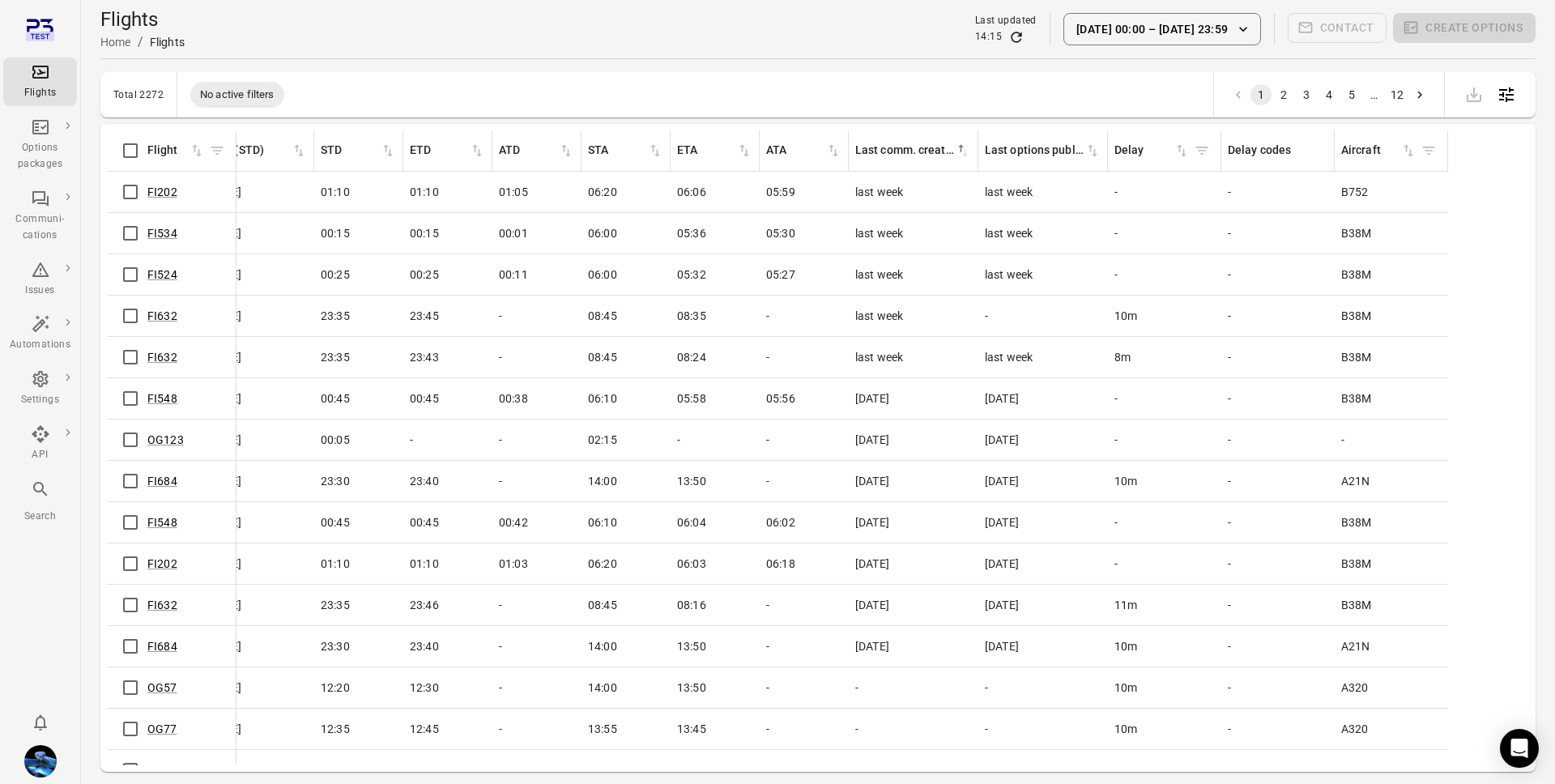
click at [877, 193] on span "last week" at bounding box center [879, 192] width 48 height 16
click at [893, 240] on span "last week" at bounding box center [879, 233] width 48 height 16
click at [880, 191] on span "last week" at bounding box center [879, 192] width 48 height 16
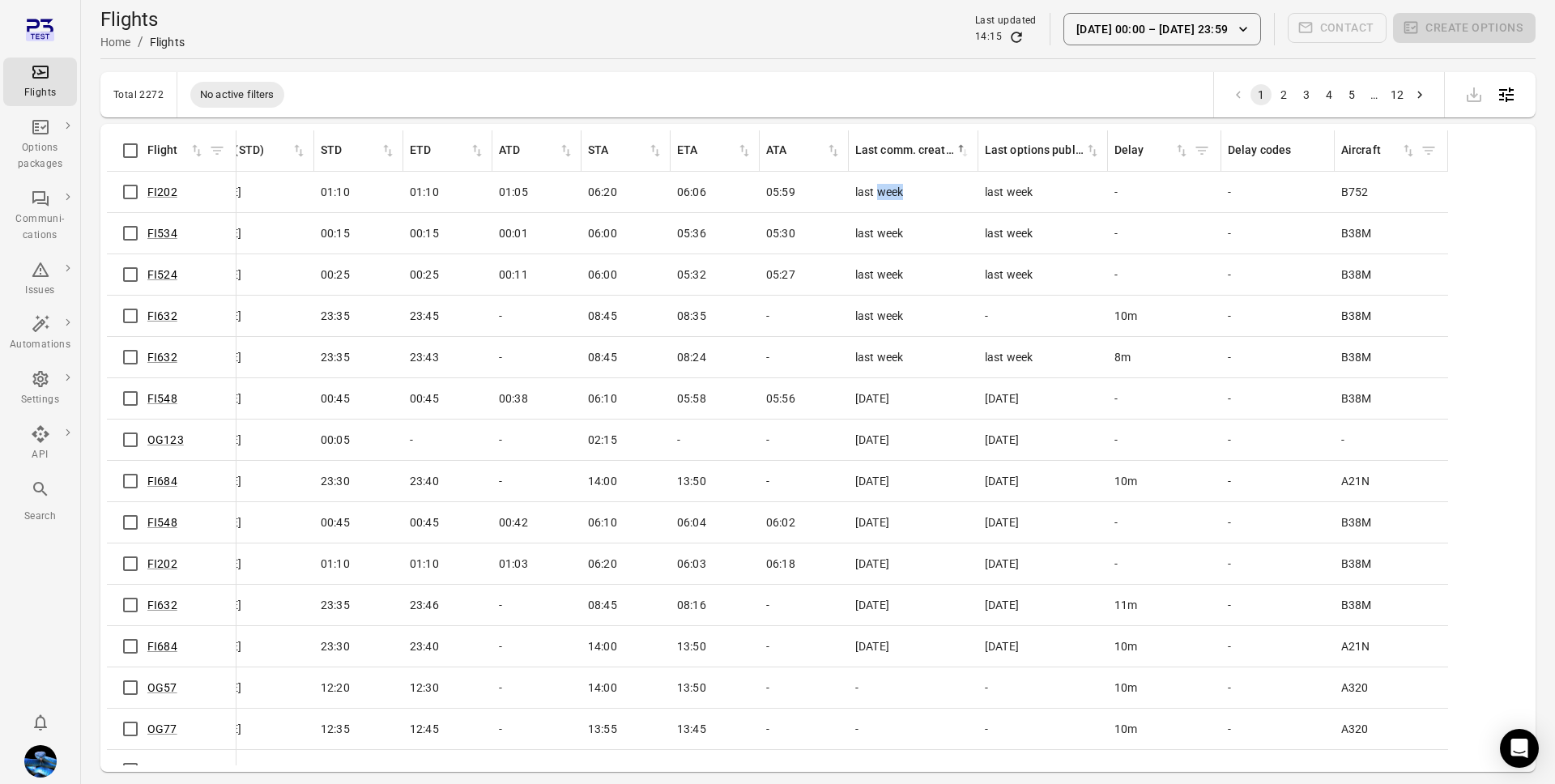
click at [880, 191] on span "last week" at bounding box center [879, 192] width 48 height 16
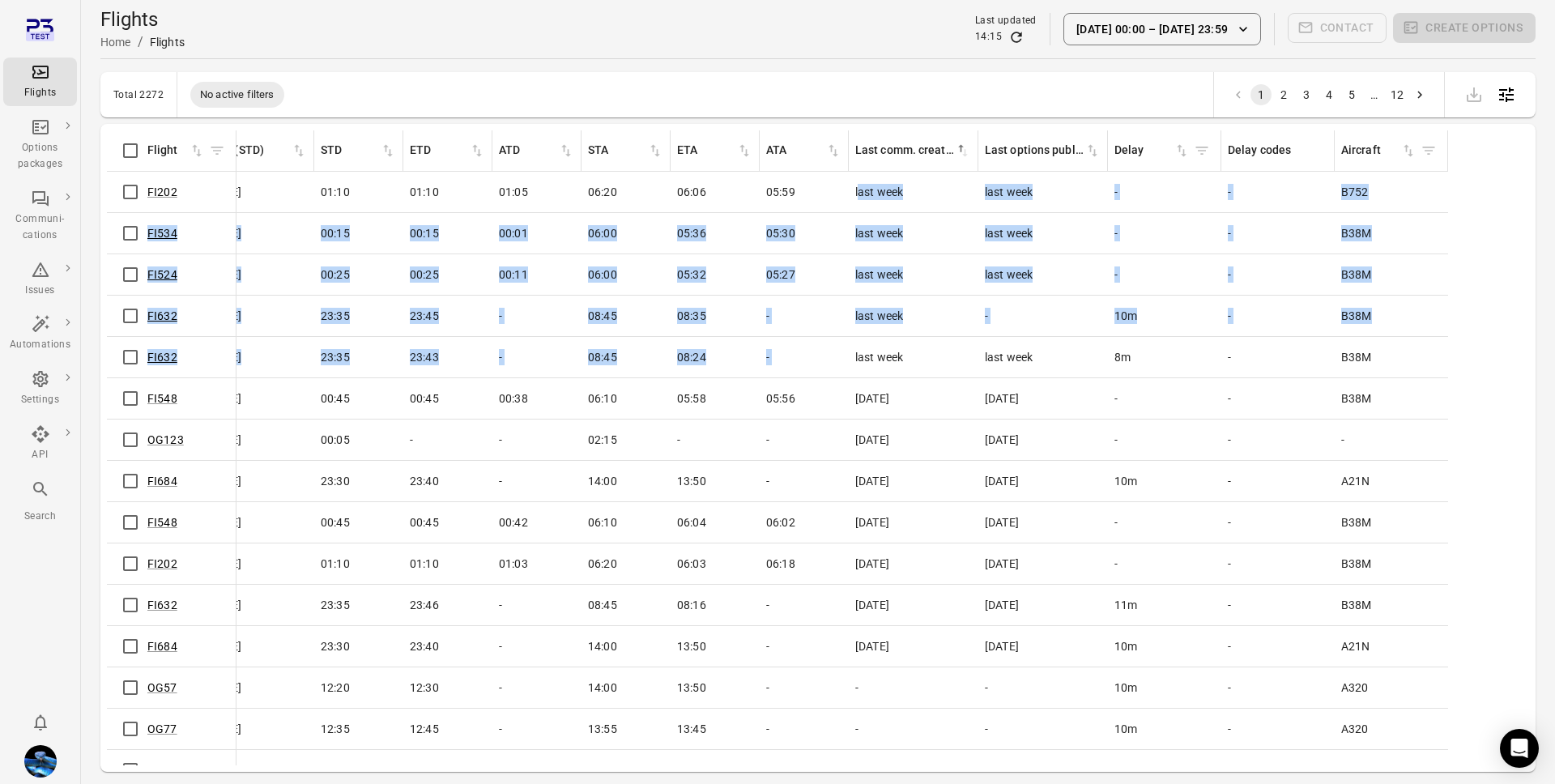
drag, startPoint x: 857, startPoint y: 187, endPoint x: 923, endPoint y: 355, distance: 180.5
click at [925, 354] on tbody "FI202 Icelandair (FI) Completed KEF CPH Yes - 6 Aug 2025 01:10 01:10 01:05 06:2…" at bounding box center [411, 543] width 2074 height 743
click at [923, 355] on div "last week" at bounding box center [914, 357] width 117 height 16
drag, startPoint x: 872, startPoint y: 189, endPoint x: 907, endPoint y: 353, distance: 167.7
click at [907, 353] on tbody "FI202 Icelandair (FI) Completed KEF CPH Yes - 6 Aug 2025 01:10 01:10 01:05 06:2…" at bounding box center [411, 543] width 2074 height 743
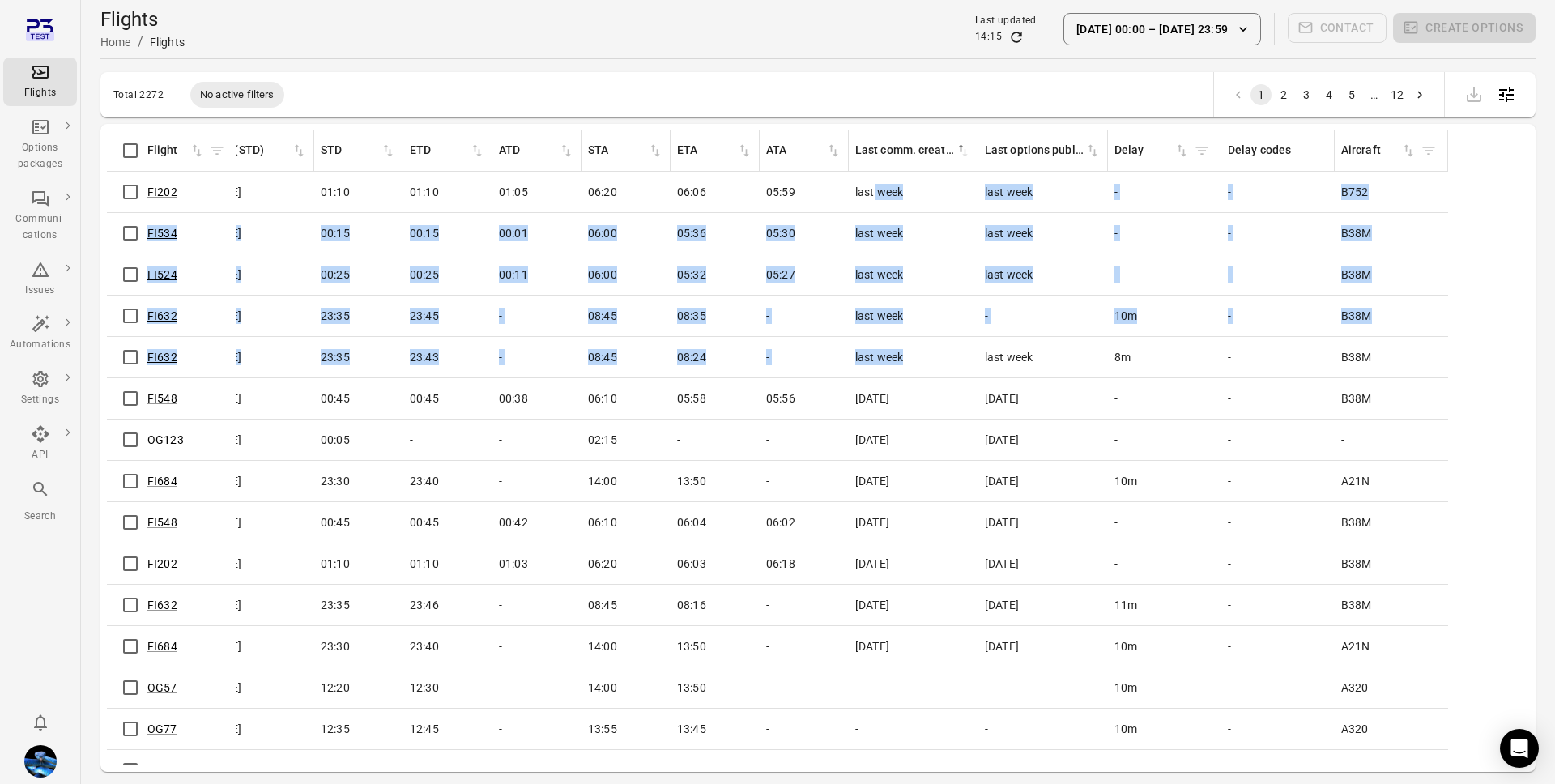
click at [907, 353] on div "last week" at bounding box center [914, 357] width 117 height 16
drag, startPoint x: 910, startPoint y: 360, endPoint x: 856, endPoint y: 173, distance: 194.6
click at [856, 173] on tbody "FI202 Icelandair (FI) Completed KEF CPH Yes - 6 Aug 2025 01:10 01:10 01:05 06:2…" at bounding box center [411, 543] width 2074 height 743
click at [900, 268] on span "last week" at bounding box center [879, 275] width 48 height 16
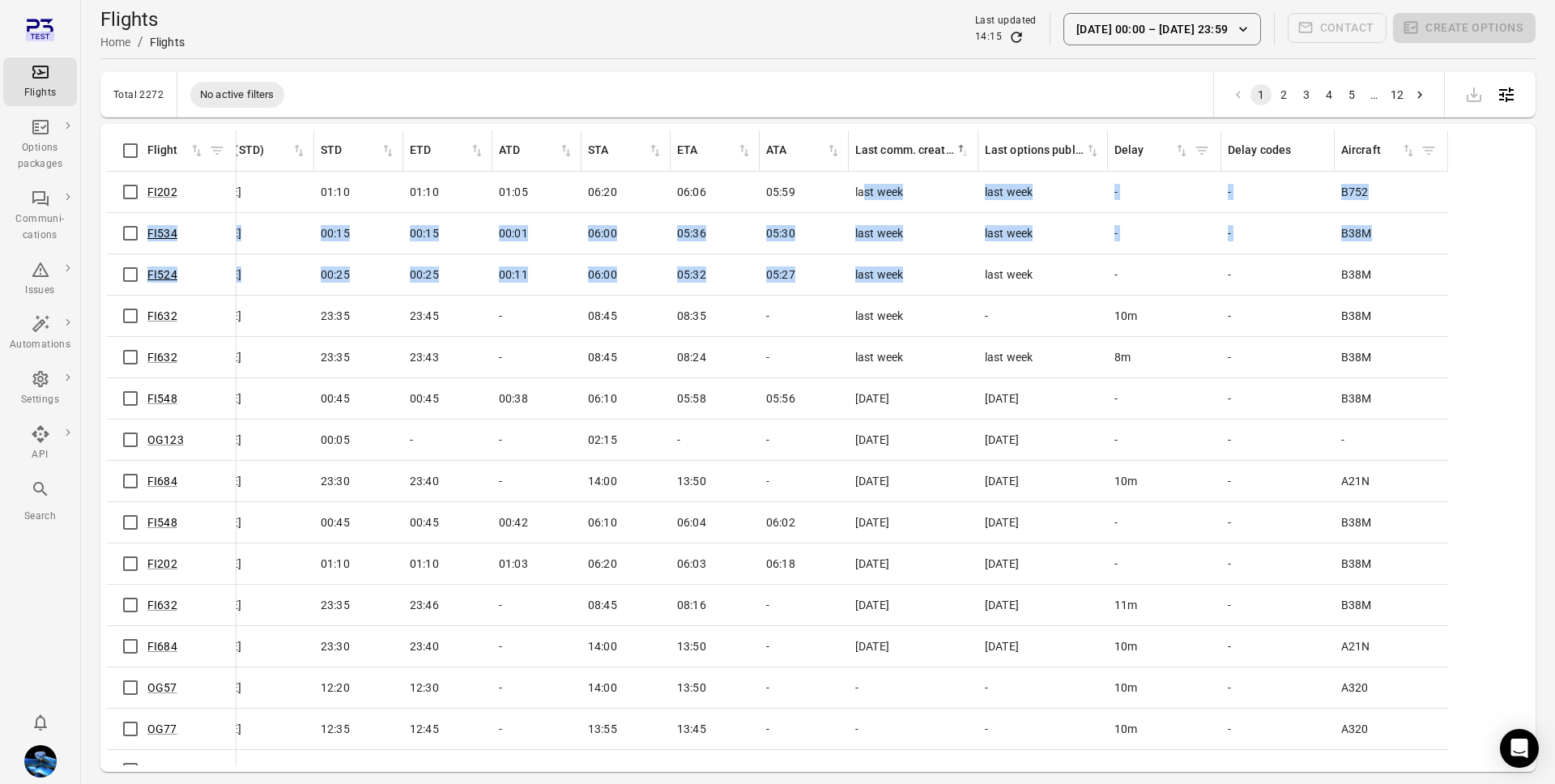
drag, startPoint x: 867, startPoint y: 185, endPoint x: 883, endPoint y: 288, distance: 104.2
click at [883, 289] on tbody "FI202 Icelandair (FI) Completed KEF CPH Yes - 6 Aug 2025 01:10 01:10 01:05 06:2…" at bounding box center [411, 543] width 2074 height 743
click at [883, 288] on td "last week" at bounding box center [913, 275] width 129 height 41
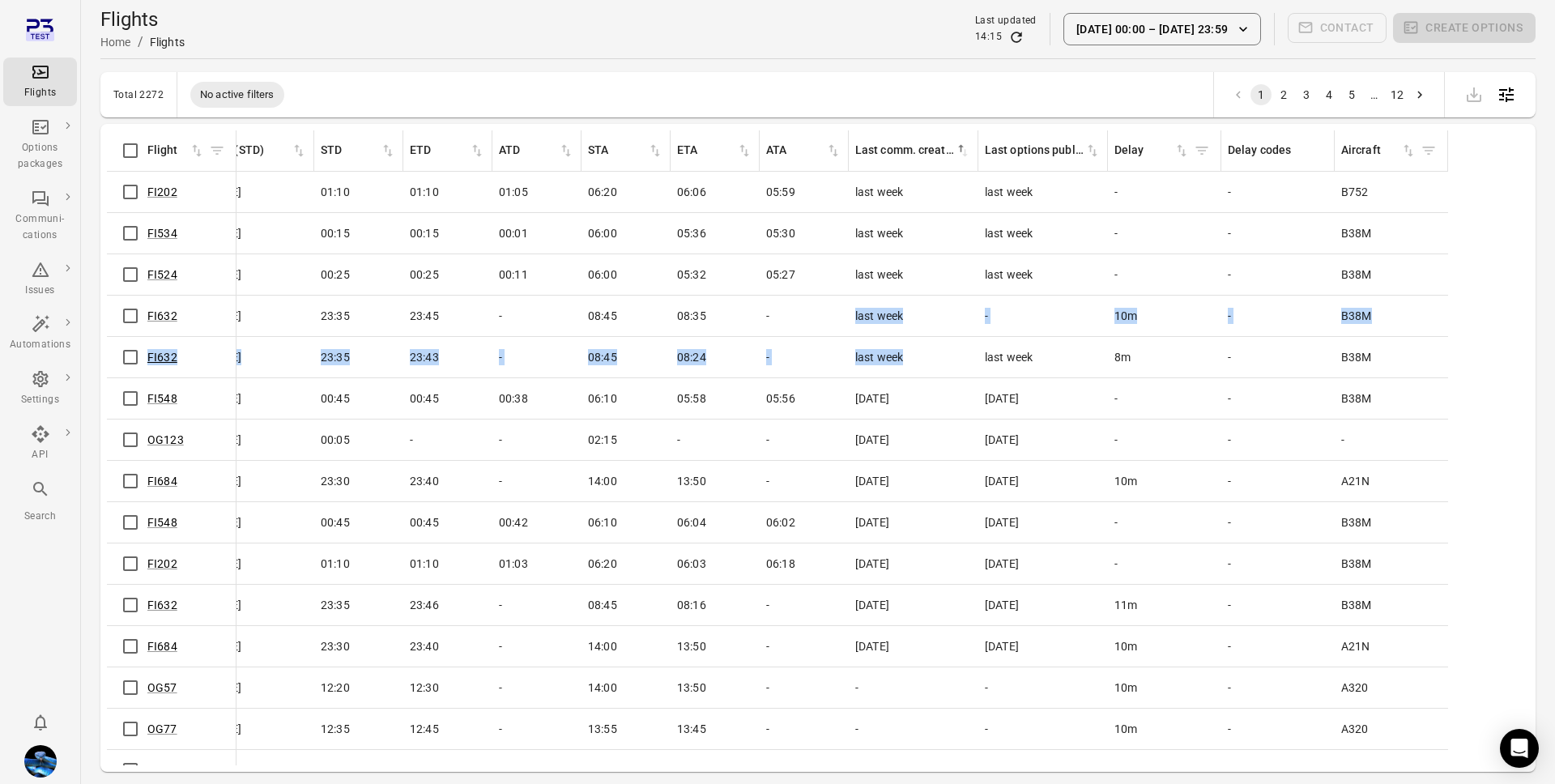
drag, startPoint x: 862, startPoint y: 305, endPoint x: 901, endPoint y: 368, distance: 74.1
click at [901, 368] on tbody "FI202 Icelandair (FI) Completed KEF CPH Yes - 6 Aug 2025 01:10 01:10 01:05 06:2…" at bounding box center [411, 543] width 2074 height 743
click at [901, 367] on td "last week" at bounding box center [913, 357] width 129 height 41
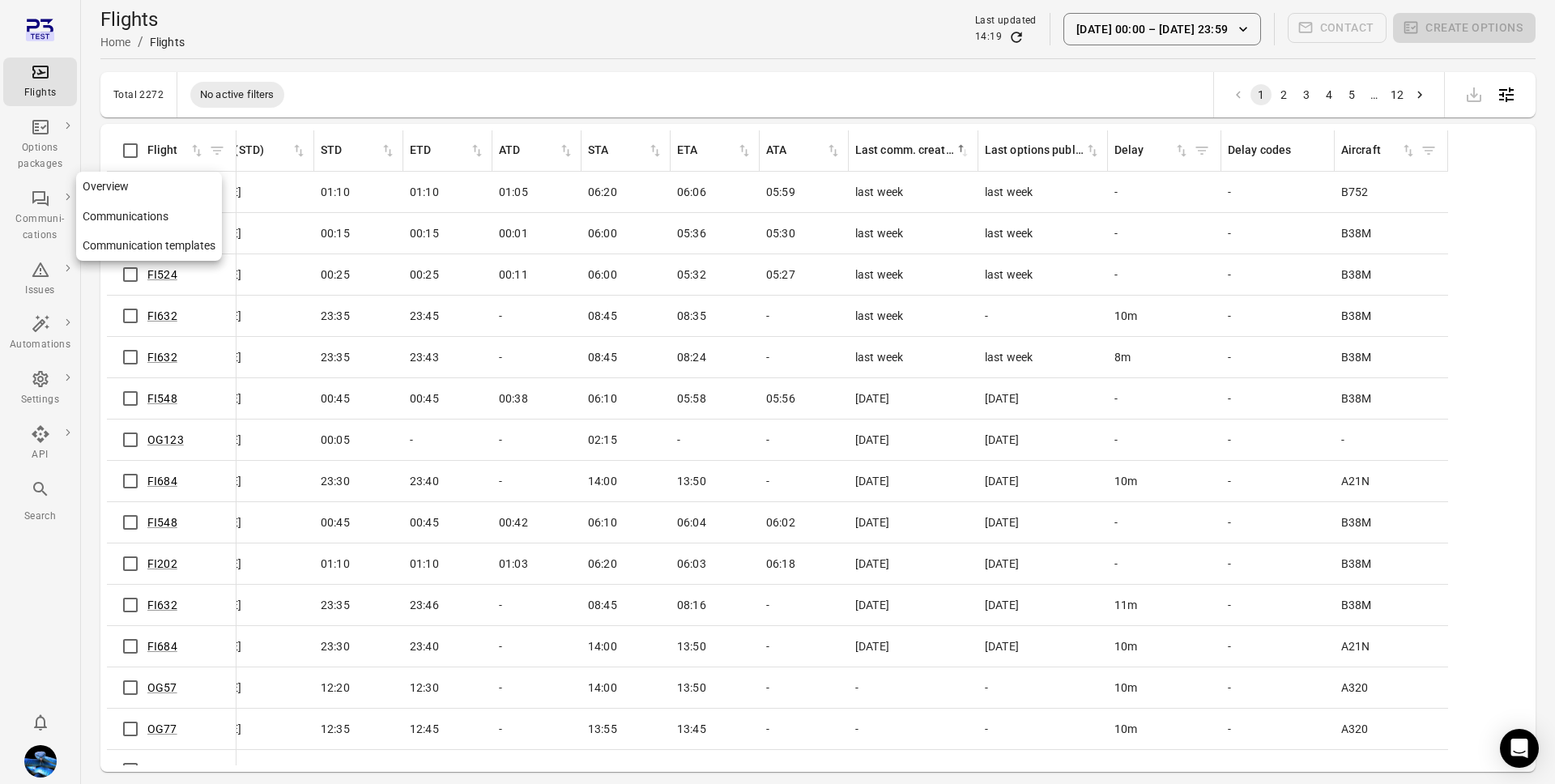
click at [37, 226] on div "Communi-cations" at bounding box center [40, 227] width 61 height 32
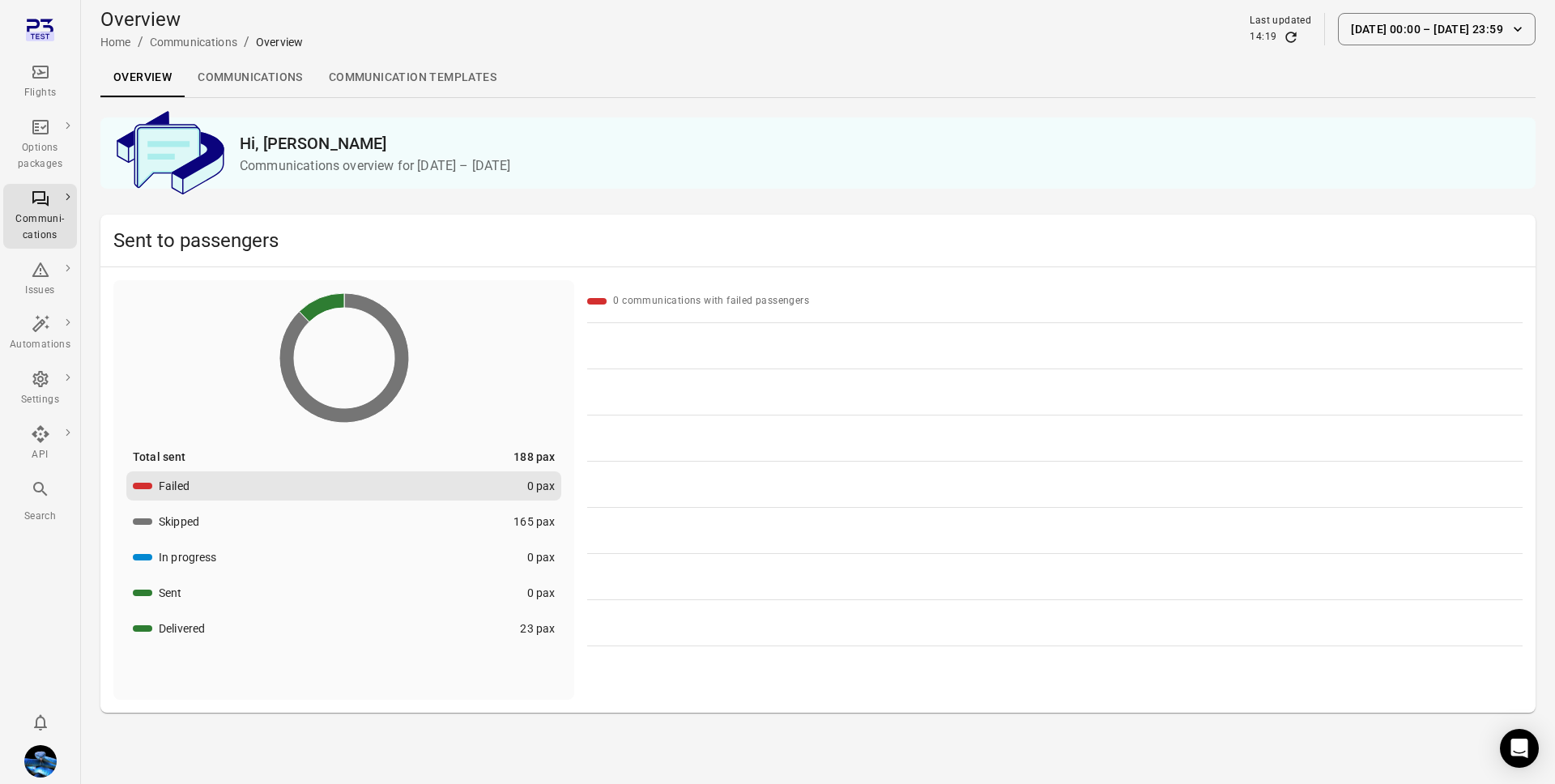
click at [247, 74] on link "Communications" at bounding box center [250, 78] width 131 height 39
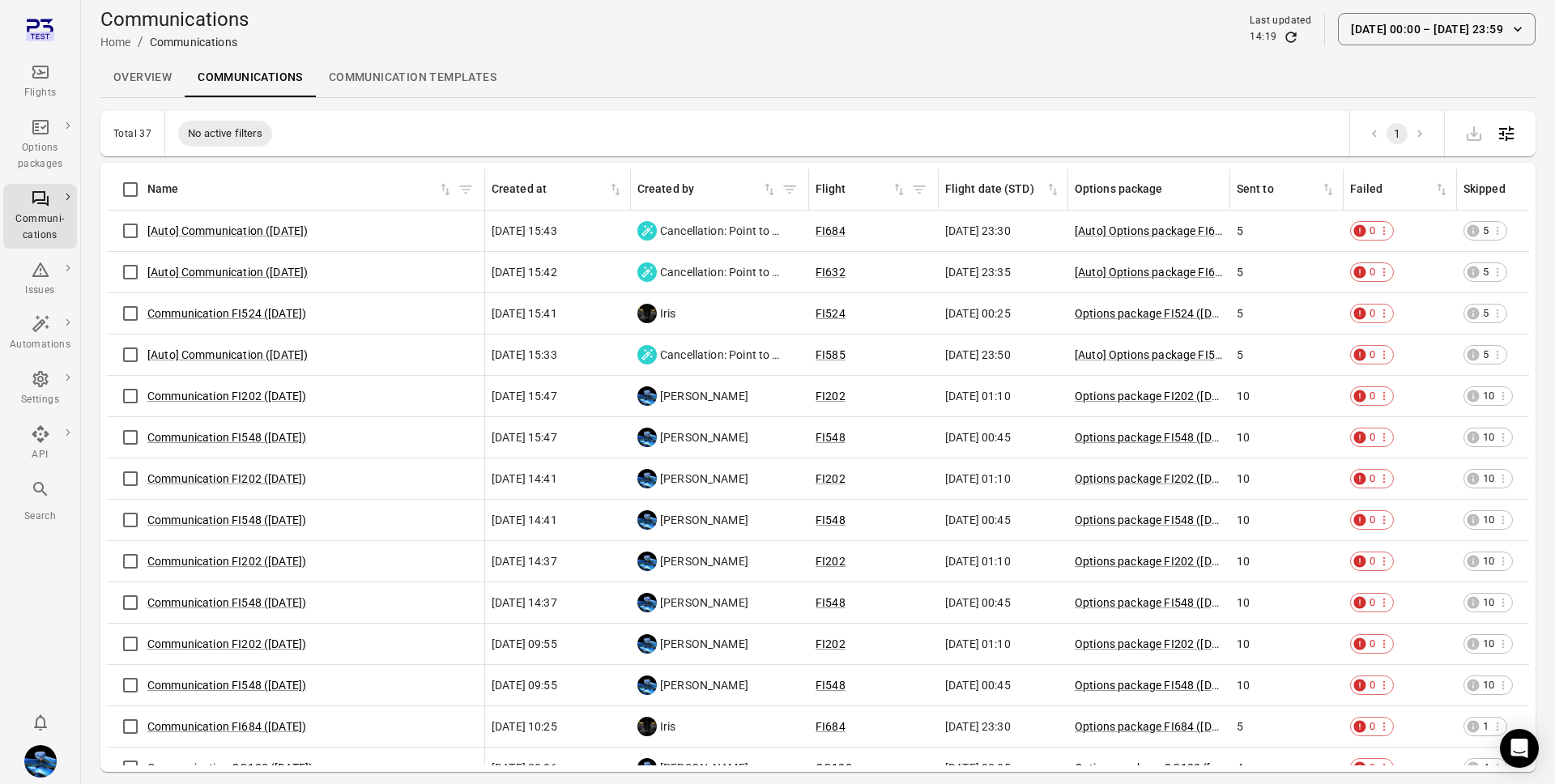
click at [317, 228] on div "[Auto] Communication ([DATE])" at bounding box center [296, 231] width 364 height 34
click at [352, 233] on div "[Auto] Communication ([DATE])" at bounding box center [296, 231] width 364 height 34
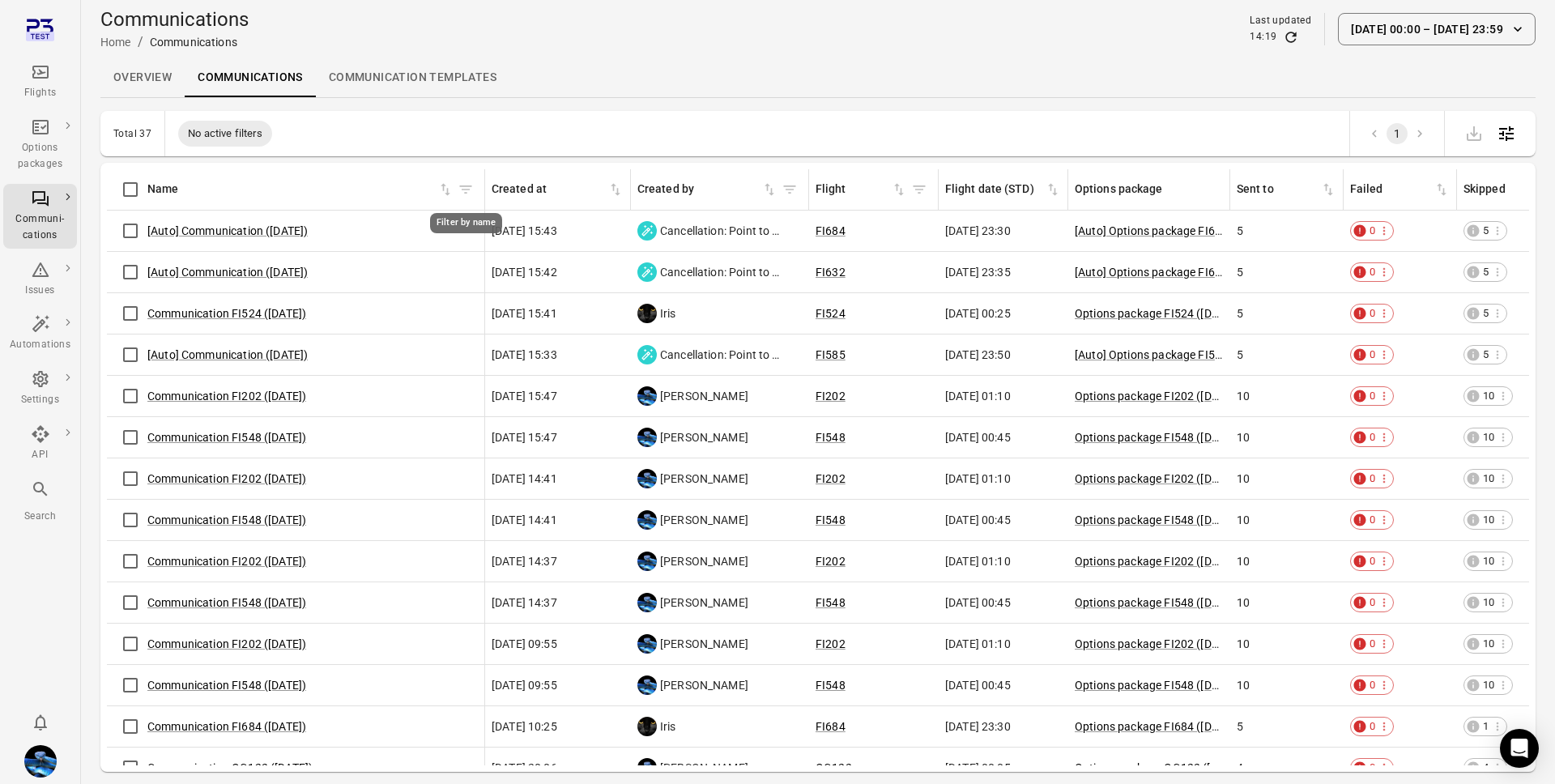
click at [467, 179] on button "Filter by name" at bounding box center [466, 189] width 24 height 24
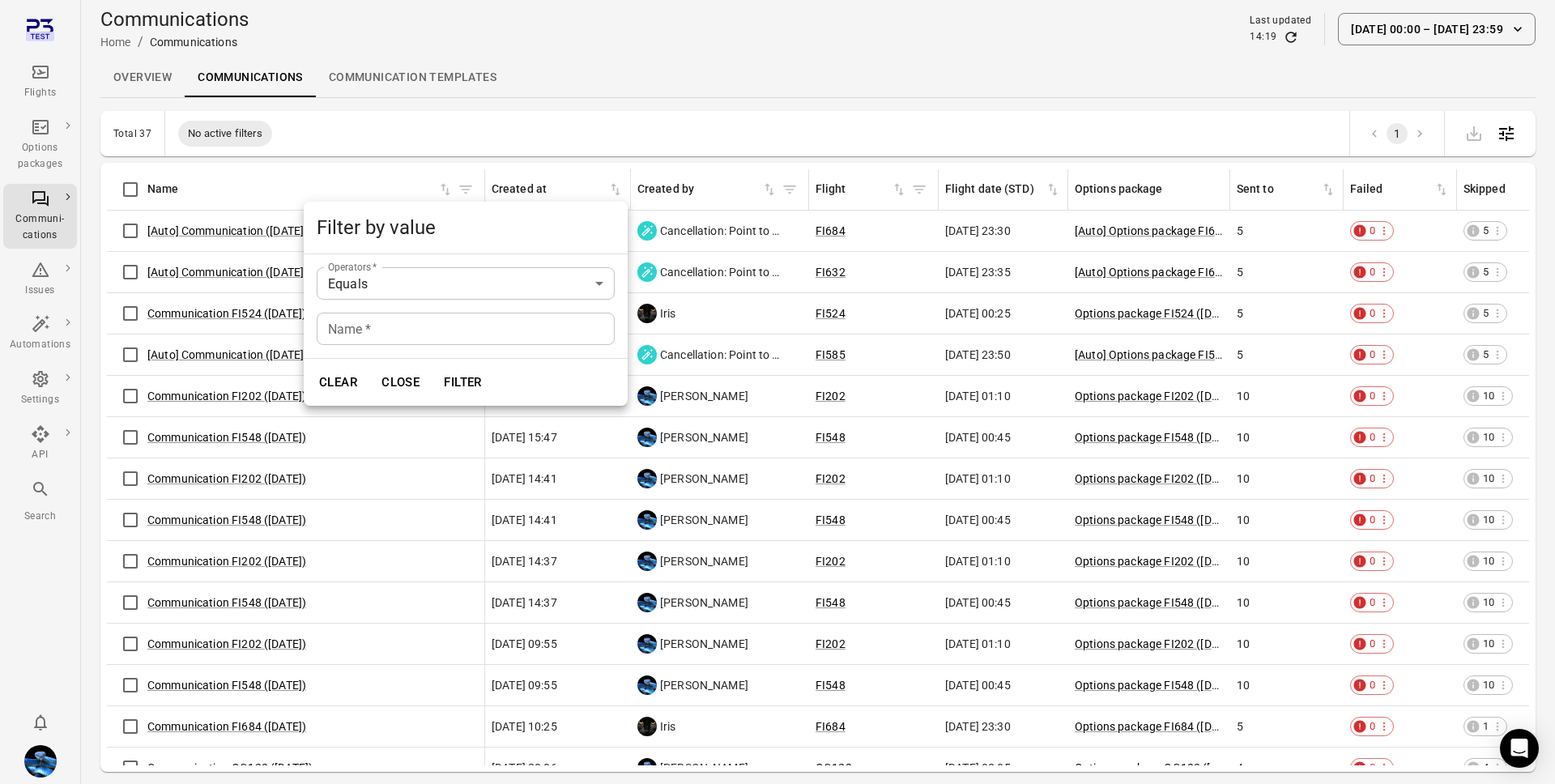
click at [255, 173] on div at bounding box center [777, 392] width 1555 height 784
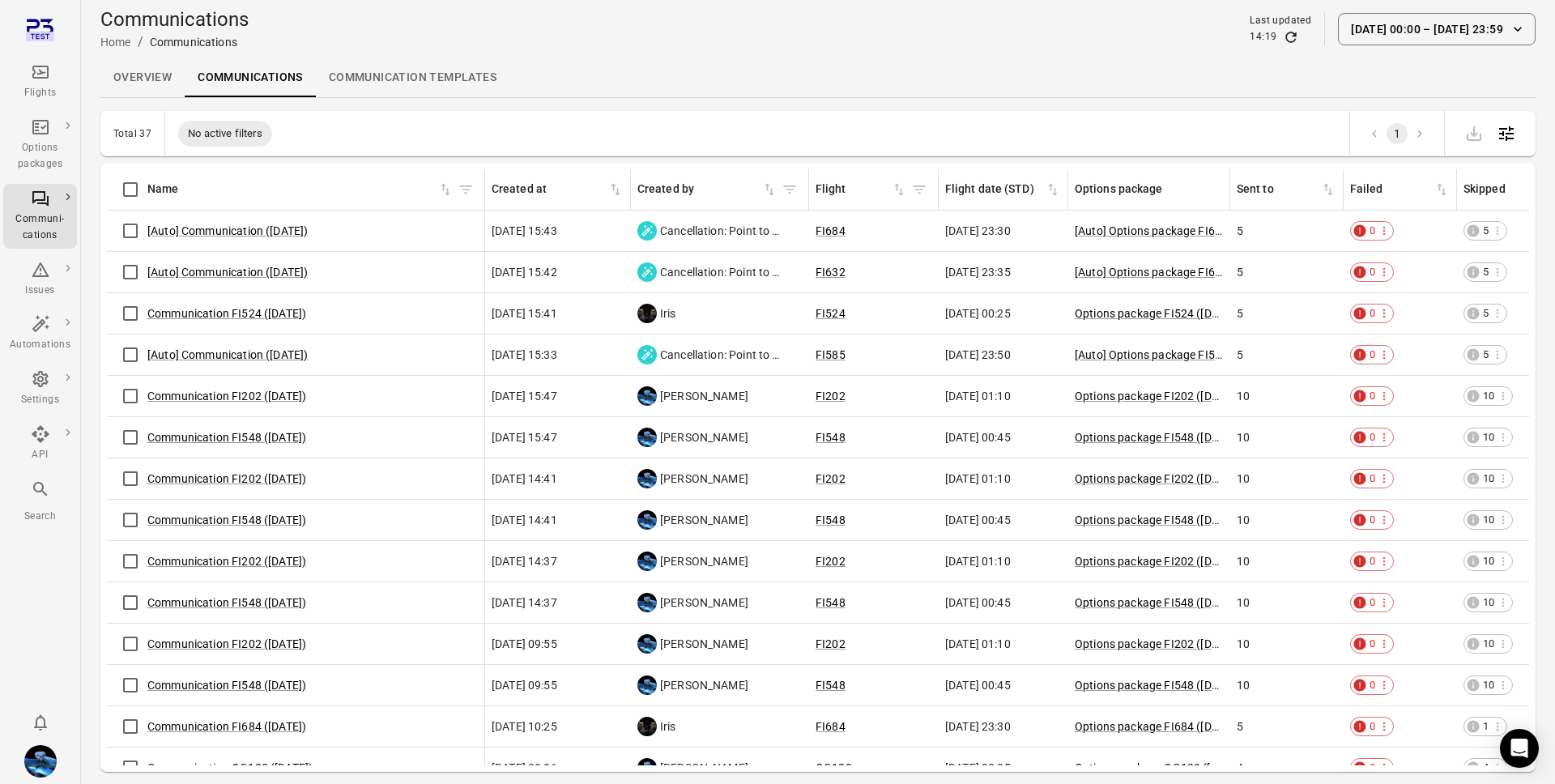
click at [477, 183] on span "Filter by name" at bounding box center [466, 189] width 24 height 24
click at [471, 192] on icon "Filter by name" at bounding box center [466, 189] width 16 height 16
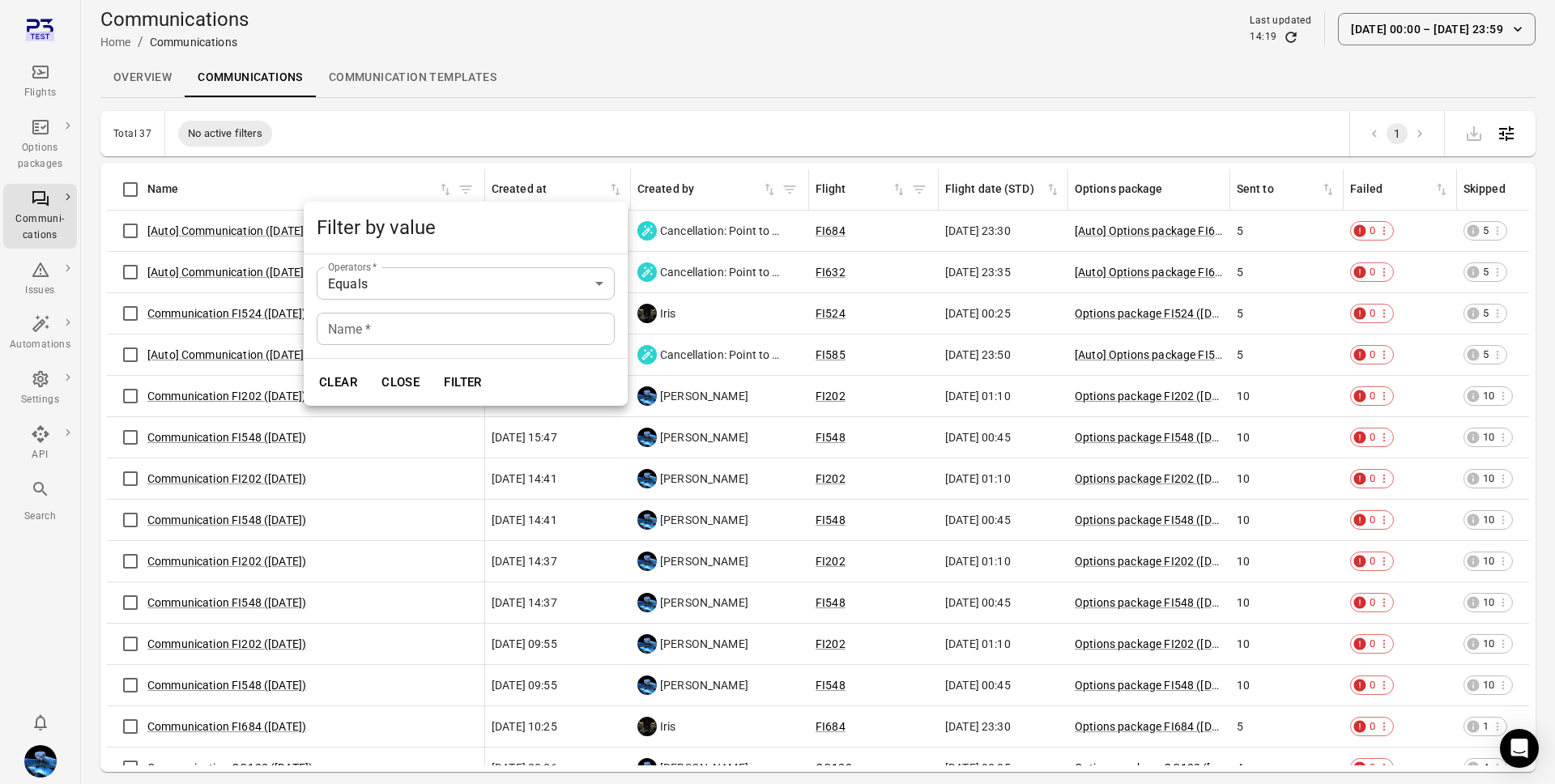
click at [350, 327] on input "Name   *" at bounding box center [466, 329] width 298 height 32
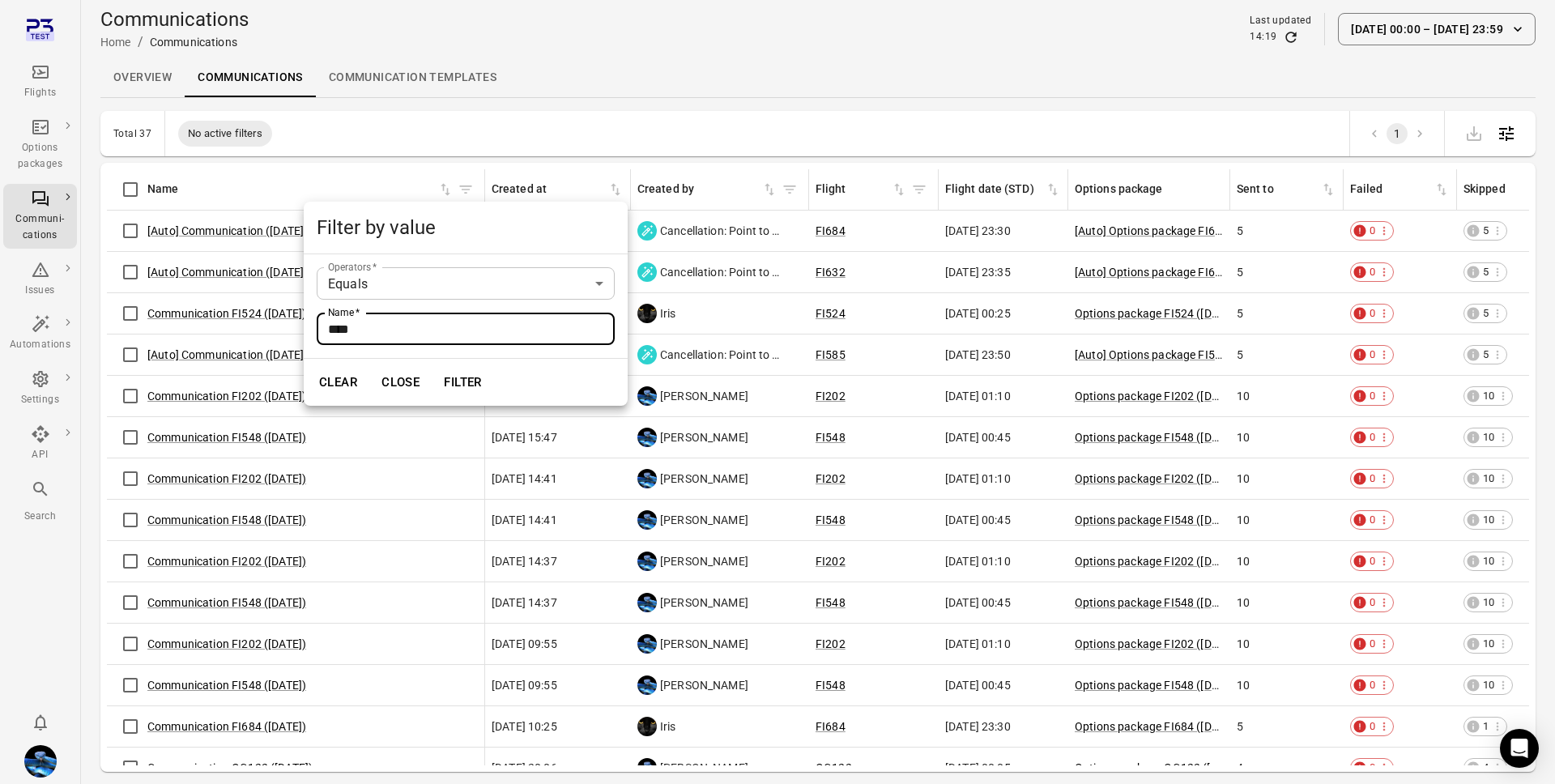
type input "****"
click at [448, 383] on button "Filter" at bounding box center [463, 382] width 56 height 34
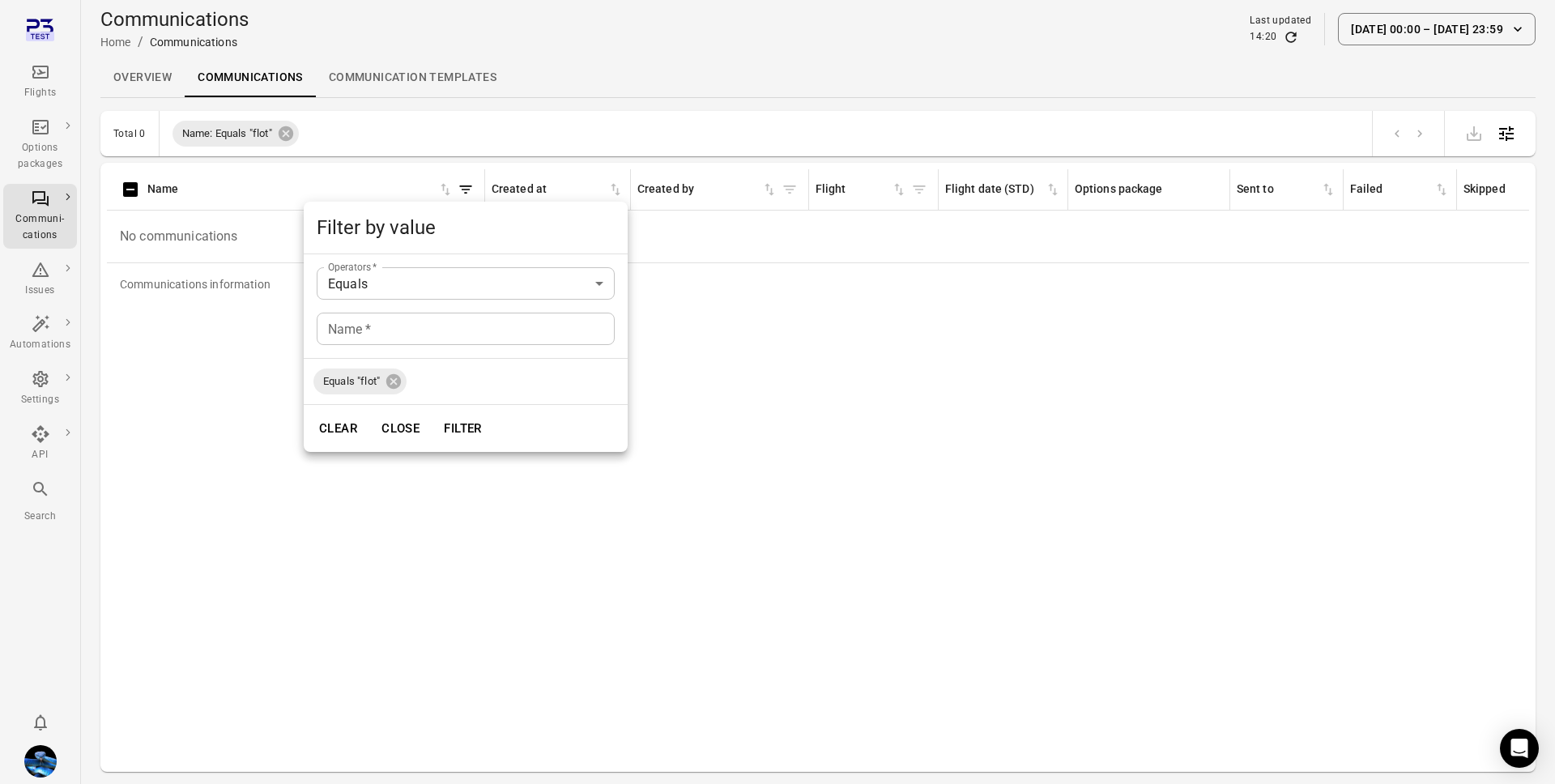
click at [487, 122] on div at bounding box center [777, 392] width 1555 height 784
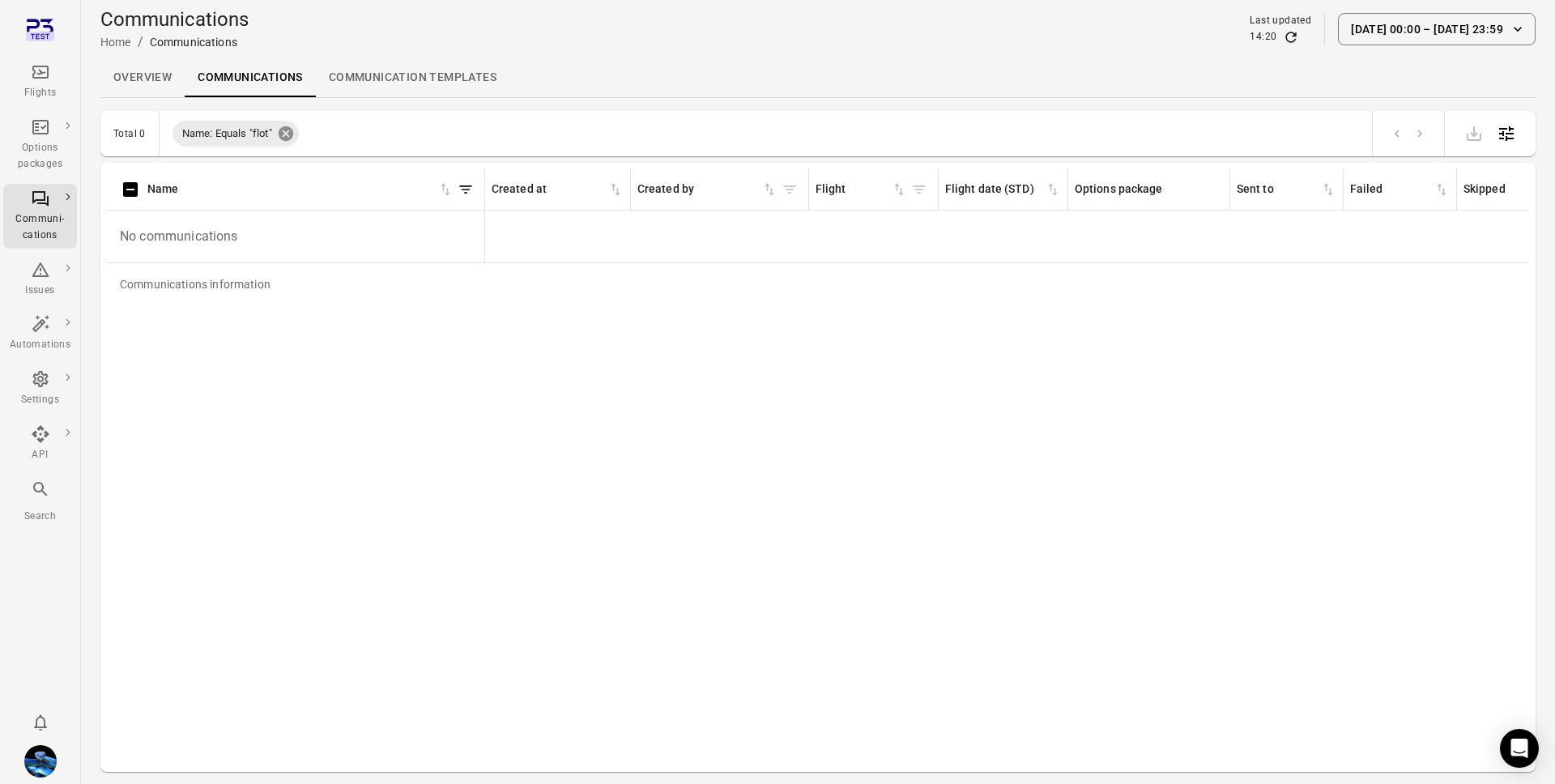
click at [285, 132] on icon at bounding box center [286, 133] width 15 height 15
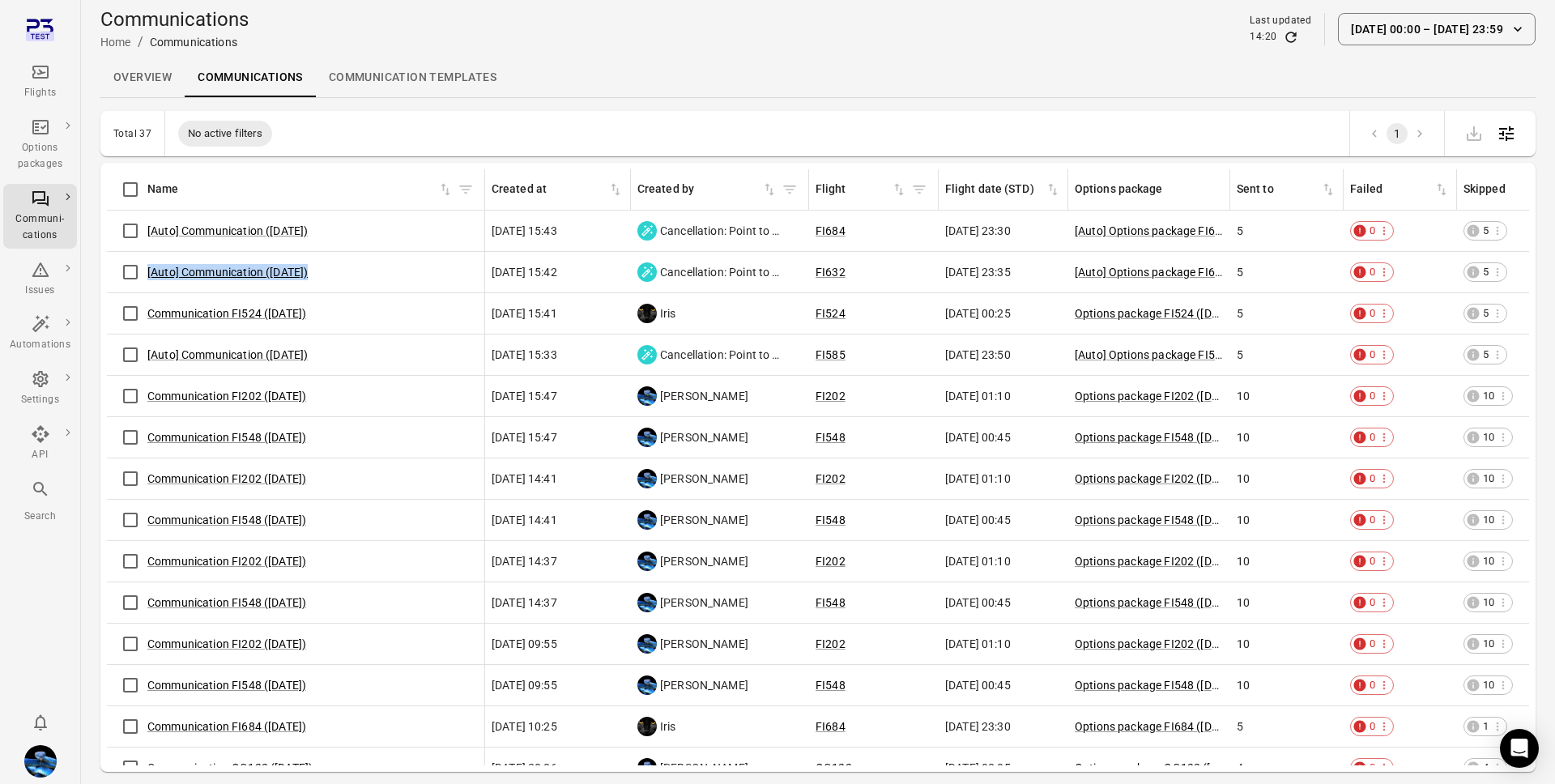
click at [127, 272] on div "[Auto] Communication ([DATE])" at bounding box center [296, 272] width 364 height 34
copy link "[Auto] Communication ([DATE])"
click at [466, 192] on icon "Filter by name" at bounding box center [466, 189] width 16 height 16
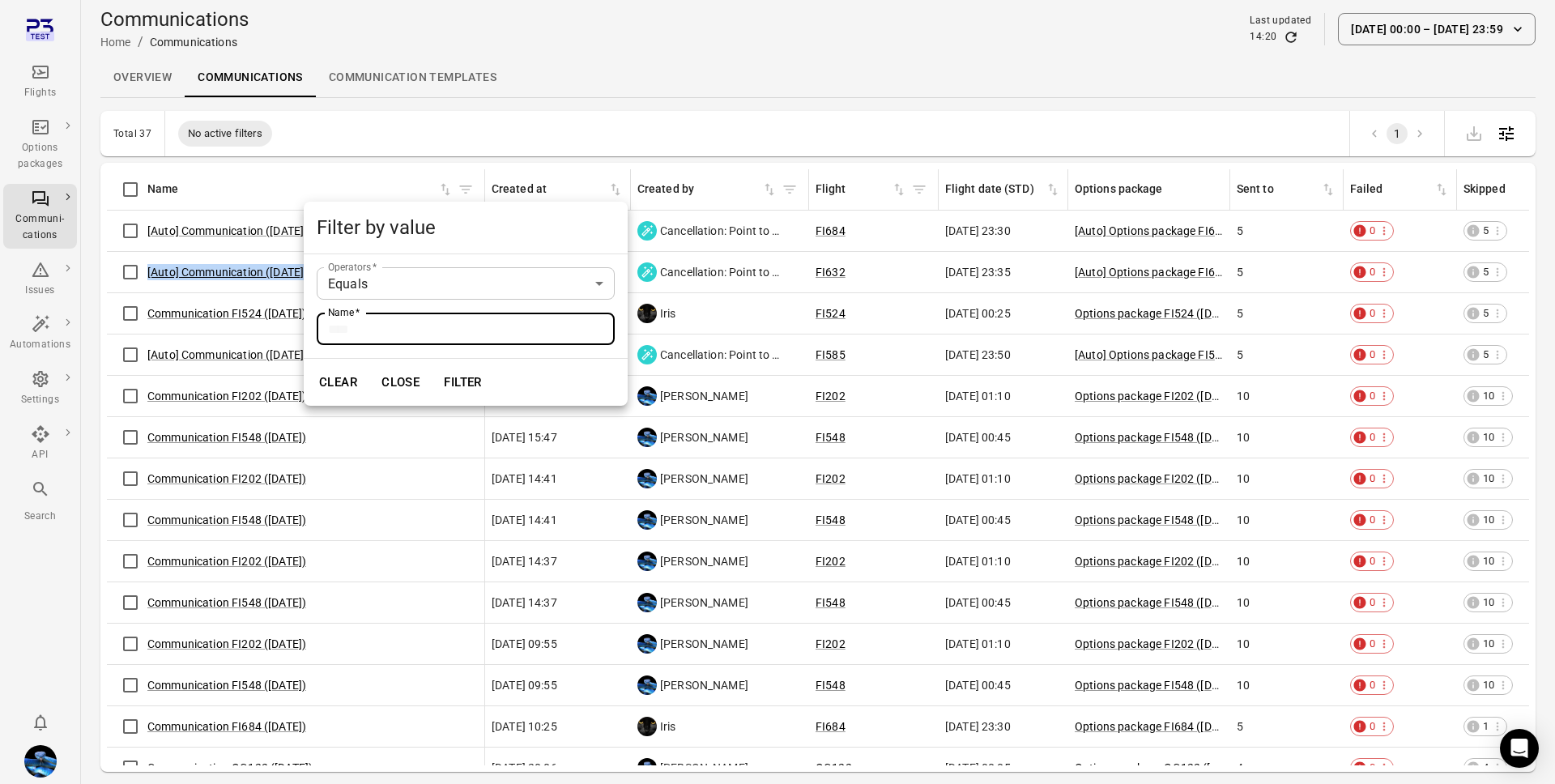
click at [385, 332] on input "Name   *" at bounding box center [466, 329] width 298 height 32
paste input "**********"
type input "**********"
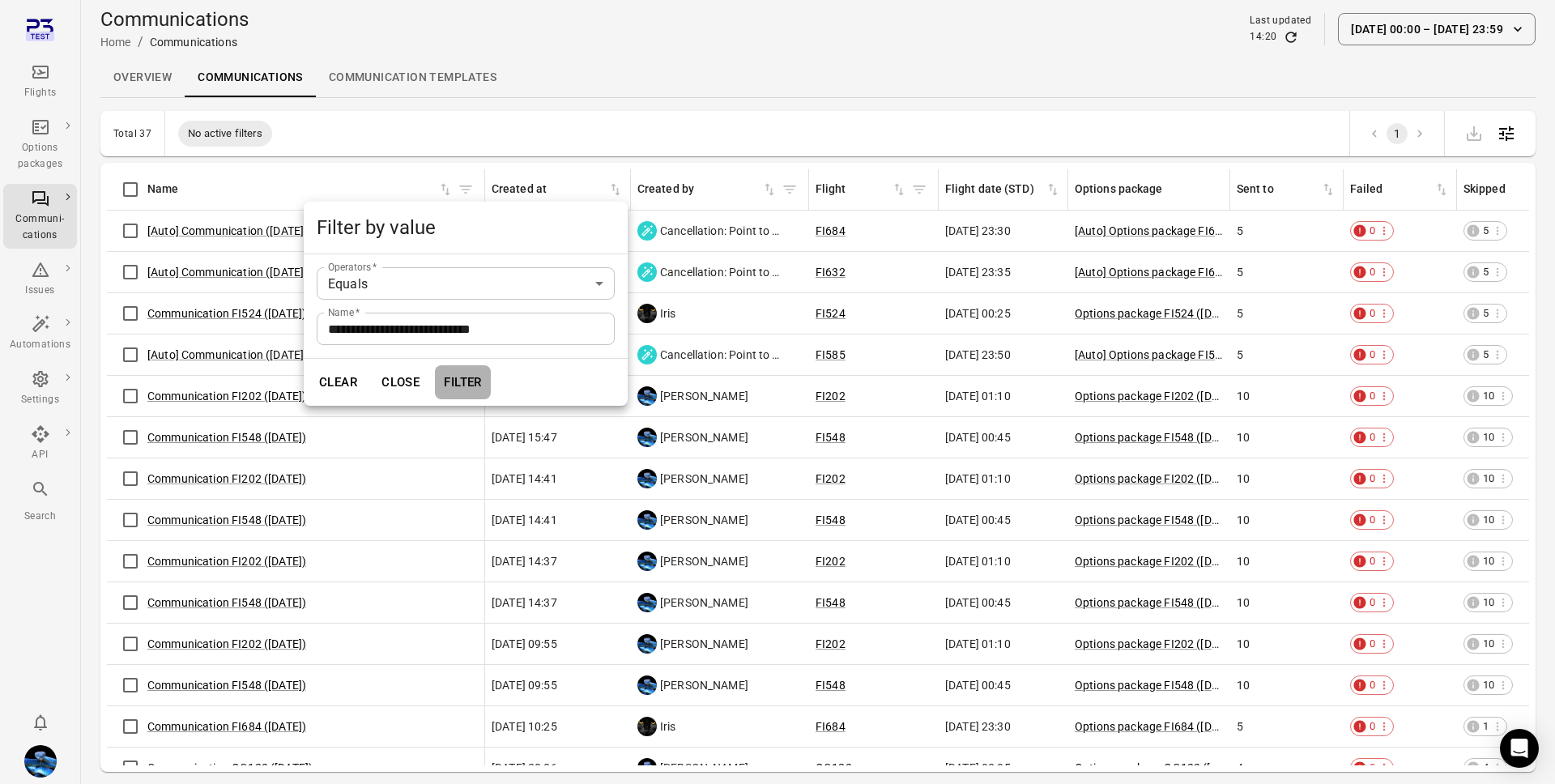
click at [465, 383] on button "Filter" at bounding box center [463, 382] width 56 height 34
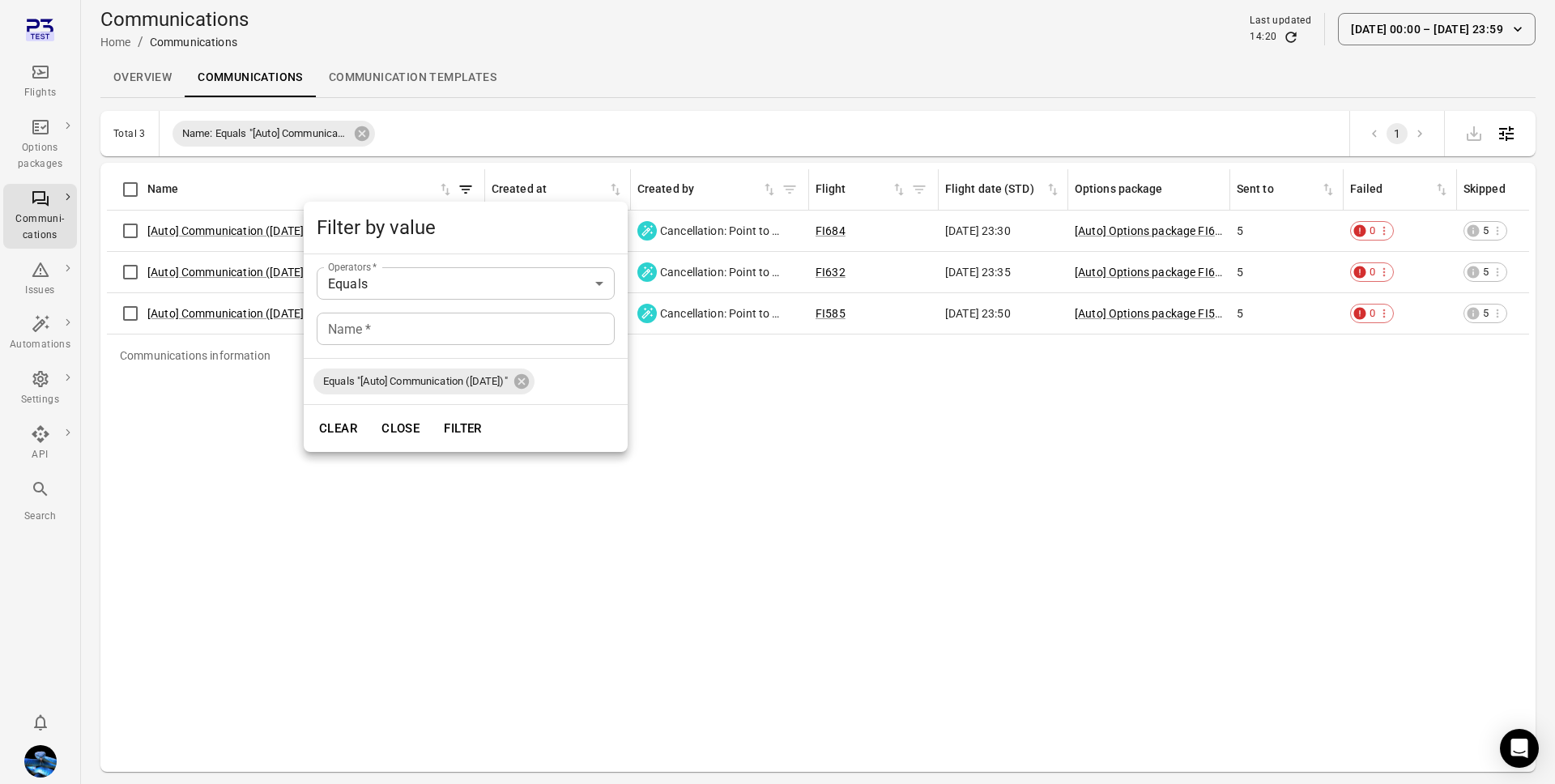
click at [489, 119] on div at bounding box center [777, 392] width 1555 height 784
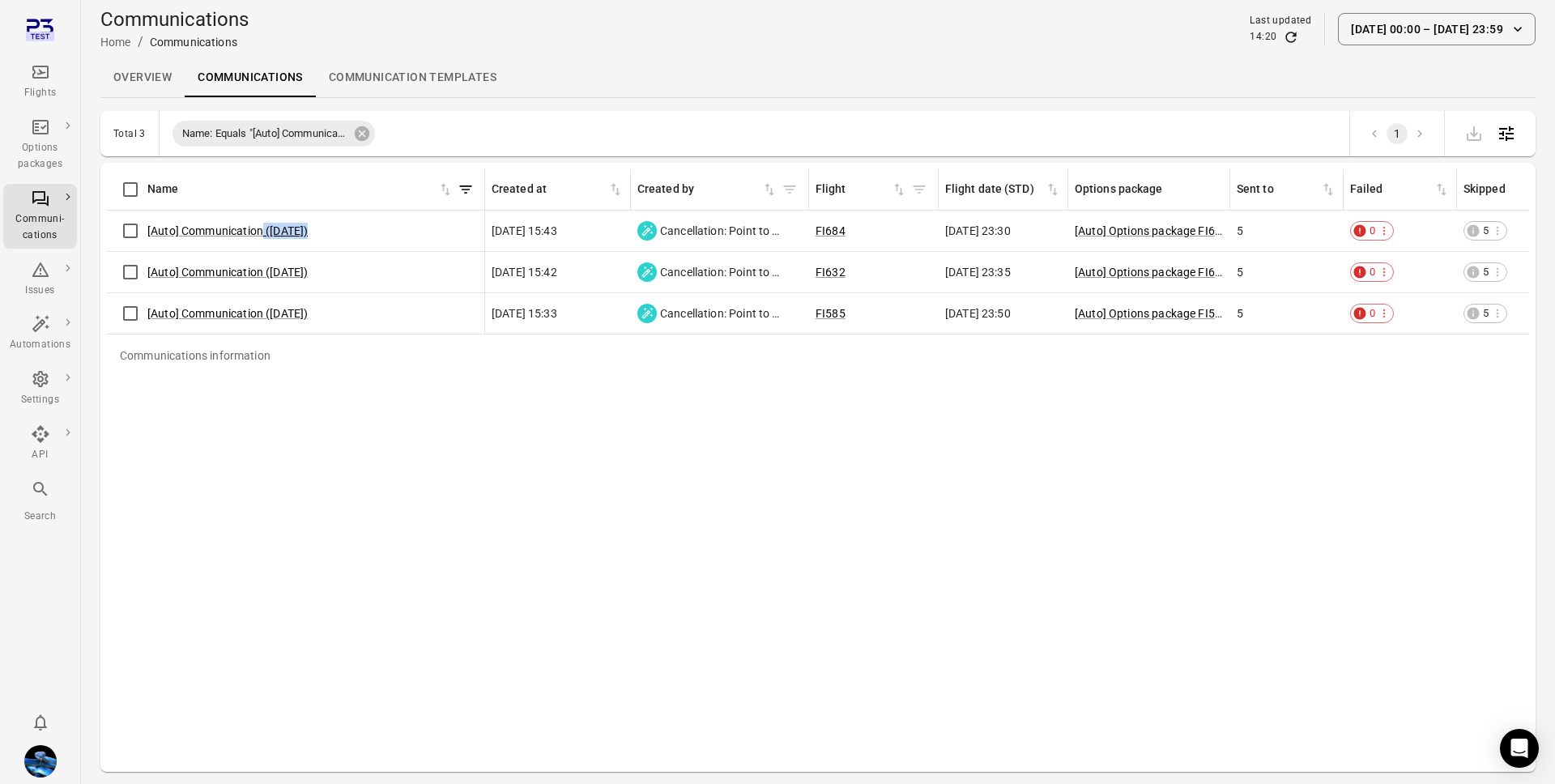
drag, startPoint x: 332, startPoint y: 235, endPoint x: 261, endPoint y: 237, distance: 71.0
click at [261, 237] on div "[Auto] Communication ([DATE])" at bounding box center [296, 231] width 364 height 34
copy link "([DATE])"
click at [361, 137] on icon at bounding box center [363, 133] width 15 height 15
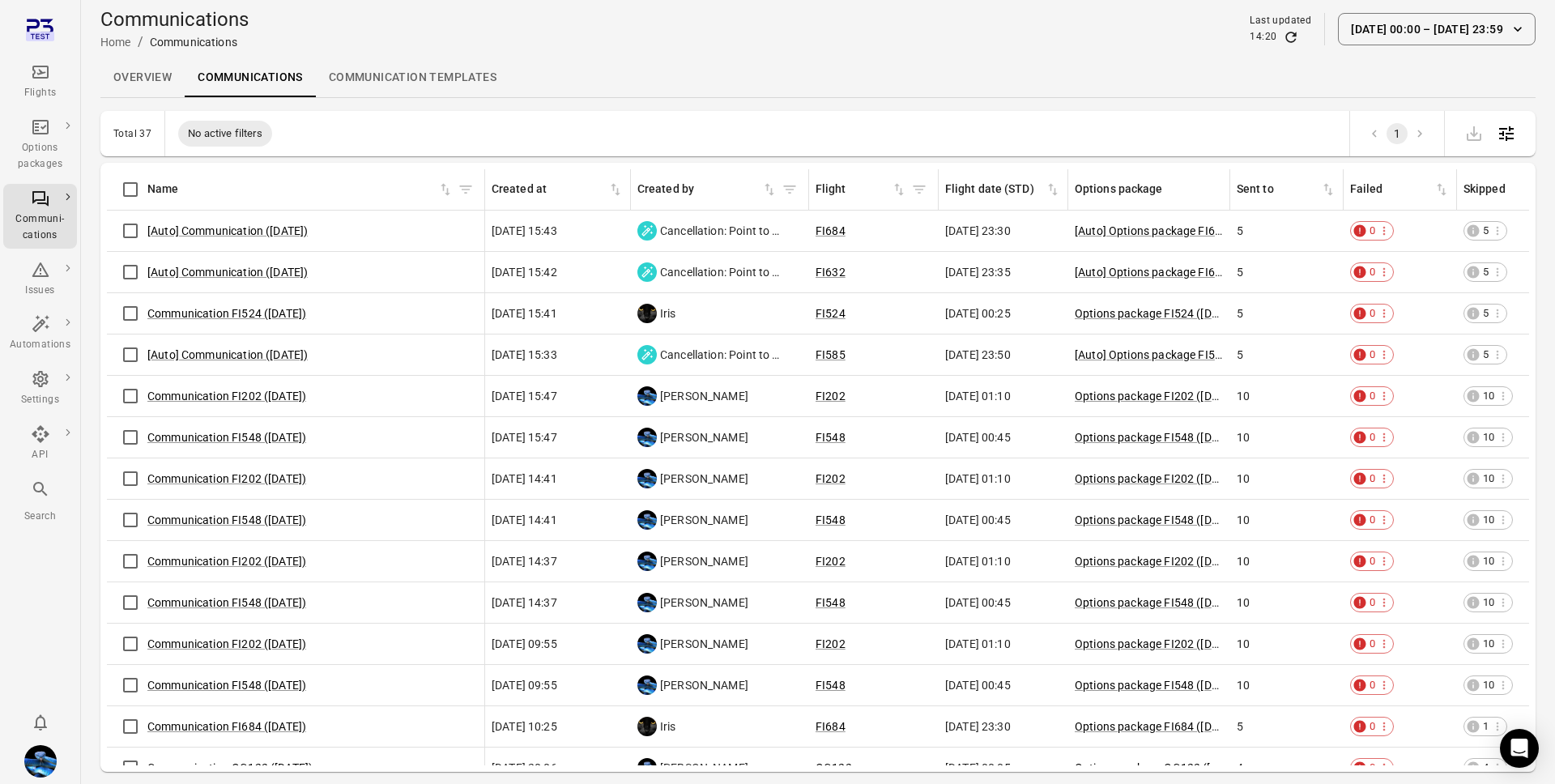
click at [478, 188] on div "Communications information" at bounding box center [484, 189] width 13 height 41
click at [471, 196] on icon "Filter by name" at bounding box center [466, 189] width 16 height 16
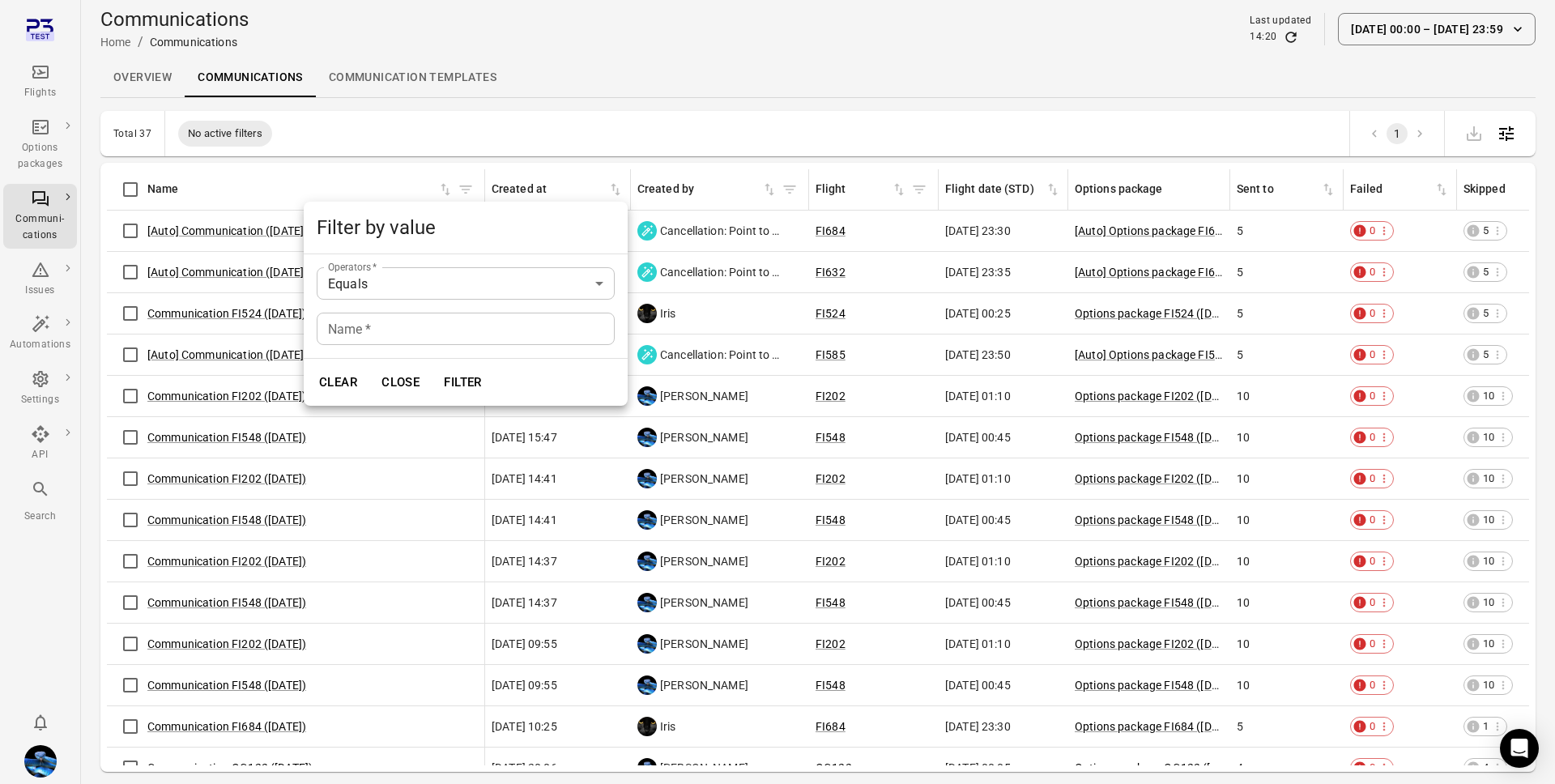
click at [416, 320] on input "Name   *" at bounding box center [466, 329] width 298 height 32
paste input "********"
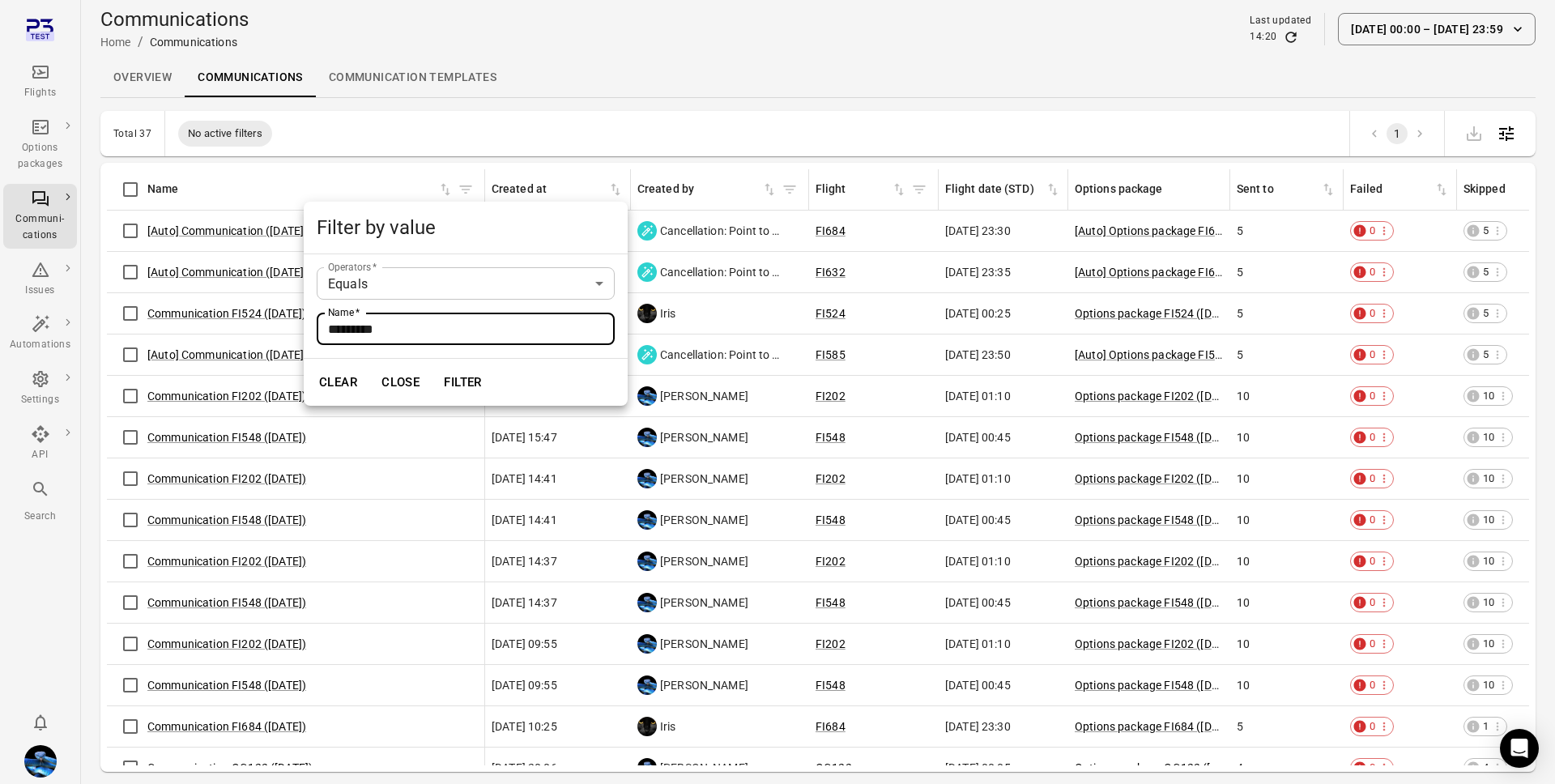
paste input "text"
type input "********"
click at [487, 377] on button "Filter" at bounding box center [463, 382] width 56 height 34
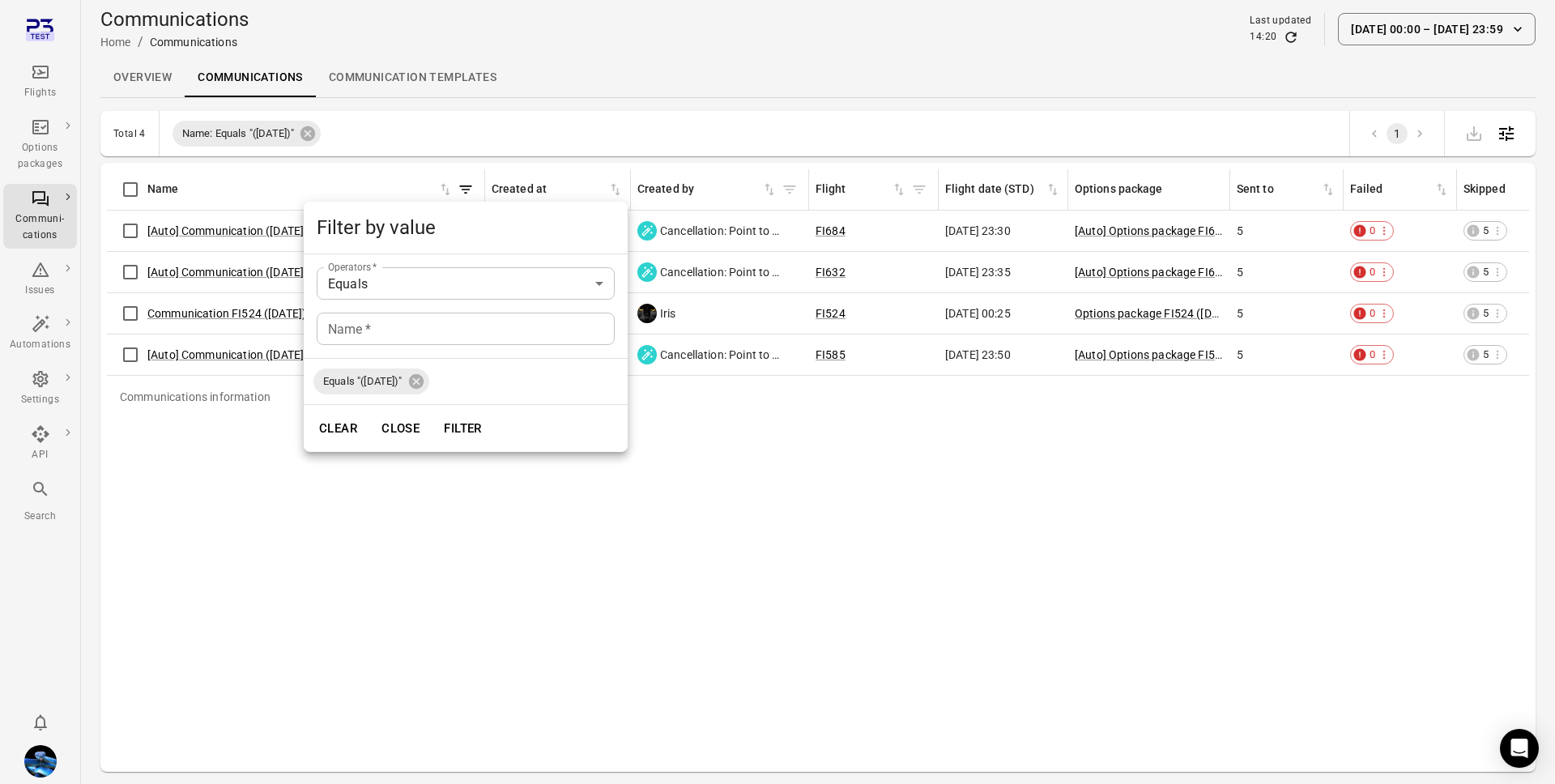
click at [549, 125] on div at bounding box center [777, 392] width 1555 height 784
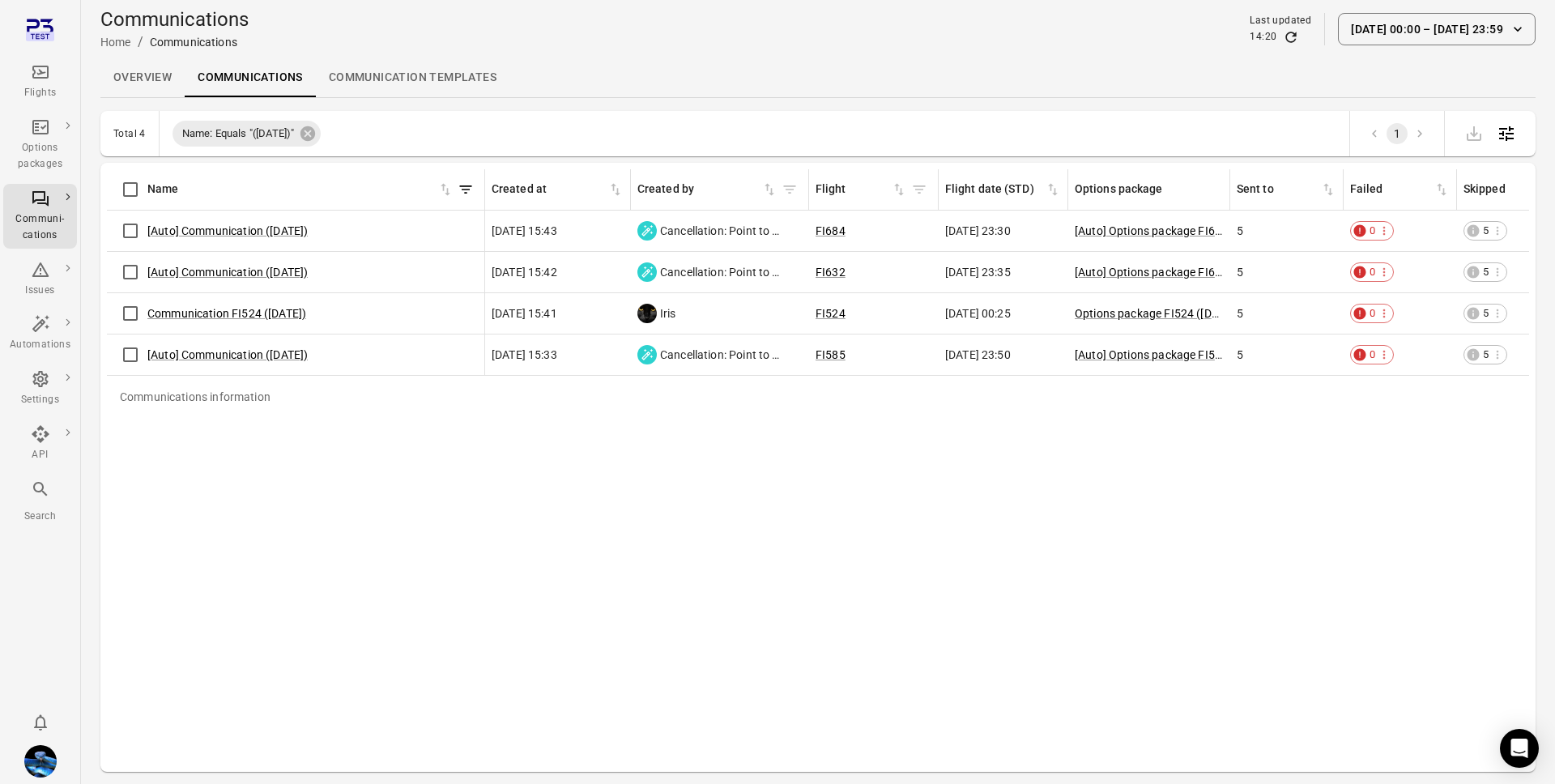
click at [1509, 131] on icon "Open table configuration" at bounding box center [1507, 133] width 20 height 19
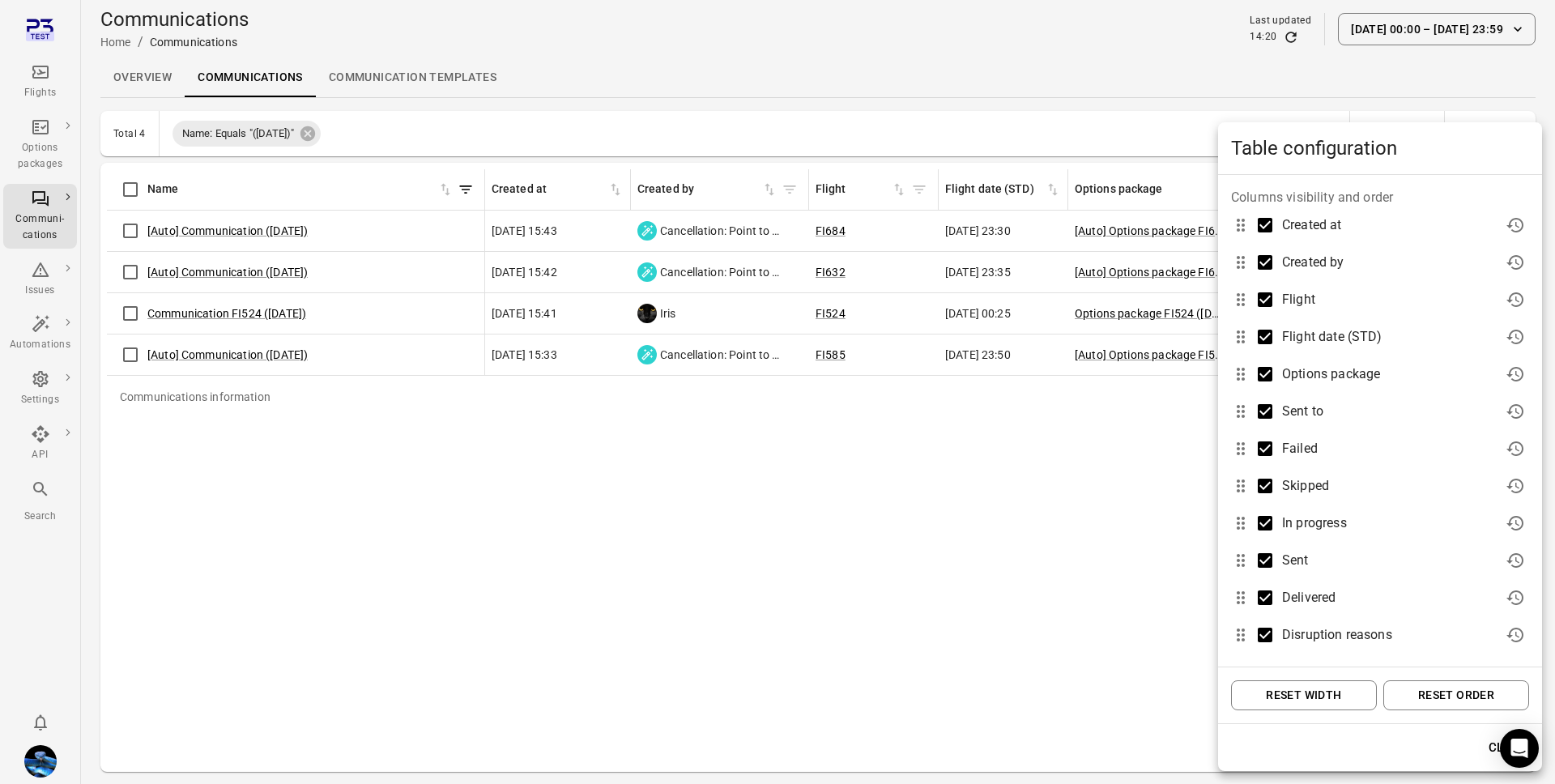
click at [1347, 685] on button "Reset width" at bounding box center [1304, 695] width 146 height 30
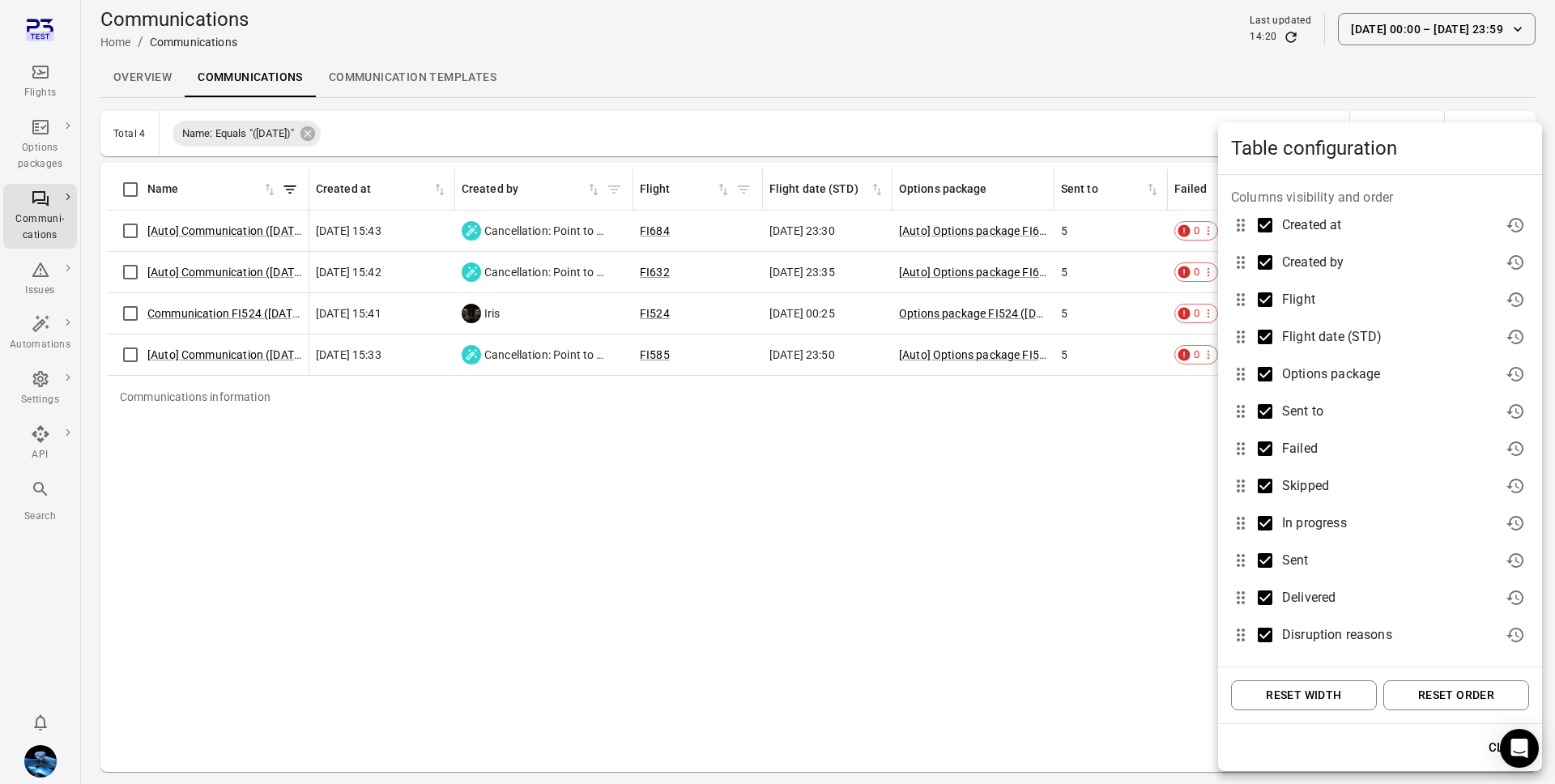
click at [1446, 685] on button "Reset order" at bounding box center [1456, 695] width 146 height 30
click at [1016, 575] on div at bounding box center [777, 392] width 1555 height 784
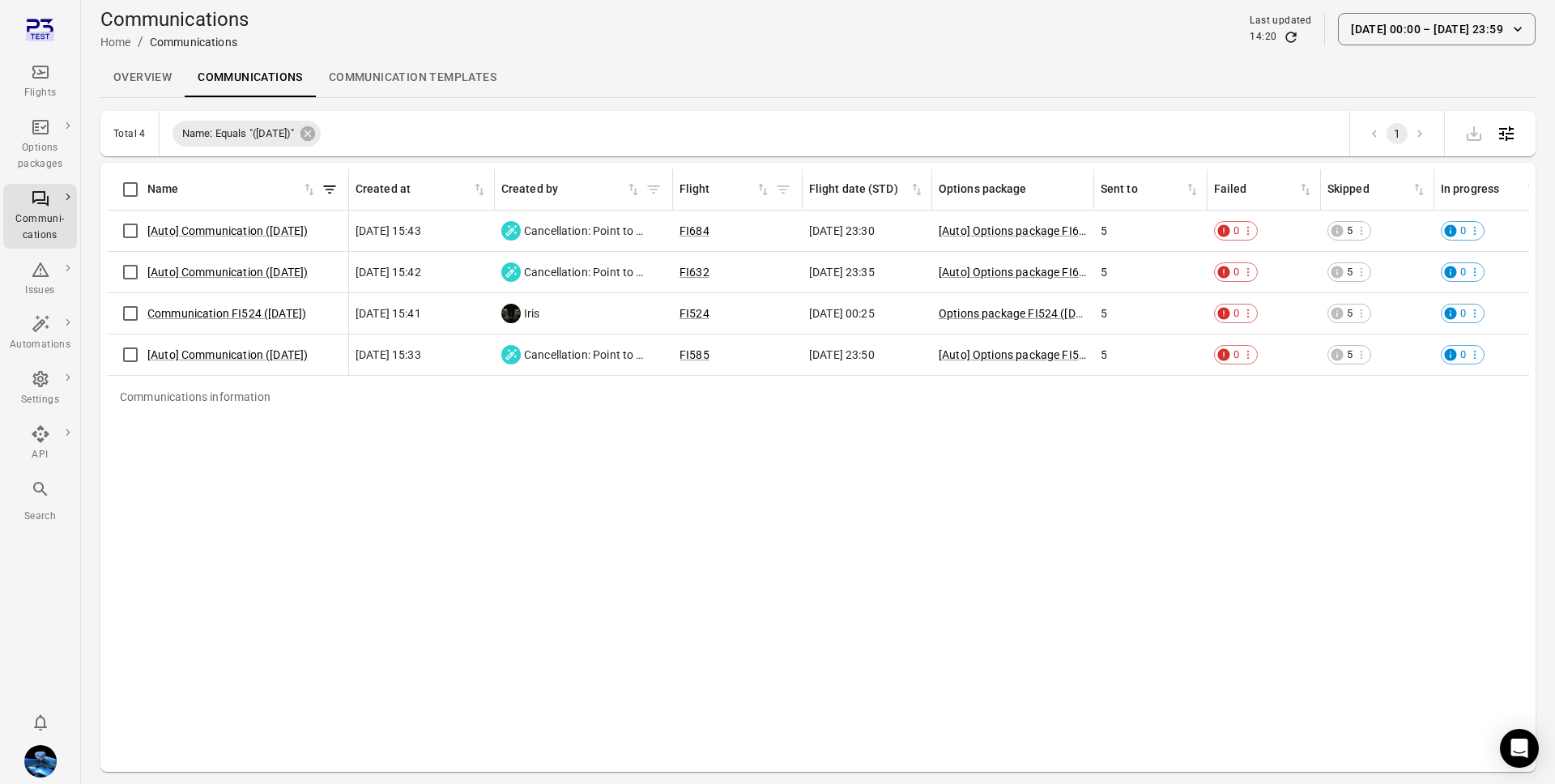
drag, startPoint x: 307, startPoint y: 177, endPoint x: 347, endPoint y: 196, distance: 44.3
click at [347, 196] on div "Communications information" at bounding box center [349, 189] width 13 height 41
click at [54, 148] on div "Options packages" at bounding box center [40, 156] width 61 height 32
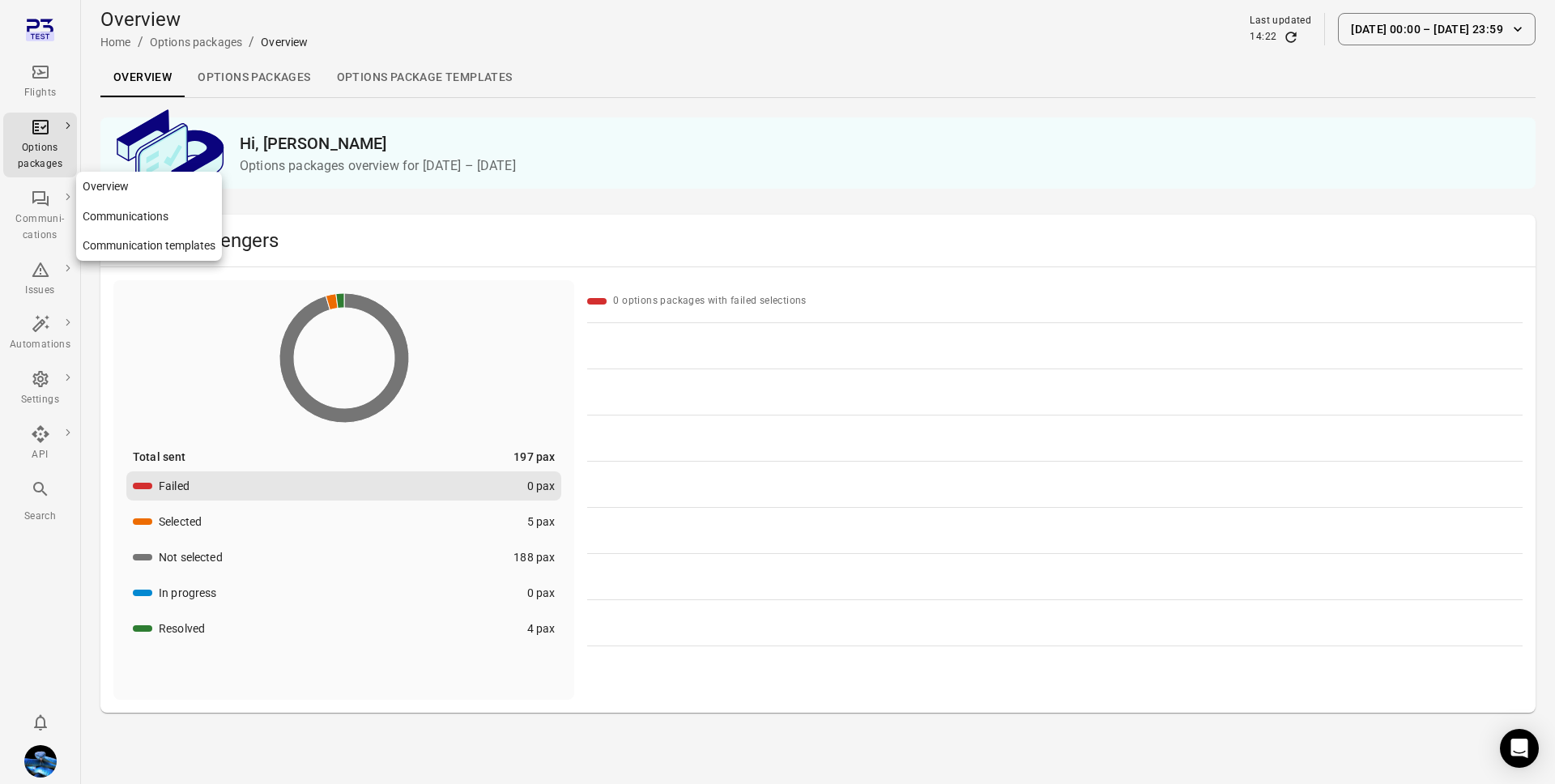
click at [38, 232] on div "Communi-cations" at bounding box center [40, 227] width 61 height 32
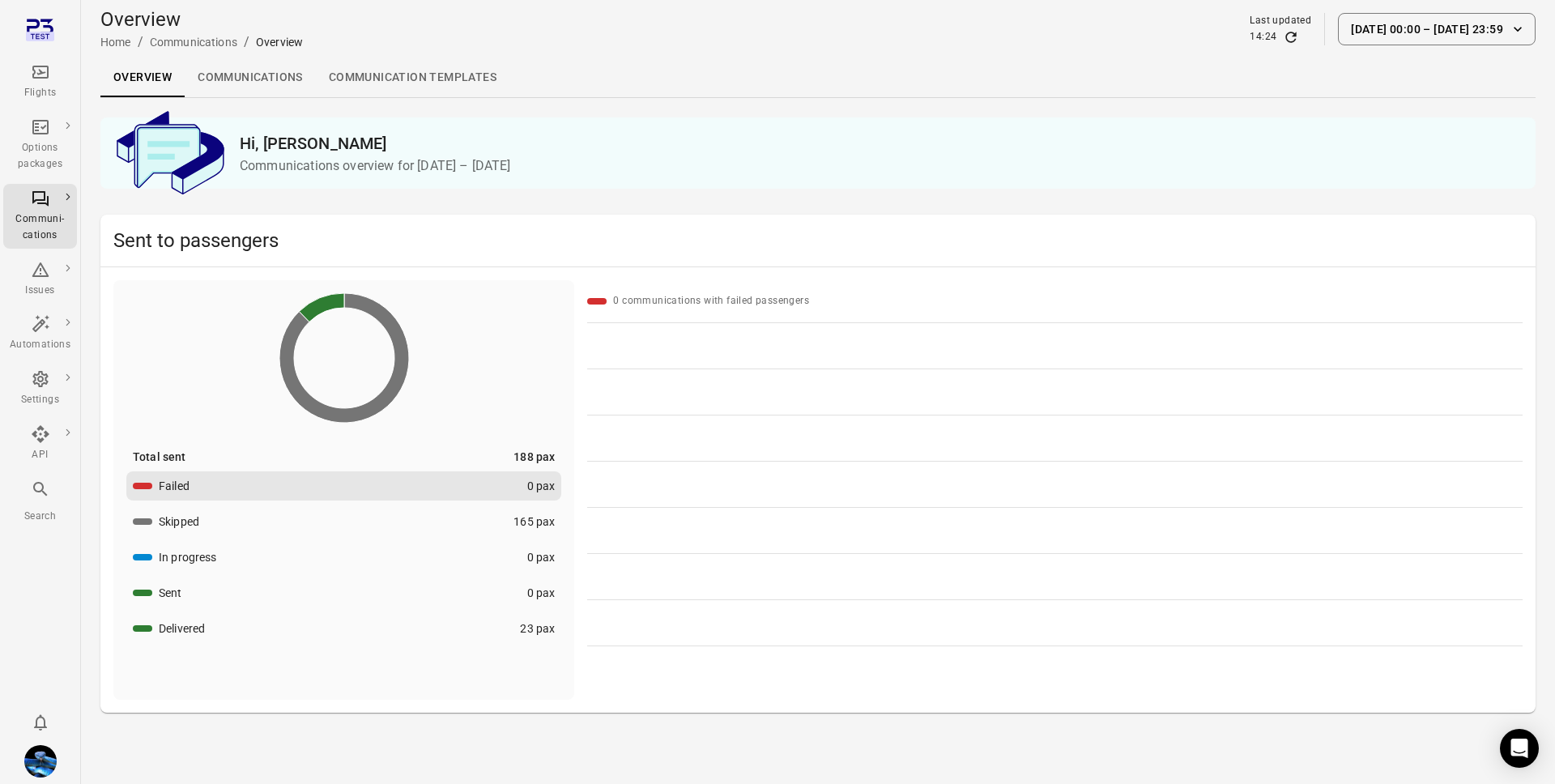
click at [273, 63] on link "Communications" at bounding box center [250, 78] width 131 height 39
